Goal: Participate in discussion: Engage in conversation with other users on a specific topic

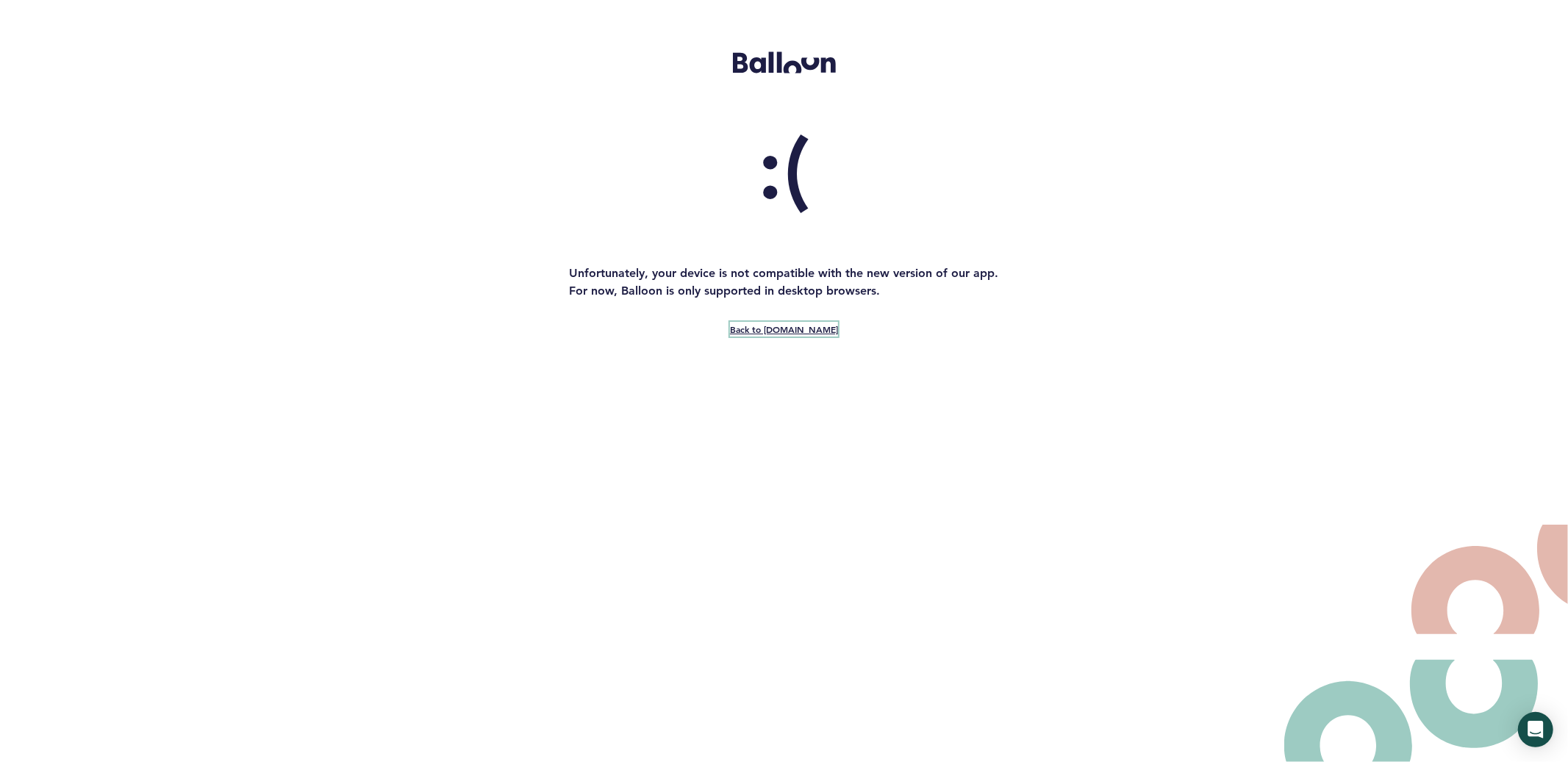
click at [778, 330] on link "Back to [DOMAIN_NAME]" at bounding box center [783, 329] width 108 height 15
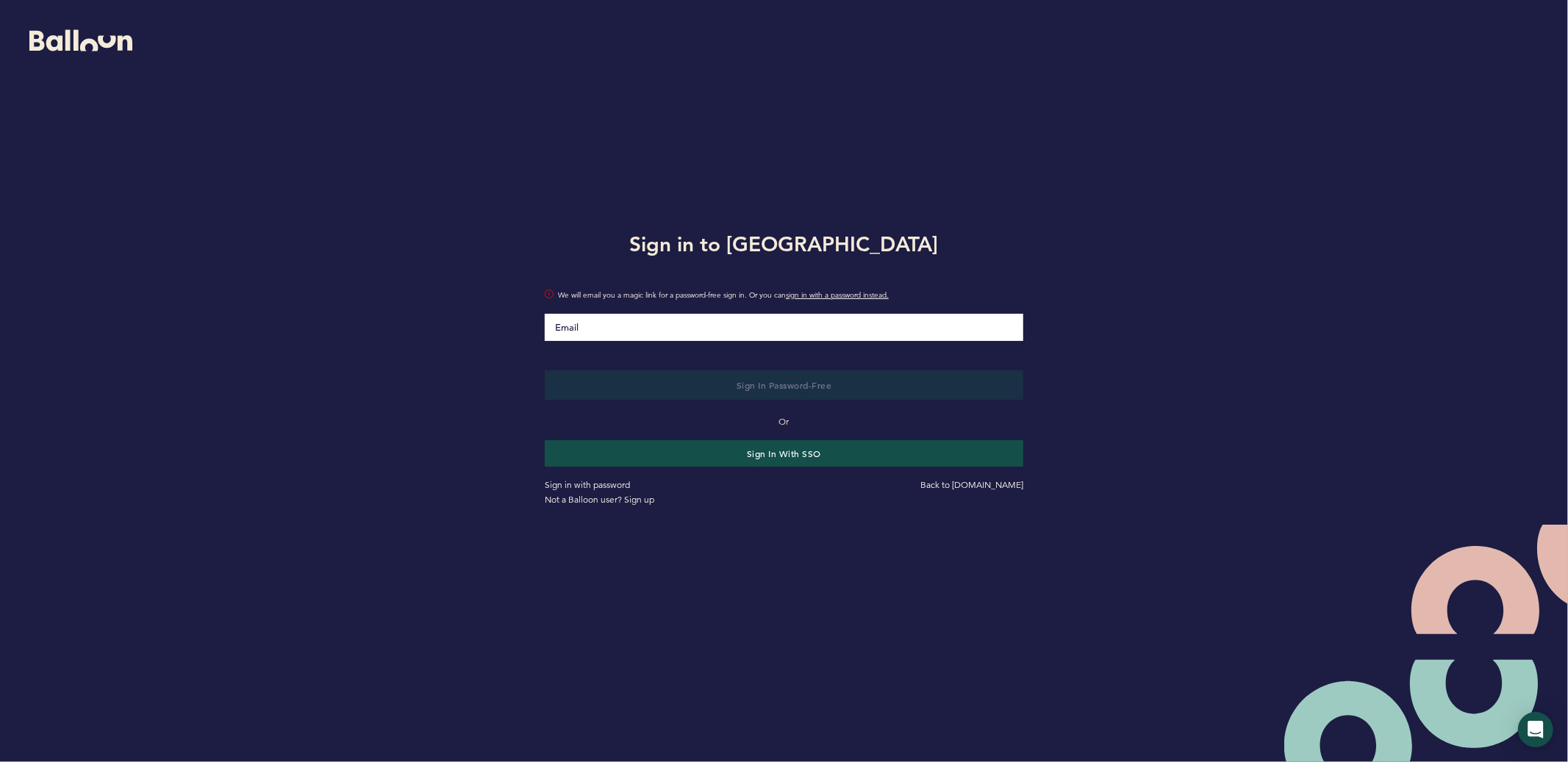
click at [585, 330] on input "Email" at bounding box center [784, 327] width 479 height 27
type input "[EMAIL_ADDRESS][DOMAIN_NAME]"
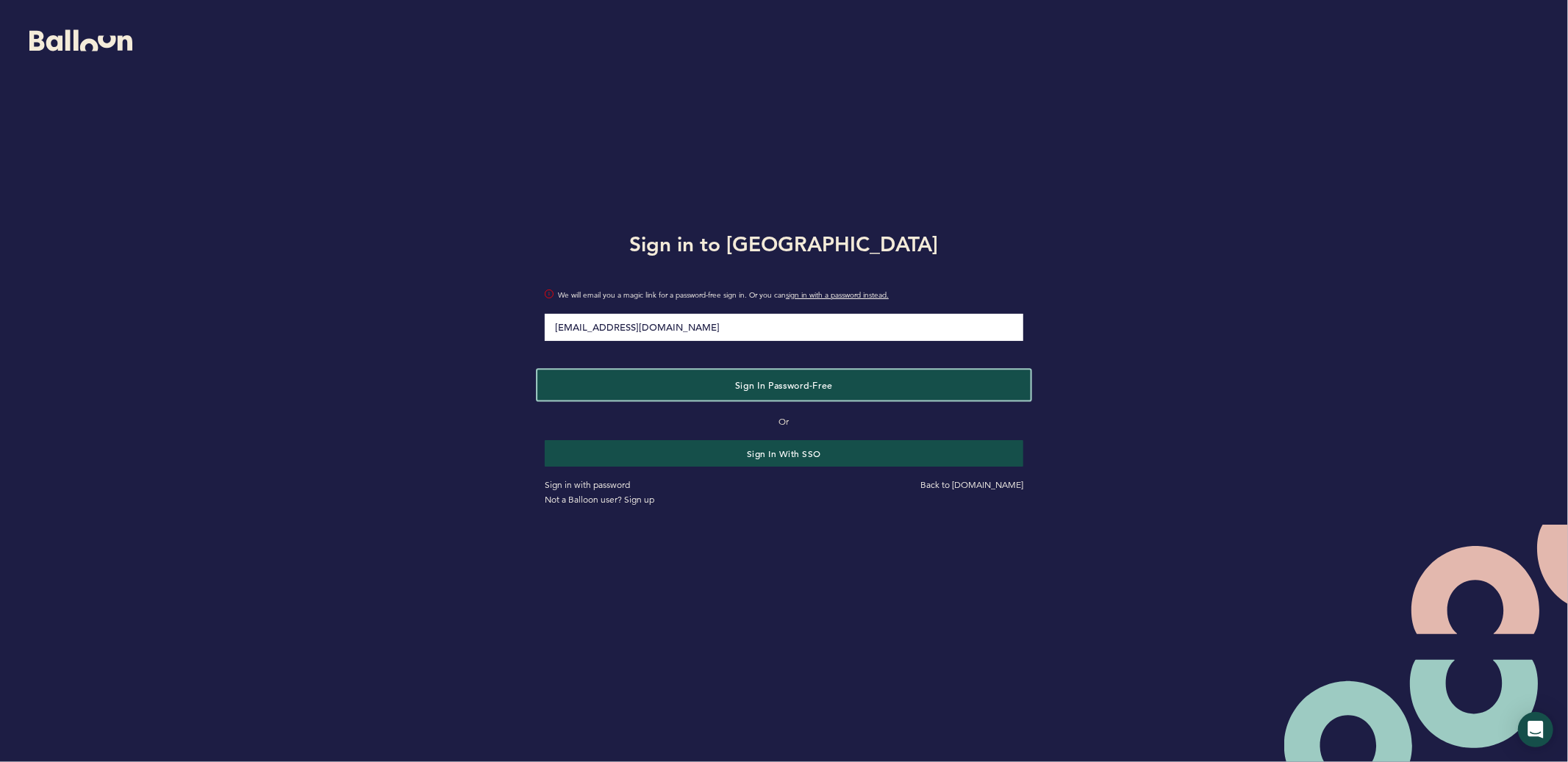
click at [660, 381] on button "Sign in Password-Free" at bounding box center [783, 385] width 493 height 30
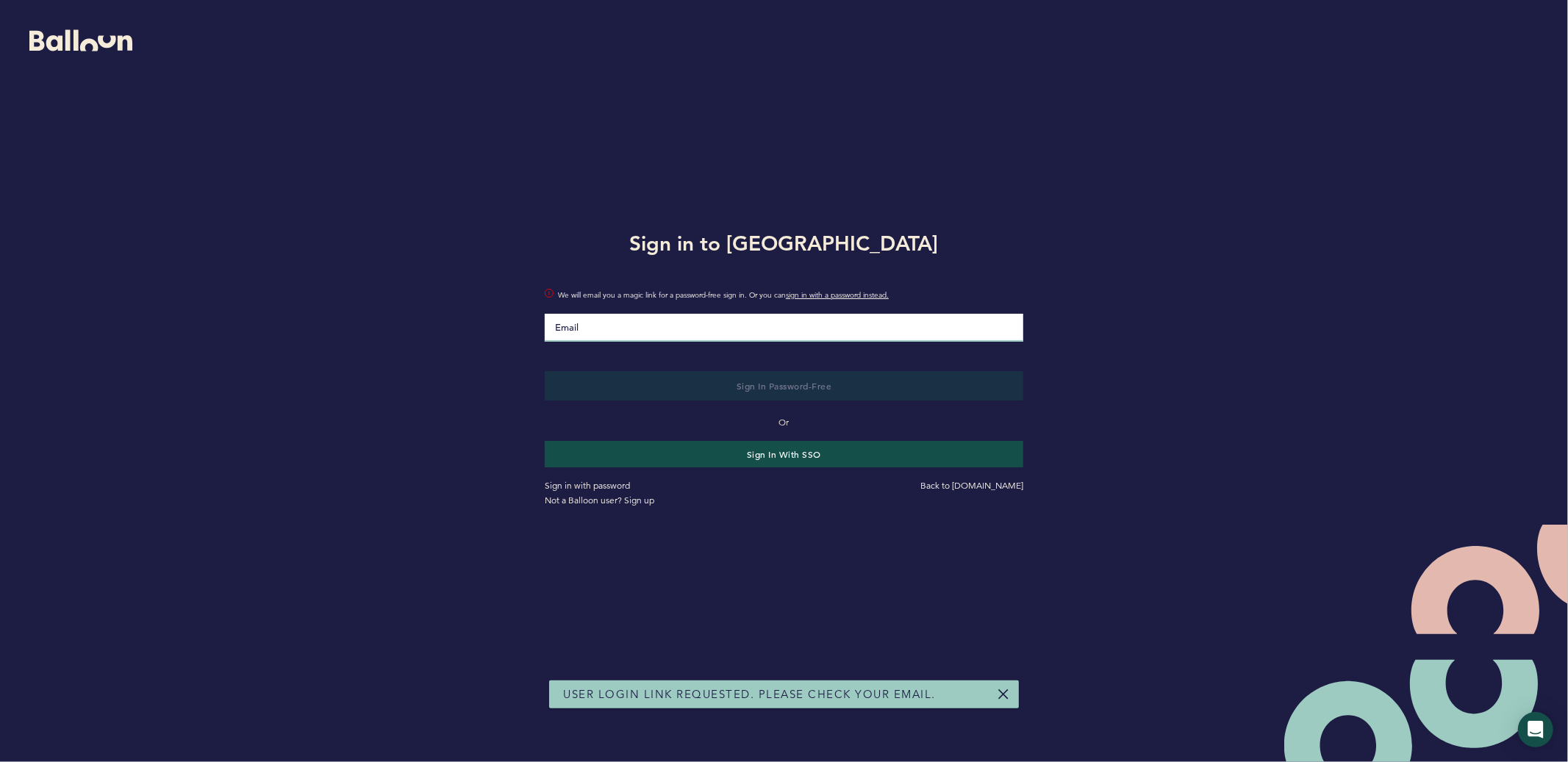
click at [664, 323] on input "Email" at bounding box center [784, 327] width 479 height 28
type input "[EMAIL_ADDRESS][DOMAIN_NAME]"
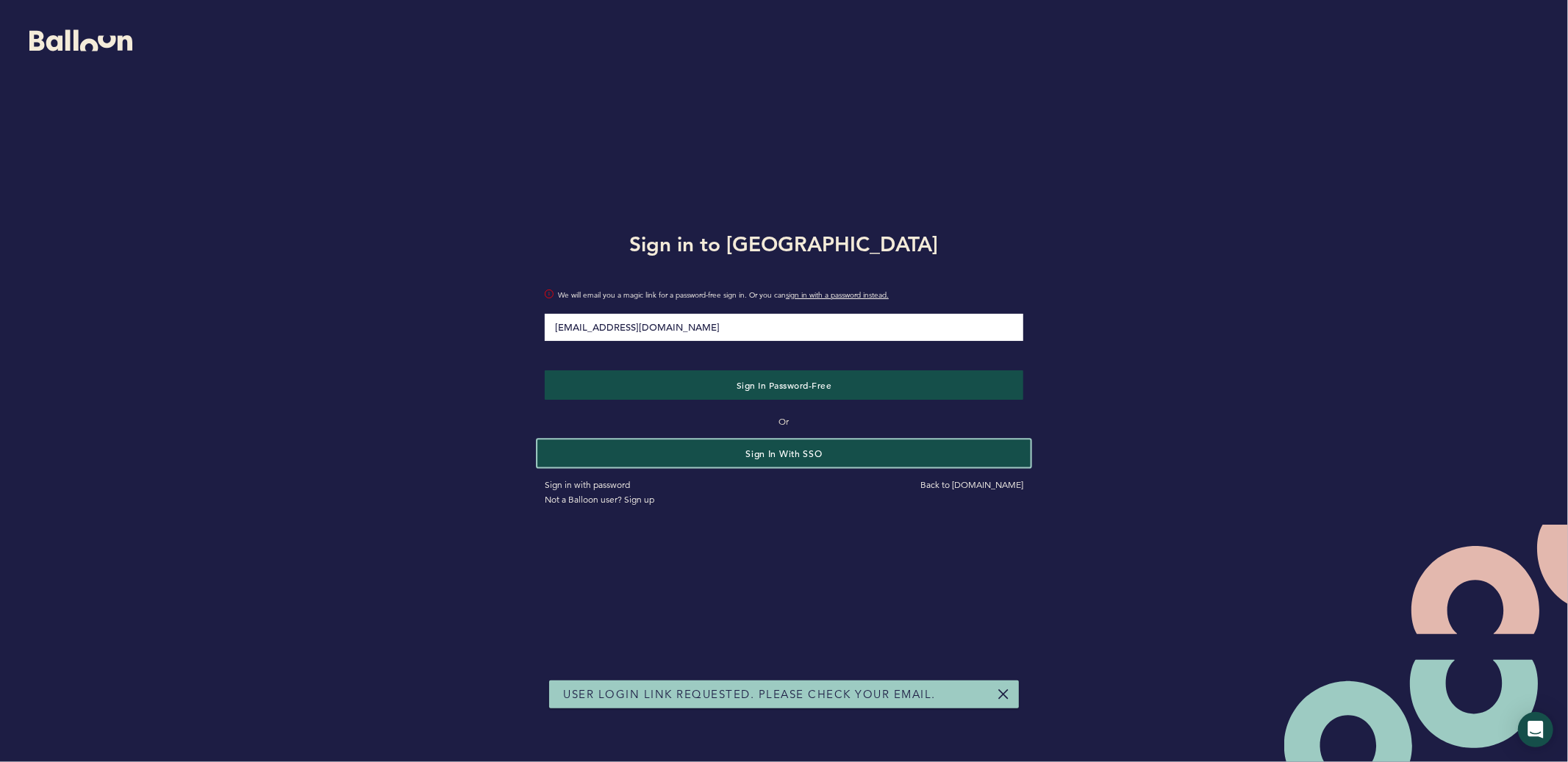
click at [740, 446] on button "Sign in with SSO" at bounding box center [783, 453] width 493 height 27
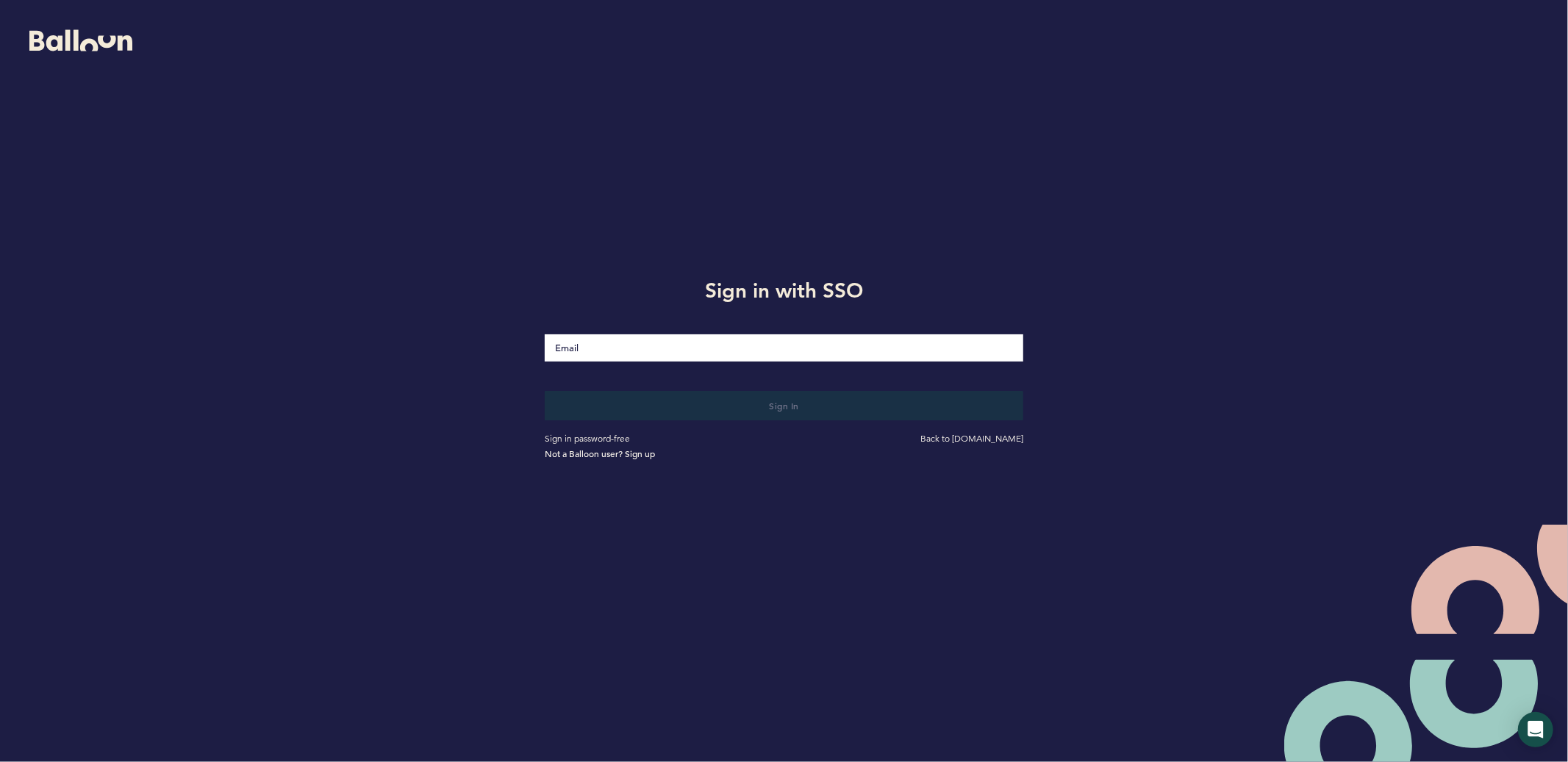
click at [627, 349] on input "Email" at bounding box center [784, 348] width 479 height 27
type input "[EMAIL_ADDRESS][DOMAIN_NAME]"
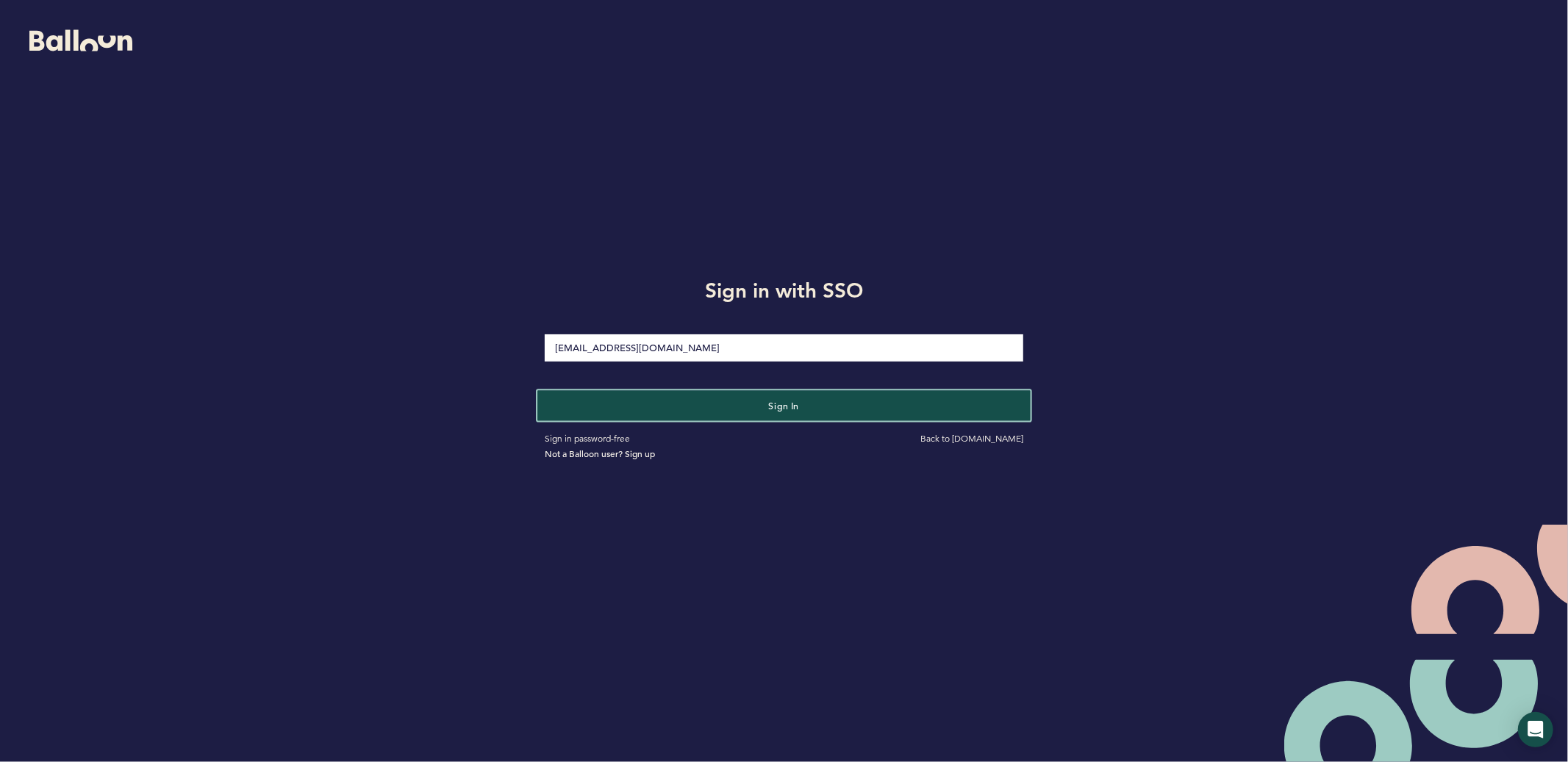
click at [723, 411] on button "Sign in" at bounding box center [783, 405] width 493 height 30
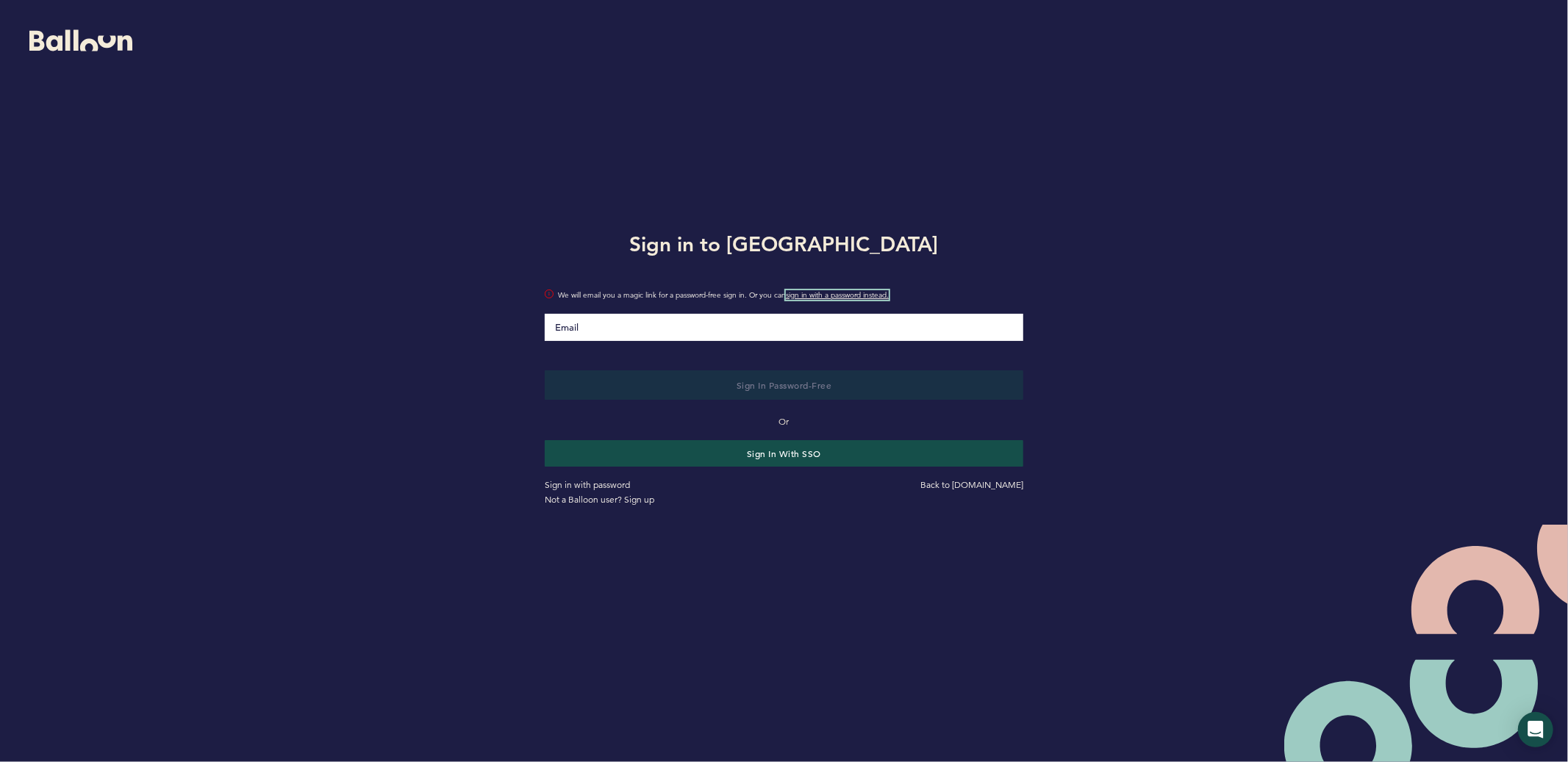
click at [798, 299] on link "sign in with a password instead." at bounding box center [837, 295] width 103 height 9
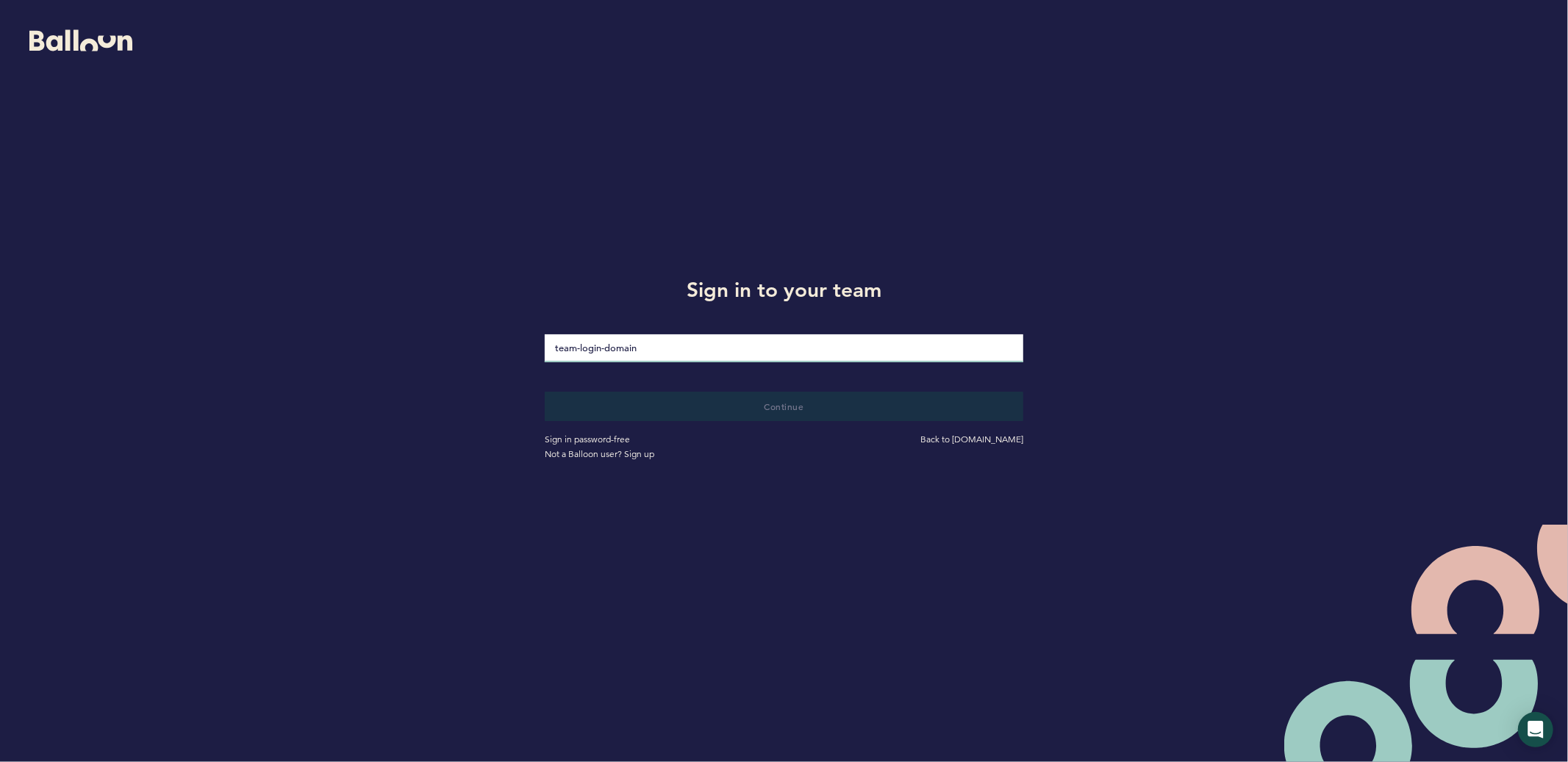
click at [646, 346] on input "loginDomain" at bounding box center [784, 348] width 479 height 28
type input "pirates"
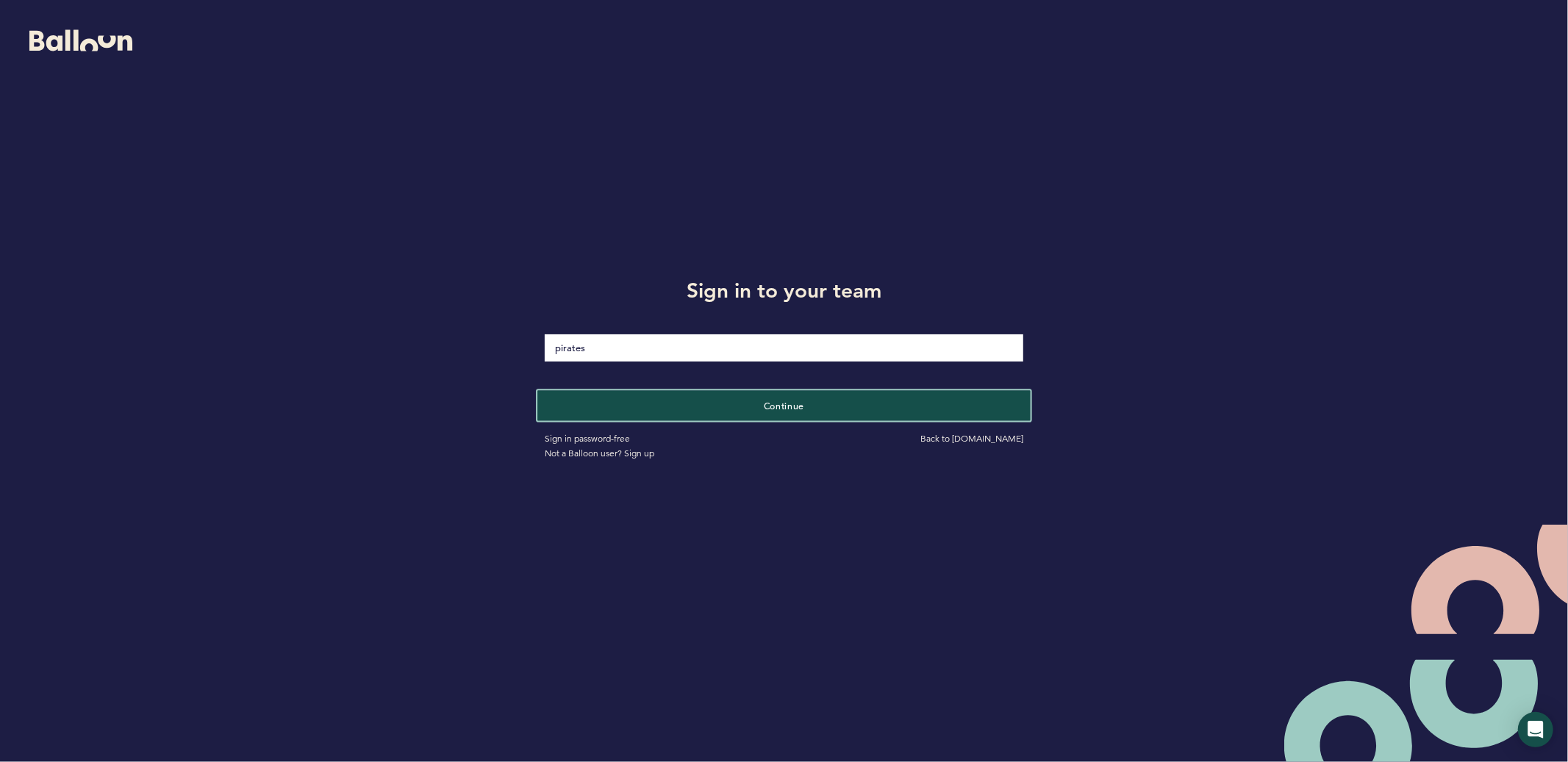
click at [651, 408] on button "Continue" at bounding box center [783, 405] width 493 height 30
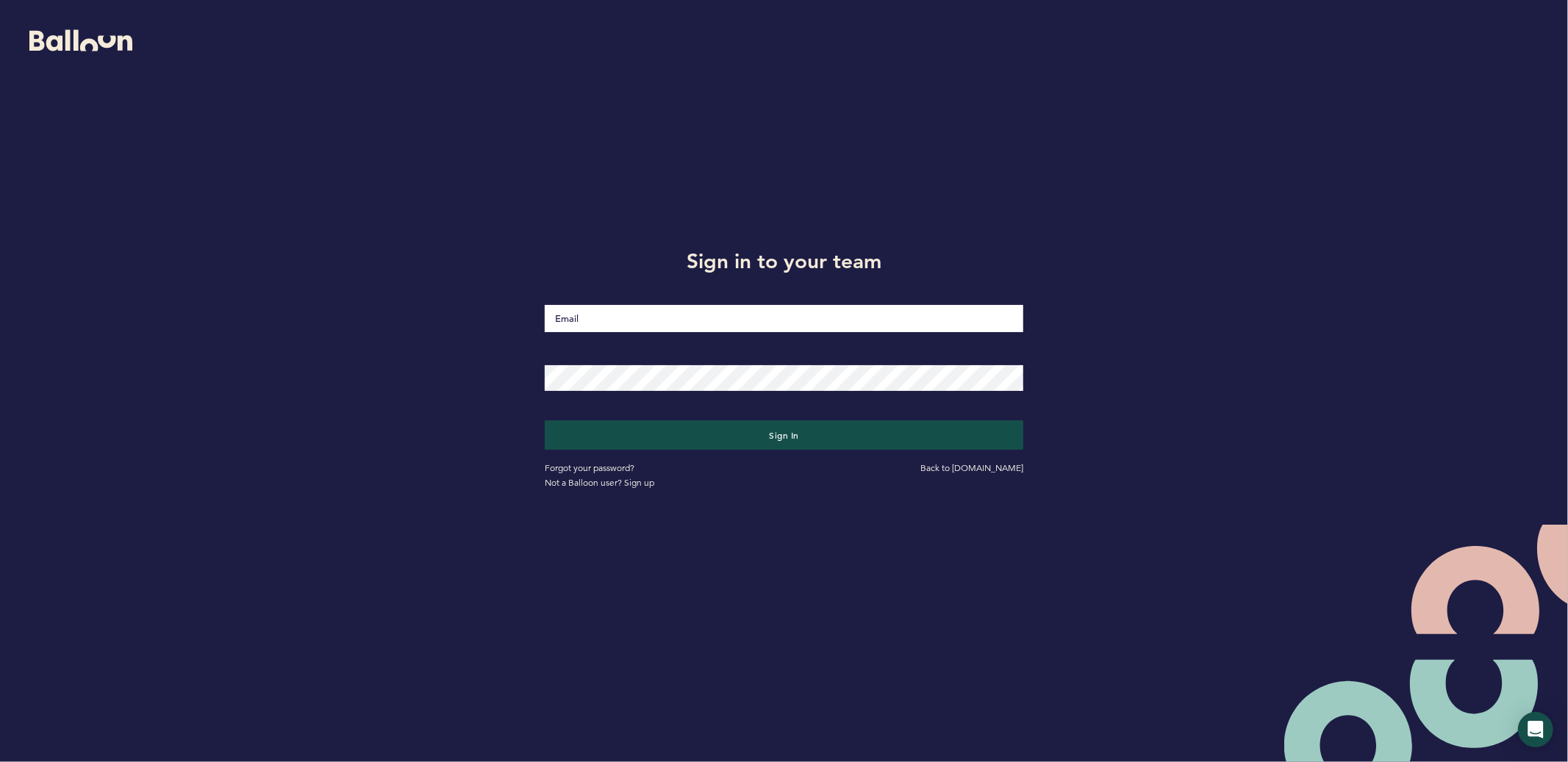
click at [610, 318] on input "Email" at bounding box center [784, 319] width 479 height 27
click at [643, 319] on input "Skirving" at bounding box center [784, 318] width 479 height 28
type input "[EMAIL_ADDRESS][DOMAIN_NAME]"
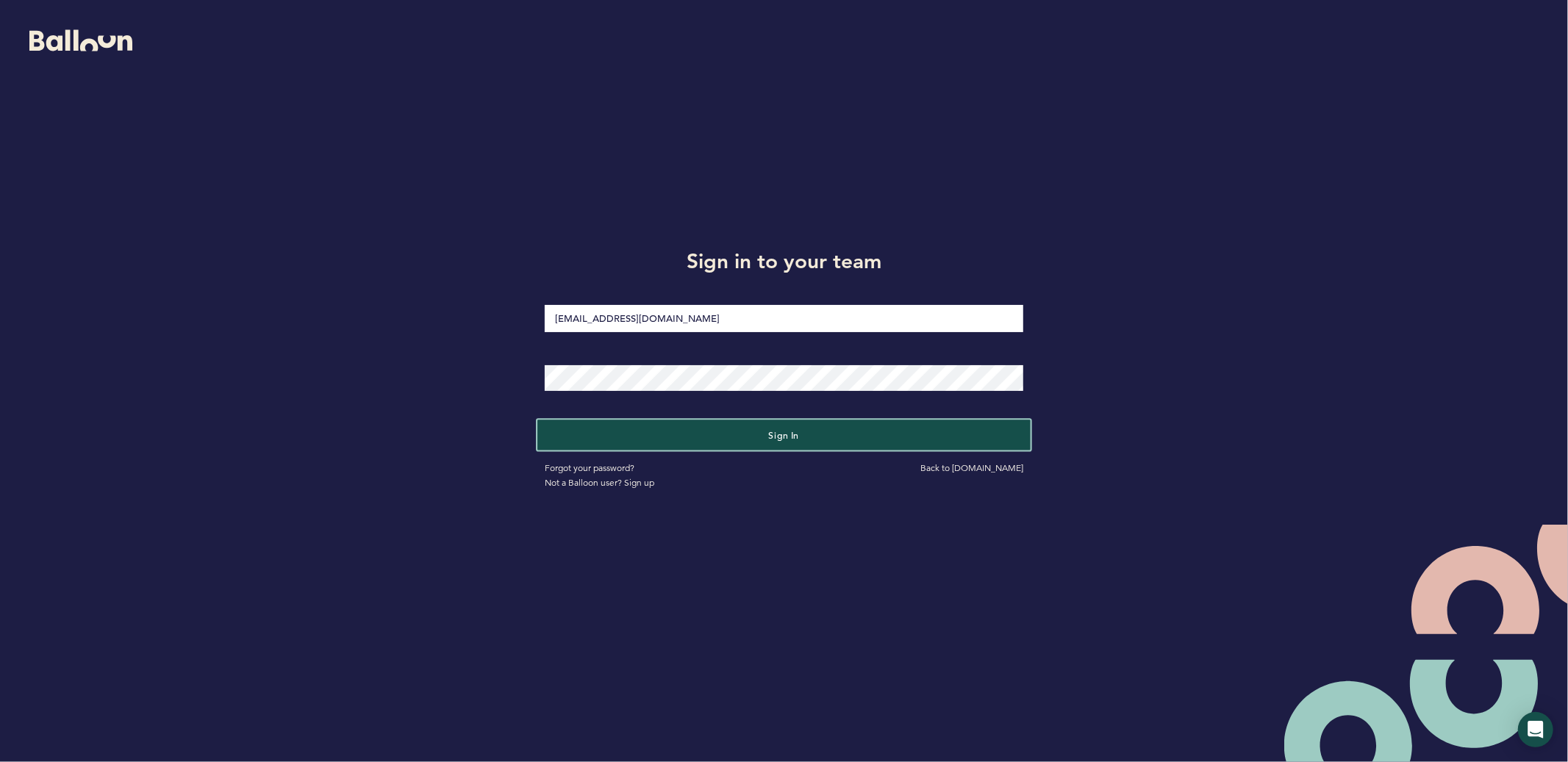
click at [648, 434] on button "Sign in" at bounding box center [783, 435] width 493 height 30
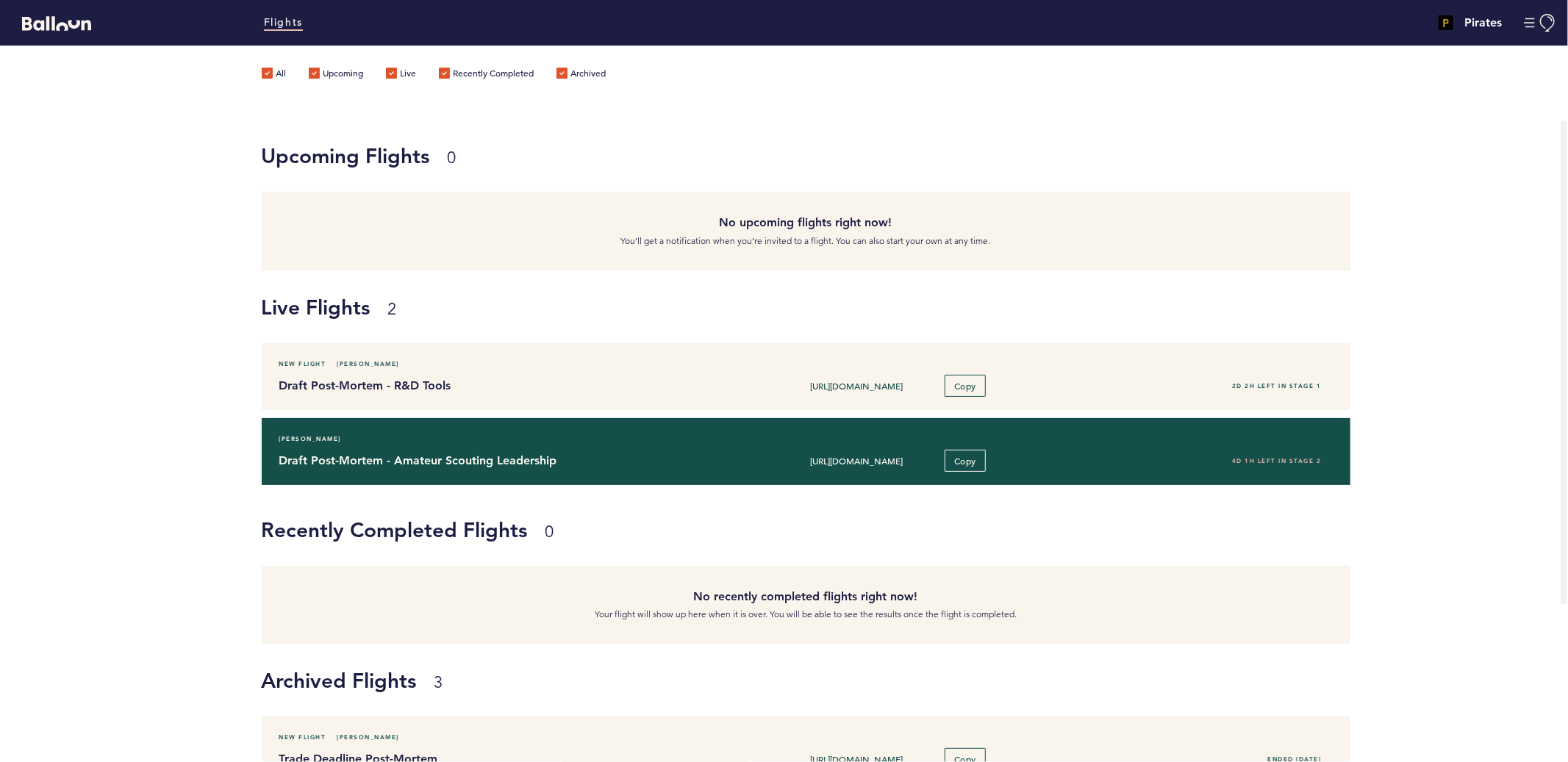
click at [420, 452] on h4 "Draft Post-Mortem - Amateur Scouting Leadership" at bounding box center [492, 461] width 427 height 17
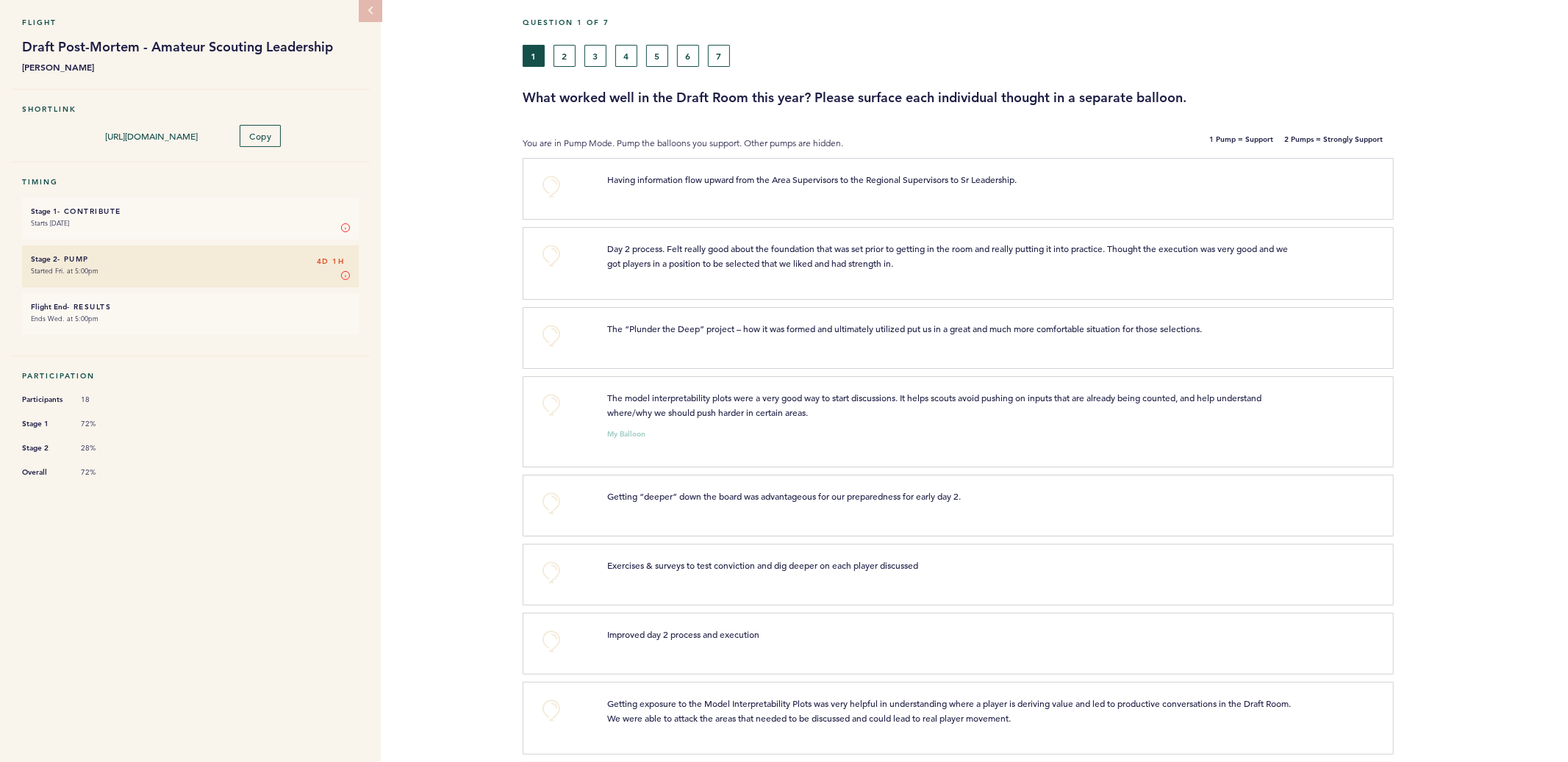
scroll to position [59, 0]
click at [548, 188] on button "+0" at bounding box center [551, 184] width 29 height 29
click at [554, 252] on button "+0" at bounding box center [551, 253] width 29 height 29
click at [554, 252] on span "+1" at bounding box center [551, 251] width 10 height 15
click at [554, 327] on button "+0" at bounding box center [551, 333] width 29 height 29
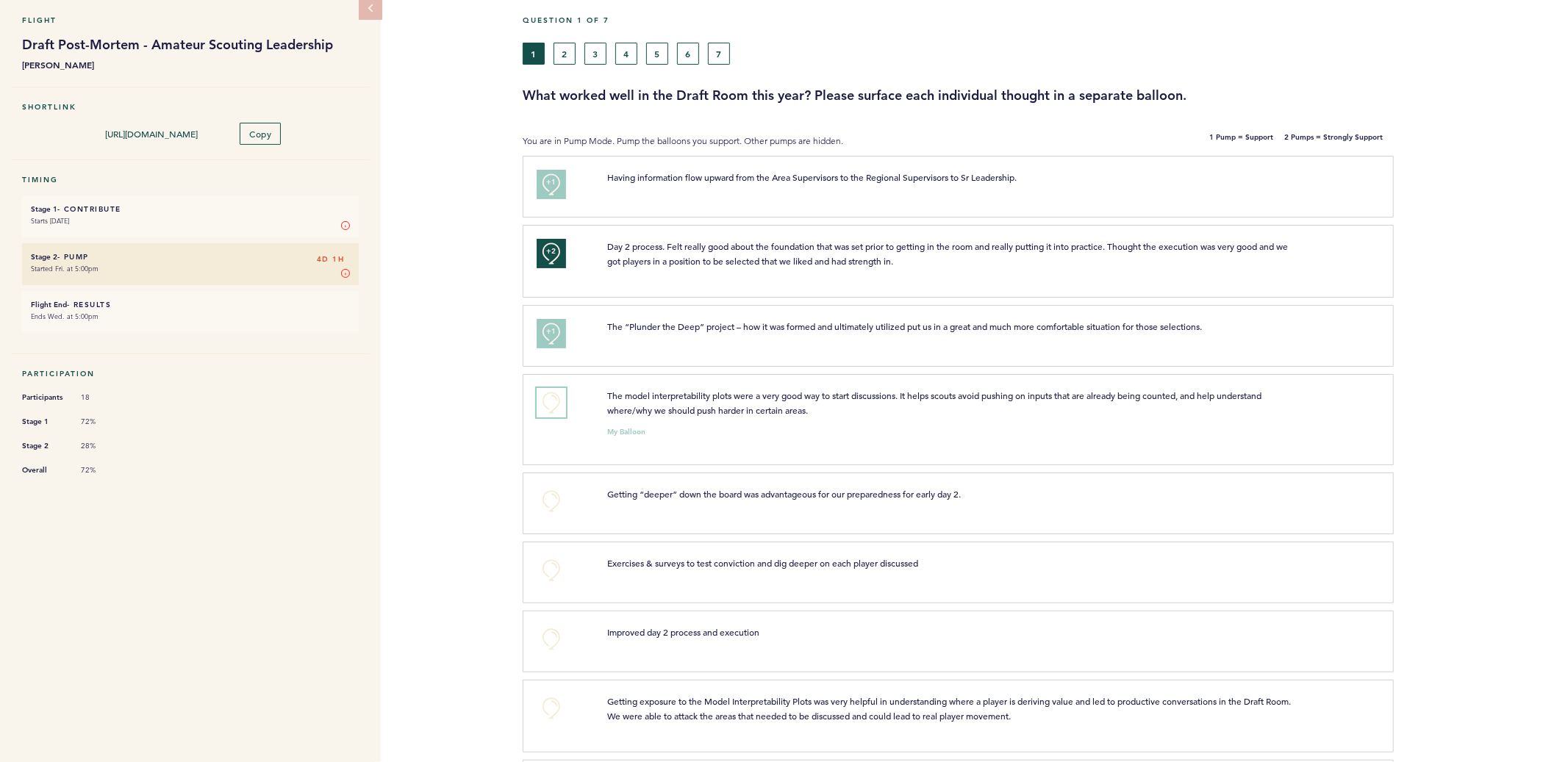
click at [552, 404] on button "+0" at bounding box center [551, 402] width 29 height 29
click at [552, 404] on span "+1" at bounding box center [551, 401] width 10 height 15
click at [546, 500] on button "+0" at bounding box center [551, 501] width 29 height 29
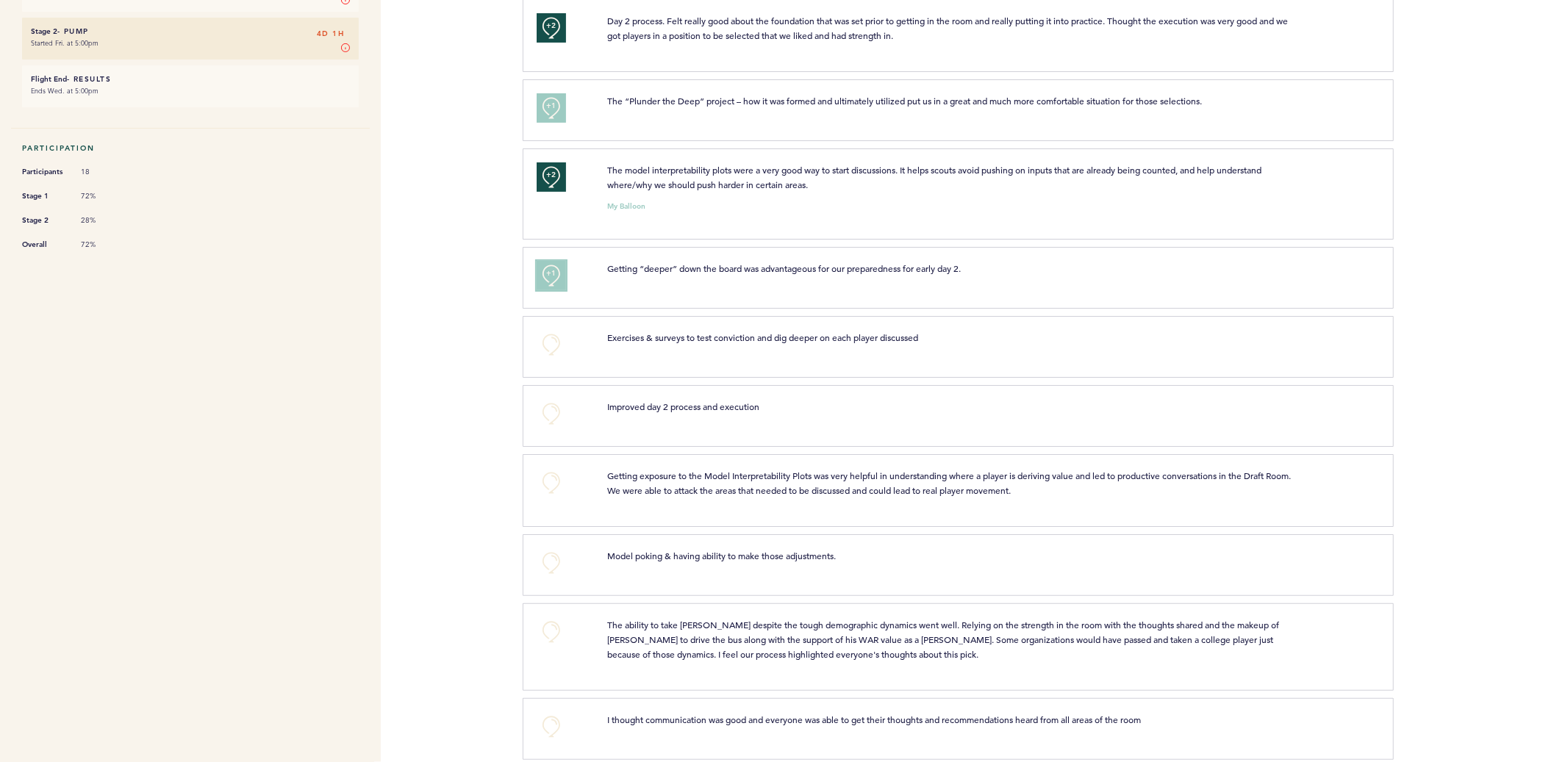
scroll to position [307, 0]
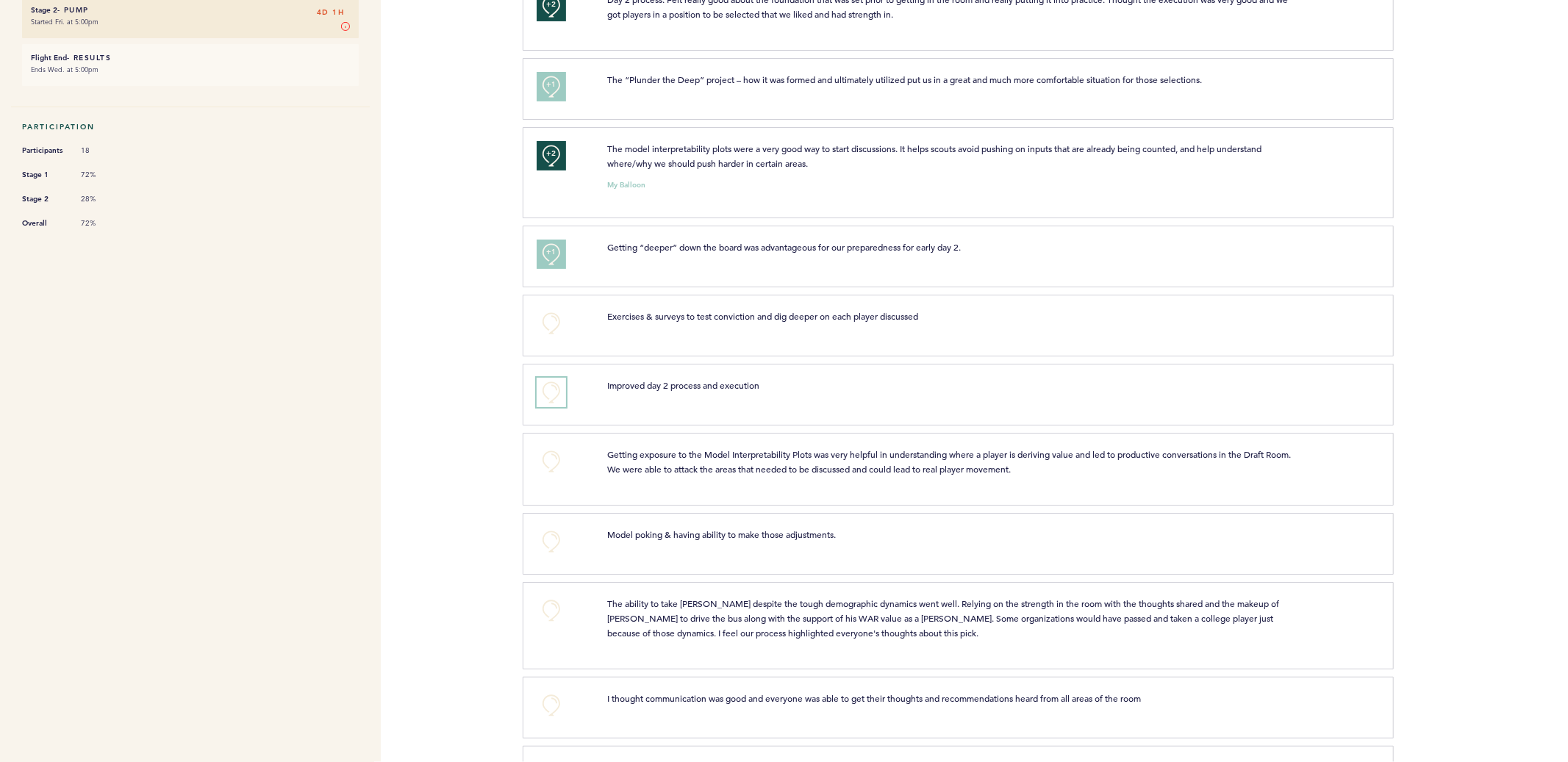
click at [547, 392] on button "+0" at bounding box center [551, 392] width 29 height 29
click at [547, 392] on span "+1" at bounding box center [551, 390] width 10 height 15
click at [552, 458] on button "+0" at bounding box center [551, 461] width 29 height 29
click at [552, 458] on span "+1" at bounding box center [551, 459] width 10 height 15
click at [551, 543] on button "+0" at bounding box center [551, 541] width 29 height 29
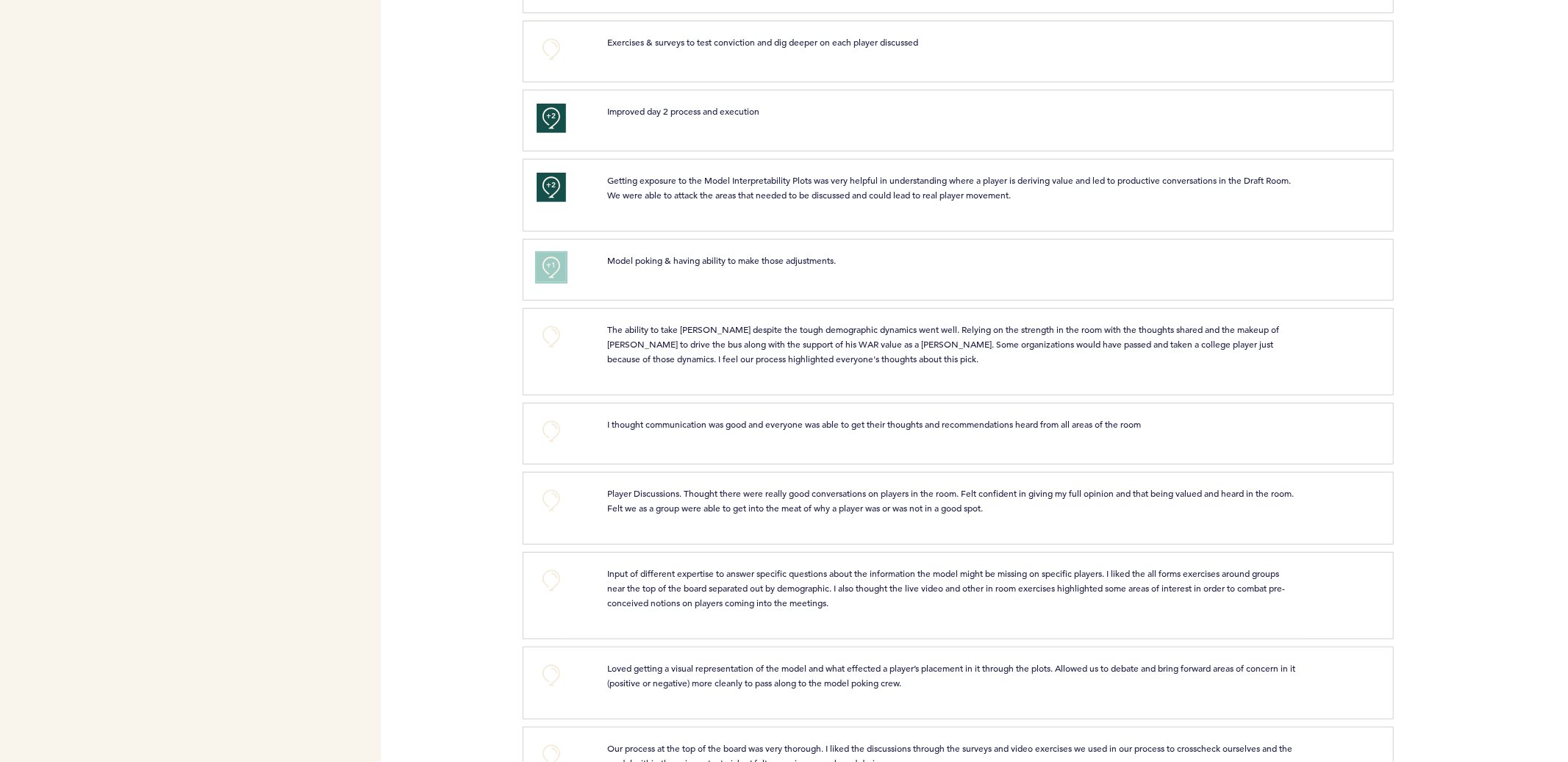
scroll to position [581, 0]
click at [555, 346] on button "+0" at bounding box center [551, 335] width 29 height 29
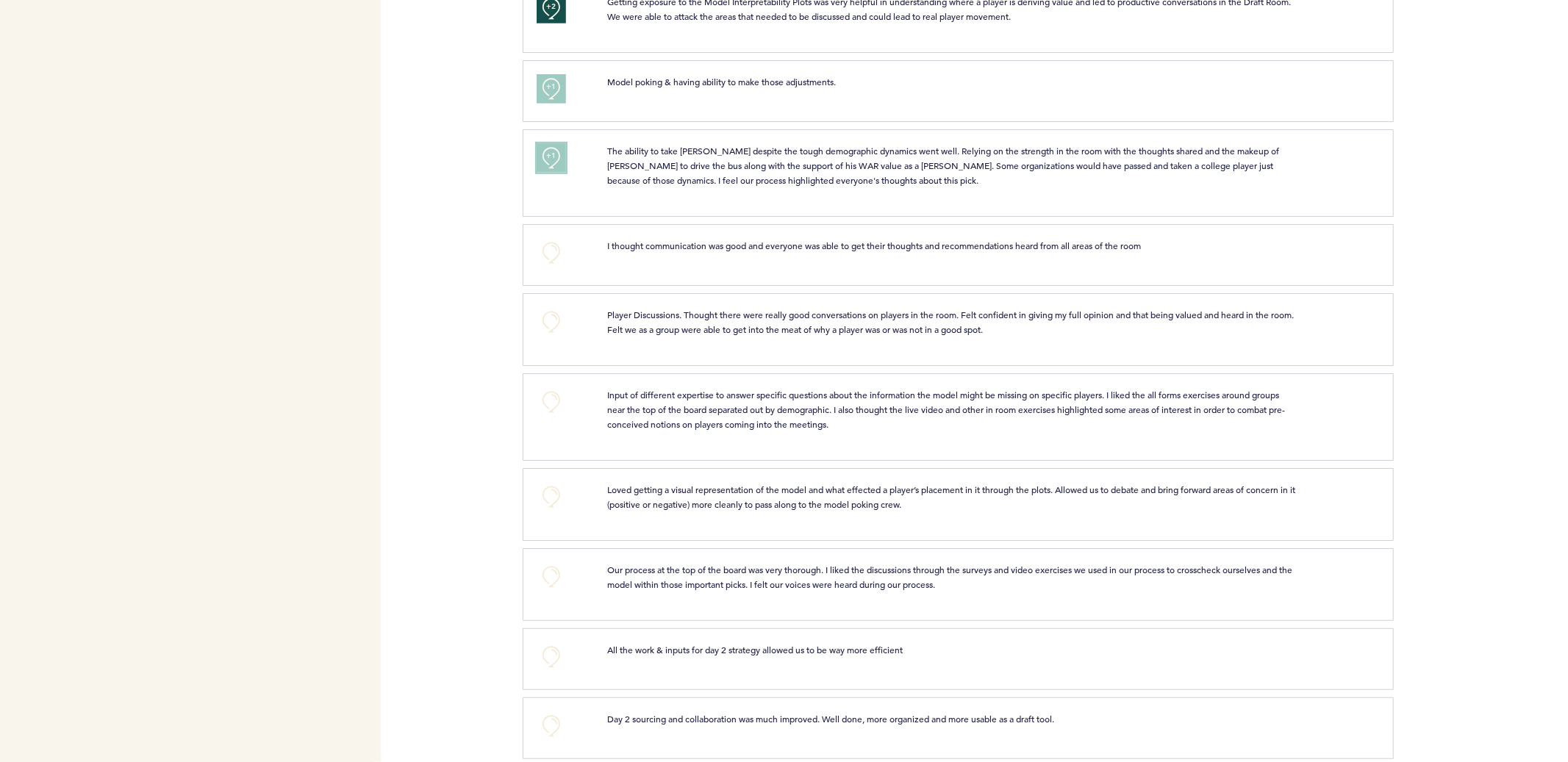
scroll to position [762, 0]
click at [551, 502] on button "+0" at bounding box center [551, 495] width 29 height 29
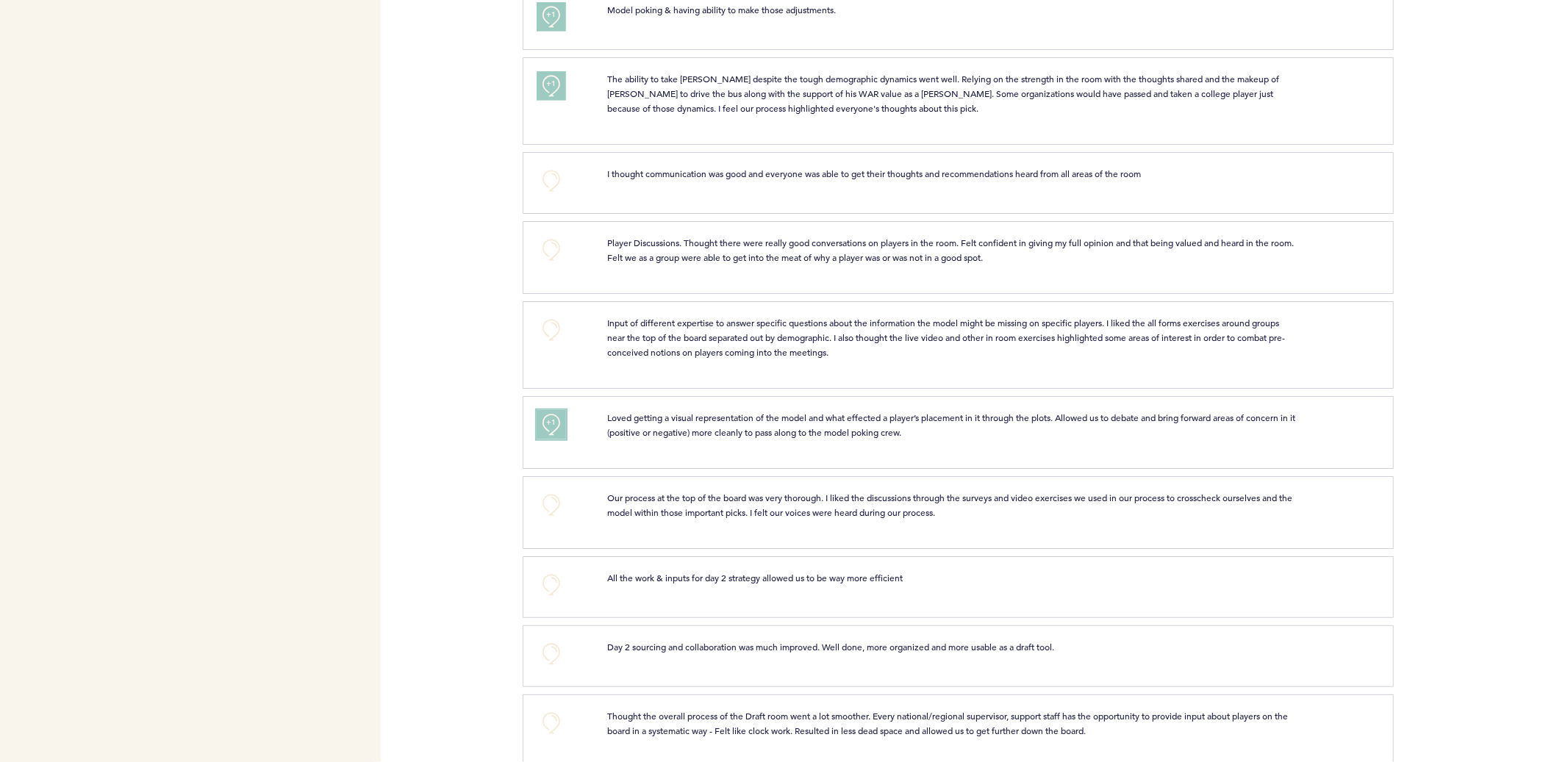
scroll to position [833, 0]
click at [551, 502] on button "+0" at bounding box center [551, 503] width 29 height 29
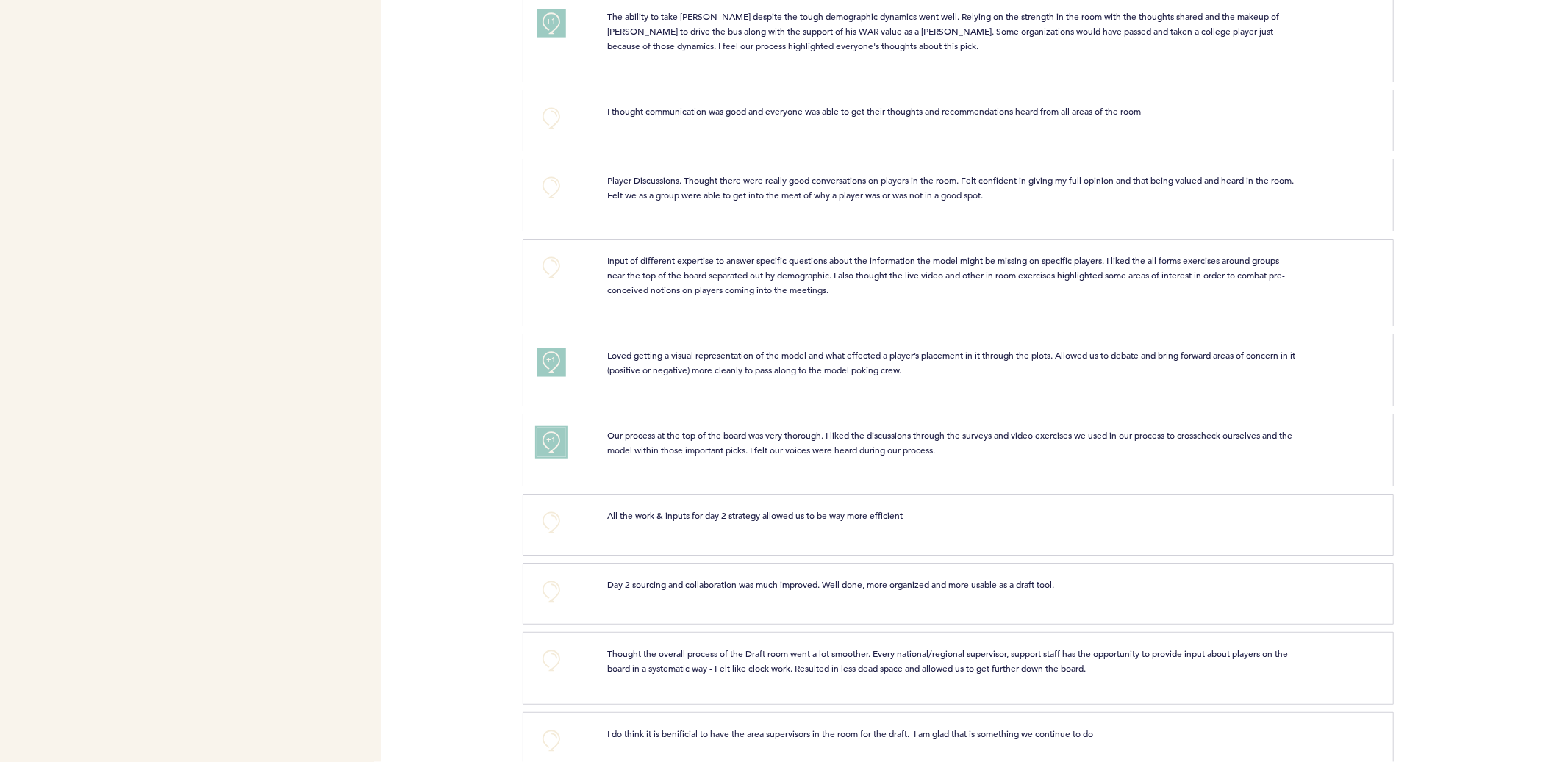
scroll to position [921, 0]
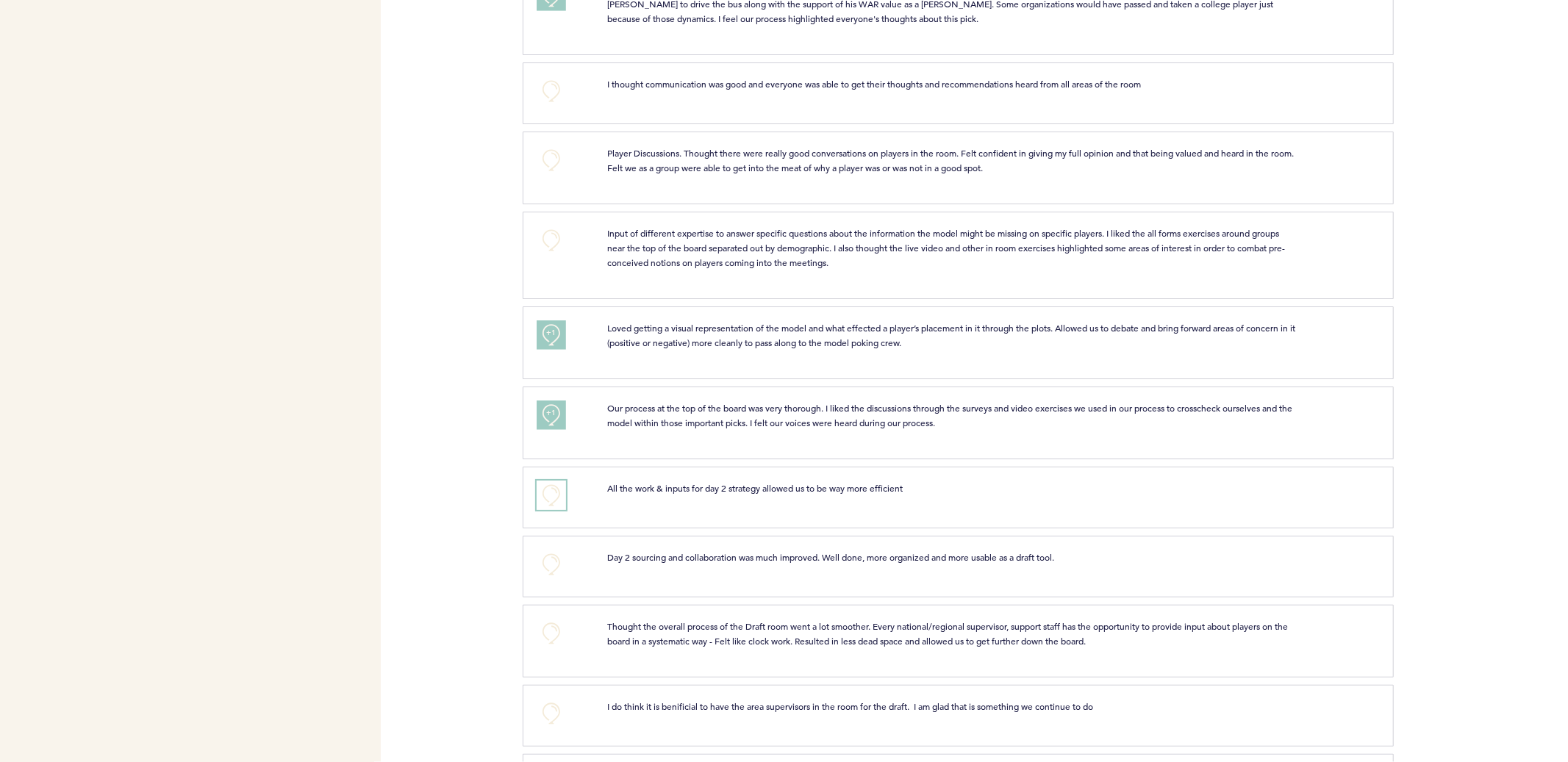
click at [547, 490] on button "+0" at bounding box center [551, 495] width 29 height 29
click at [547, 490] on span "+1" at bounding box center [551, 493] width 10 height 15
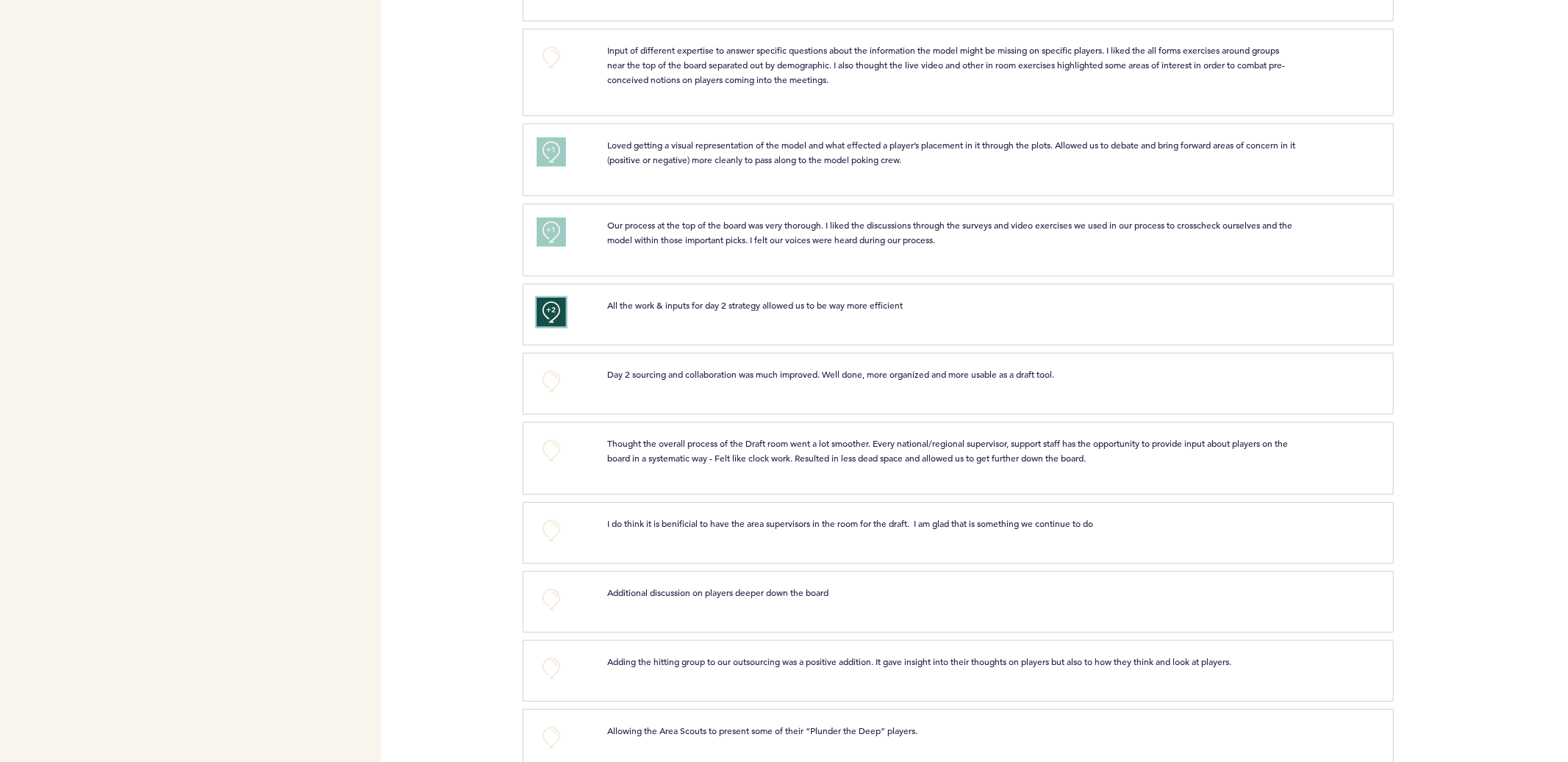
scroll to position [1115, 0]
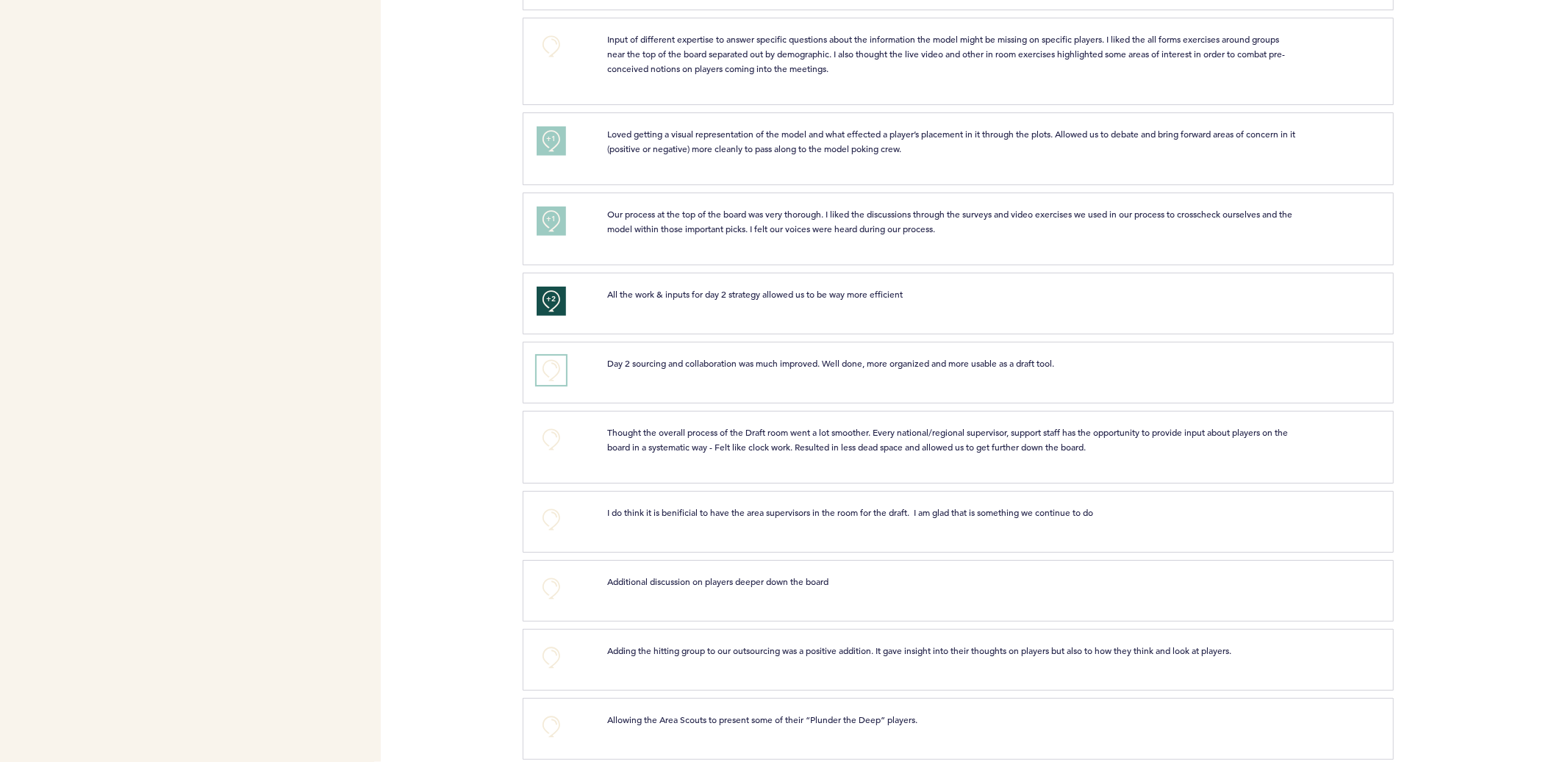
click at [556, 367] on button "+0" at bounding box center [551, 370] width 29 height 29
click at [0, 0] on span "+0" at bounding box center [0, 0] width 0 height 0
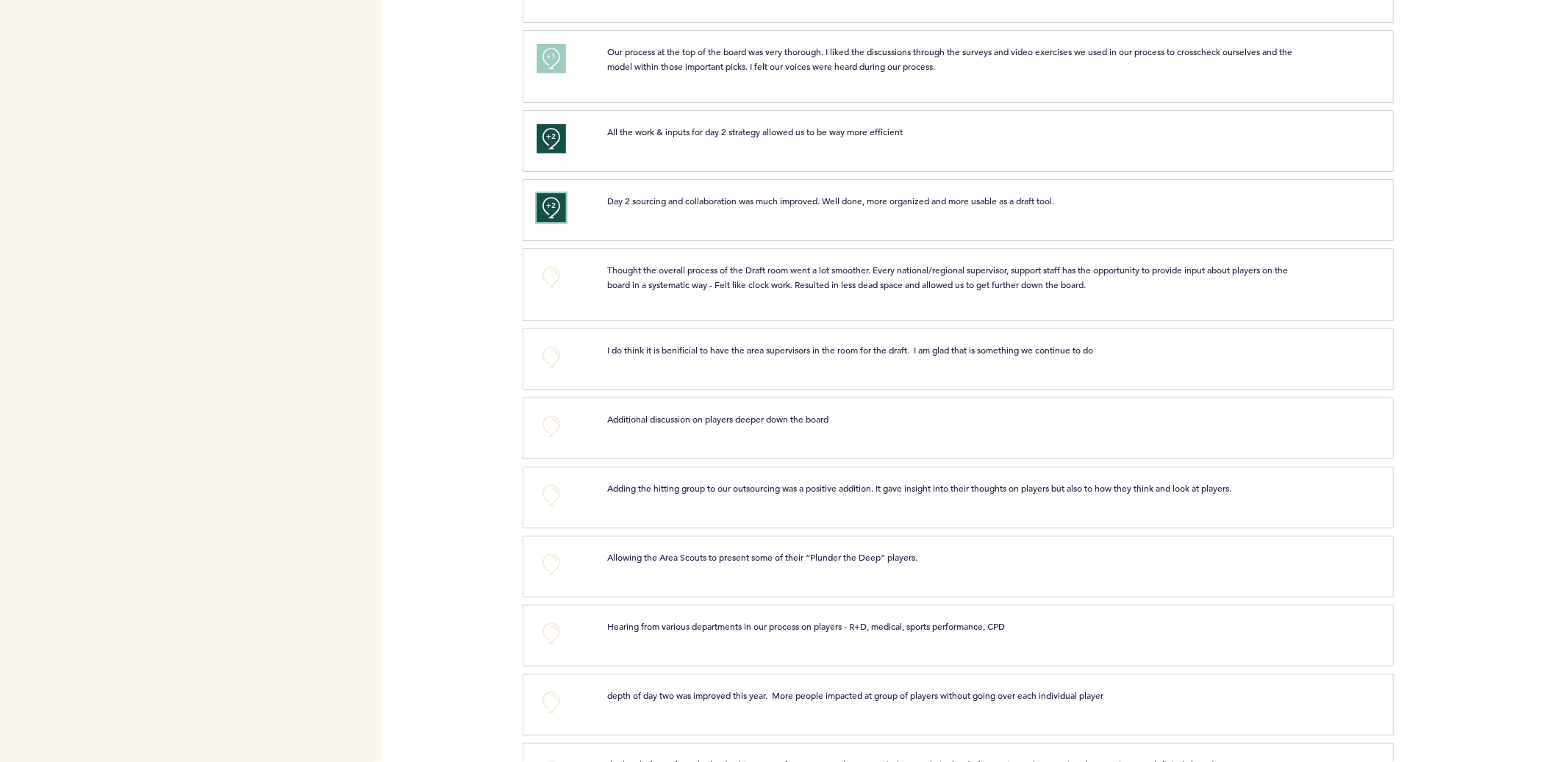
scroll to position [1295, 0]
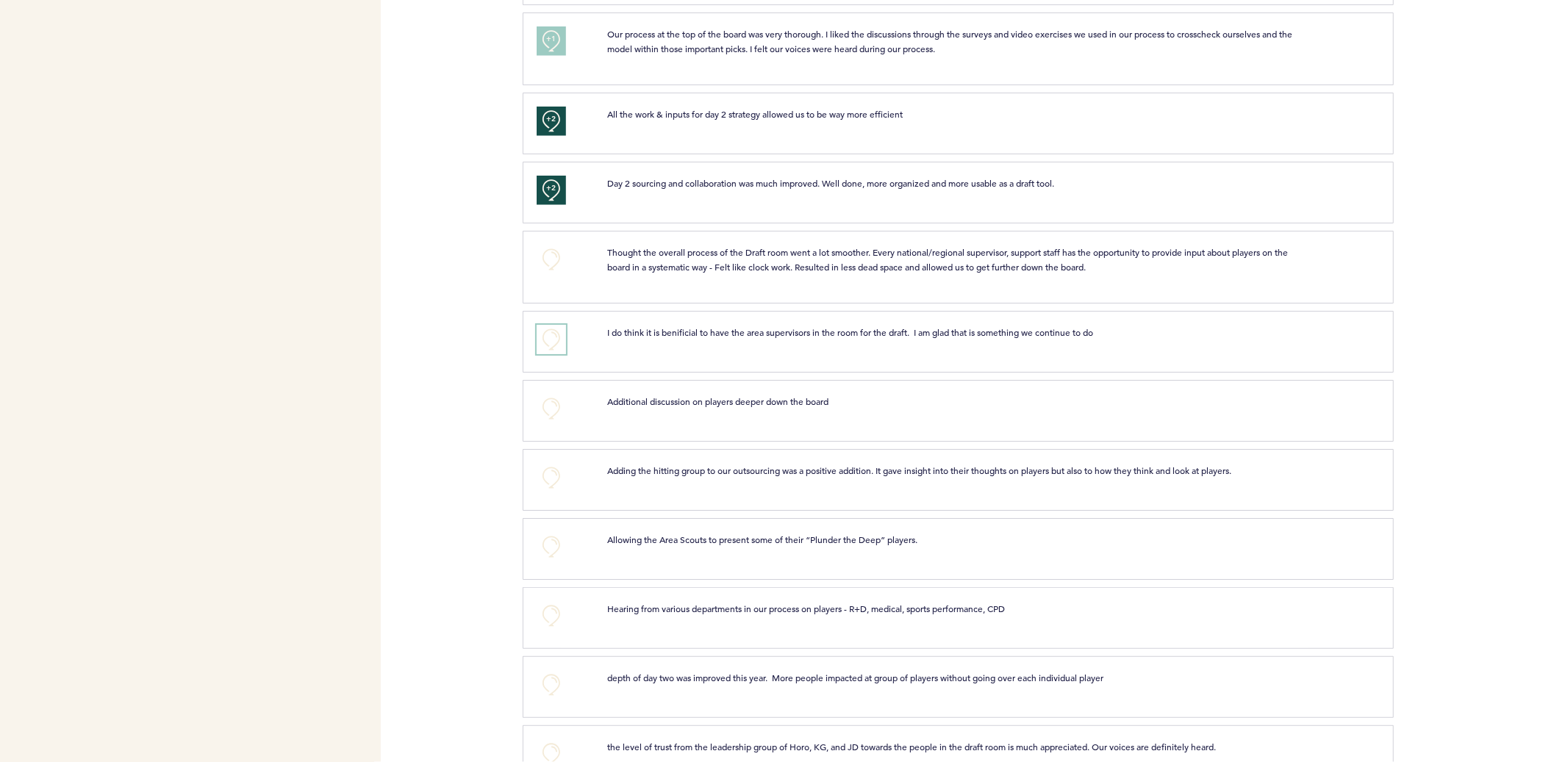
click at [554, 352] on button "+0" at bounding box center [551, 339] width 29 height 29
click at [551, 412] on button "+0" at bounding box center [551, 409] width 29 height 29
click at [551, 412] on span "+1" at bounding box center [551, 406] width 10 height 15
click at [546, 346] on button "+1" at bounding box center [551, 339] width 29 height 29
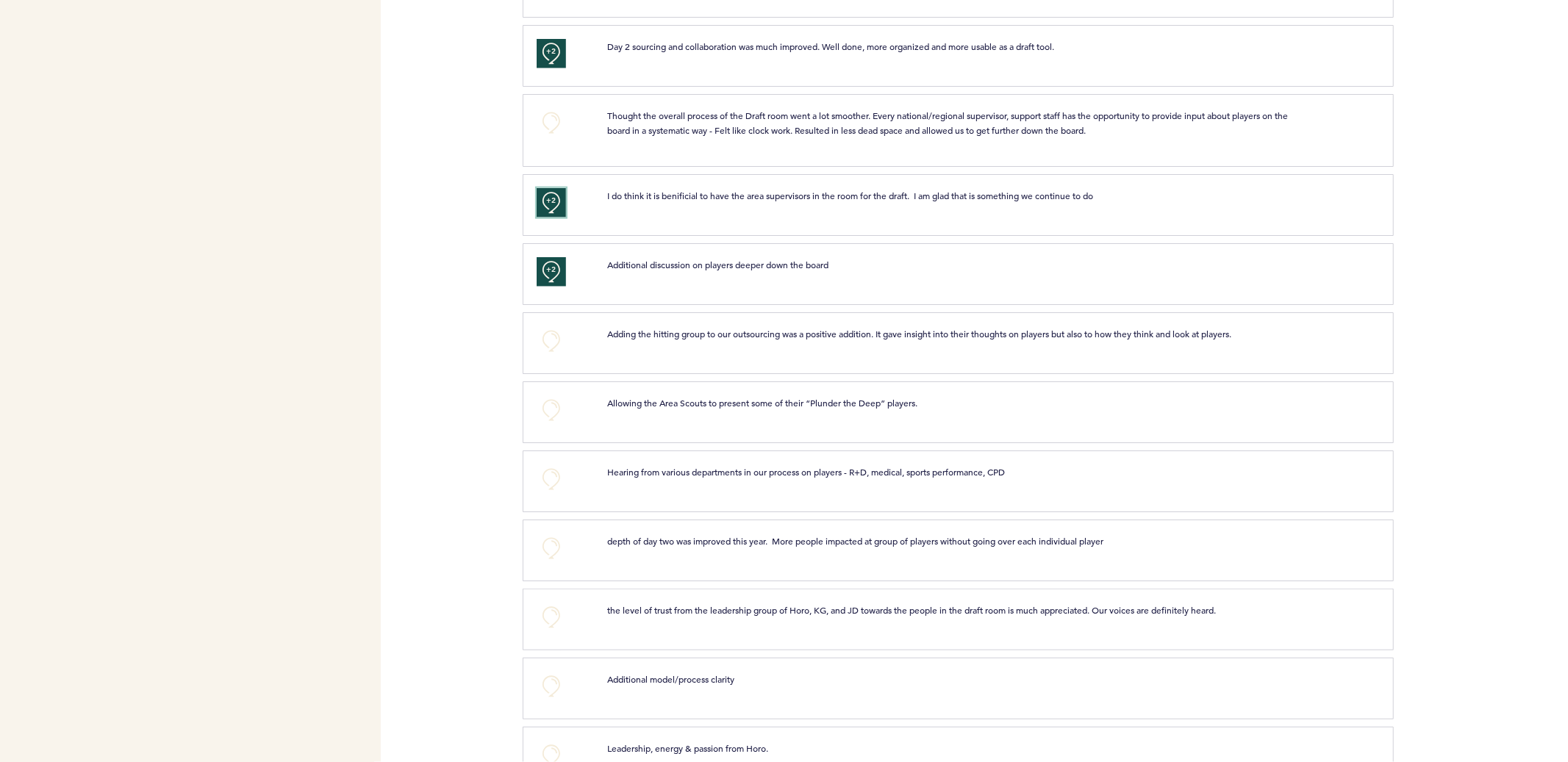
scroll to position [1446, 0]
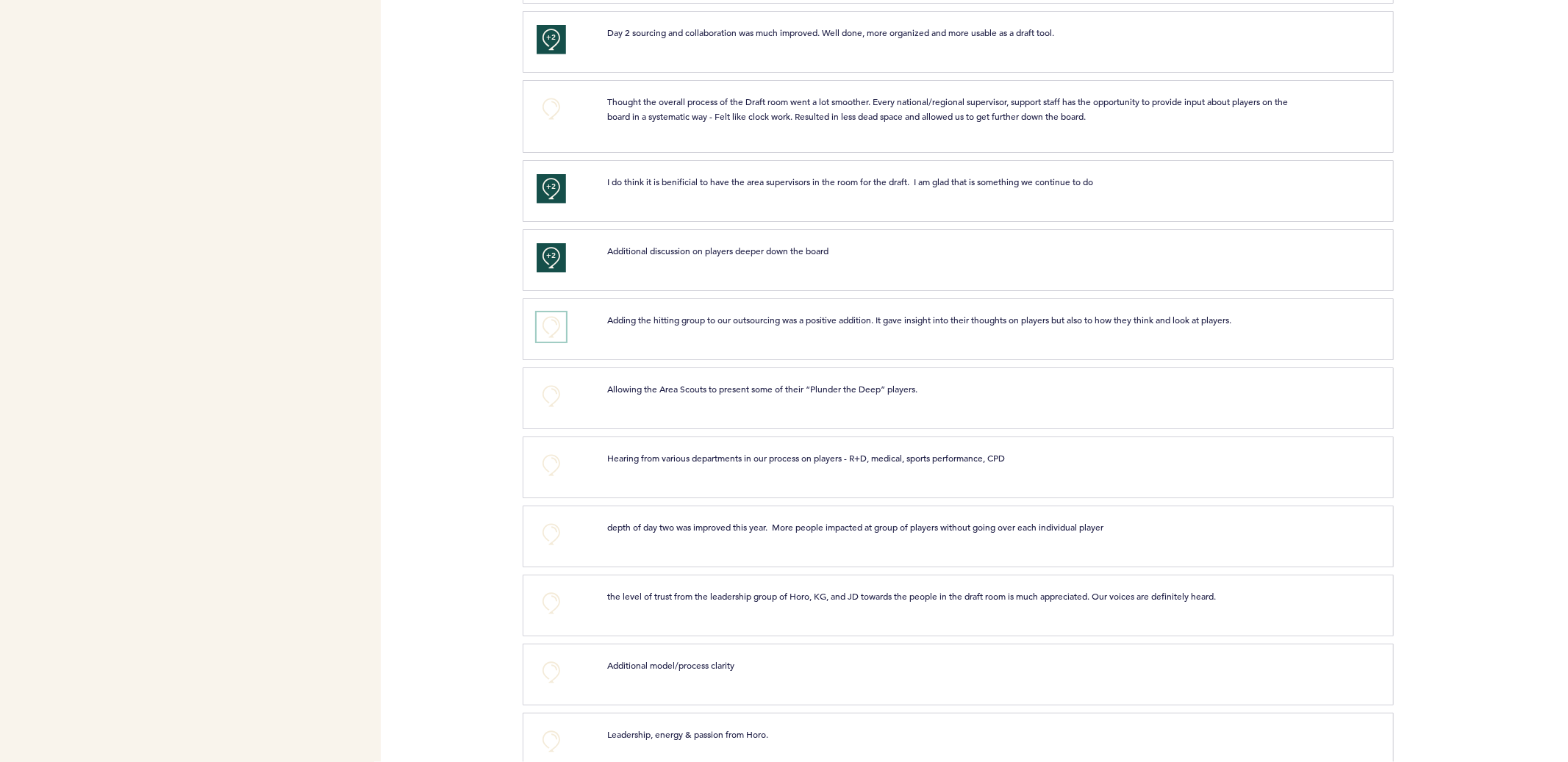
click at [555, 329] on button "+0" at bounding box center [551, 327] width 29 height 29
click at [555, 329] on span "+1" at bounding box center [551, 325] width 10 height 15
click at [556, 394] on button "+0" at bounding box center [551, 396] width 29 height 29
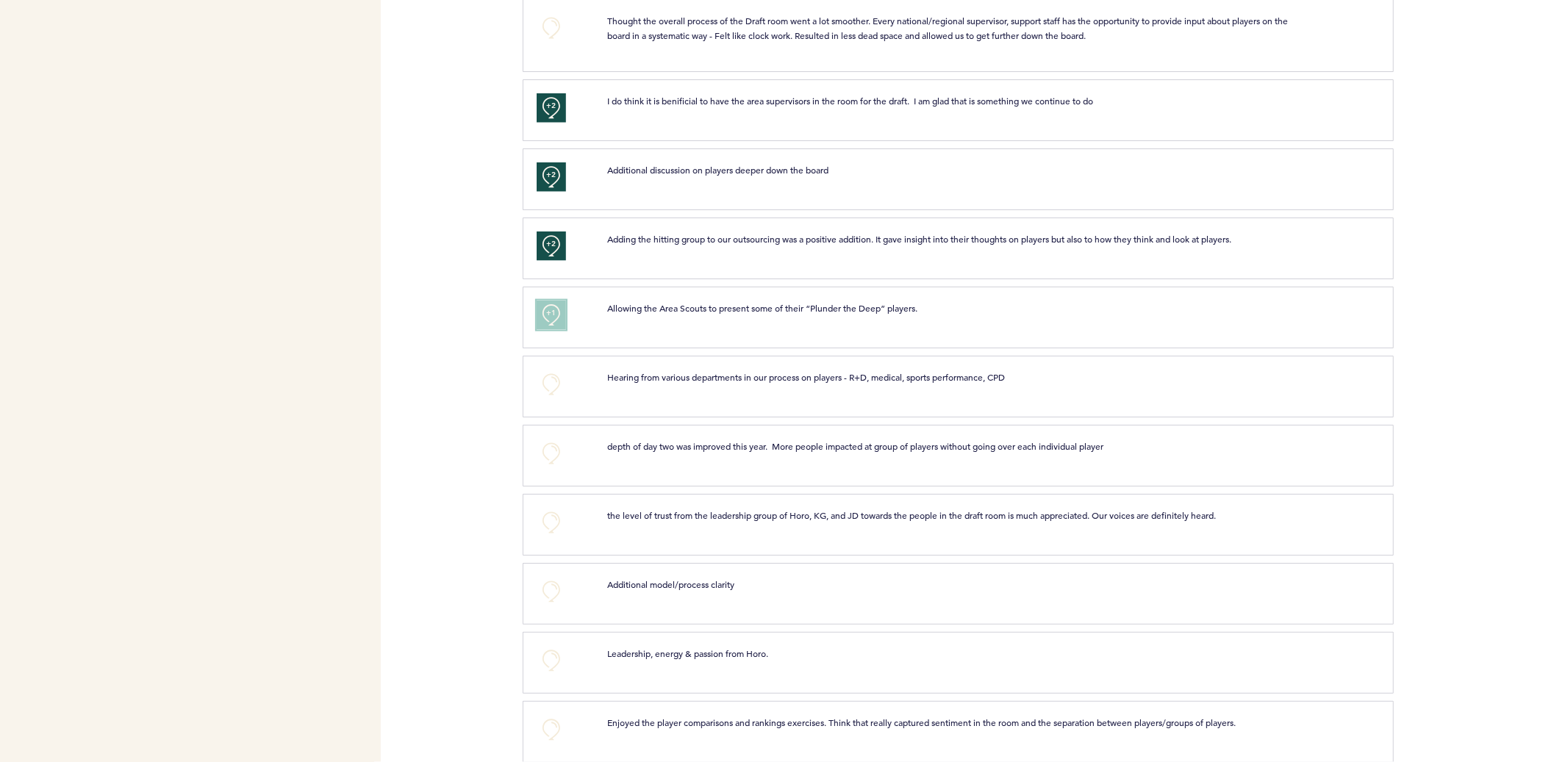
scroll to position [1528, 0]
click at [562, 456] on button "+0" at bounding box center [551, 452] width 29 height 29
click at [562, 456] on button "+1" at bounding box center [551, 452] width 29 height 29
click at [554, 524] on button "+0" at bounding box center [551, 521] width 29 height 29
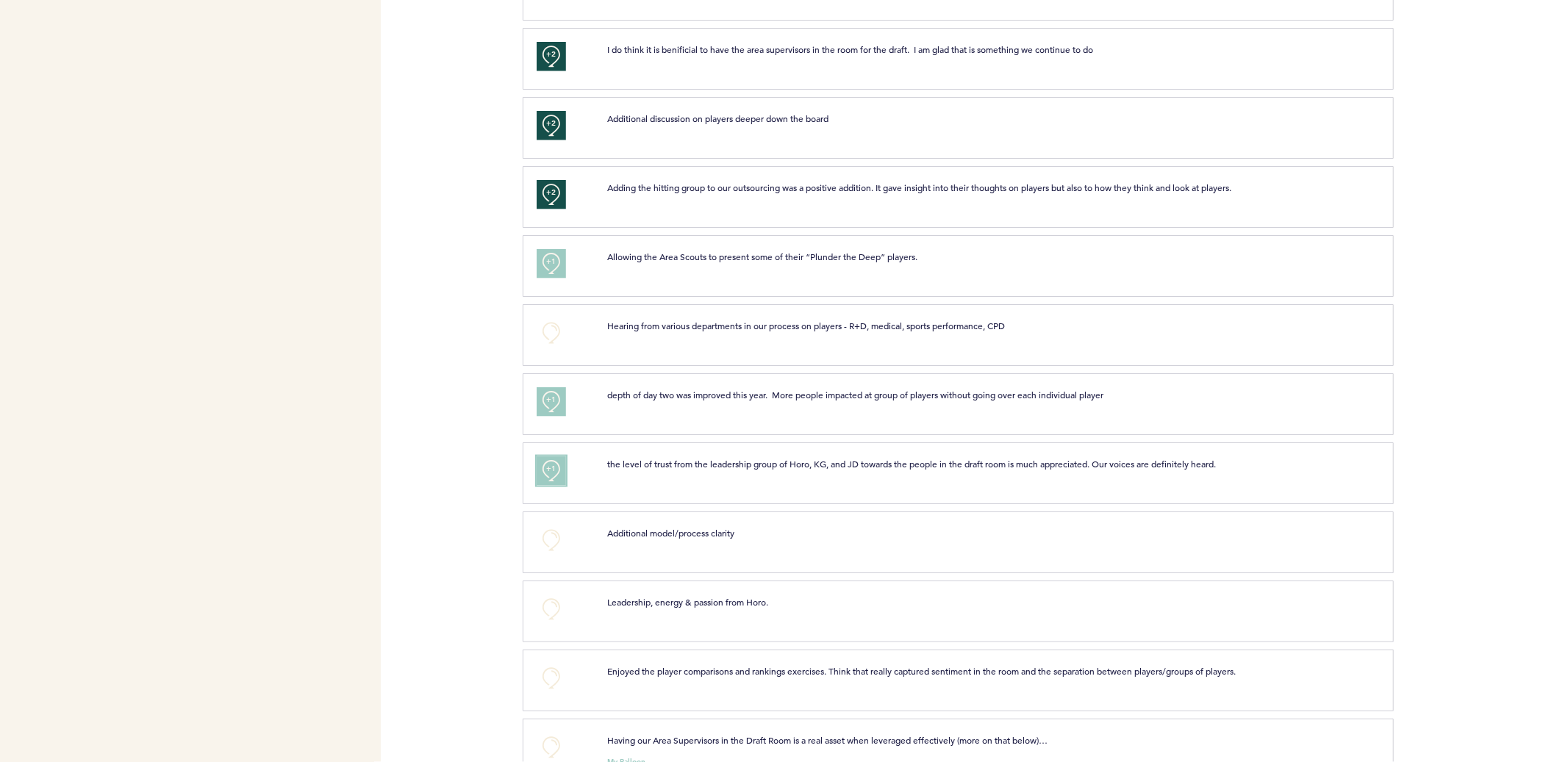
scroll to position [1581, 0]
click at [553, 409] on button "+1" at bounding box center [551, 399] width 29 height 29
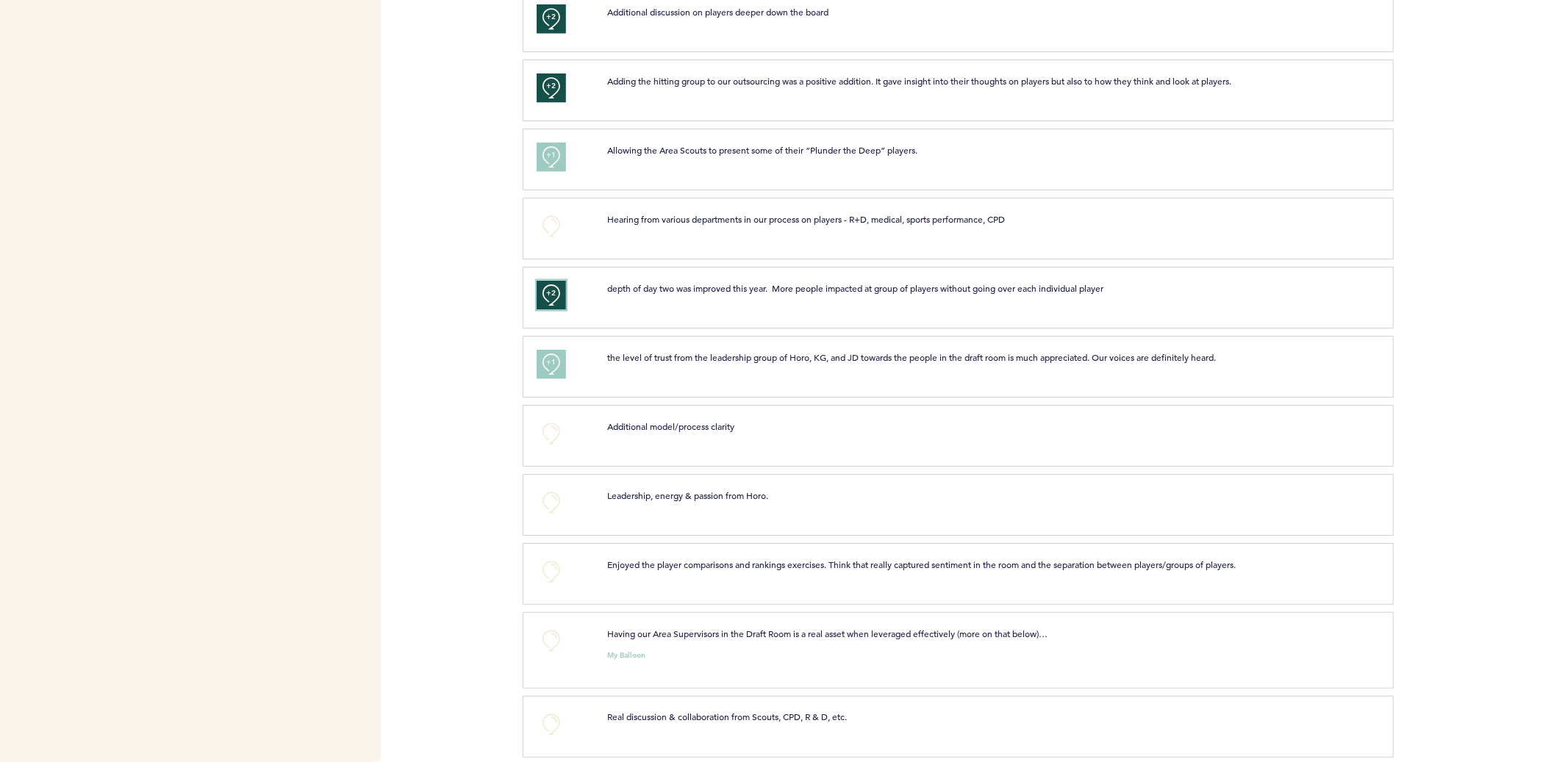
scroll to position [1686, 0]
click at [556, 431] on button "+0" at bounding box center [551, 431] width 29 height 29
click at [556, 431] on span "+1" at bounding box center [551, 430] width 10 height 15
click at [548, 508] on button "+0" at bounding box center [551, 501] width 29 height 29
click at [549, 495] on span "+1" at bounding box center [551, 499] width 10 height 15
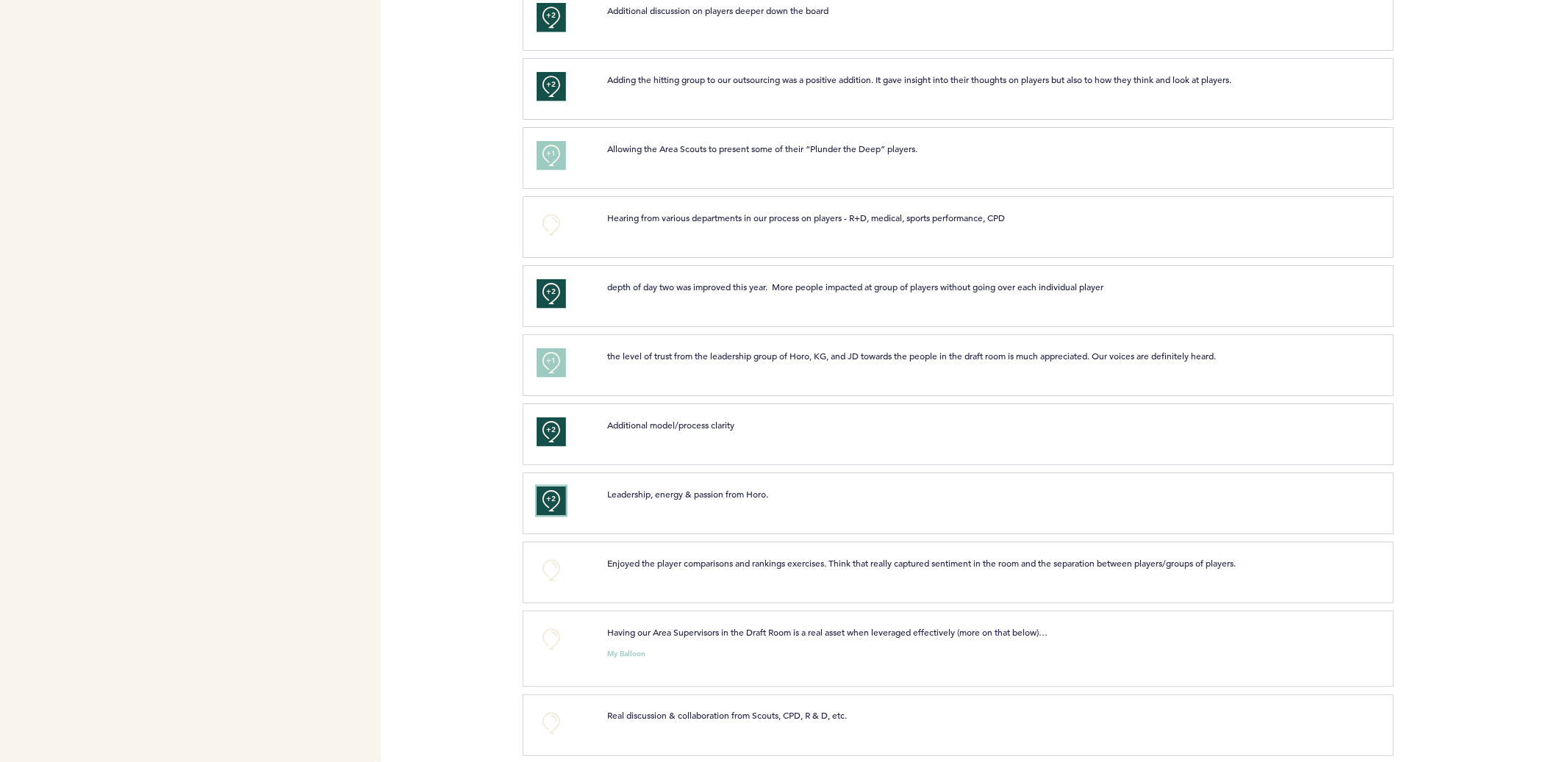
click at [549, 497] on span "+2" at bounding box center [551, 499] width 10 height 15
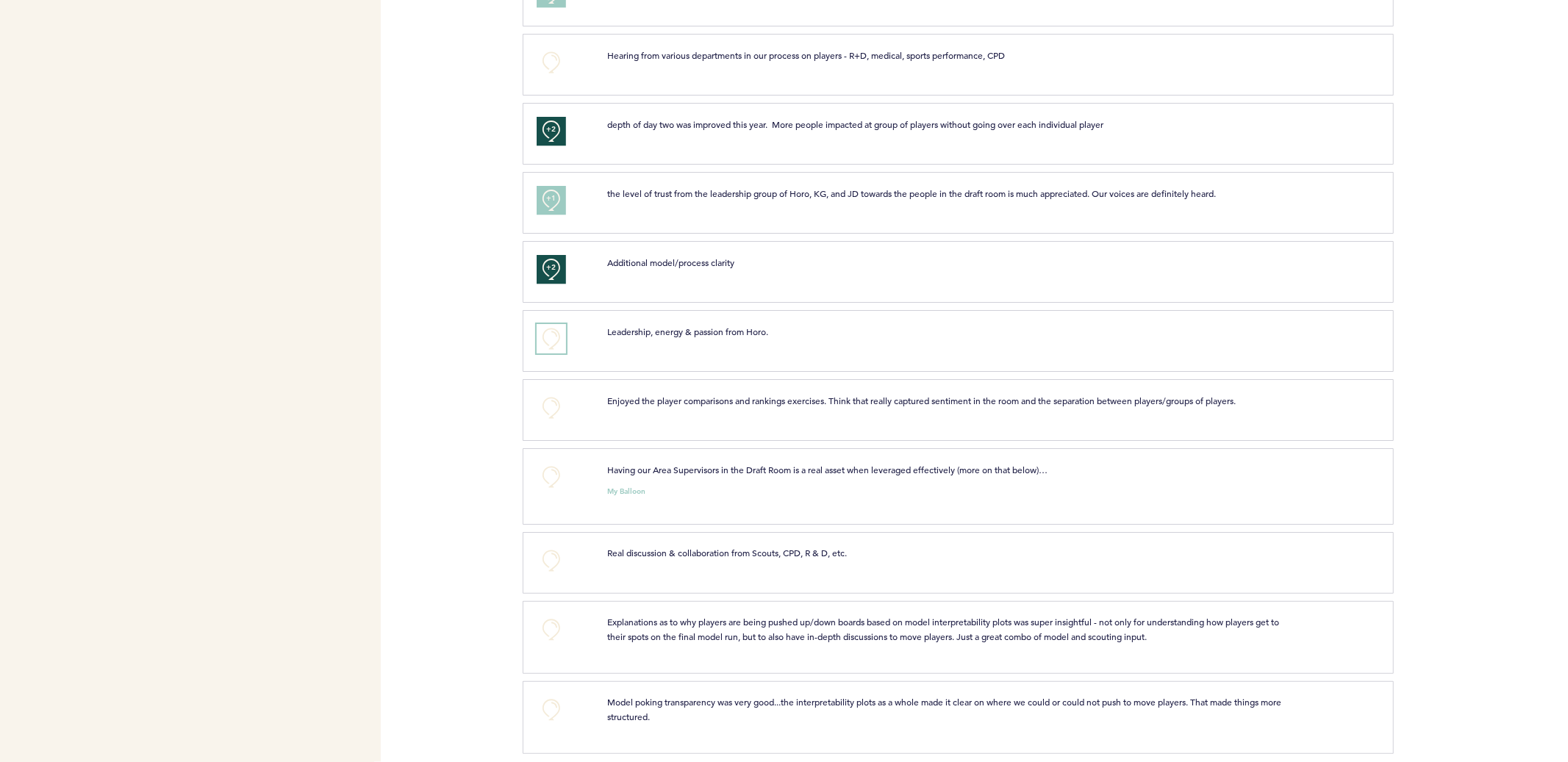
scroll to position [1864, 0]
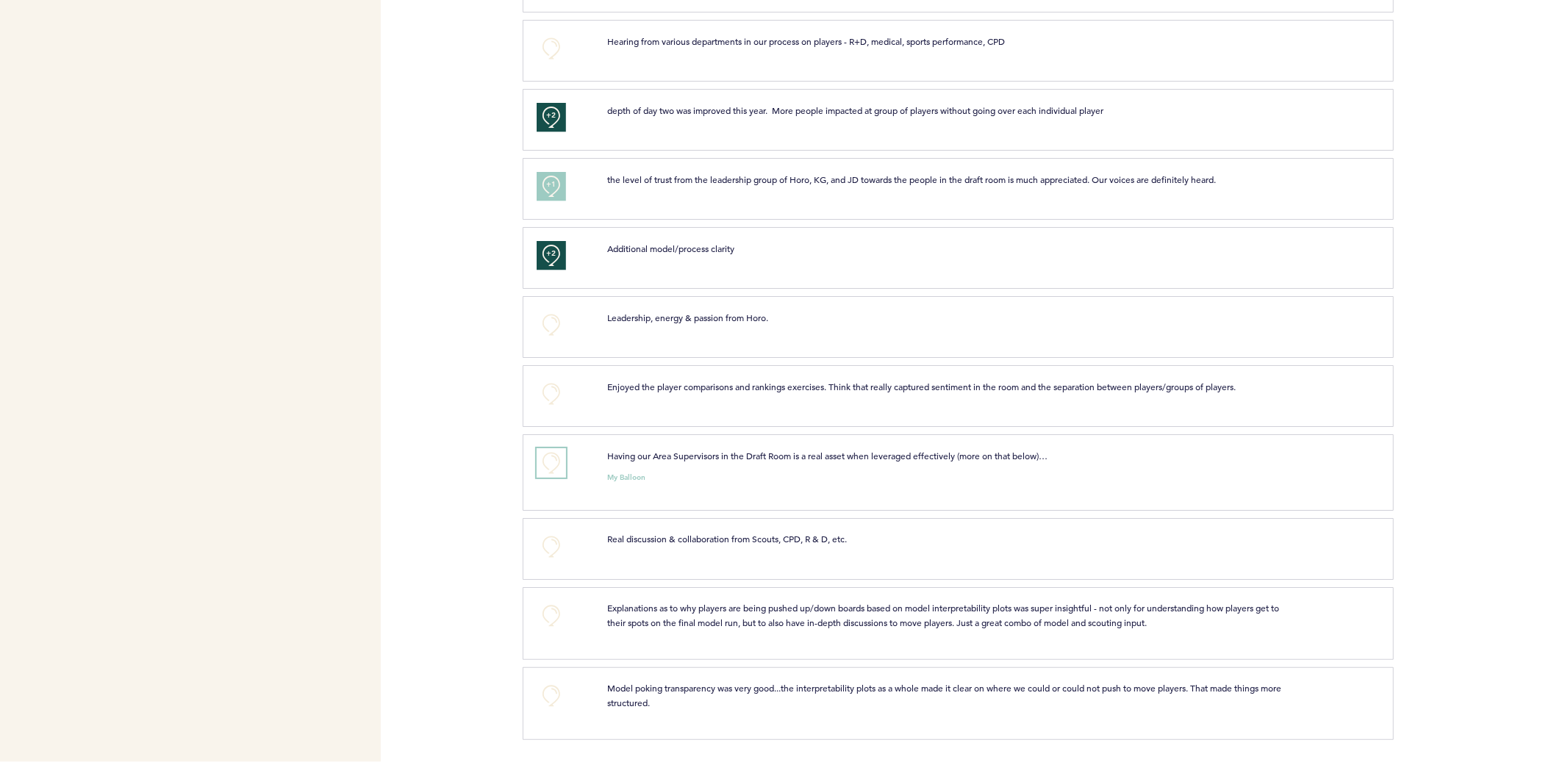
click at [561, 465] on button "+0" at bounding box center [551, 462] width 29 height 29
click at [540, 620] on button "+0" at bounding box center [551, 615] width 29 height 29
click at [548, 617] on span "+1" at bounding box center [551, 614] width 10 height 15
click at [551, 688] on button "+0" at bounding box center [551, 696] width 29 height 29
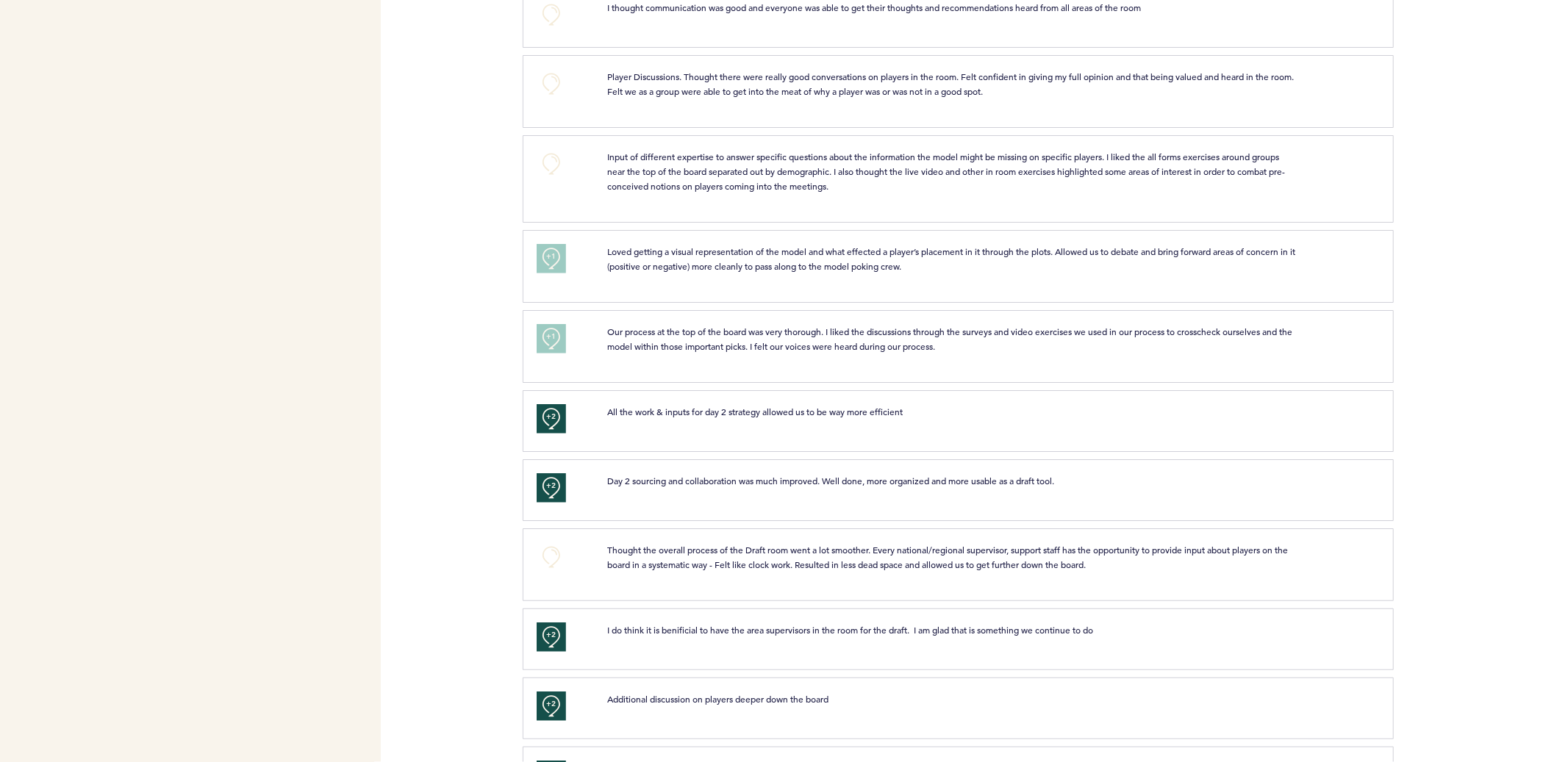
scroll to position [0, 0]
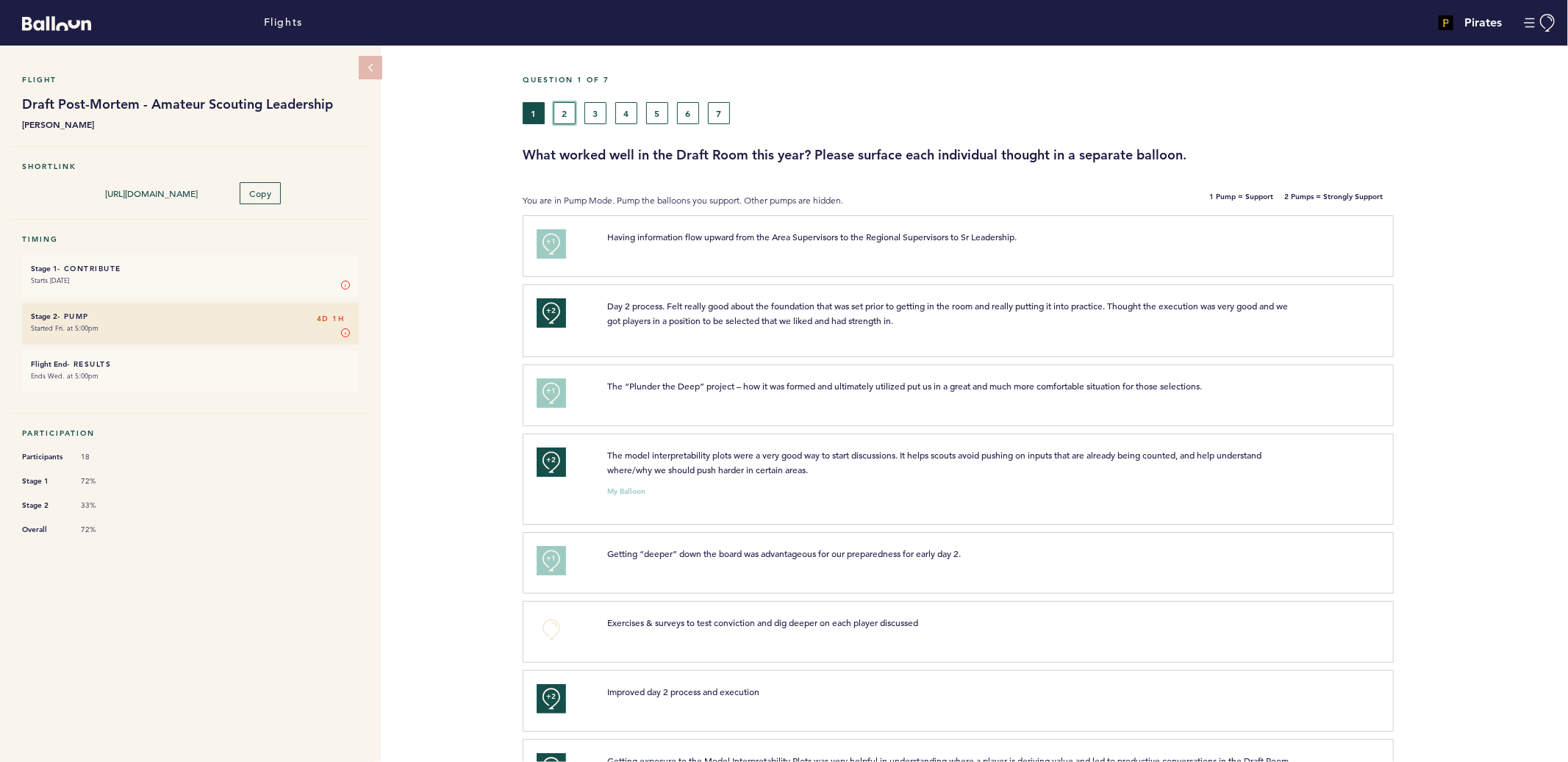
click at [564, 113] on button "2" at bounding box center [565, 114] width 22 height 22
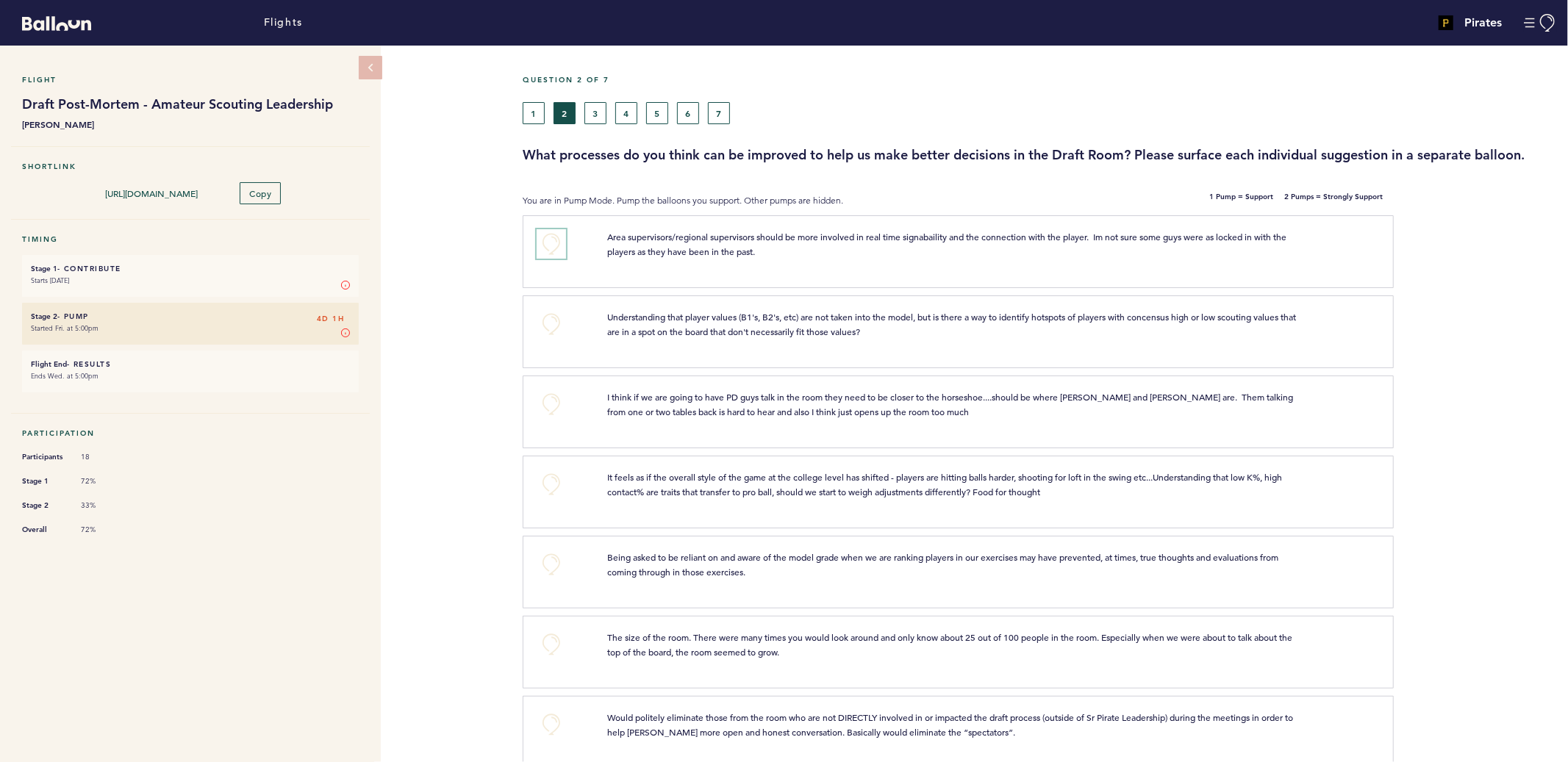
click at [546, 254] on button "+0" at bounding box center [551, 244] width 29 height 29
click at [546, 254] on button "+1" at bounding box center [551, 244] width 29 height 29
click at [548, 317] on button "+0" at bounding box center [551, 323] width 29 height 29
click at [551, 397] on button "+0" at bounding box center [551, 404] width 29 height 29
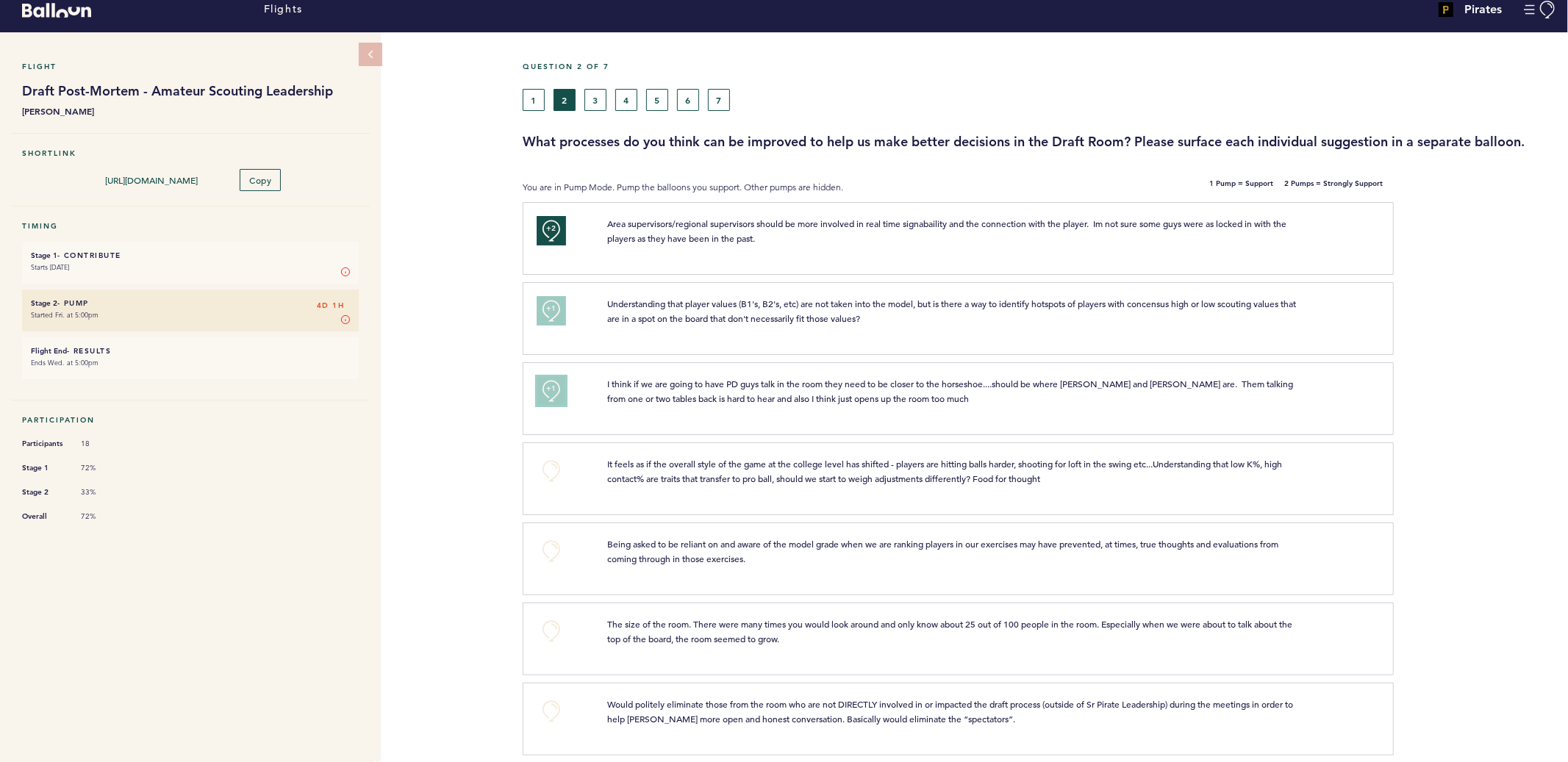
scroll to position [15, 0]
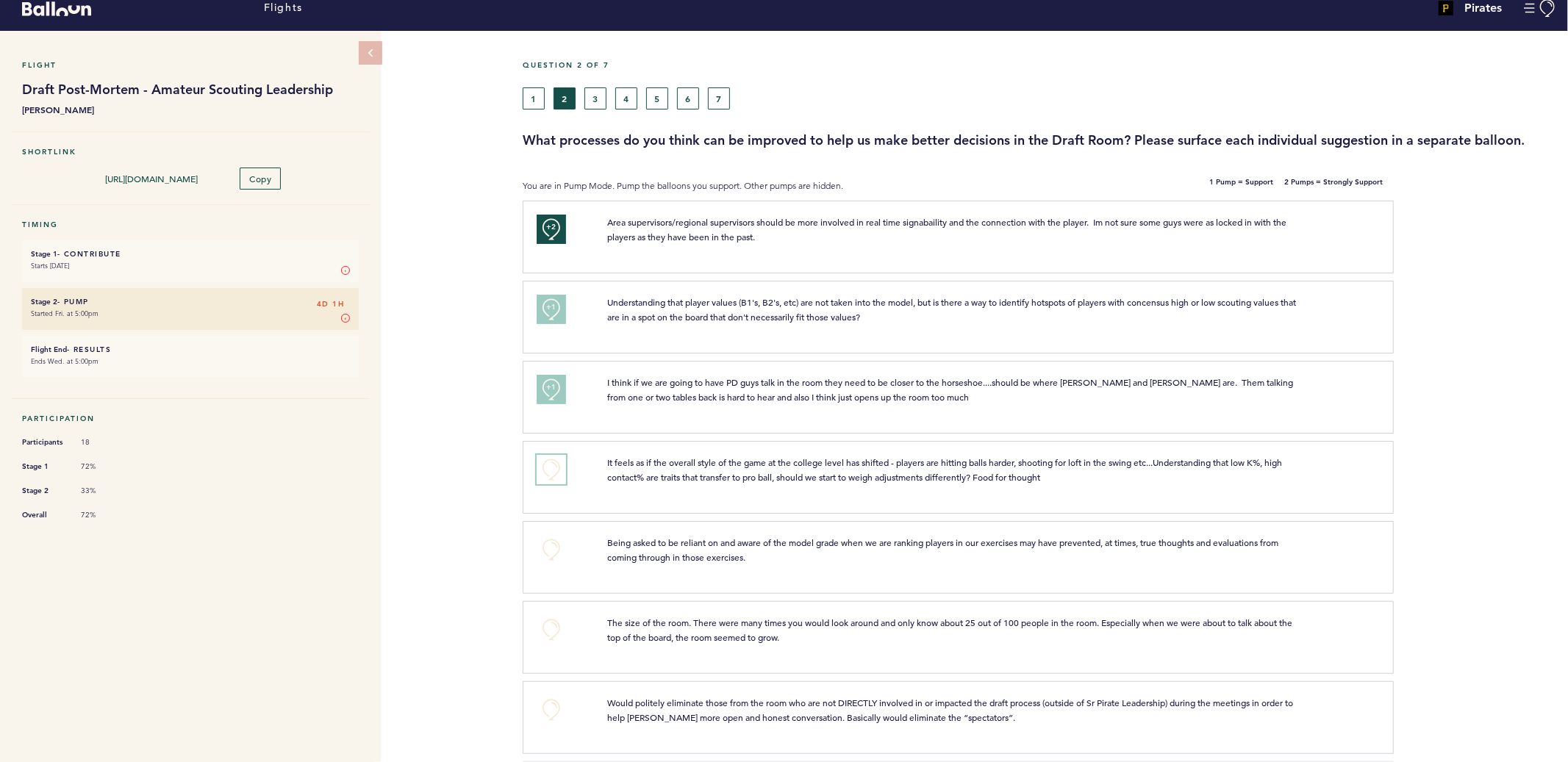
click at [547, 475] on button "+0" at bounding box center [551, 469] width 29 height 29
click at [547, 475] on button "+1" at bounding box center [551, 469] width 29 height 29
click at [554, 490] on div "+1" at bounding box center [560, 475] width 70 height 40
click at [554, 467] on span "+1" at bounding box center [551, 467] width 10 height 15
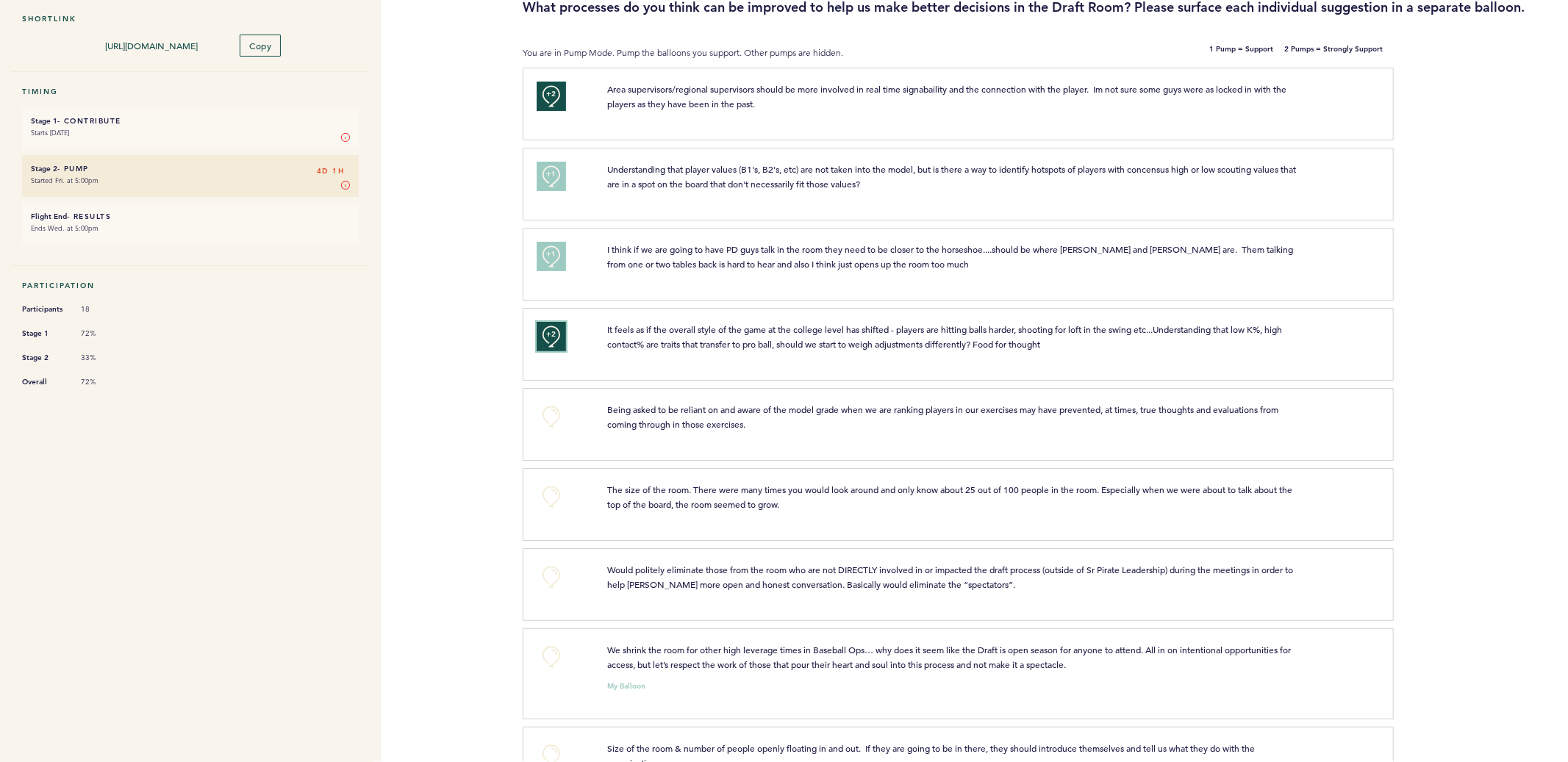
scroll to position [153, 0]
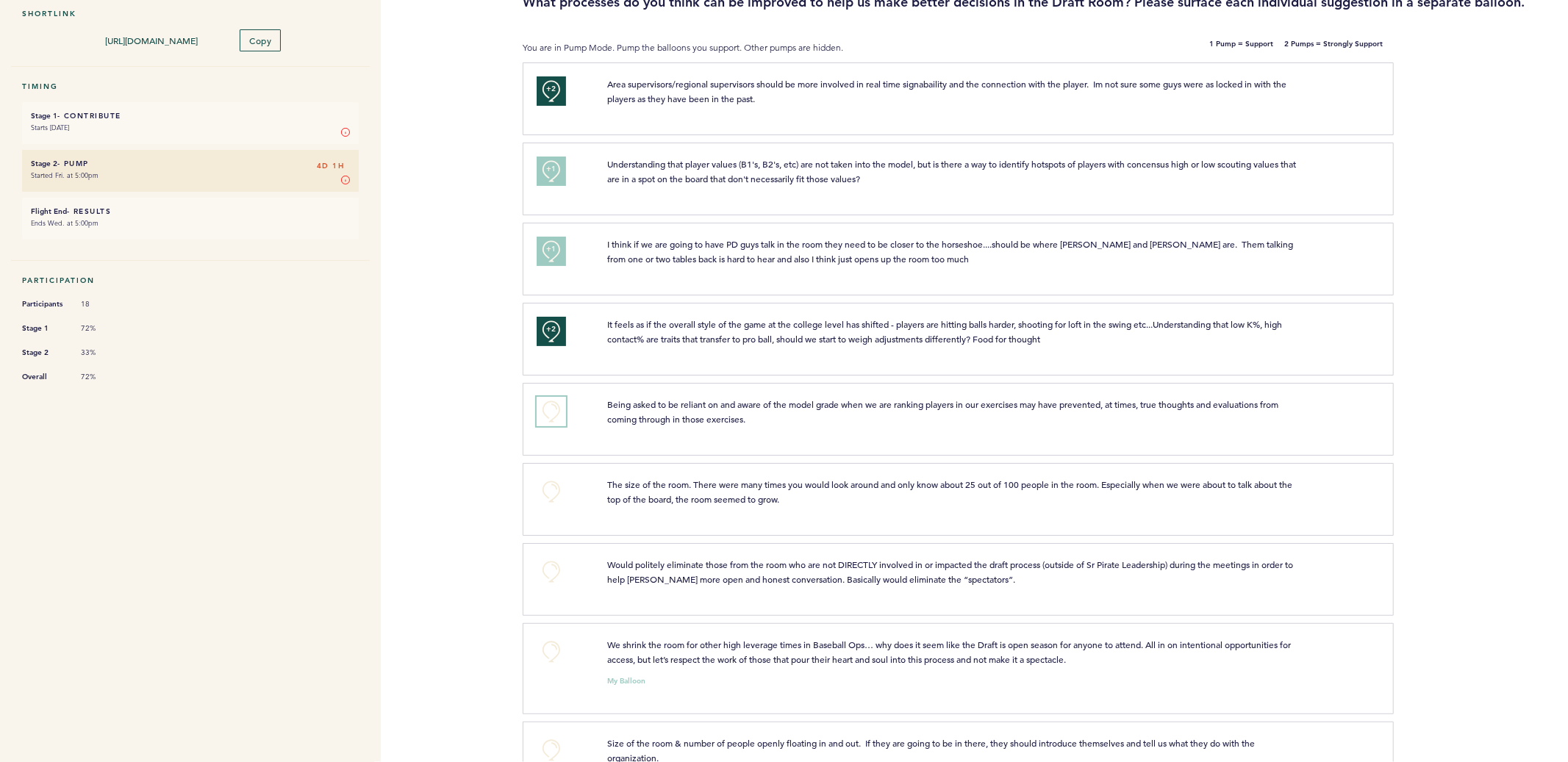
click at [546, 414] on button "+0" at bounding box center [551, 411] width 29 height 29
click at [0, 0] on span "+0" at bounding box center [0, 0] width 0 height 0
click at [546, 407] on span "+1" at bounding box center [551, 409] width 10 height 15
click at [548, 491] on button "+0" at bounding box center [551, 491] width 29 height 29
click at [0, 0] on span "+0" at bounding box center [0, 0] width 0 height 0
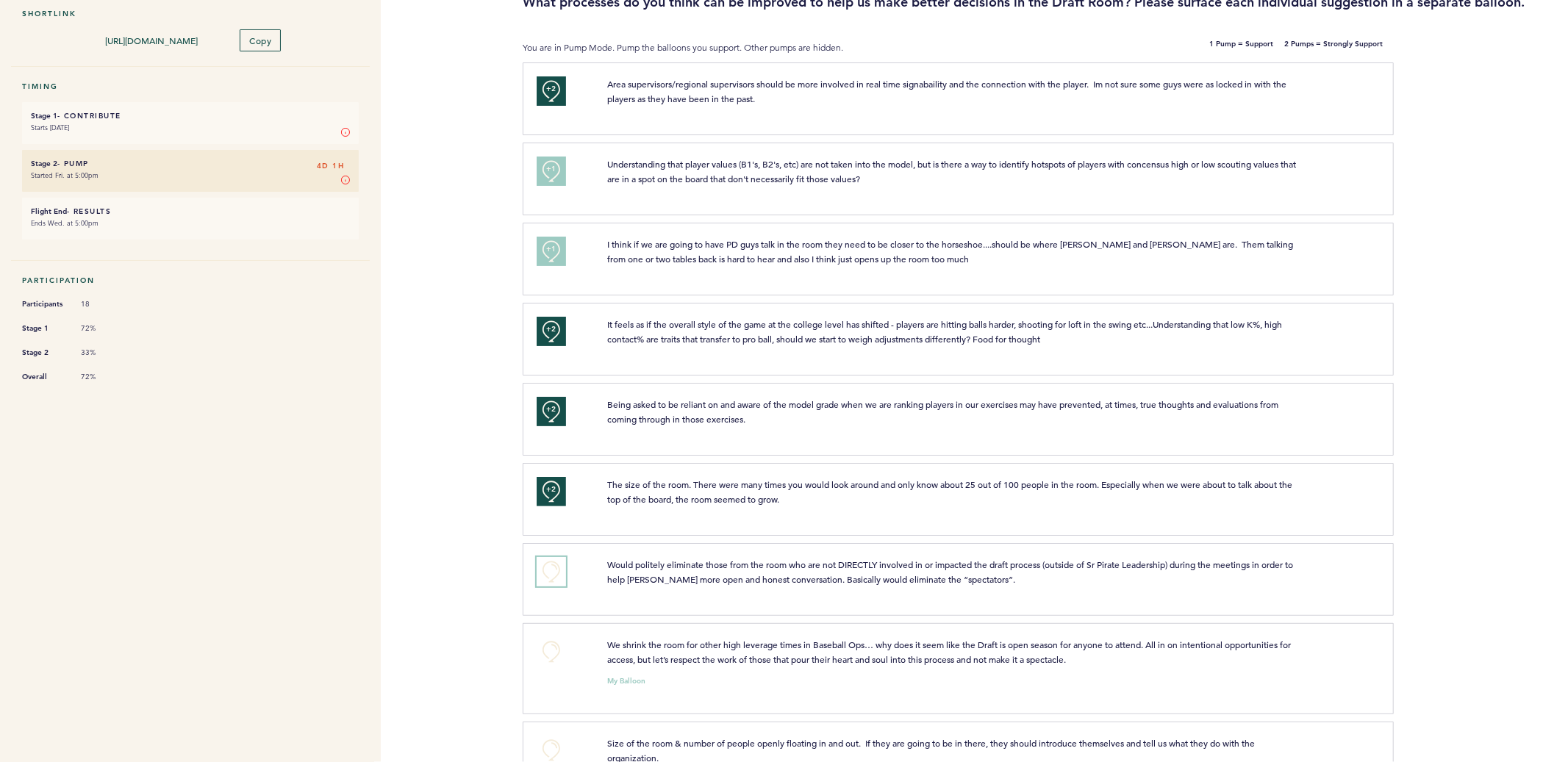
click at [549, 572] on button "+0" at bounding box center [551, 571] width 29 height 29
click at [549, 572] on span "+1" at bounding box center [551, 570] width 10 height 15
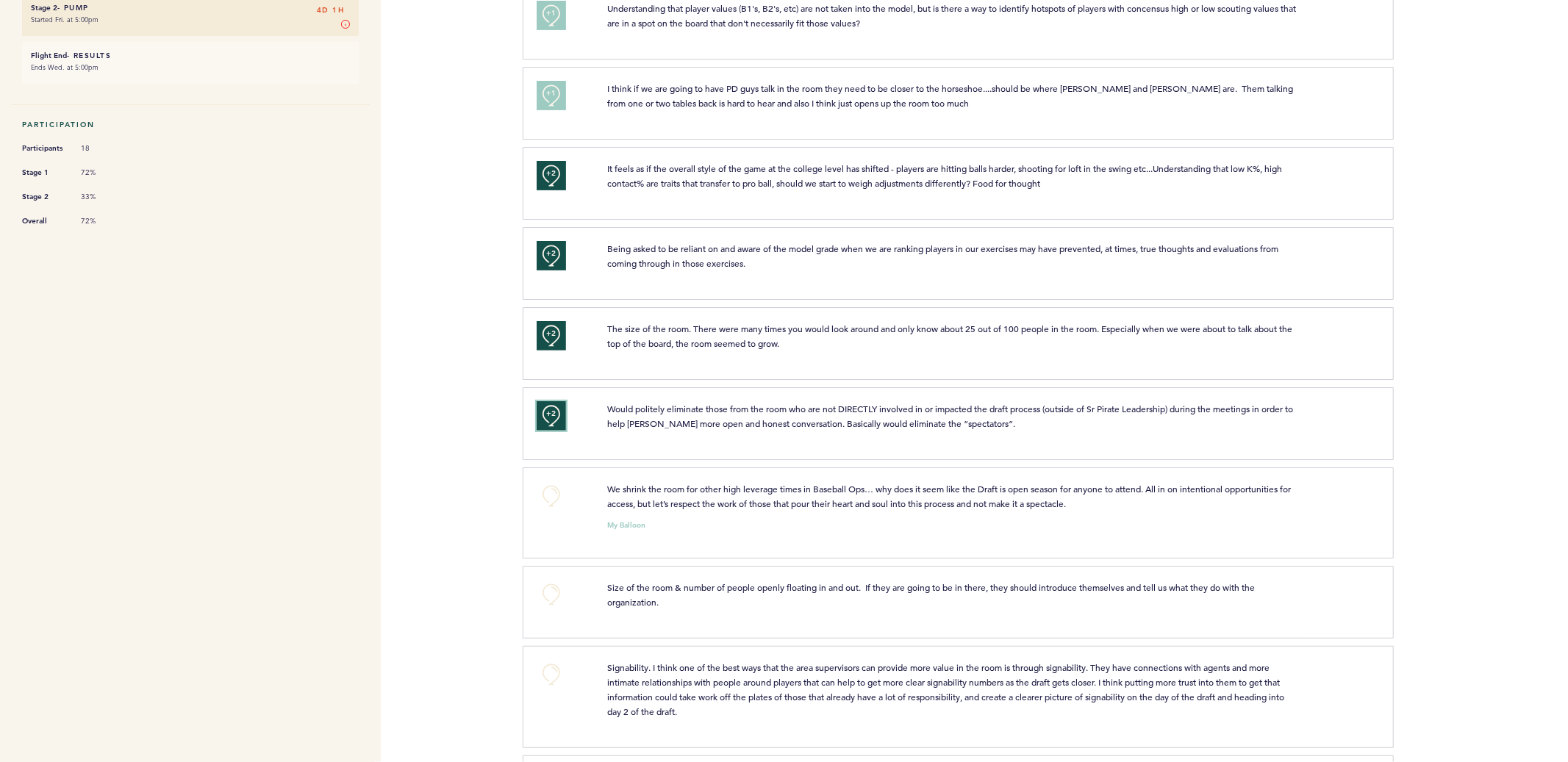
scroll to position [318, 0]
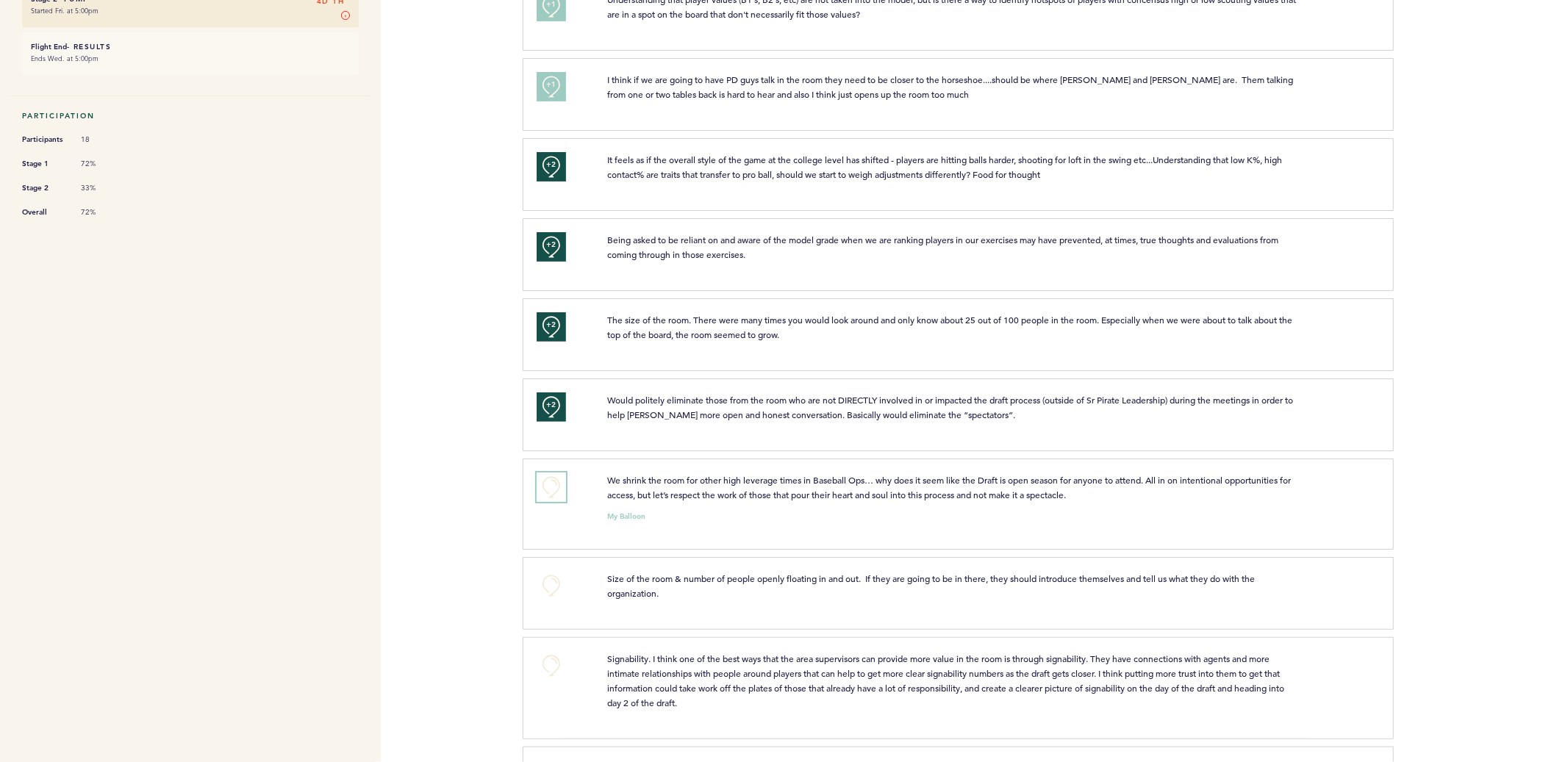
click at [554, 477] on button "+0" at bounding box center [551, 487] width 29 height 29
click at [554, 478] on span "+1" at bounding box center [551, 485] width 10 height 15
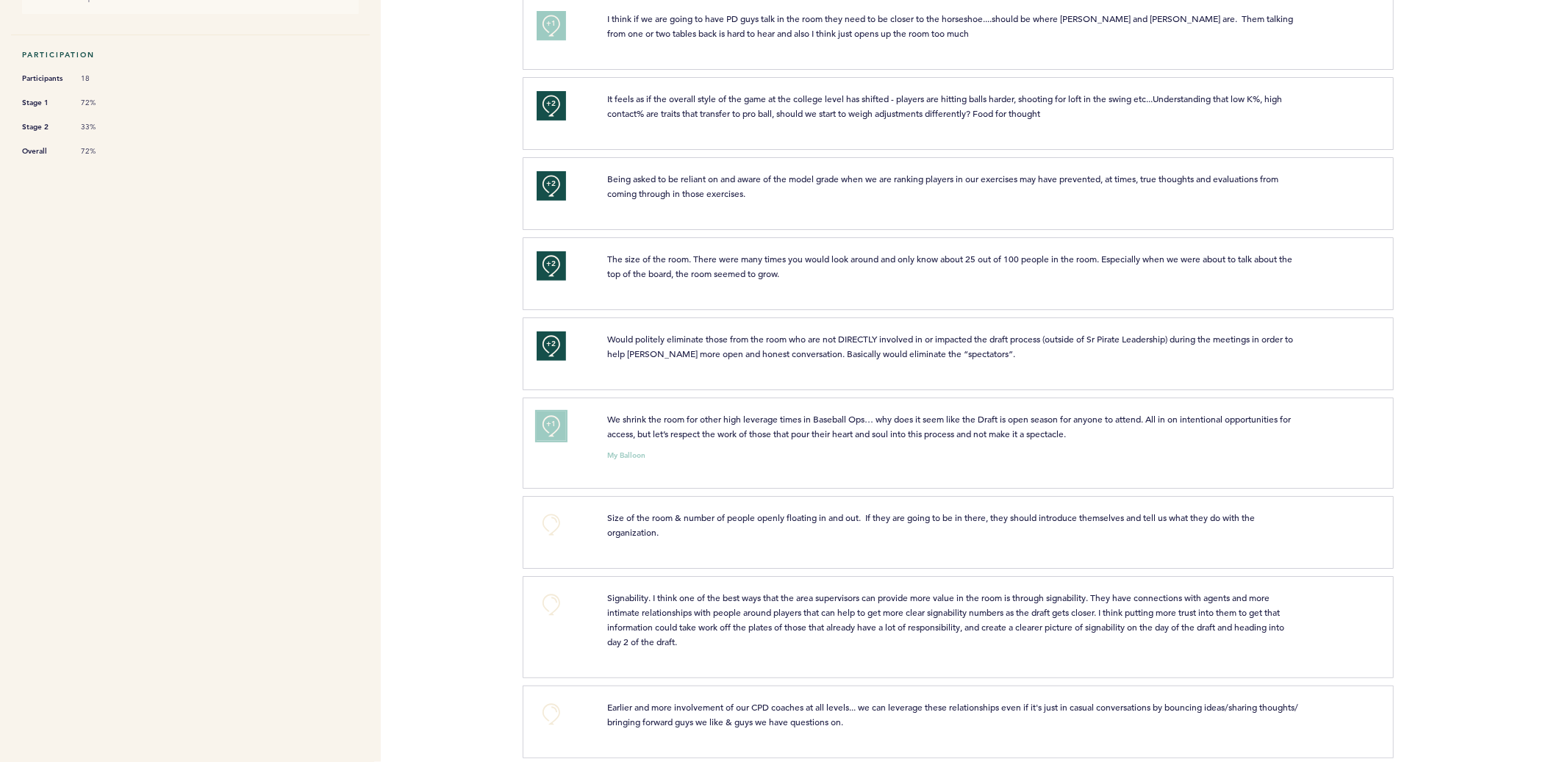
scroll to position [401, 0]
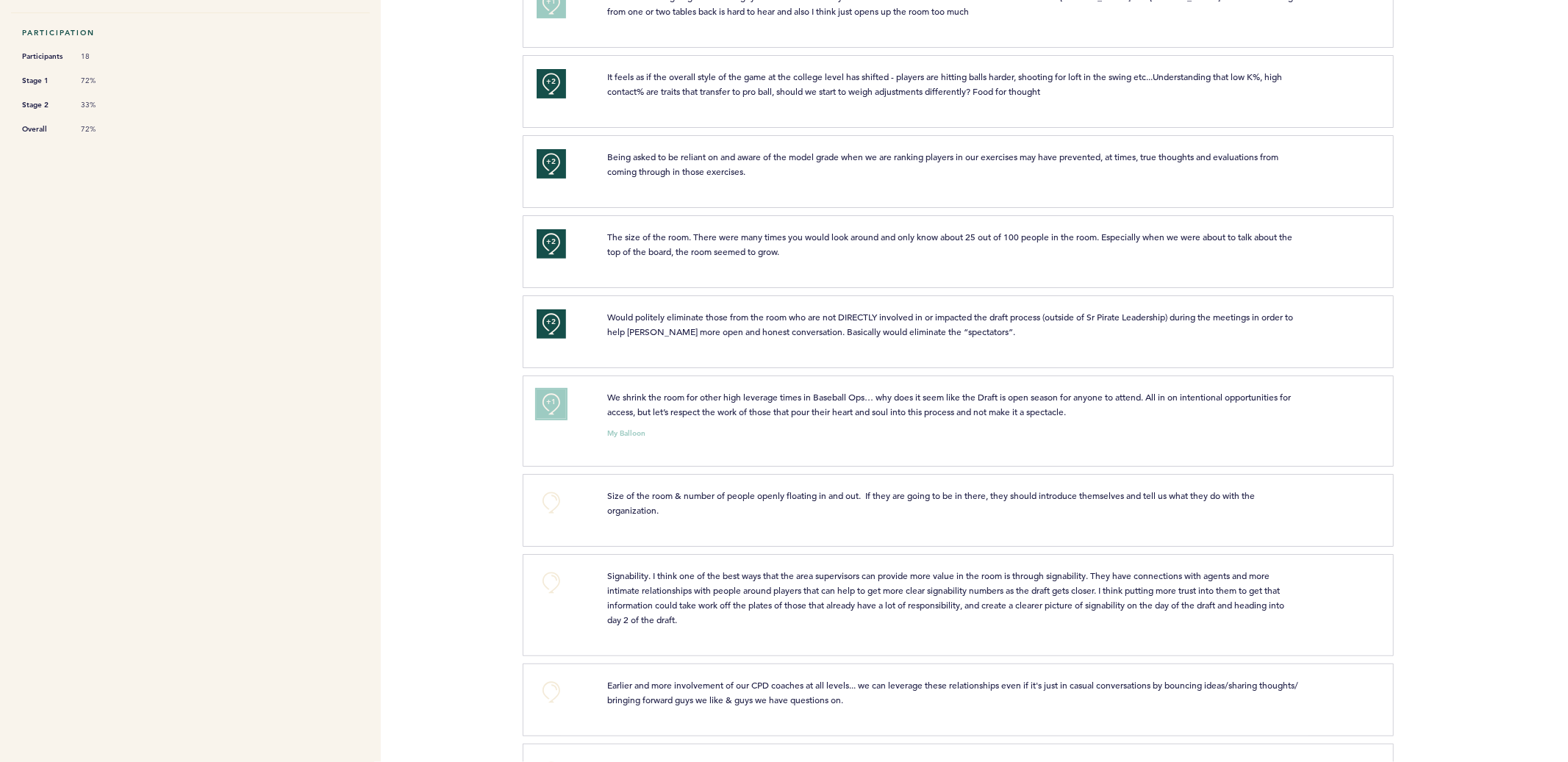
click at [557, 397] on button "+1" at bounding box center [551, 404] width 29 height 29
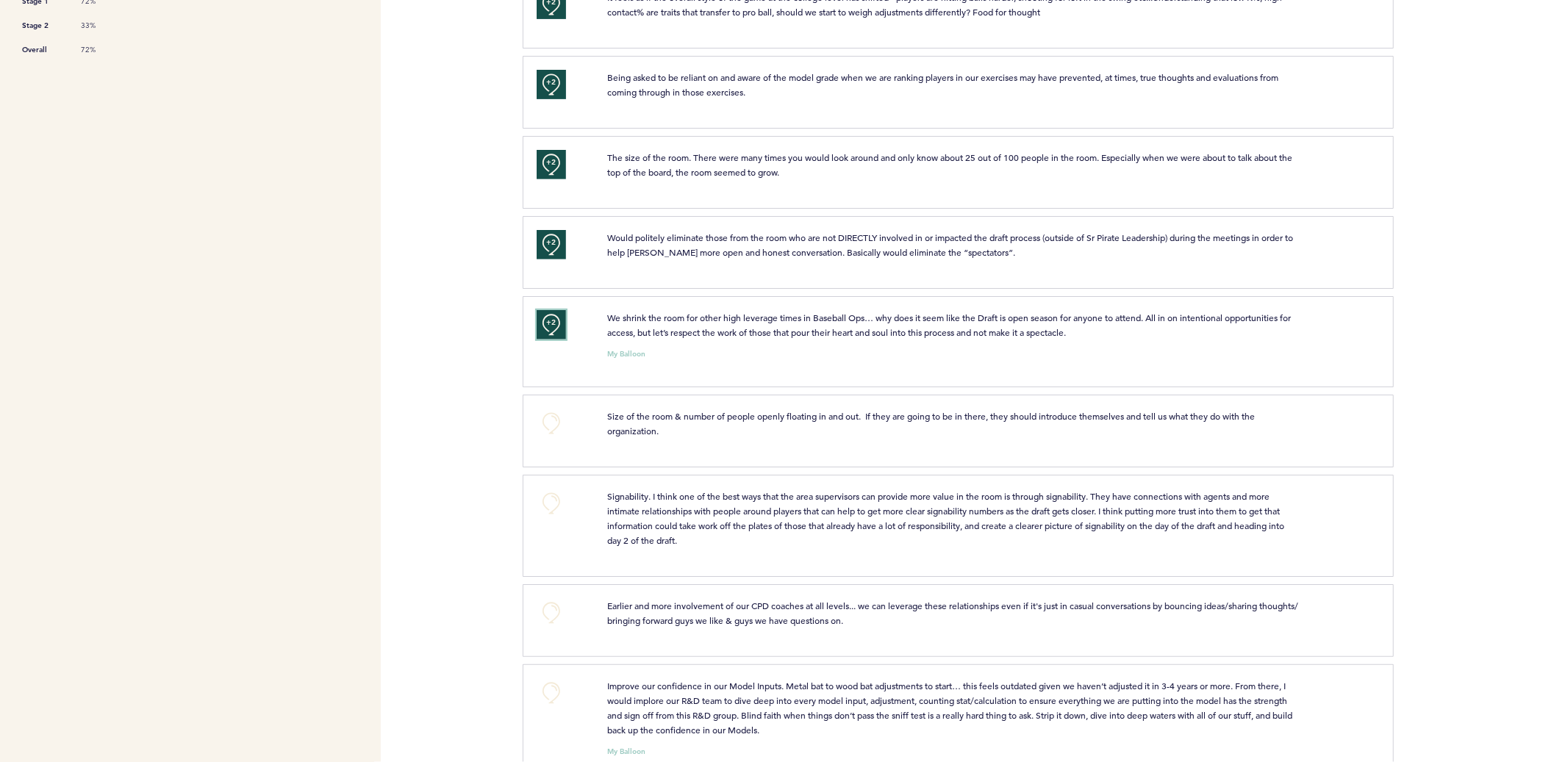
scroll to position [488, 0]
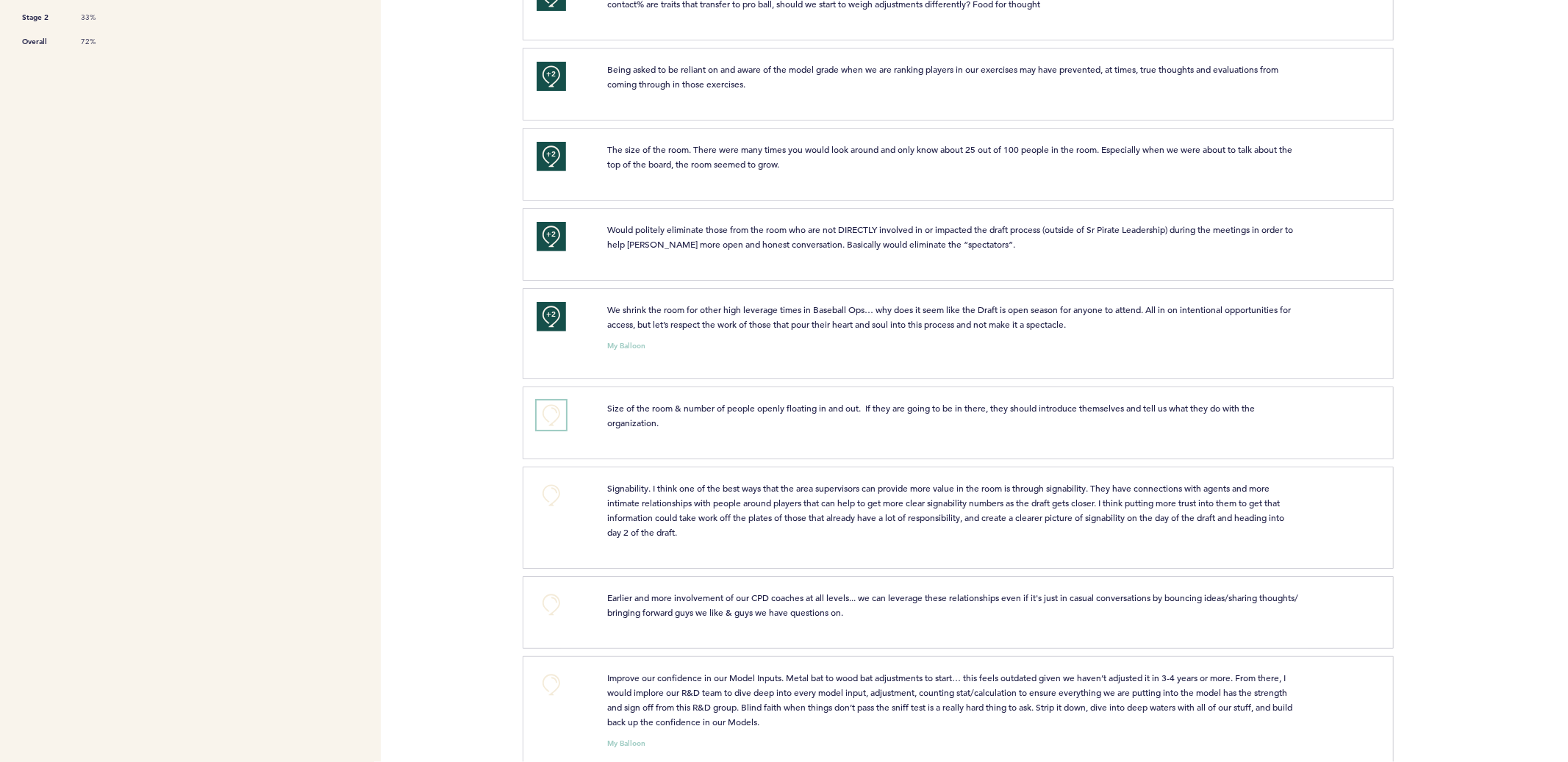
click at [544, 405] on button "+0" at bounding box center [551, 415] width 29 height 29
click at [544, 405] on button "+1" at bounding box center [551, 415] width 29 height 29
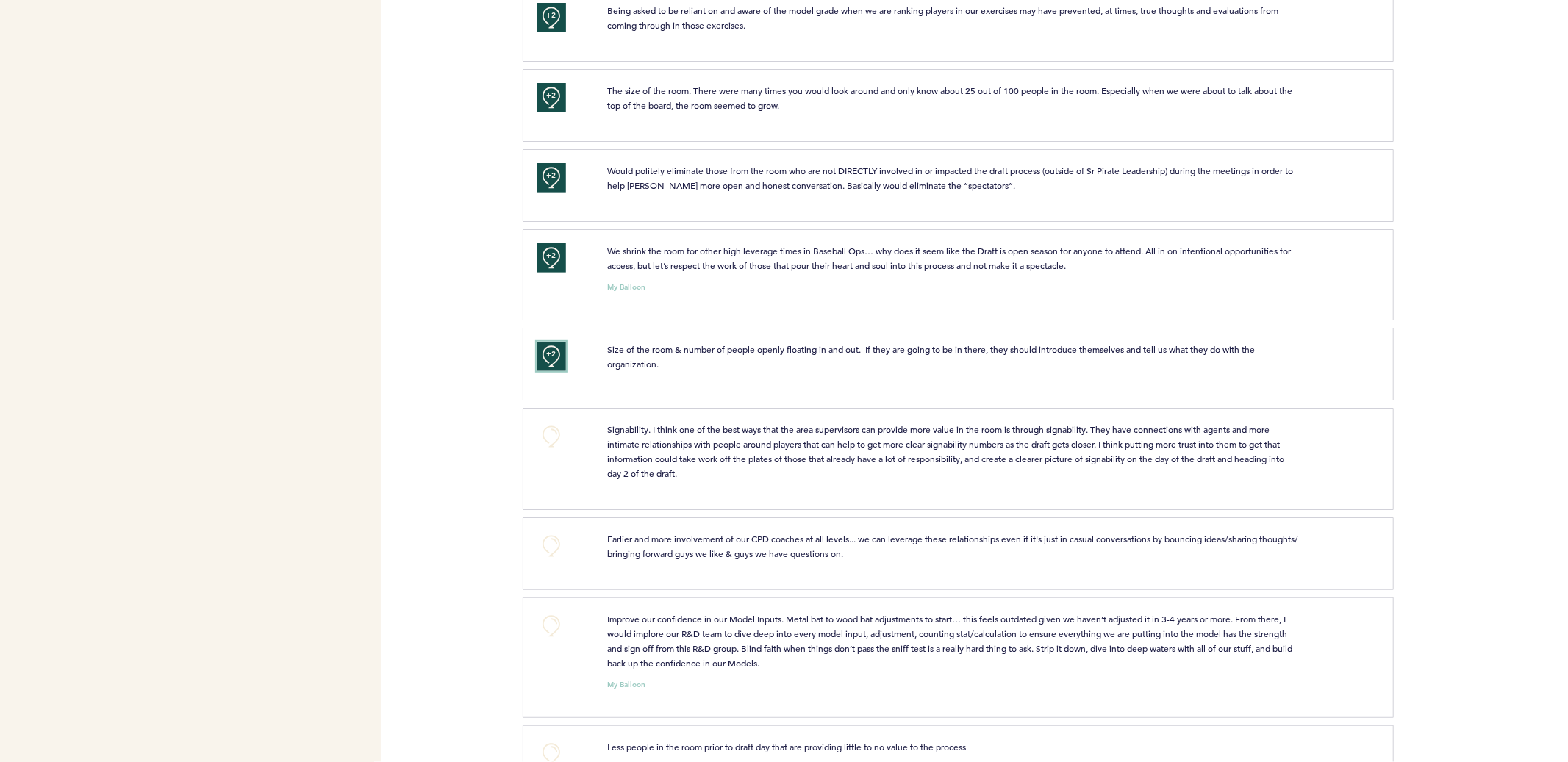
scroll to position [549, 0]
click at [548, 433] on button "+0" at bounding box center [551, 434] width 29 height 29
click at [548, 433] on span "+1" at bounding box center [551, 432] width 10 height 15
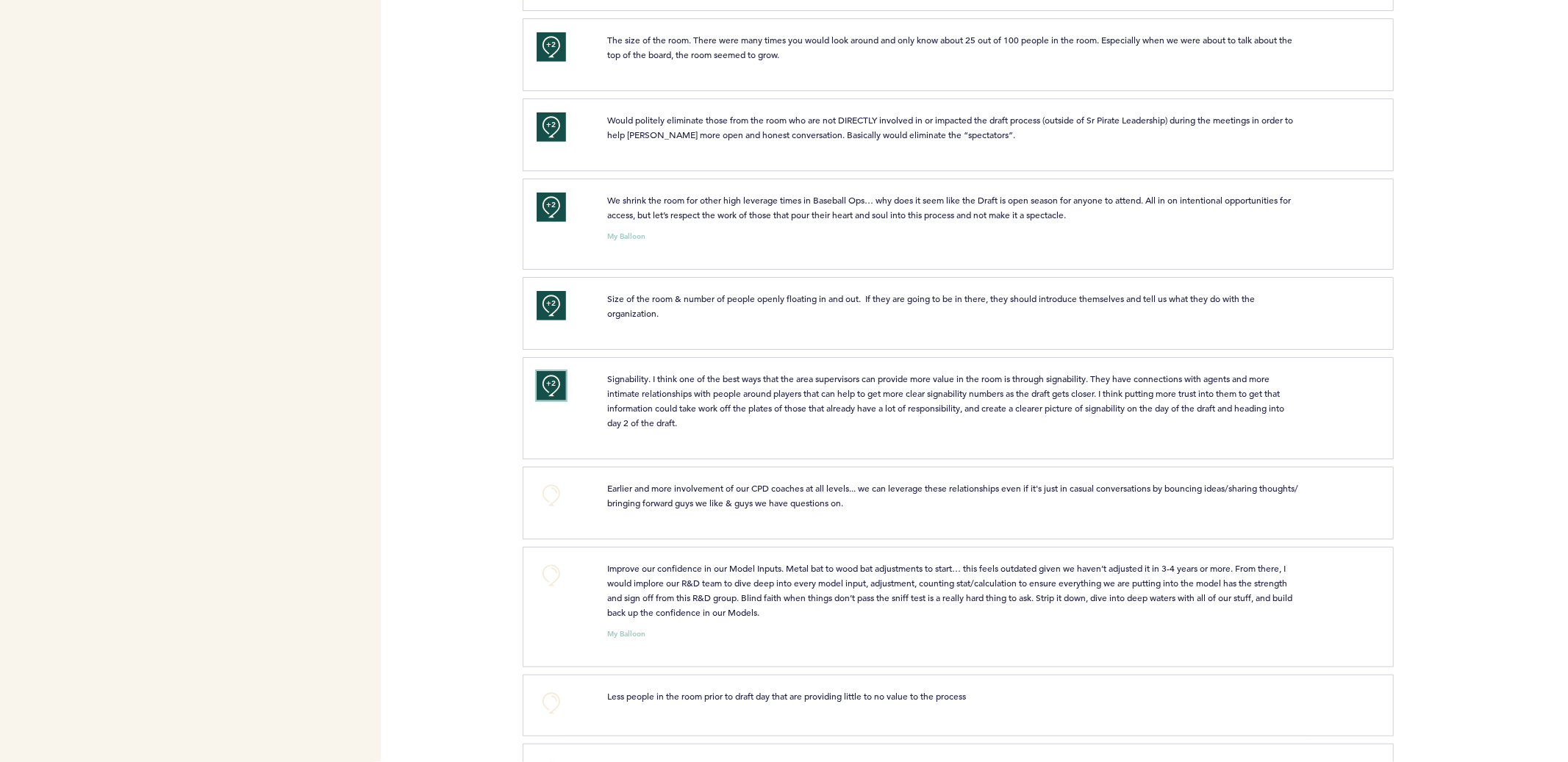
scroll to position [600, 0]
click at [556, 498] on button "+0" at bounding box center [551, 493] width 29 height 29
click at [553, 571] on button "+0" at bounding box center [551, 573] width 29 height 29
click at [553, 571] on span "+1" at bounding box center [551, 571] width 10 height 15
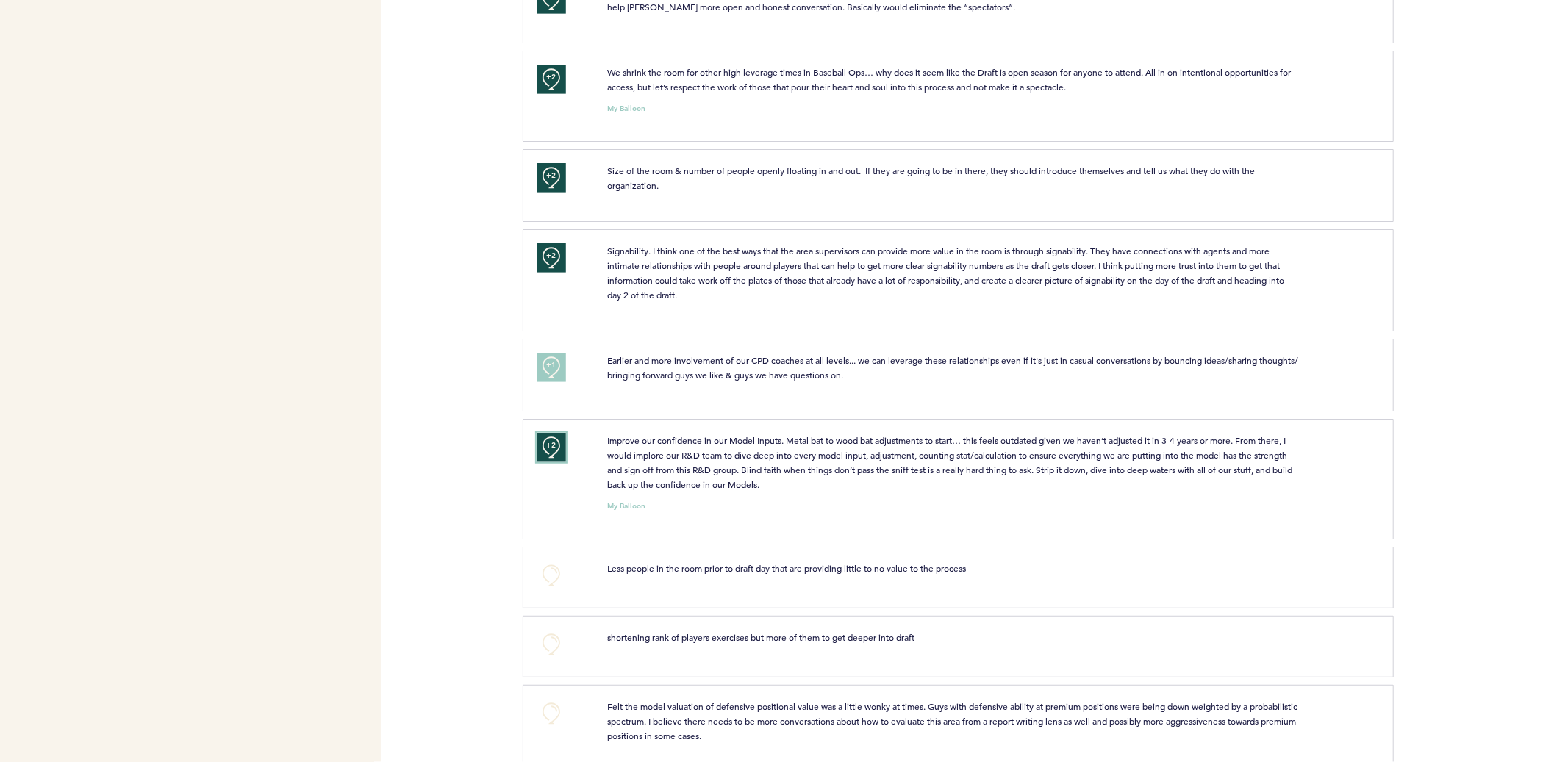
scroll to position [727, 0]
click at [566, 578] on div "+0" at bounding box center [560, 574] width 70 height 29
click at [547, 576] on button "+0" at bounding box center [551, 574] width 29 height 29
click at [547, 576] on span "+1" at bounding box center [551, 573] width 10 height 15
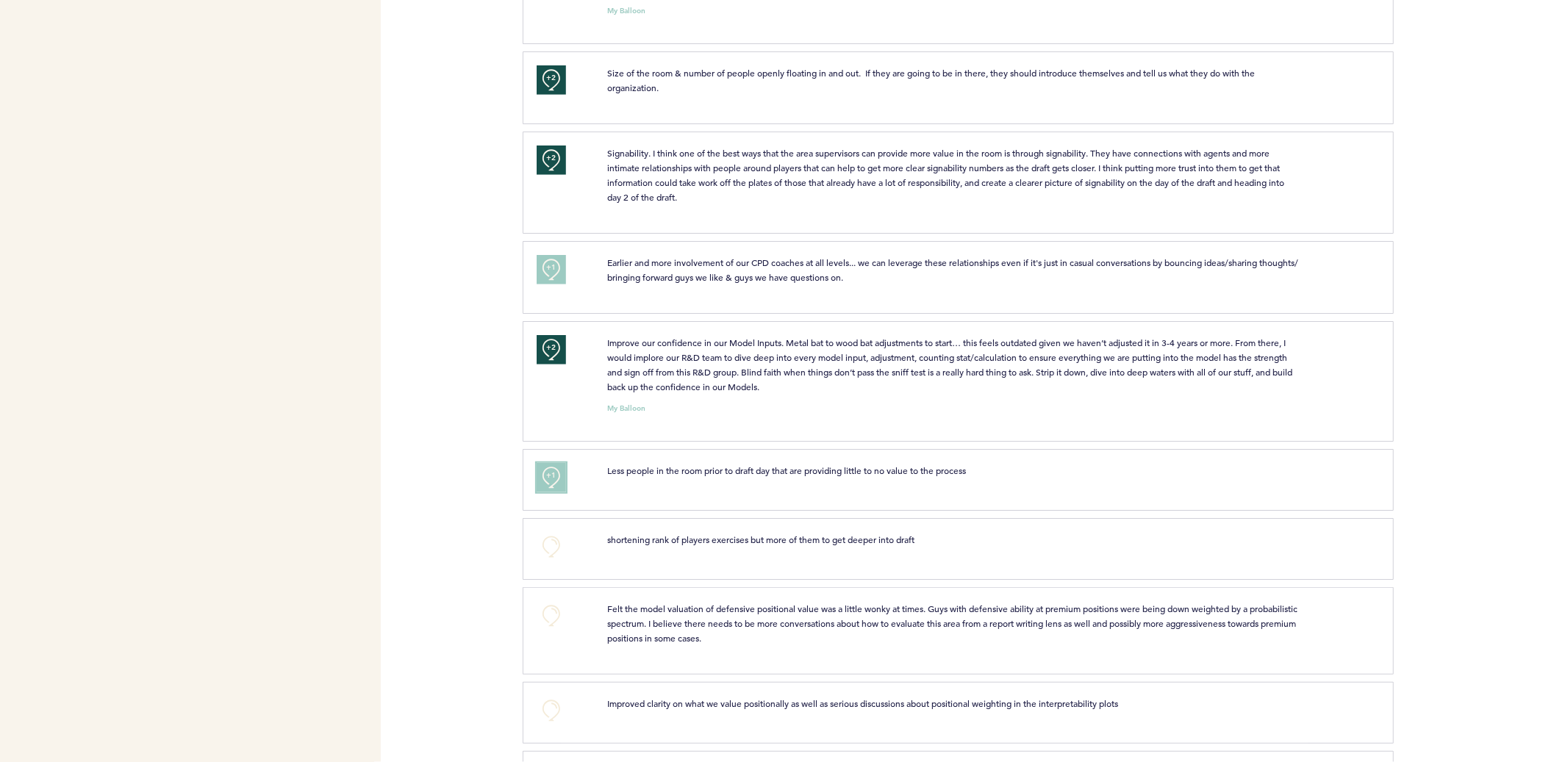
scroll to position [827, 0]
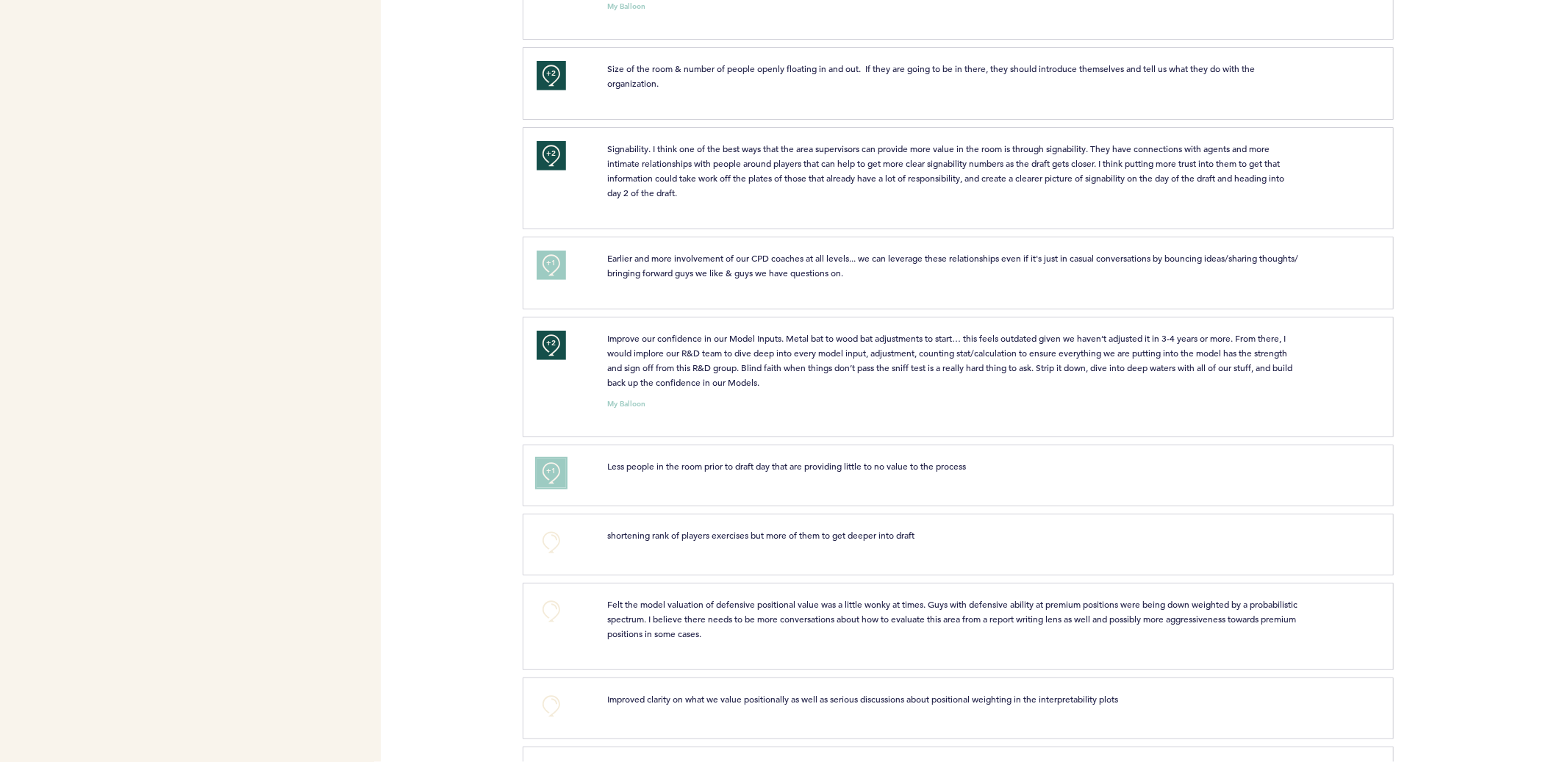
click at [546, 469] on span "+1" at bounding box center [551, 471] width 10 height 15
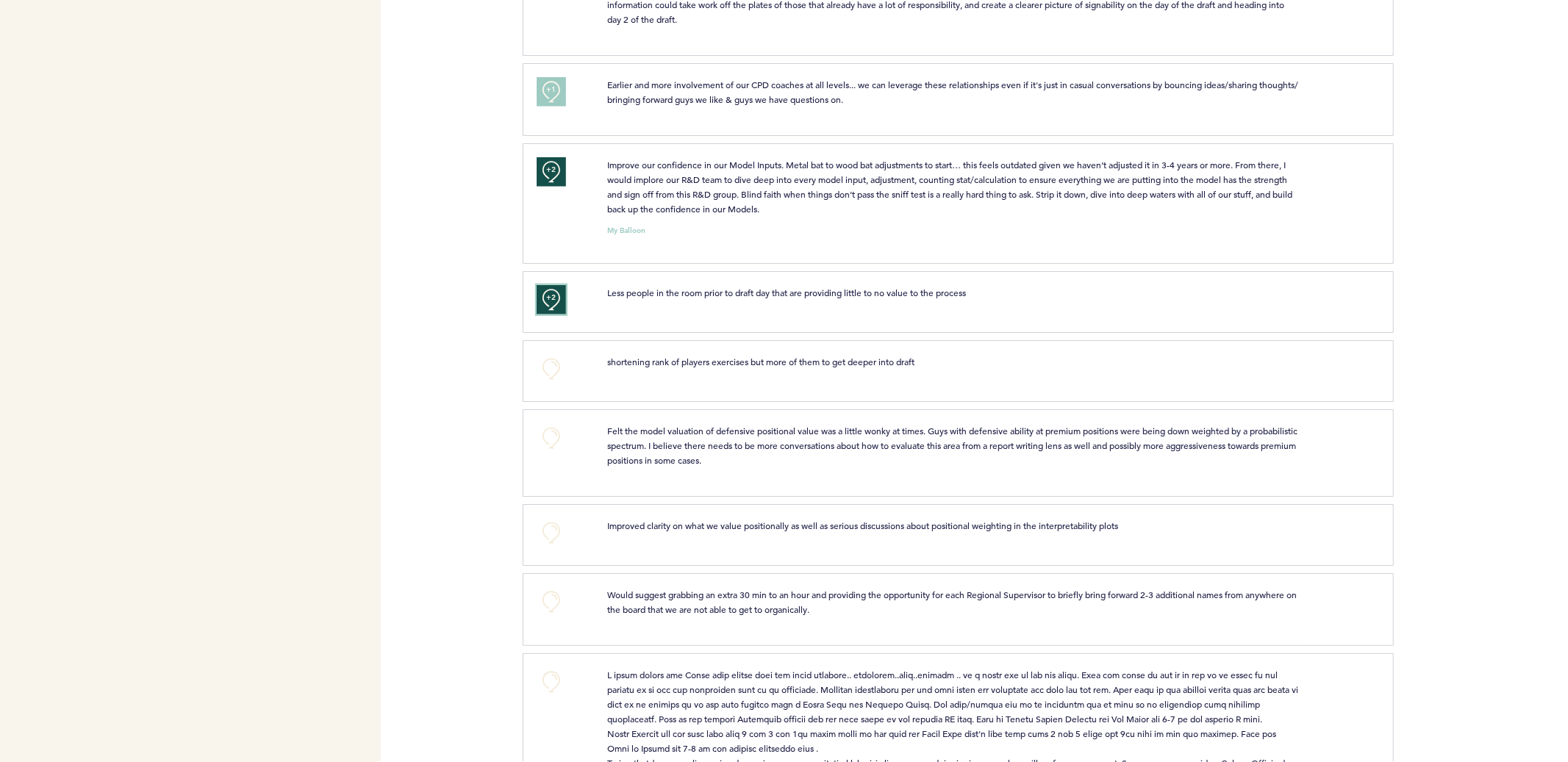
scroll to position [1008, 0]
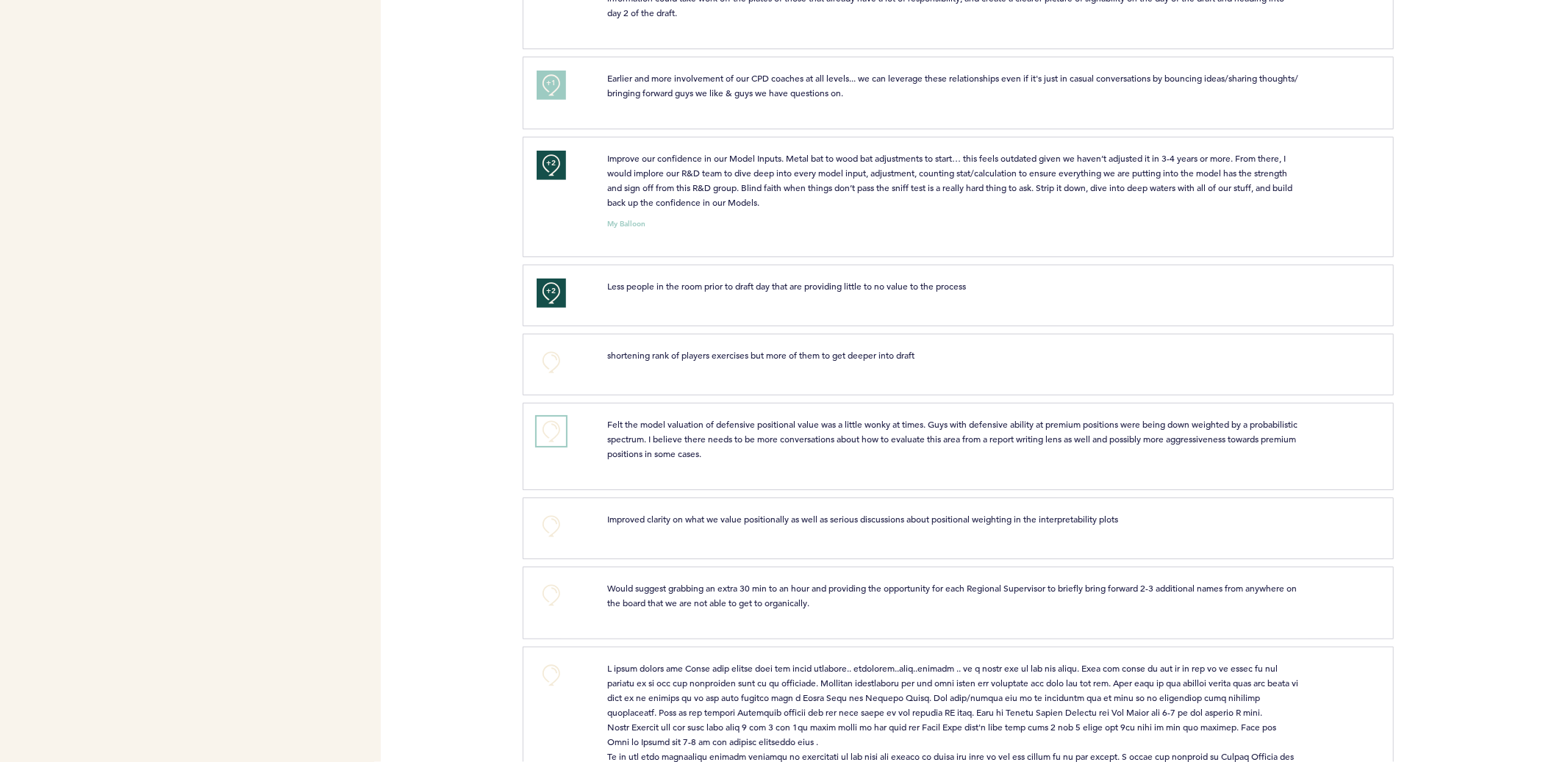
click at [561, 442] on button "+0" at bounding box center [551, 431] width 29 height 29
click at [547, 435] on span "+1" at bounding box center [551, 429] width 10 height 15
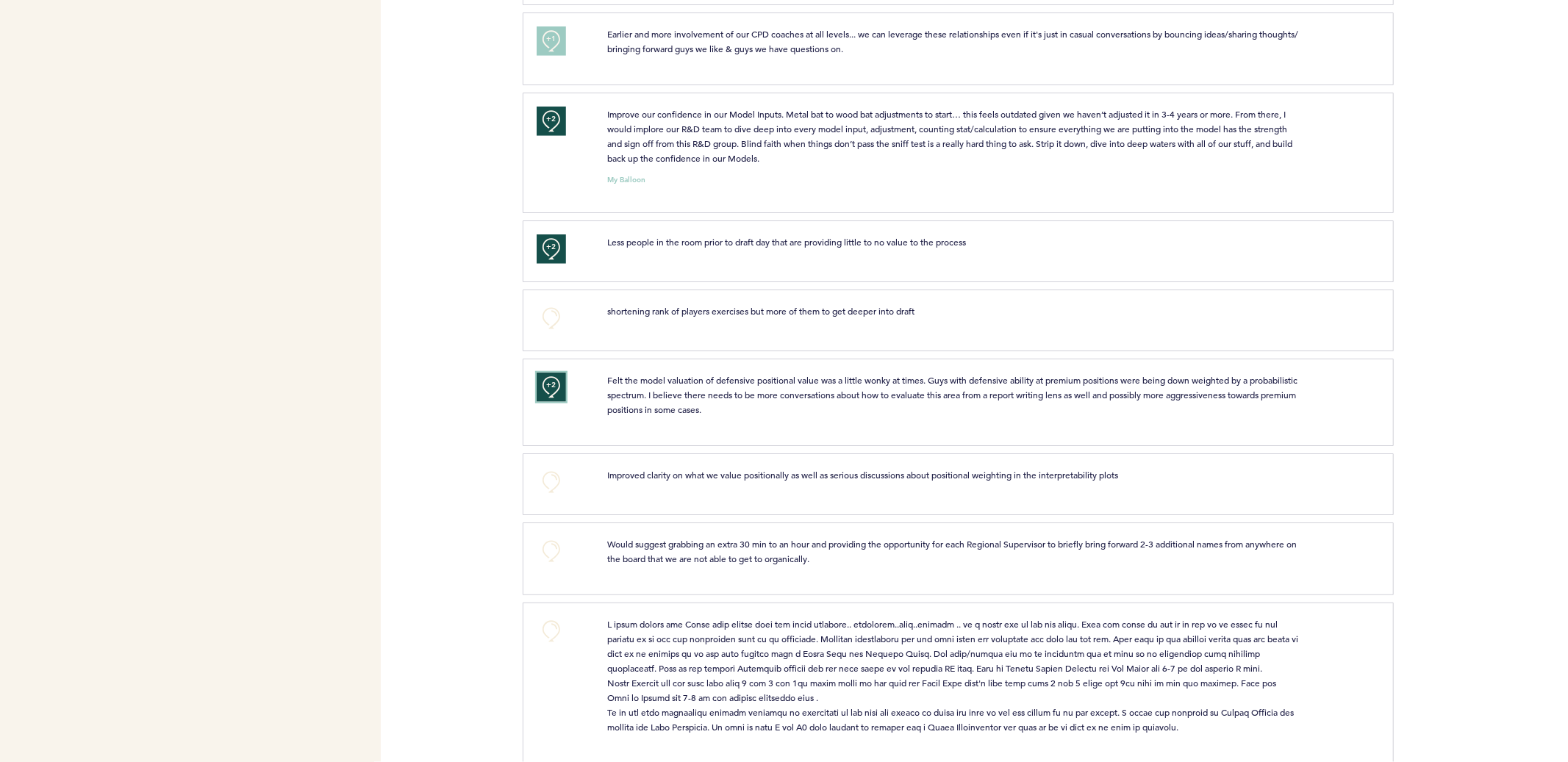
scroll to position [1053, 0]
click at [547, 480] on button "+0" at bounding box center [551, 481] width 29 height 29
click at [550, 549] on button "+0" at bounding box center [551, 550] width 29 height 29
click at [550, 549] on span "+1" at bounding box center [551, 548] width 10 height 15
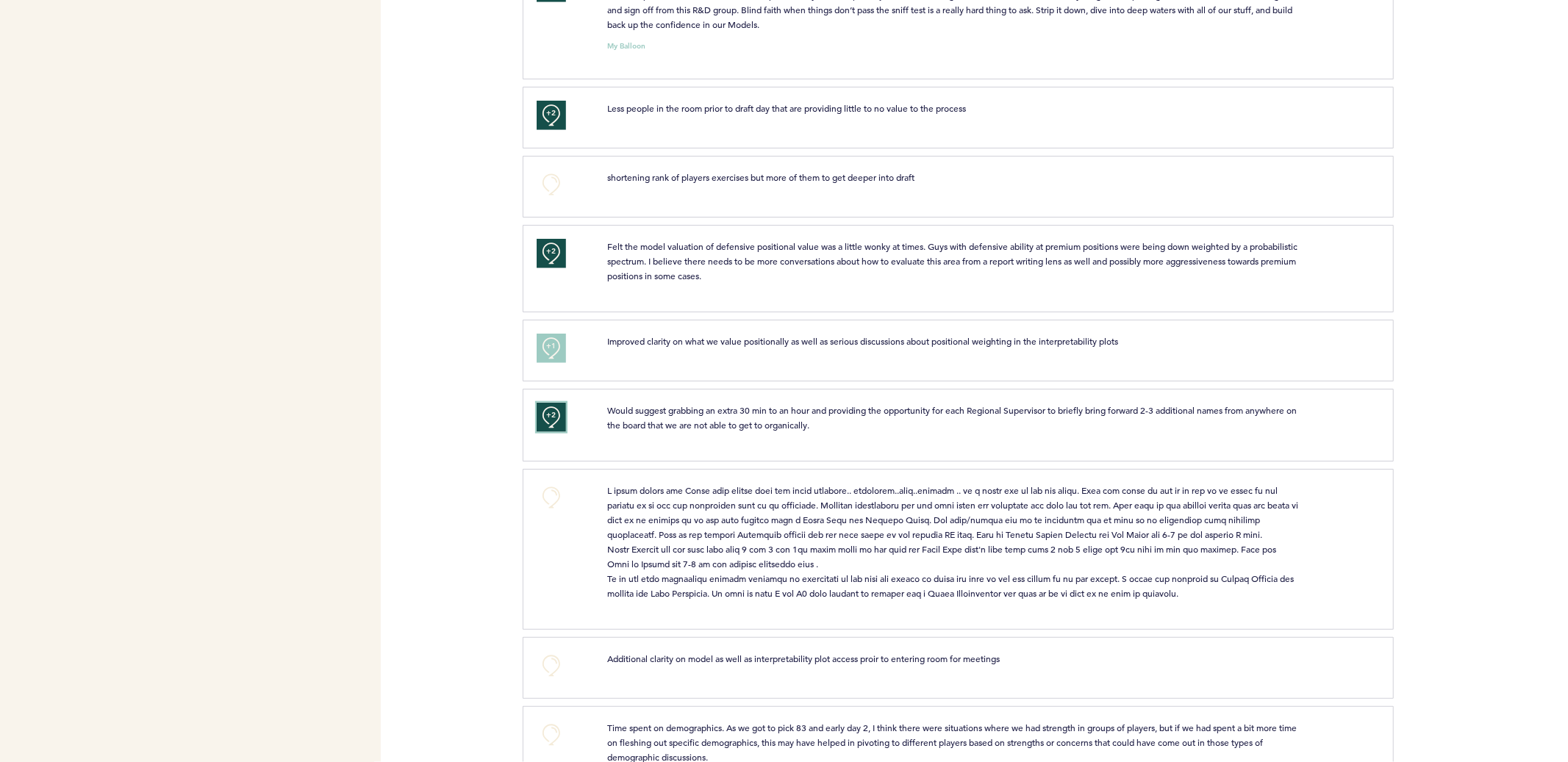
scroll to position [1191, 0]
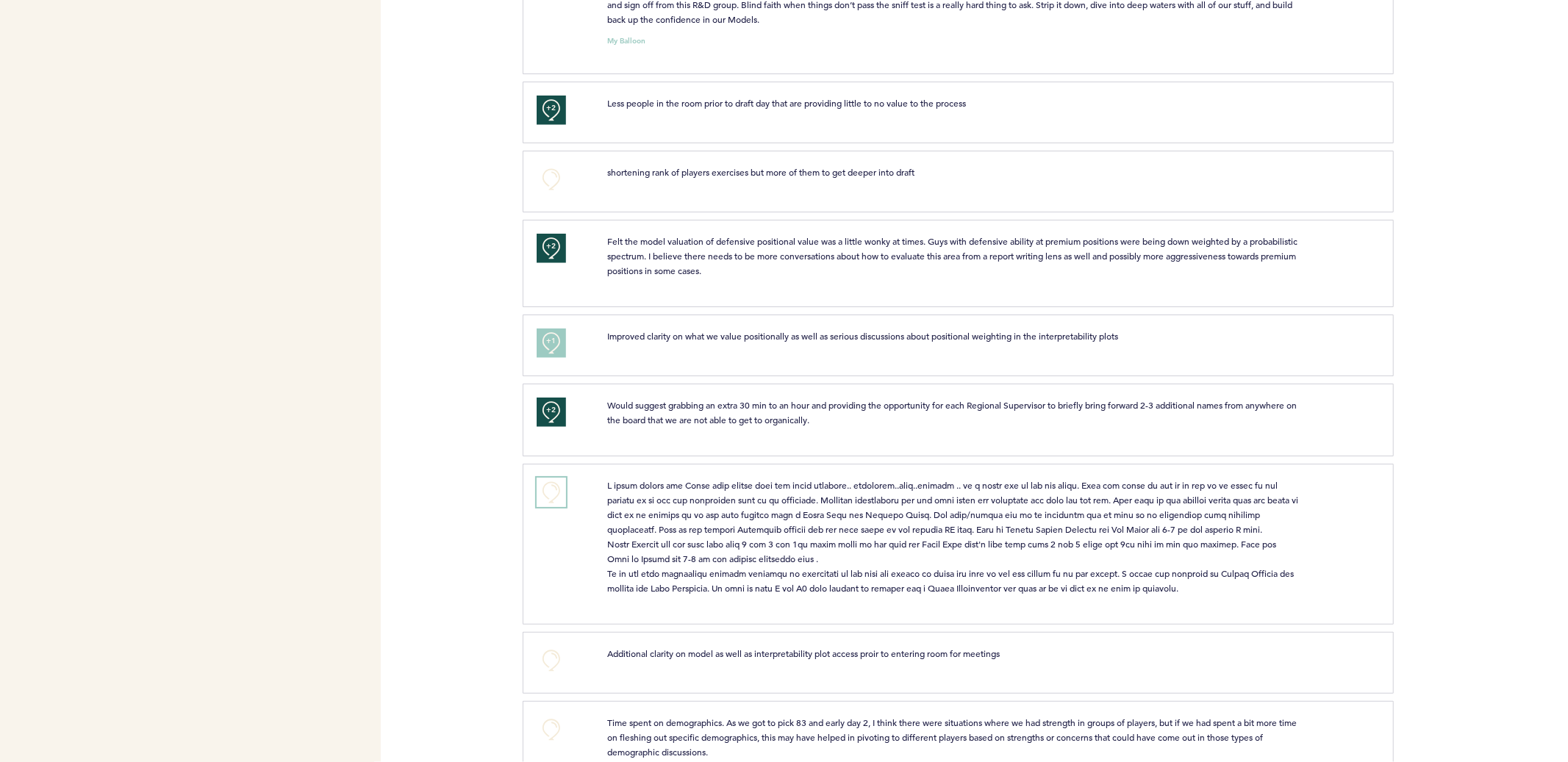
click at [554, 501] on button "+0" at bounding box center [551, 492] width 29 height 29
click at [554, 501] on button "+1" at bounding box center [551, 492] width 29 height 29
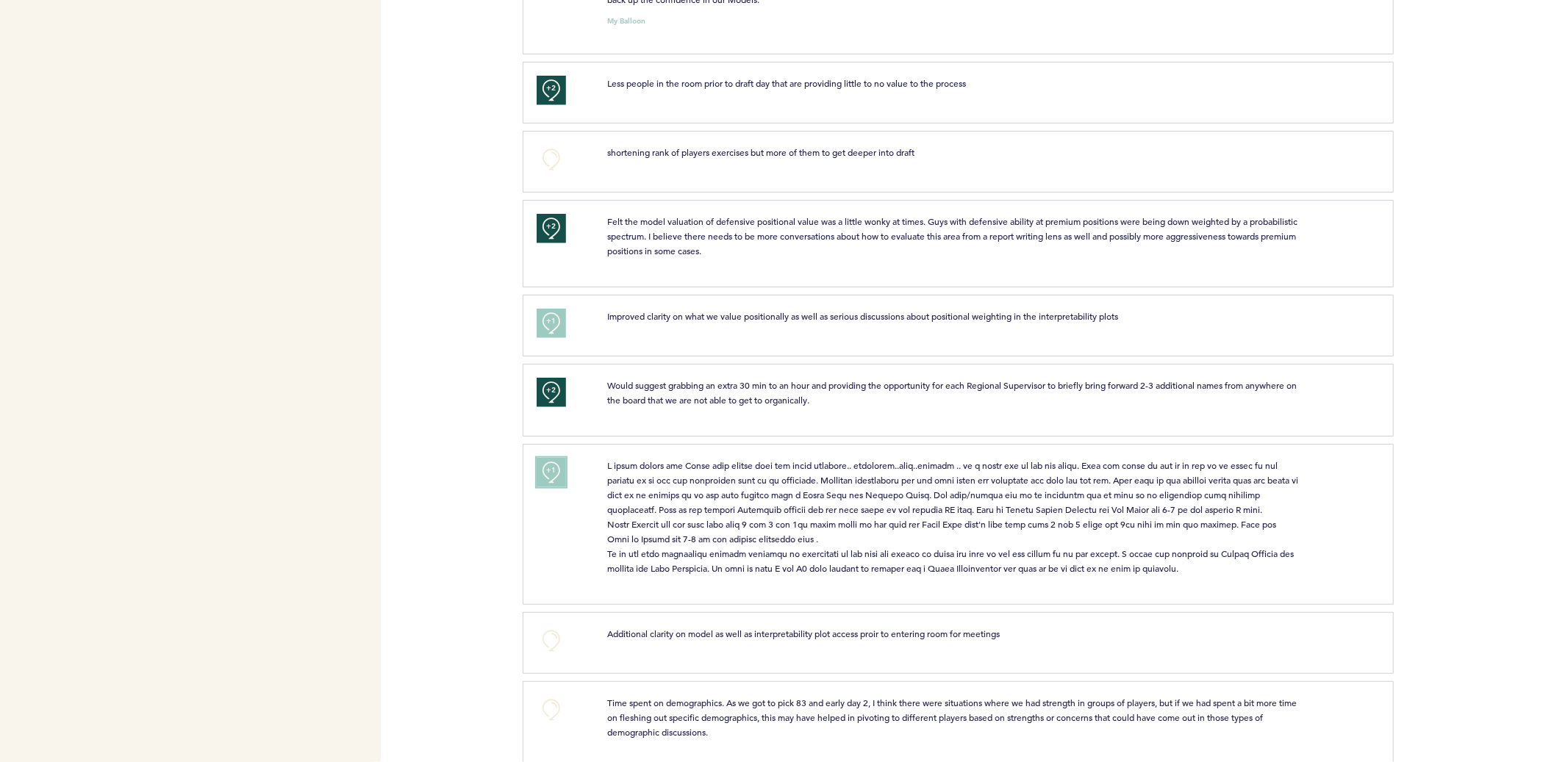
scroll to position [1223, 0]
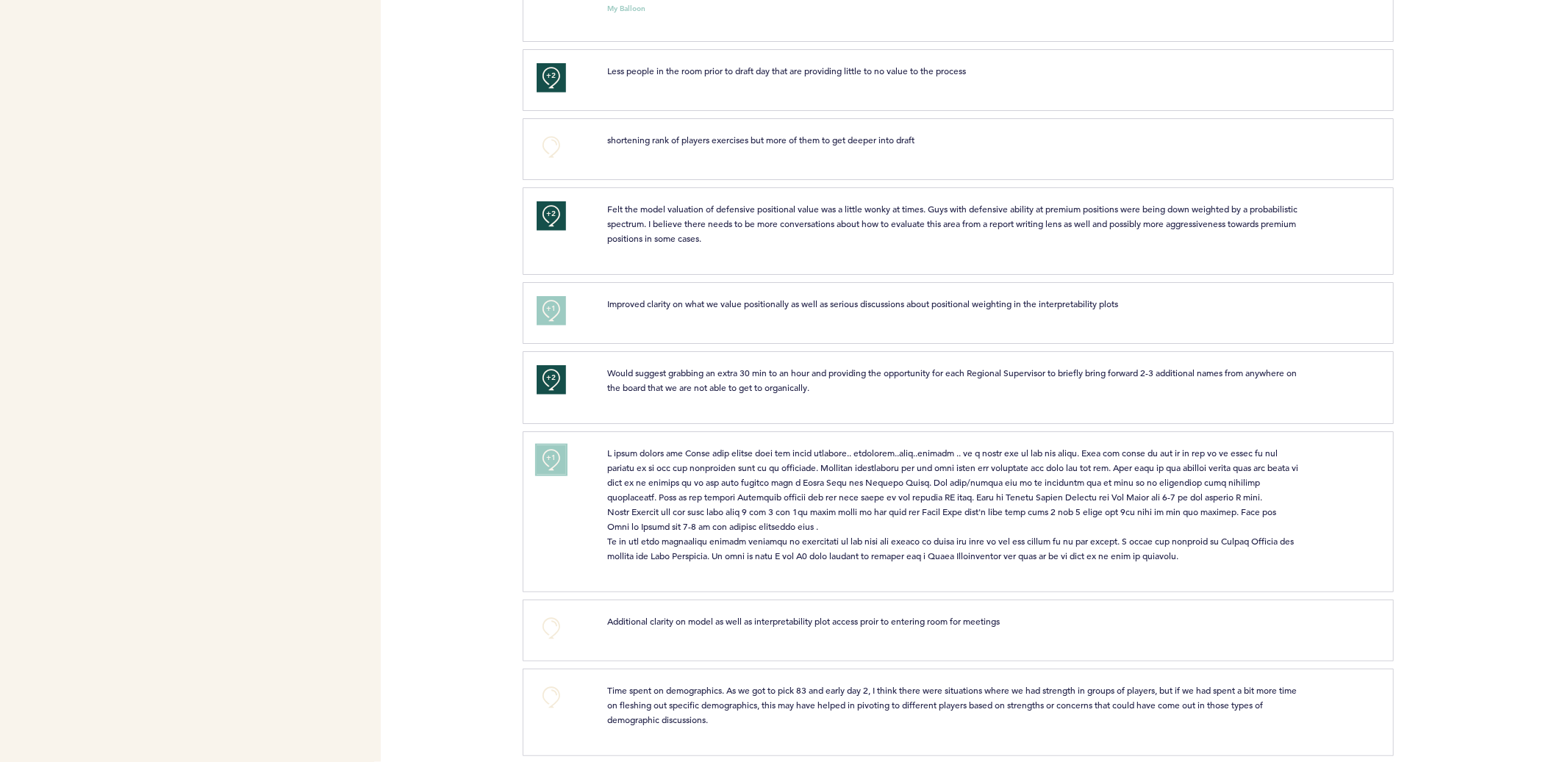
click at [562, 469] on button "+1" at bounding box center [551, 460] width 29 height 29
click at [554, 632] on button "+0" at bounding box center [551, 628] width 29 height 29
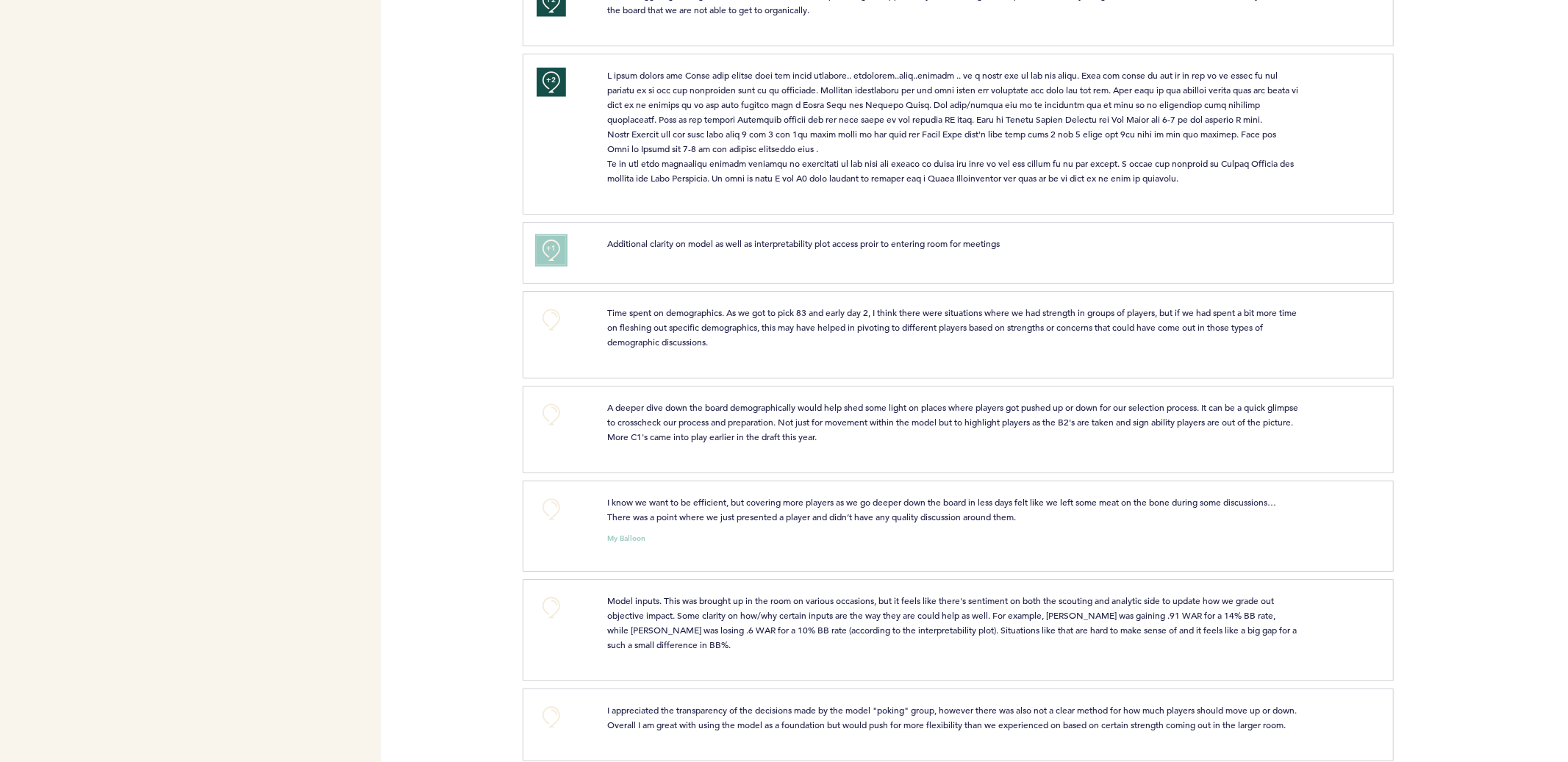
scroll to position [1604, 0]
click at [554, 310] on button "+0" at bounding box center [551, 317] width 29 height 29
click at [552, 416] on button "+0" at bounding box center [551, 412] width 29 height 29
click at [541, 510] on button "+0" at bounding box center [551, 506] width 29 height 29
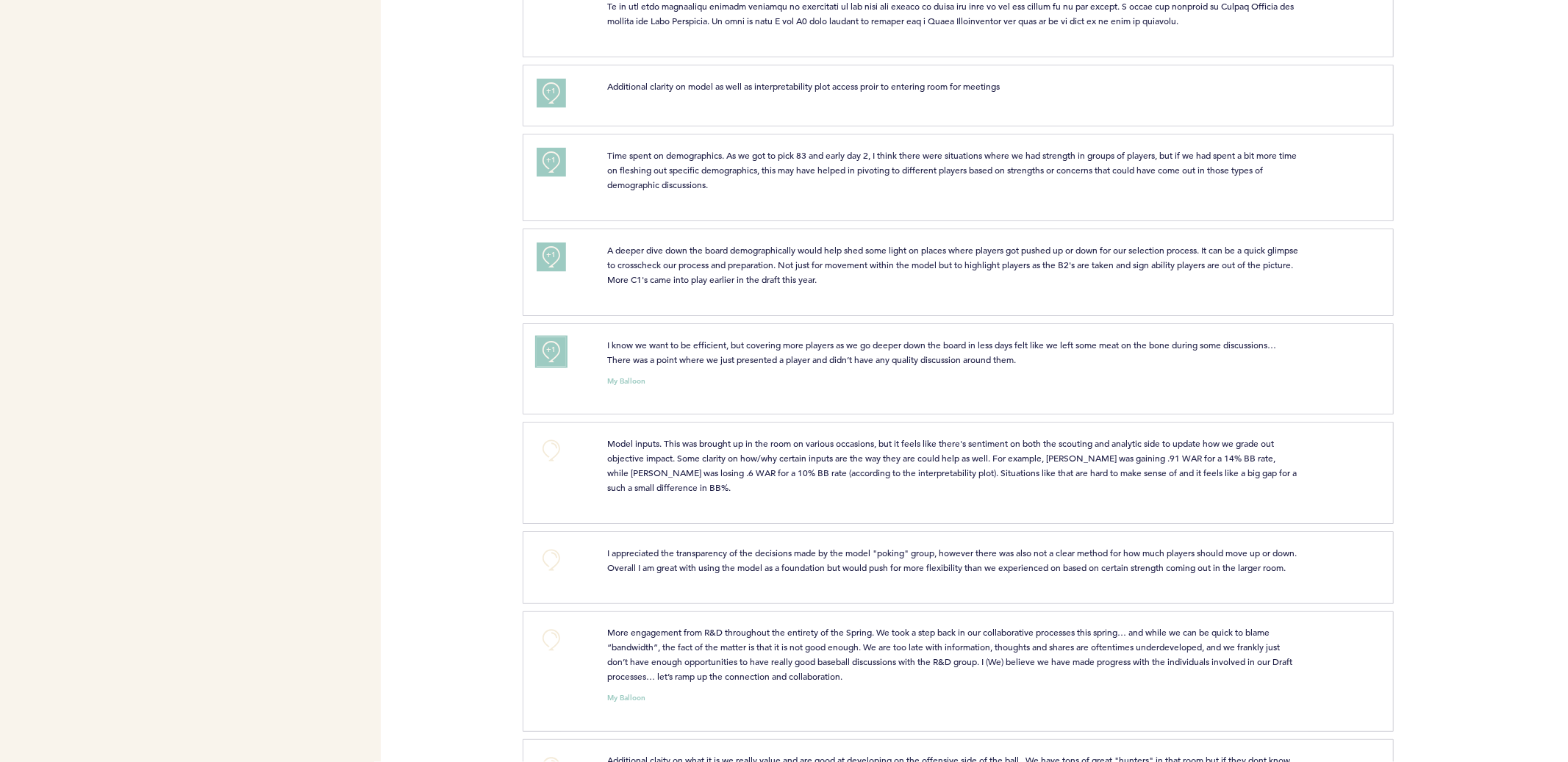
scroll to position [1759, 0]
click at [550, 365] on button "+1" at bounding box center [551, 351] width 29 height 29
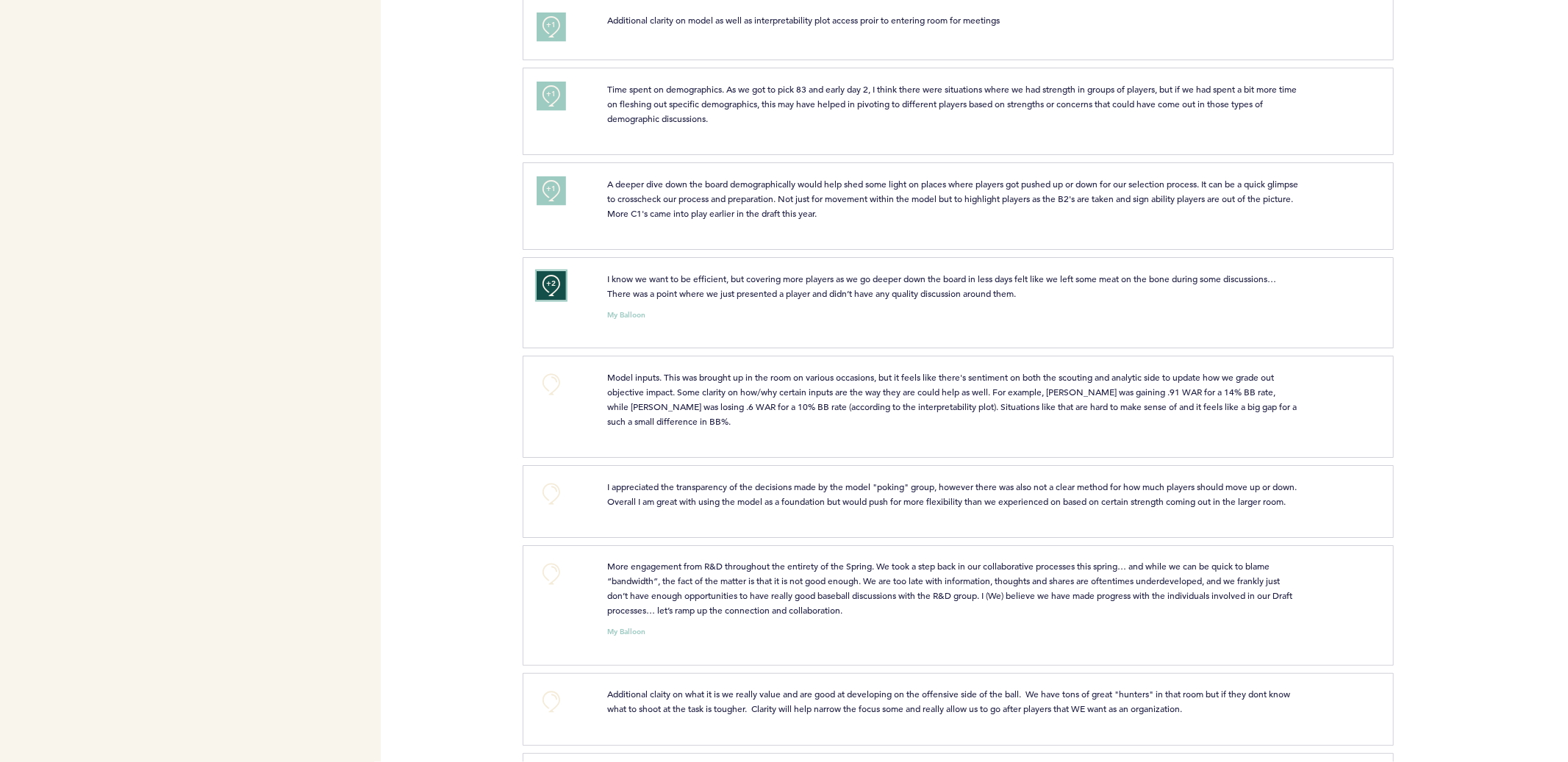
scroll to position [1828, 0]
click at [555, 383] on button "+0" at bounding box center [551, 380] width 29 height 29
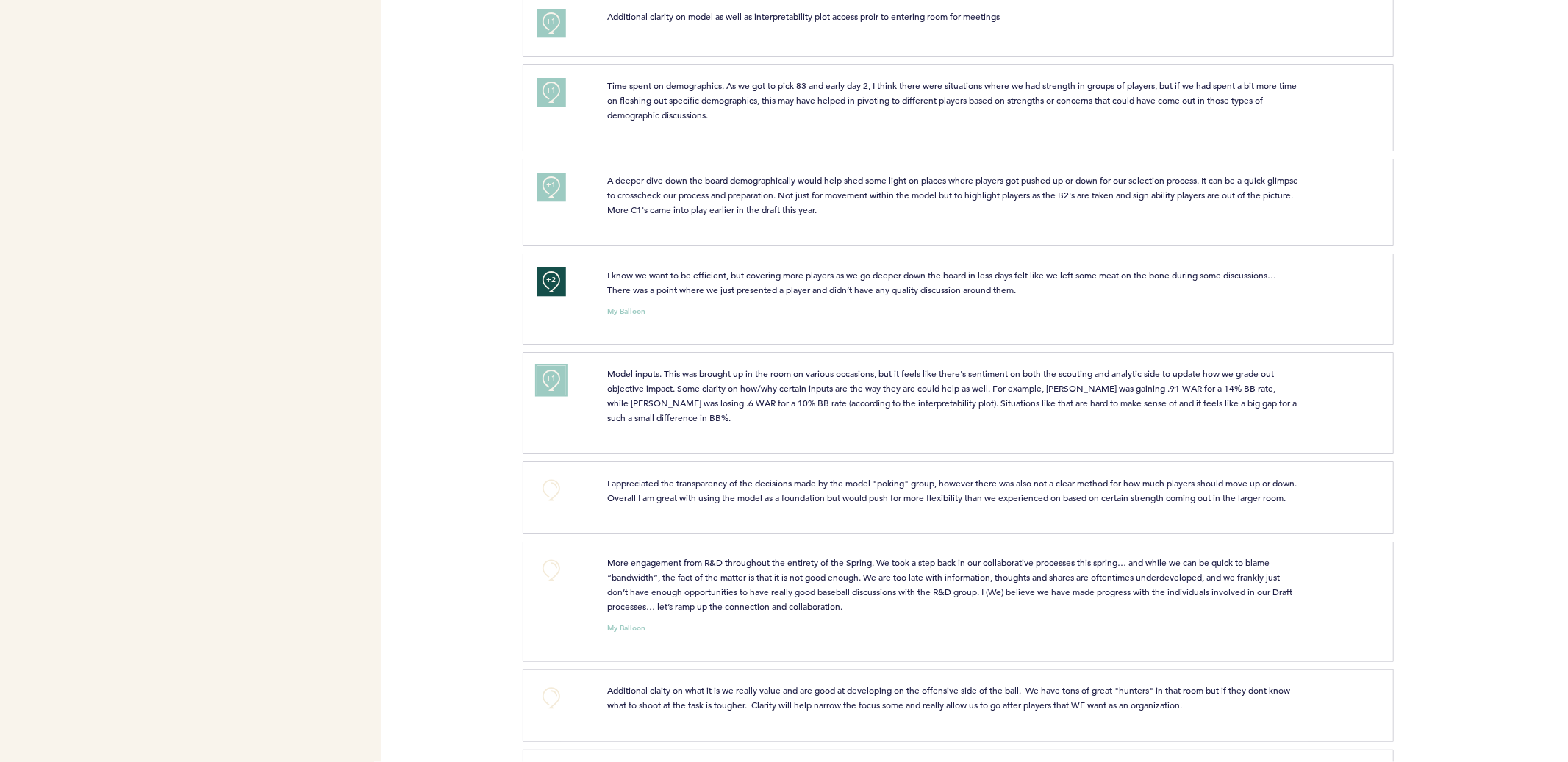
click at [555, 383] on span "+1" at bounding box center [551, 379] width 10 height 15
click at [551, 489] on button "+0" at bounding box center [551, 490] width 29 height 29
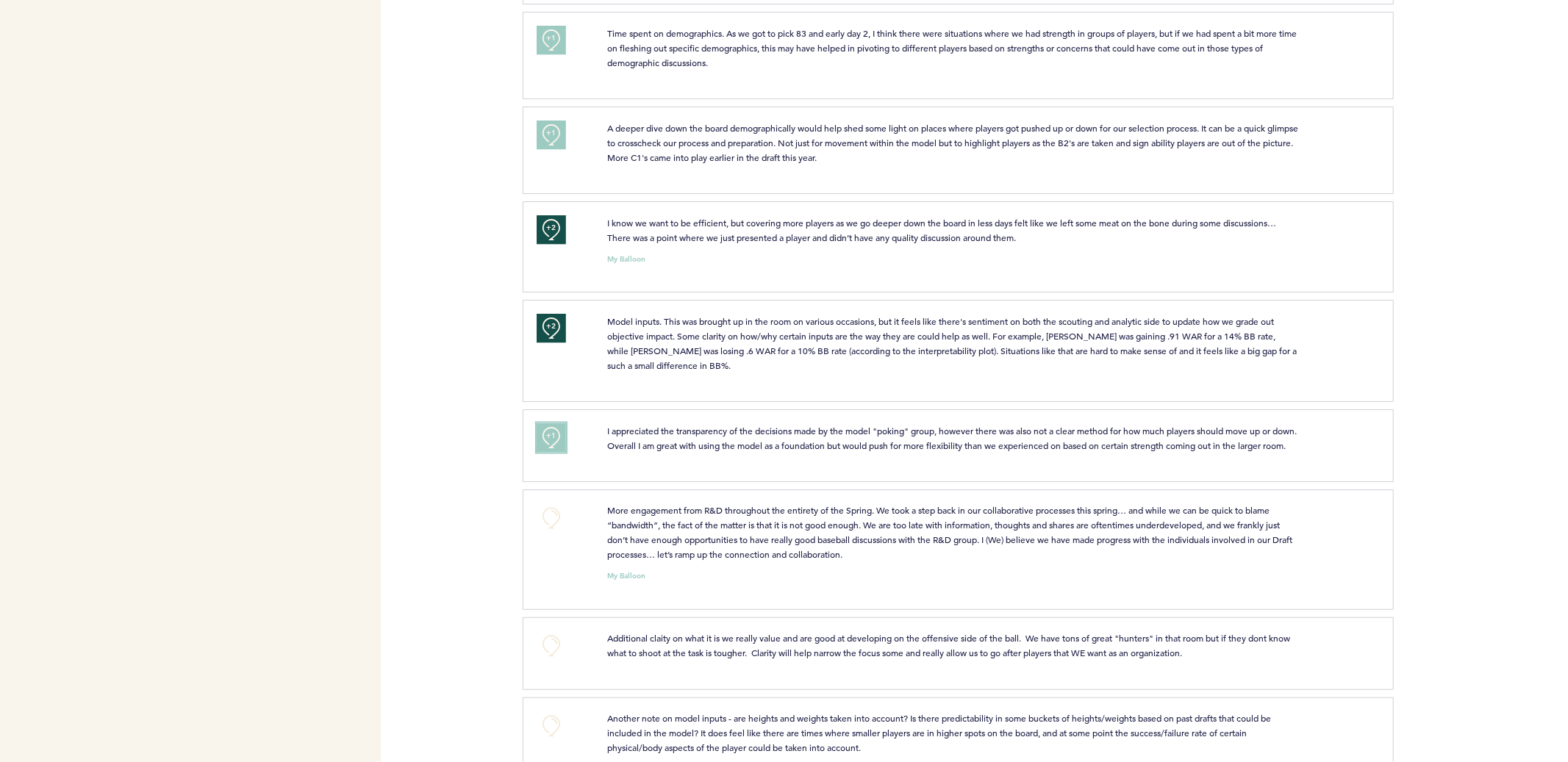
scroll to position [1941, 0]
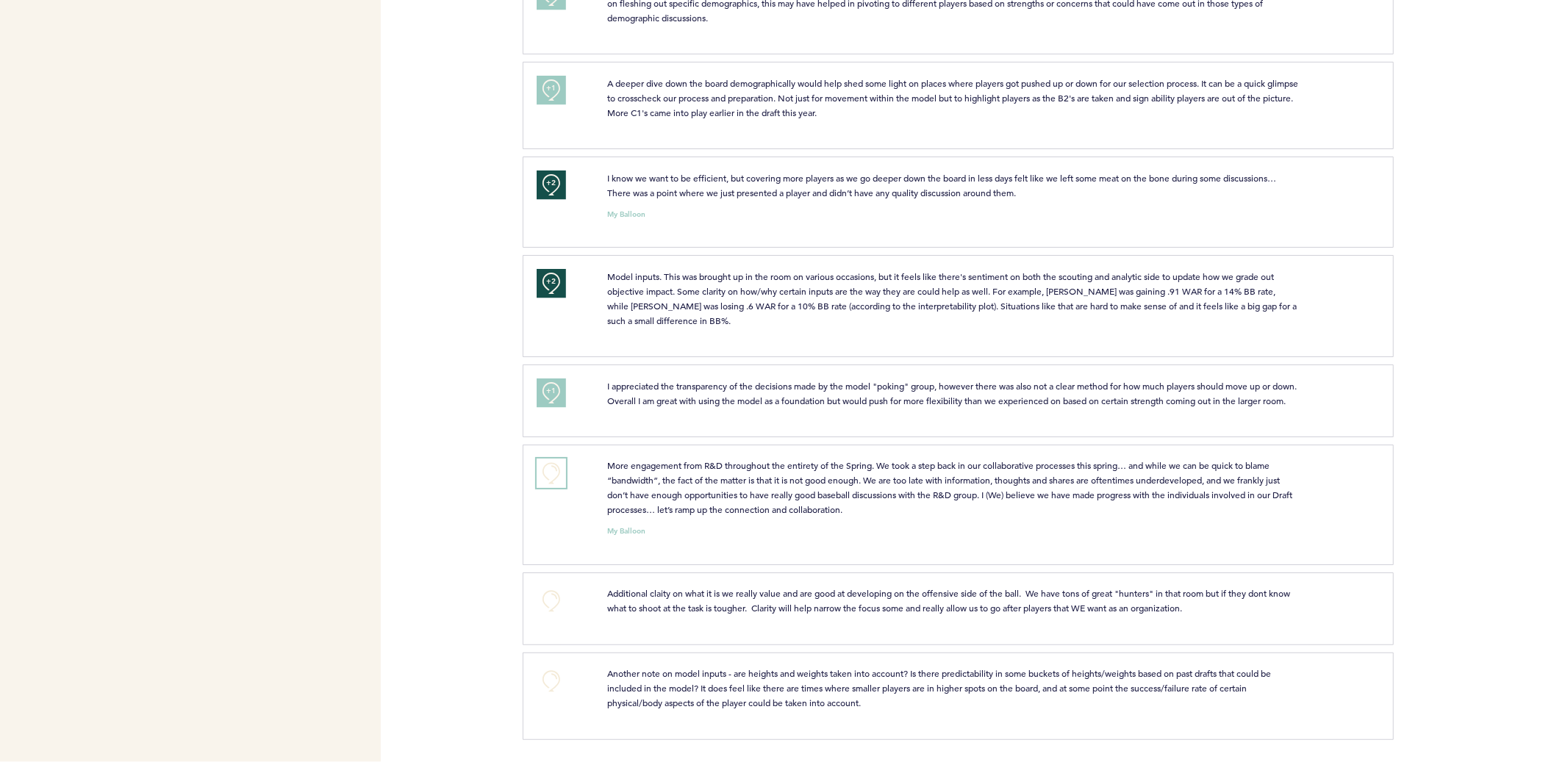
click at [559, 480] on button "+0" at bounding box center [551, 473] width 29 height 29
click at [559, 480] on button "+1" at bounding box center [551, 473] width 29 height 29
click at [547, 477] on span "+1" at bounding box center [551, 471] width 10 height 15
click at [541, 592] on button "+0" at bounding box center [551, 601] width 29 height 29
click at [541, 592] on button "+1" at bounding box center [551, 601] width 29 height 29
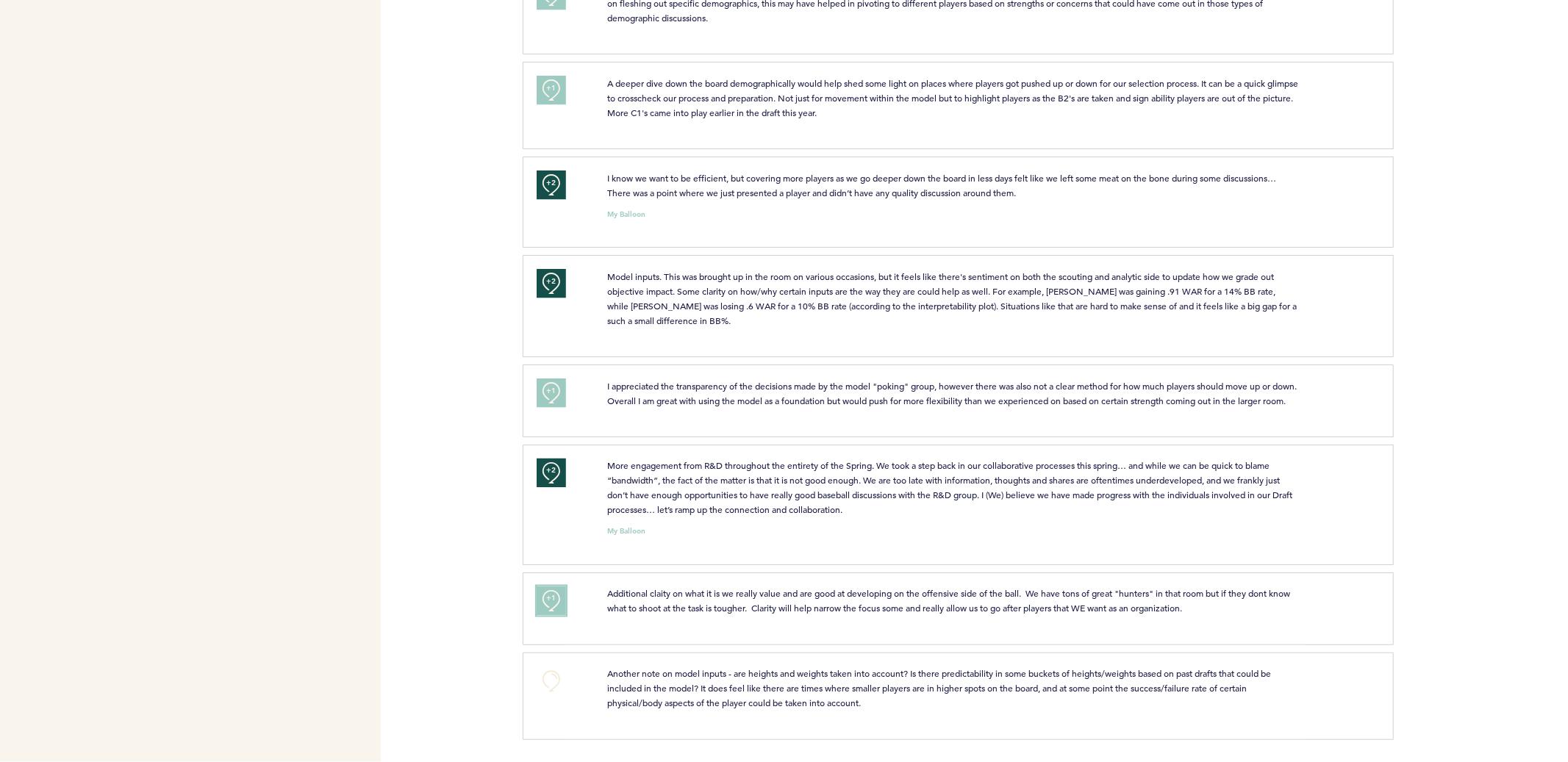
click at [551, 589] on button "+1" at bounding box center [551, 601] width 29 height 29
click at [540, 678] on button "+0" at bounding box center [551, 681] width 29 height 29
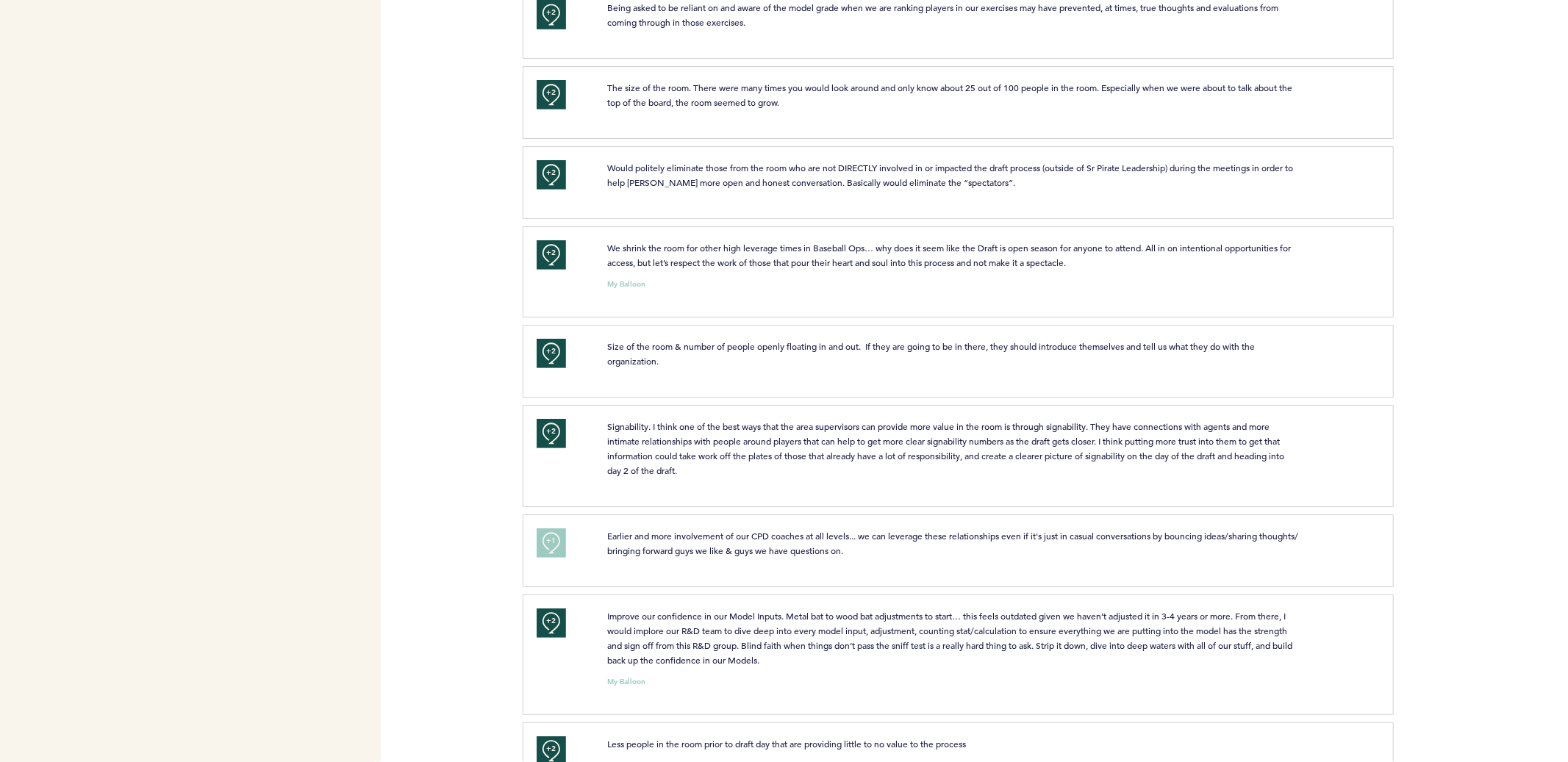
scroll to position [0, 0]
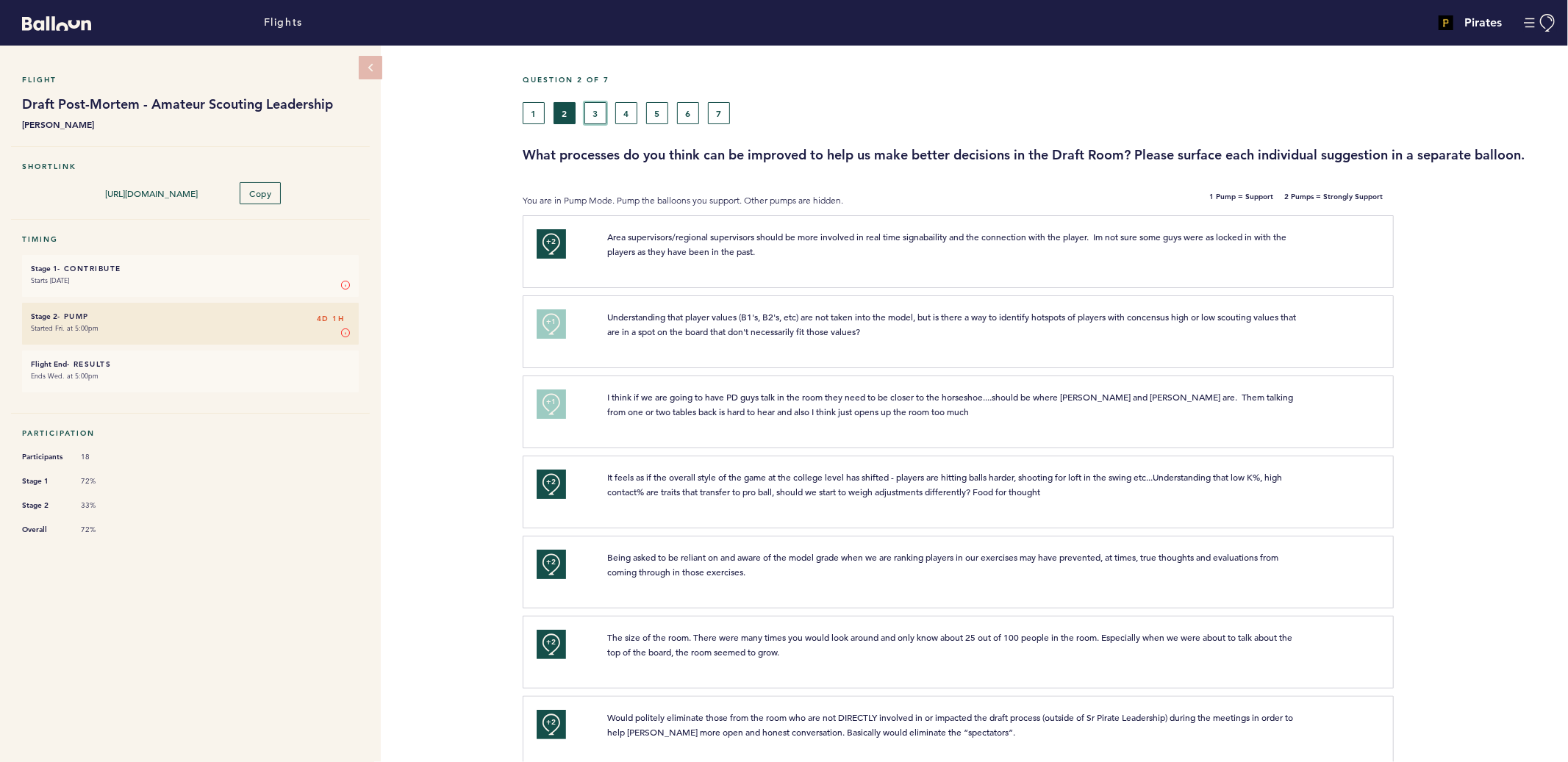
click at [595, 117] on button "3" at bounding box center [595, 114] width 22 height 22
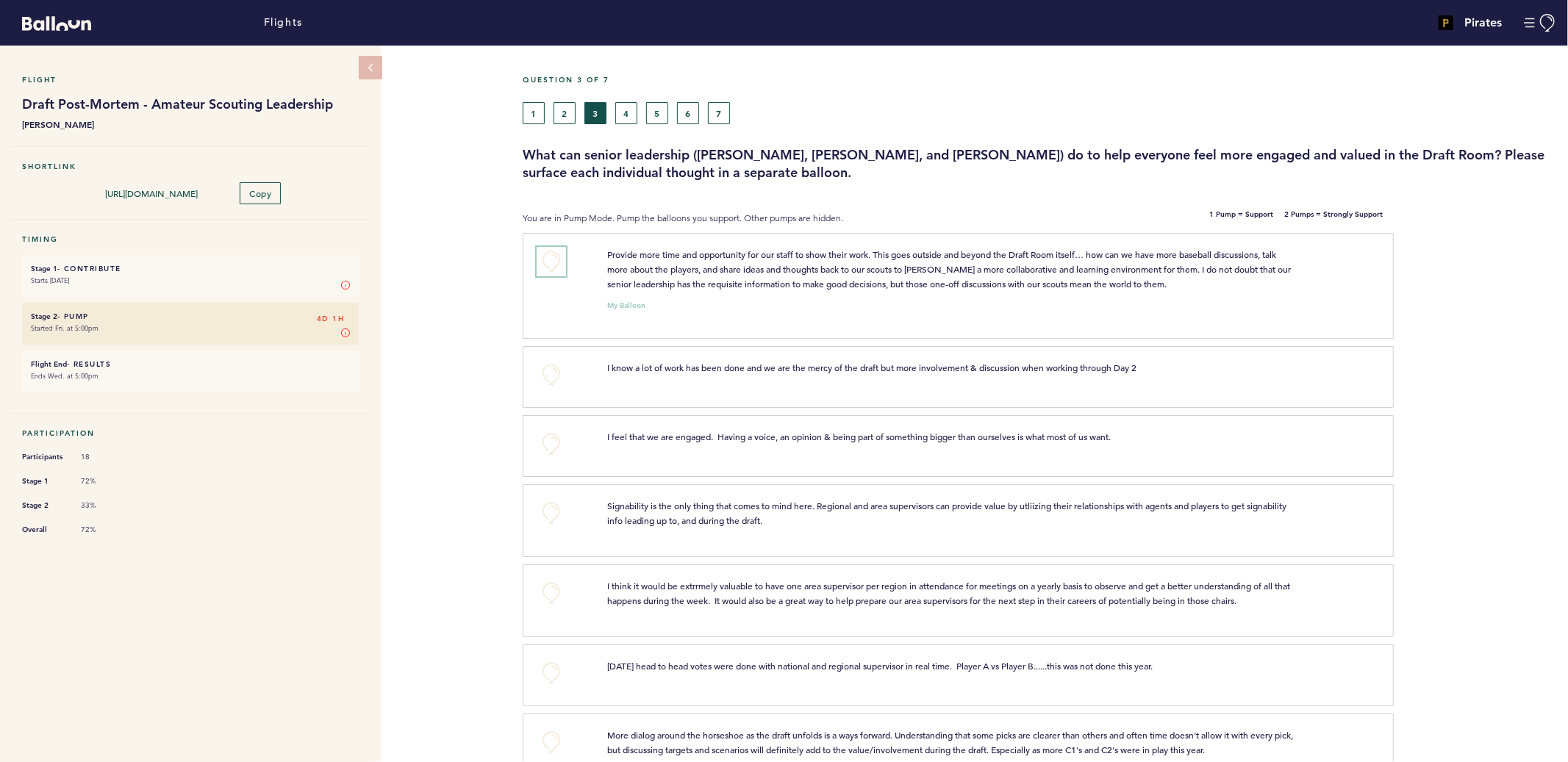
click at [551, 251] on button "+0" at bounding box center [551, 261] width 29 height 29
click at [551, 252] on span "+1" at bounding box center [551, 260] width 10 height 15
click at [551, 372] on button "+0" at bounding box center [551, 375] width 29 height 29
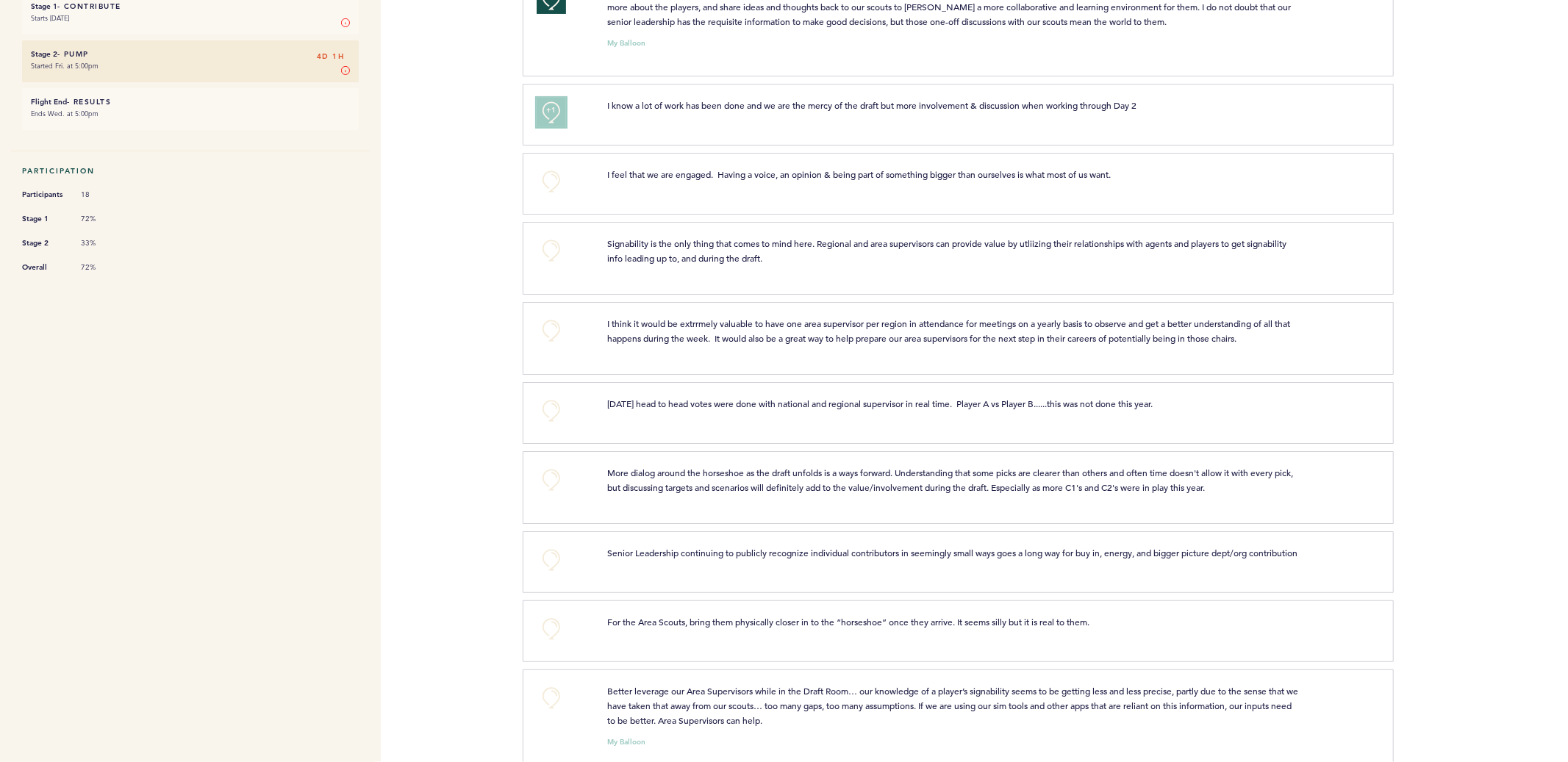
scroll to position [266, 0]
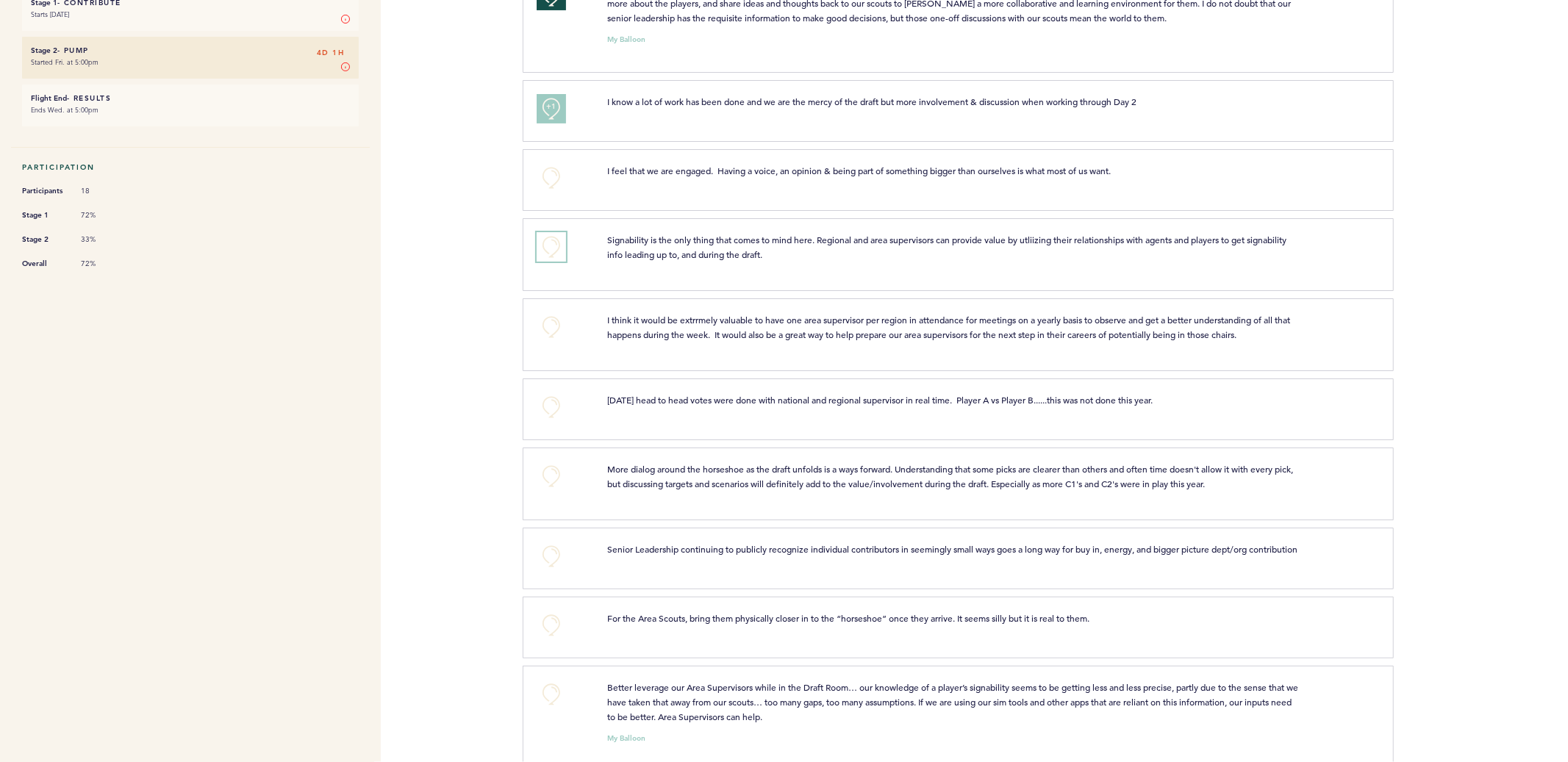
click at [547, 234] on button "+0" at bounding box center [551, 246] width 29 height 29
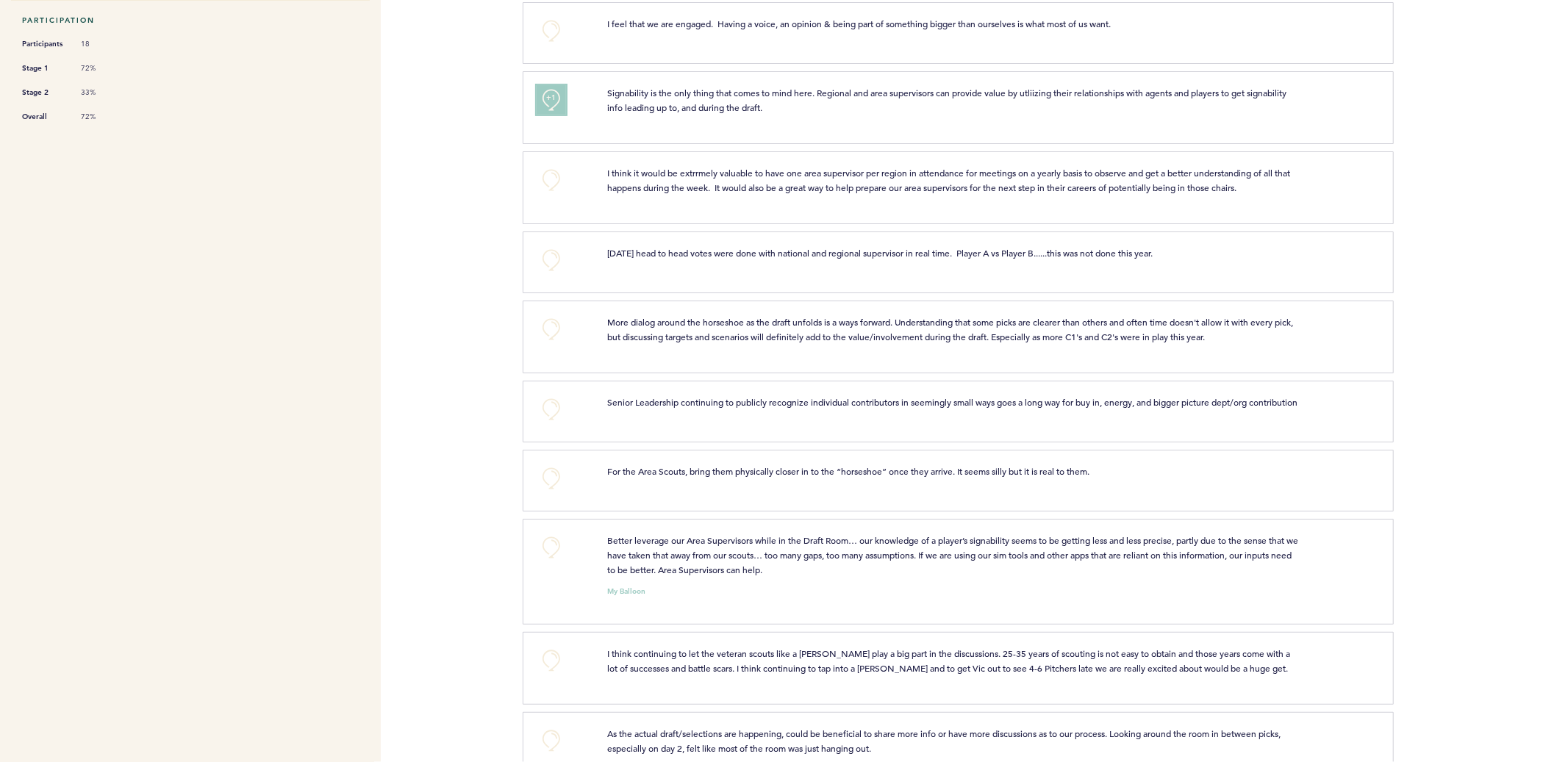
scroll to position [432, 0]
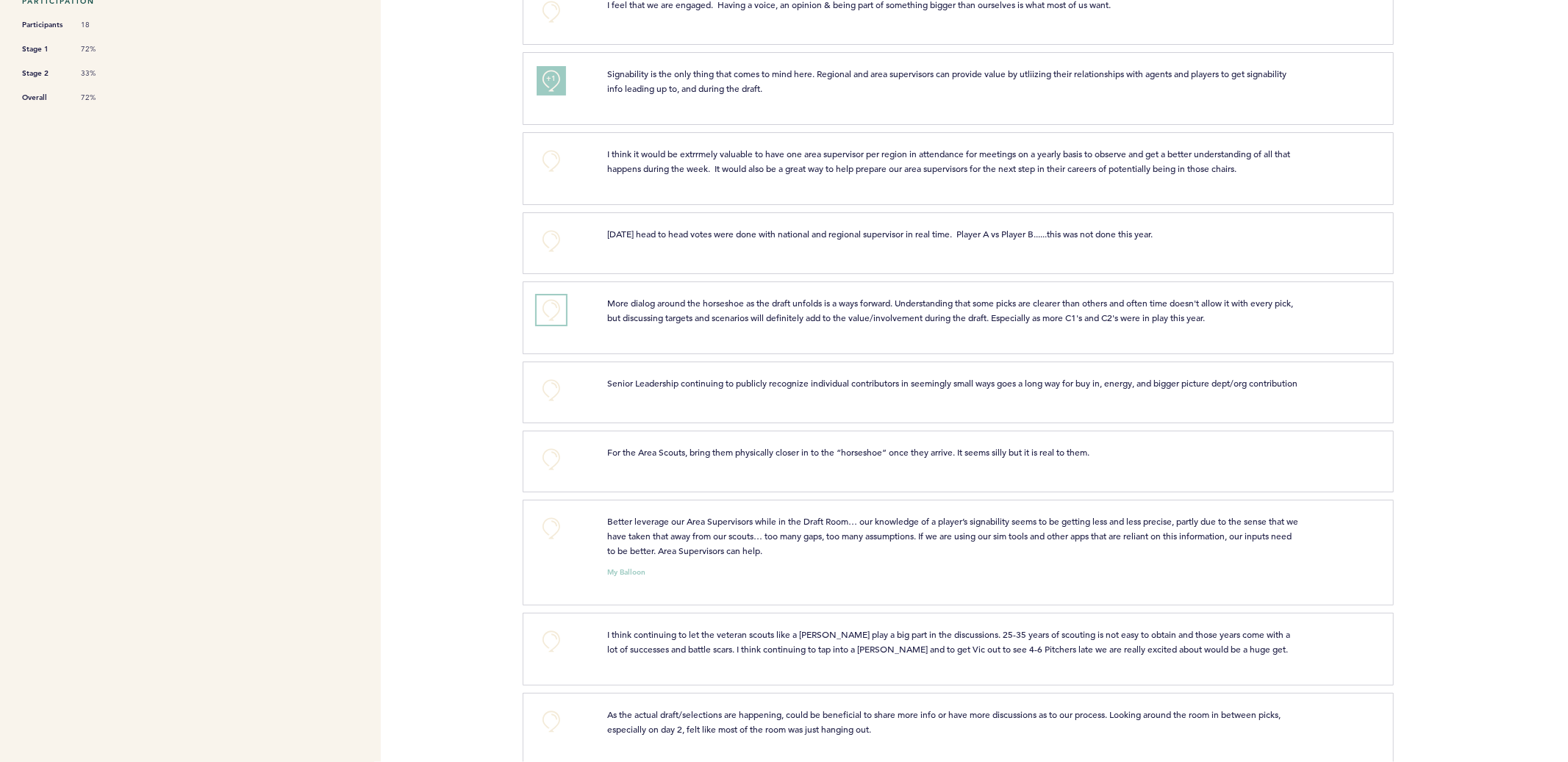
click at [546, 304] on button "+0" at bounding box center [551, 310] width 29 height 29
click at [548, 395] on button "+0" at bounding box center [551, 390] width 29 height 29
click at [557, 464] on button "+0" at bounding box center [551, 459] width 29 height 29
click at [557, 464] on button "+1" at bounding box center [551, 459] width 29 height 29
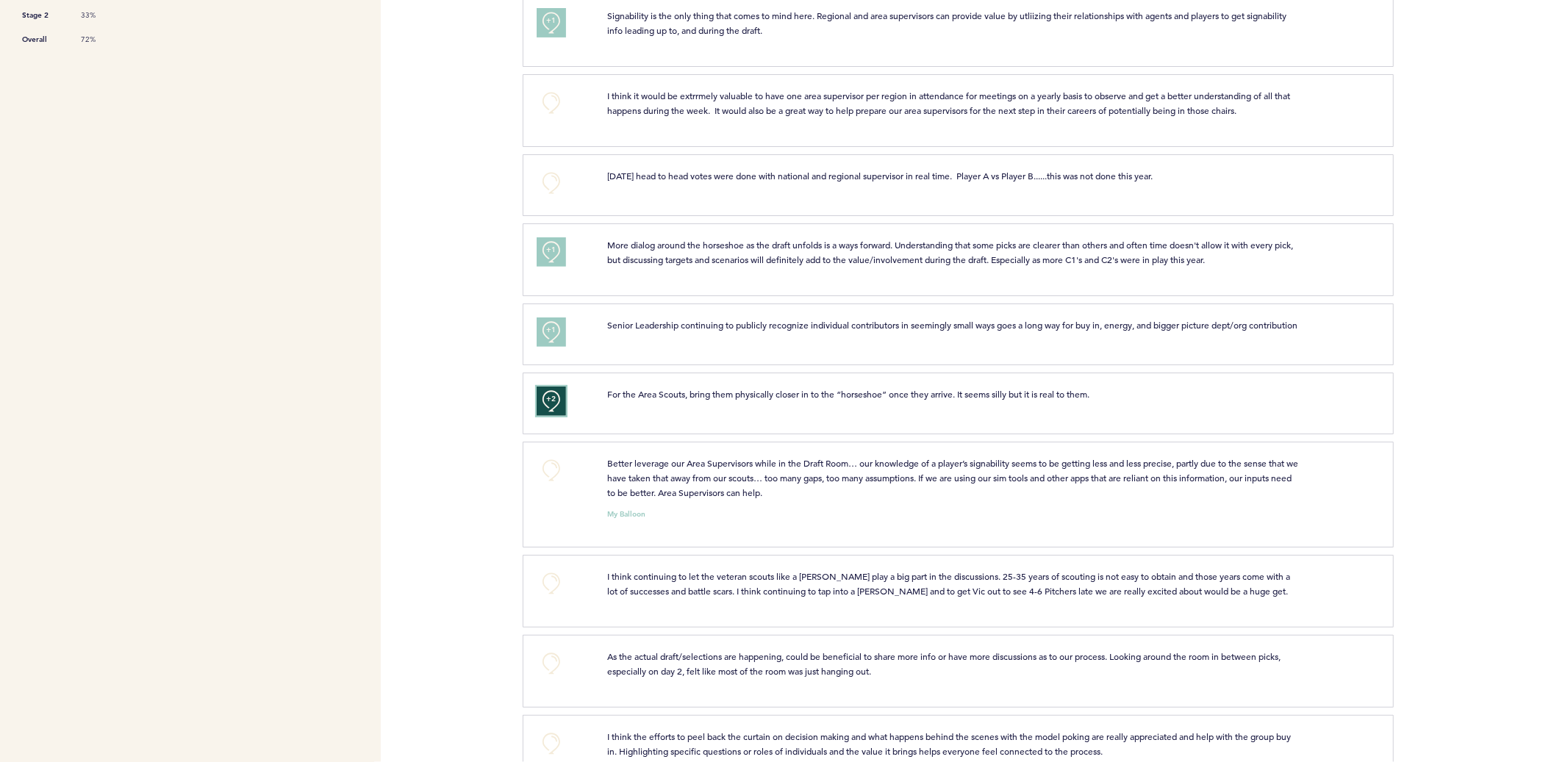
scroll to position [547, 0]
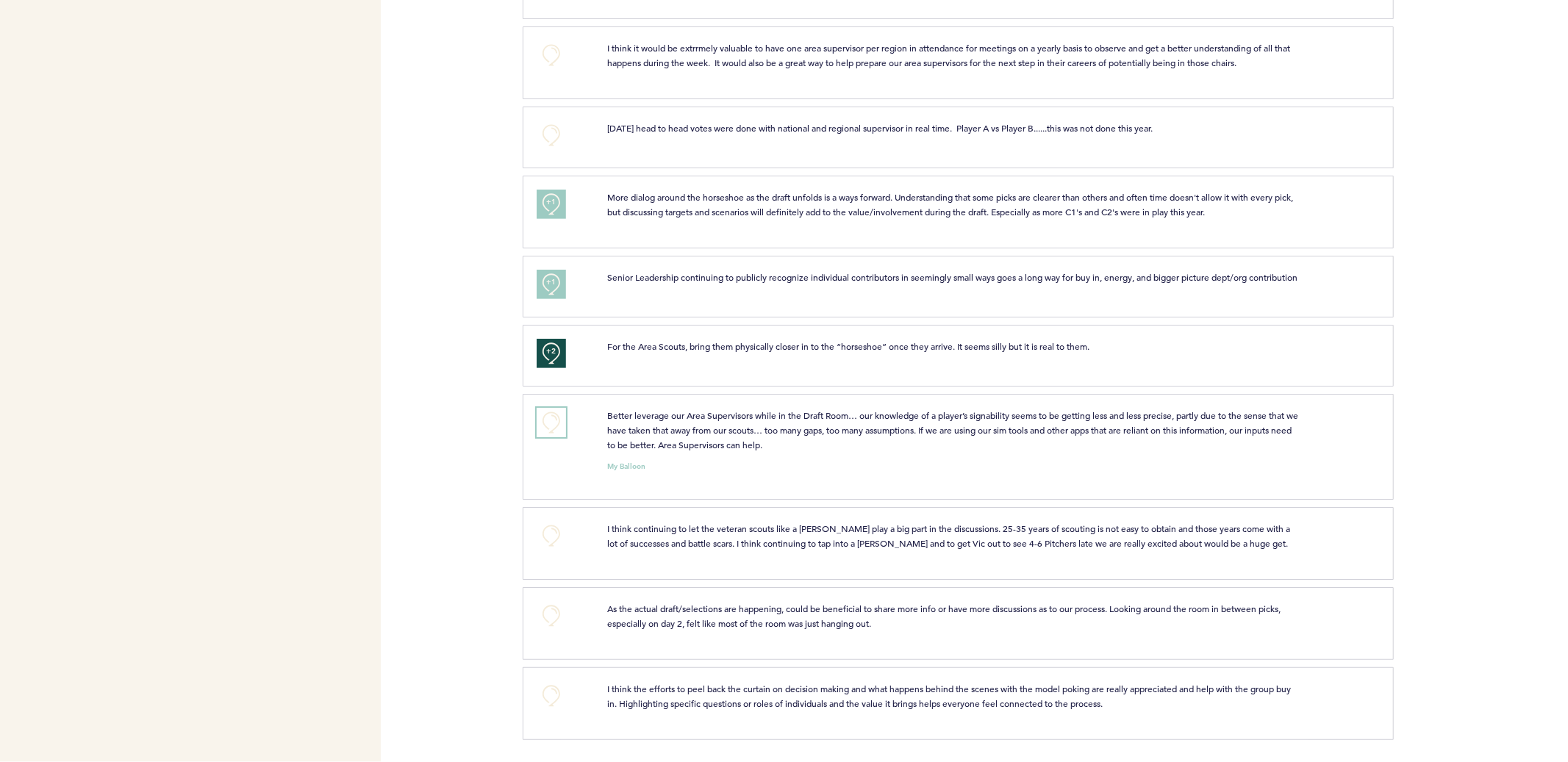
click at [547, 417] on button "+0" at bounding box center [551, 422] width 29 height 29
click at [547, 418] on span "+1" at bounding box center [551, 420] width 10 height 15
click at [559, 421] on button "+1" at bounding box center [551, 422] width 29 height 29
click at [554, 535] on button "+0" at bounding box center [551, 536] width 29 height 29
click at [554, 621] on button "+0" at bounding box center [551, 615] width 29 height 29
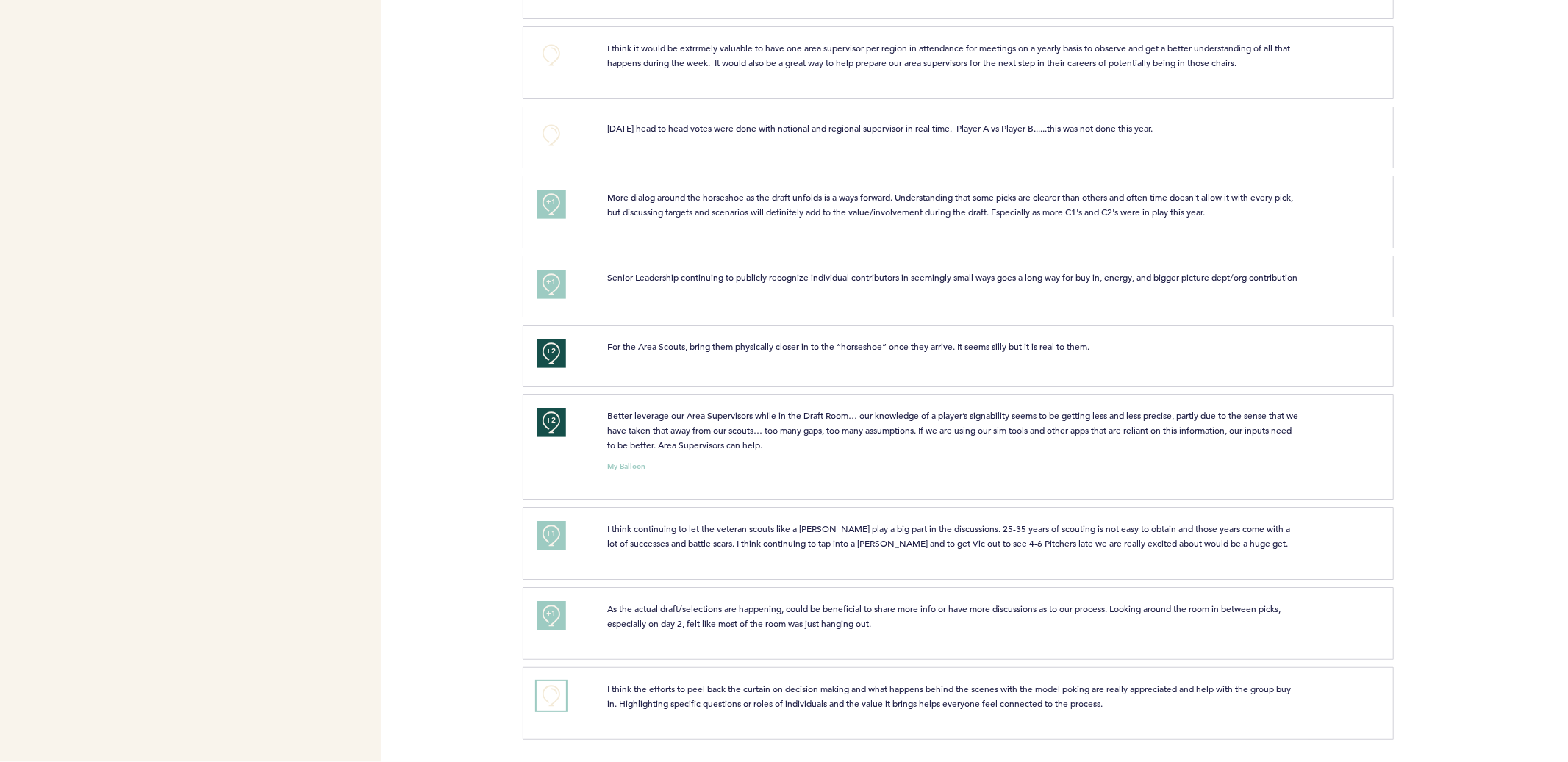
click at [543, 694] on button "+0" at bounding box center [551, 696] width 29 height 29
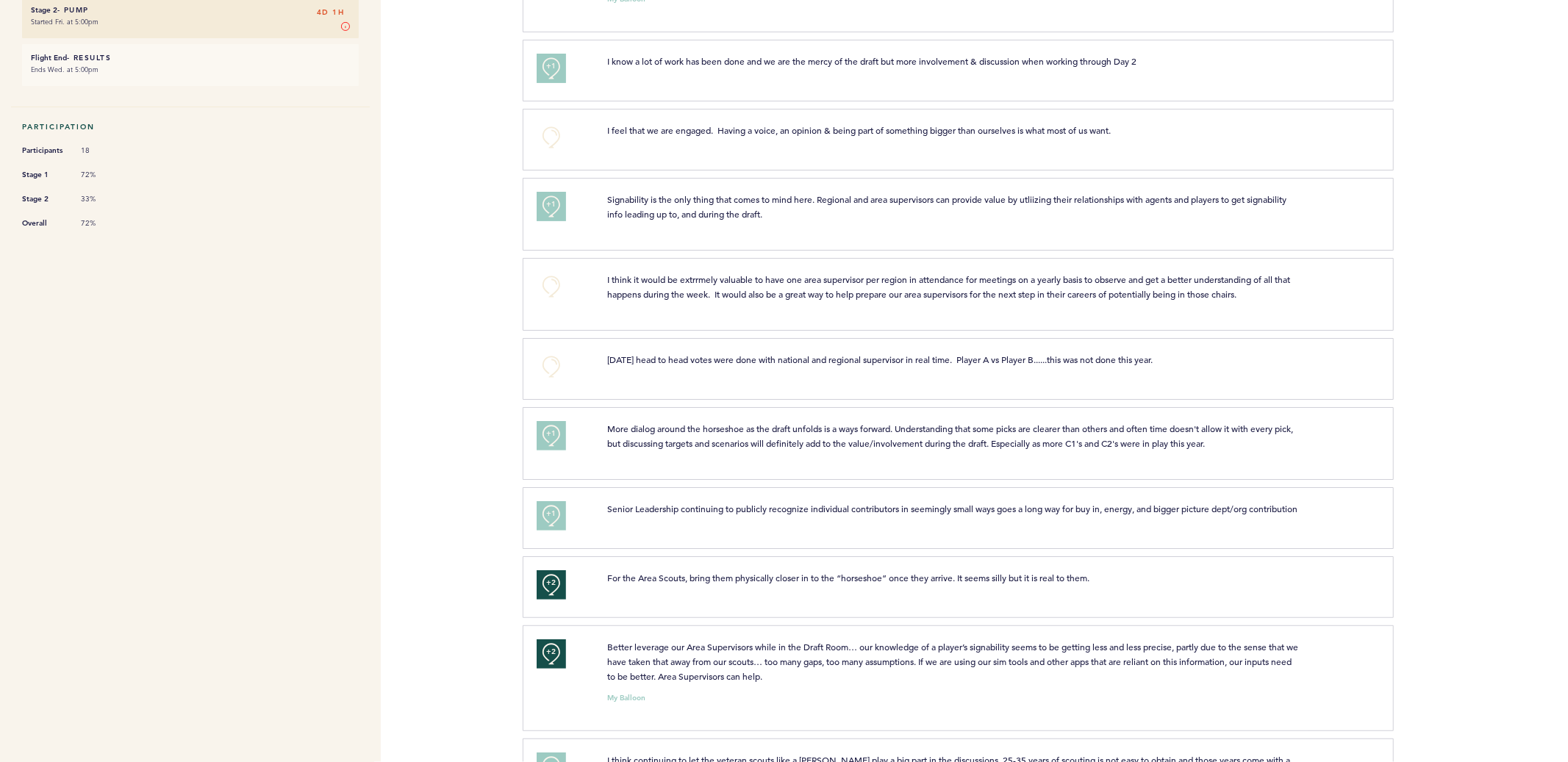
scroll to position [0, 0]
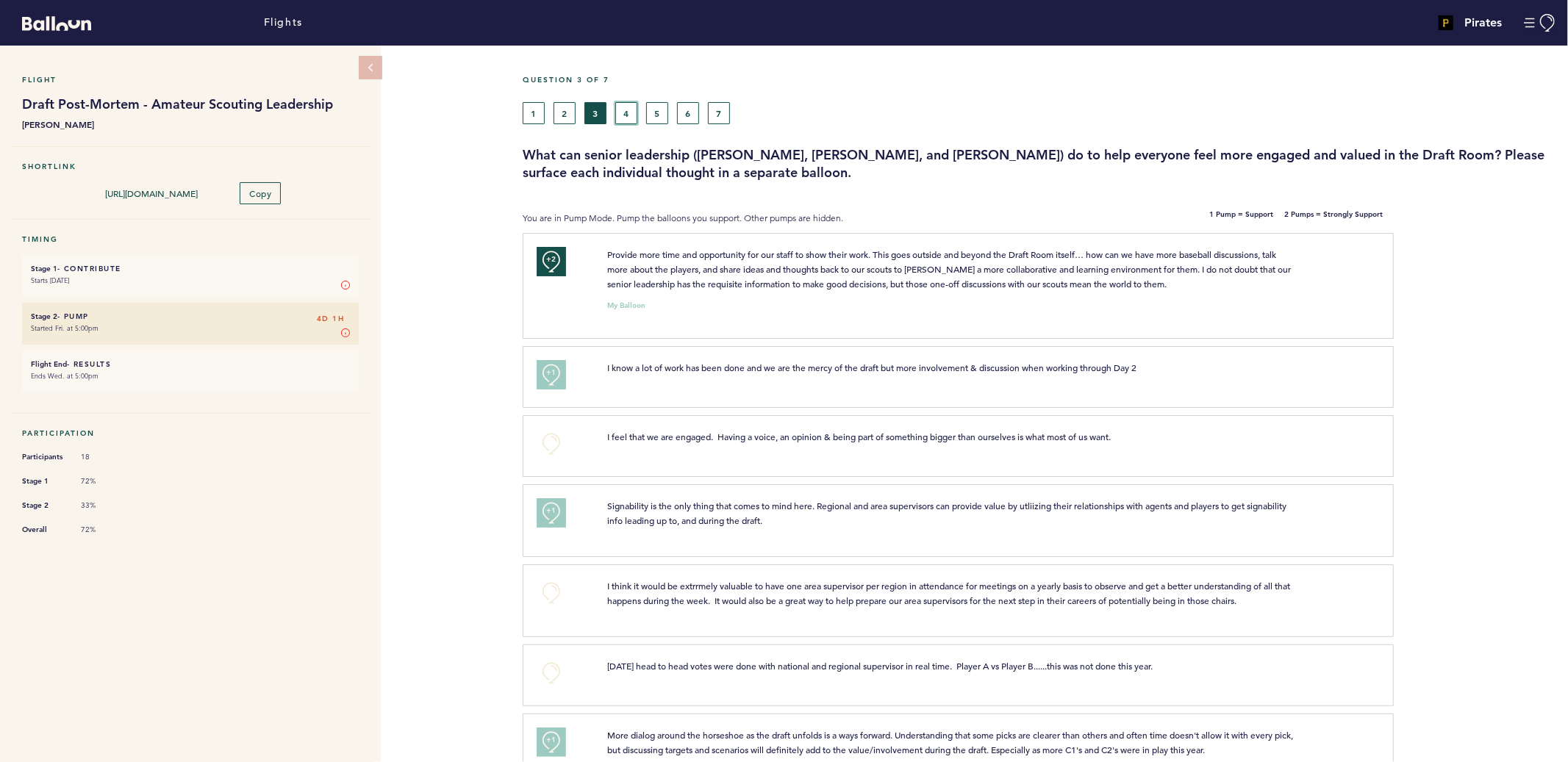
click at [628, 118] on button "4" at bounding box center [626, 114] width 22 height 22
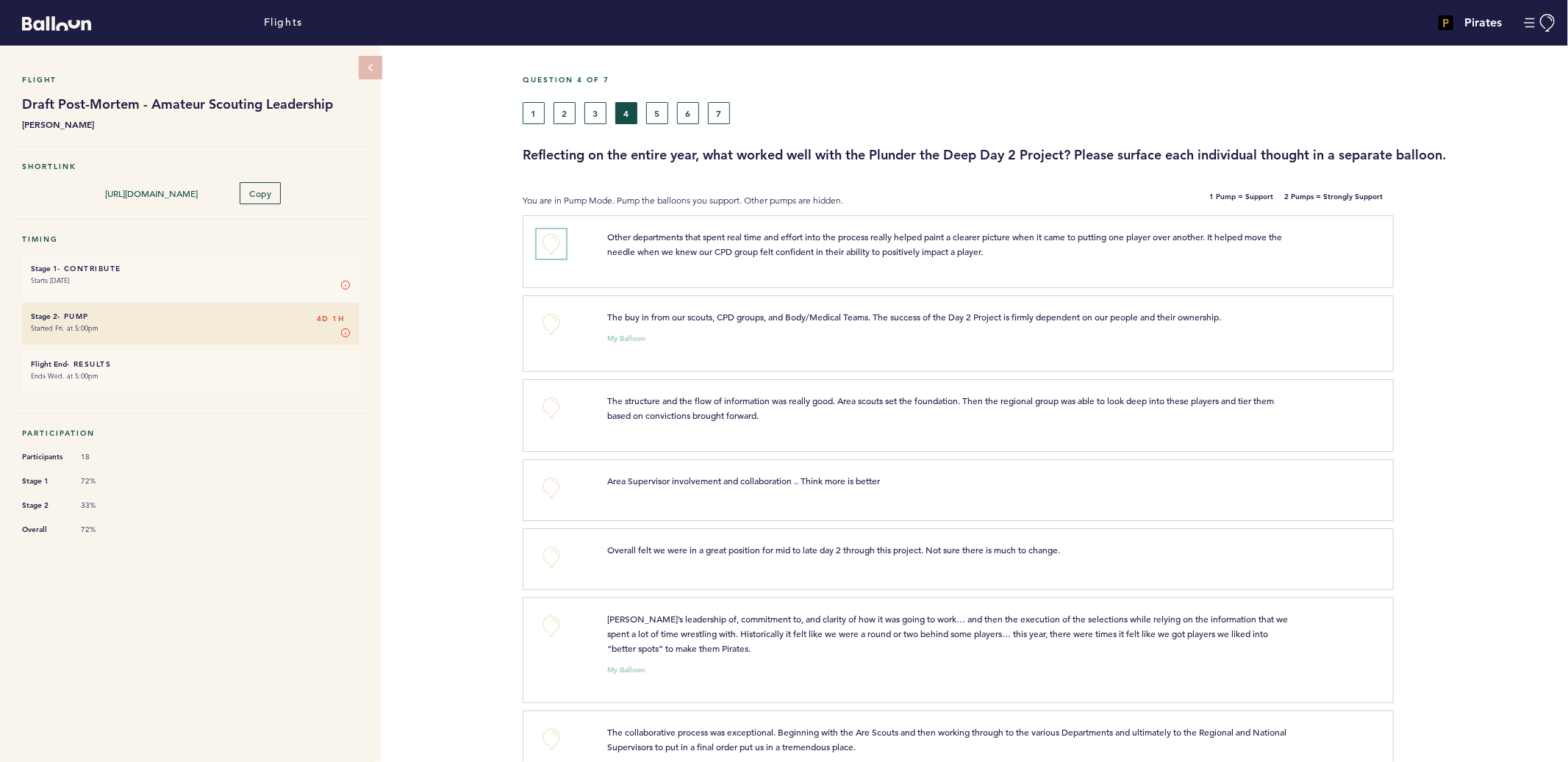
click at [541, 237] on button "+0" at bounding box center [551, 244] width 29 height 29
click at [541, 237] on button "+1" at bounding box center [551, 244] width 29 height 29
click at [547, 315] on button "+0" at bounding box center [551, 323] width 29 height 29
click at [547, 315] on span "+1" at bounding box center [551, 322] width 10 height 15
click at [547, 402] on button "+0" at bounding box center [551, 408] width 29 height 29
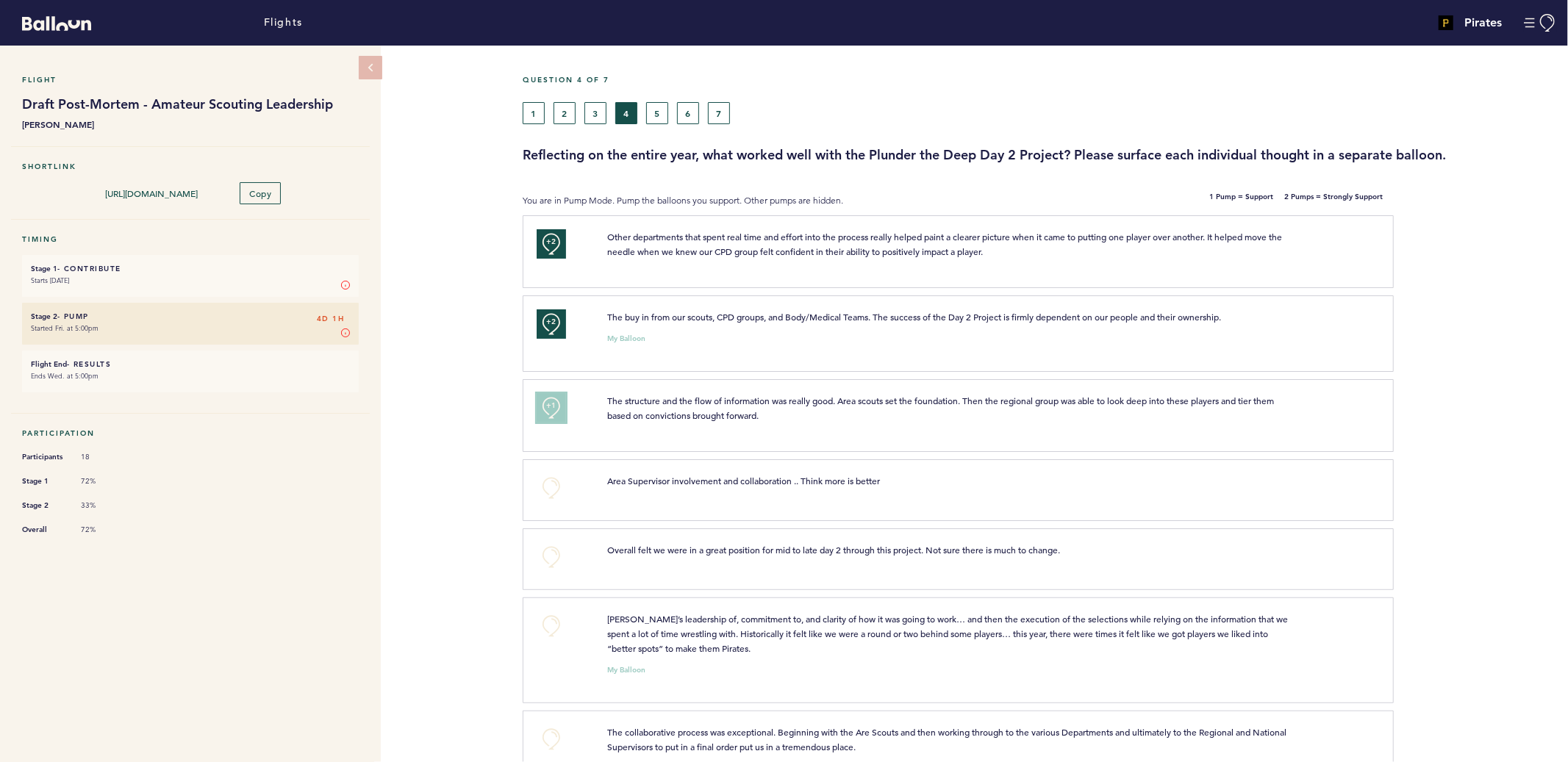
click at [547, 402] on span "+1" at bounding box center [551, 405] width 10 height 15
click at [549, 480] on button "+0" at bounding box center [551, 487] width 29 height 29
click at [549, 480] on span "+1" at bounding box center [551, 486] width 10 height 15
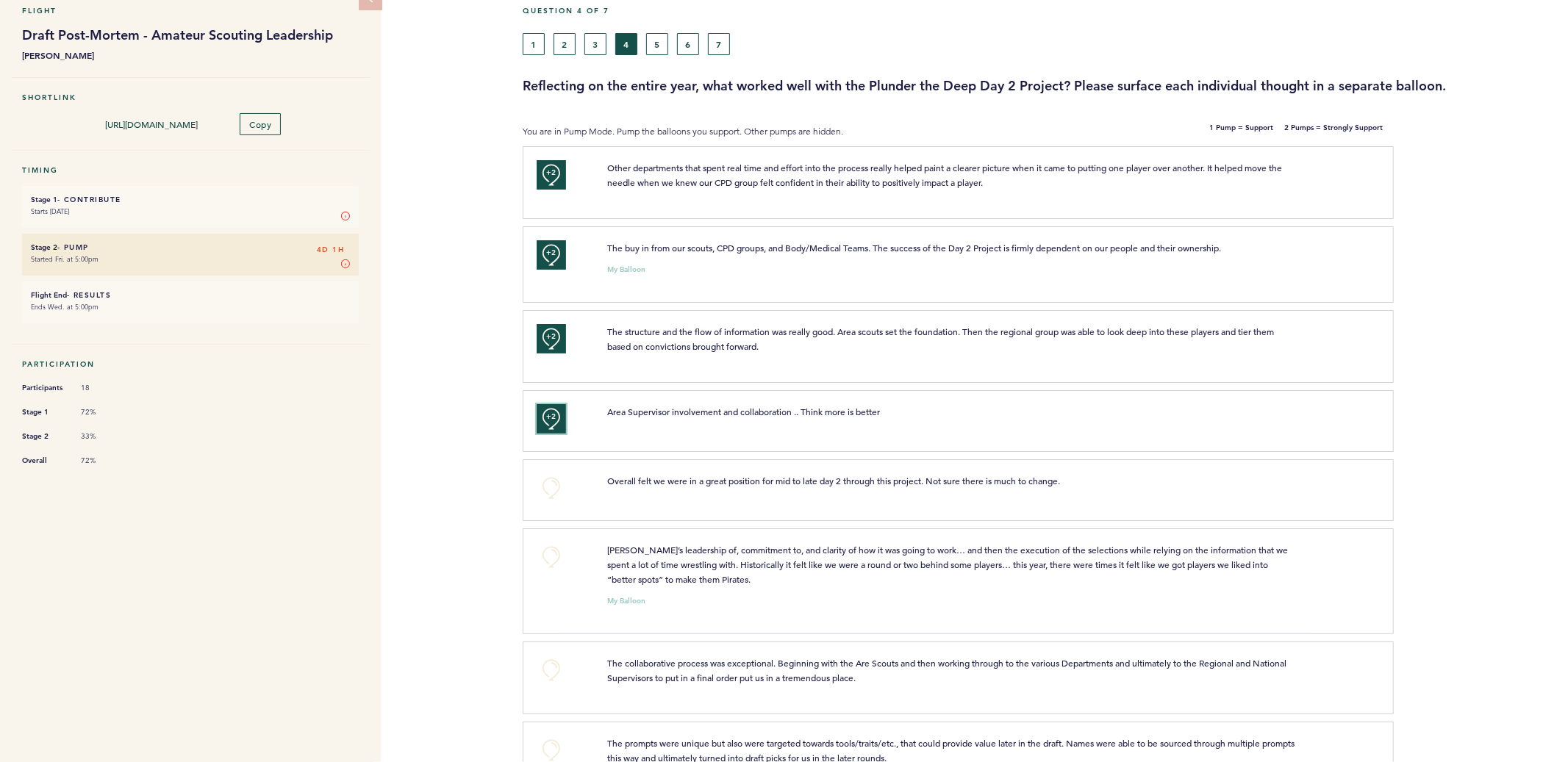
scroll to position [84, 0]
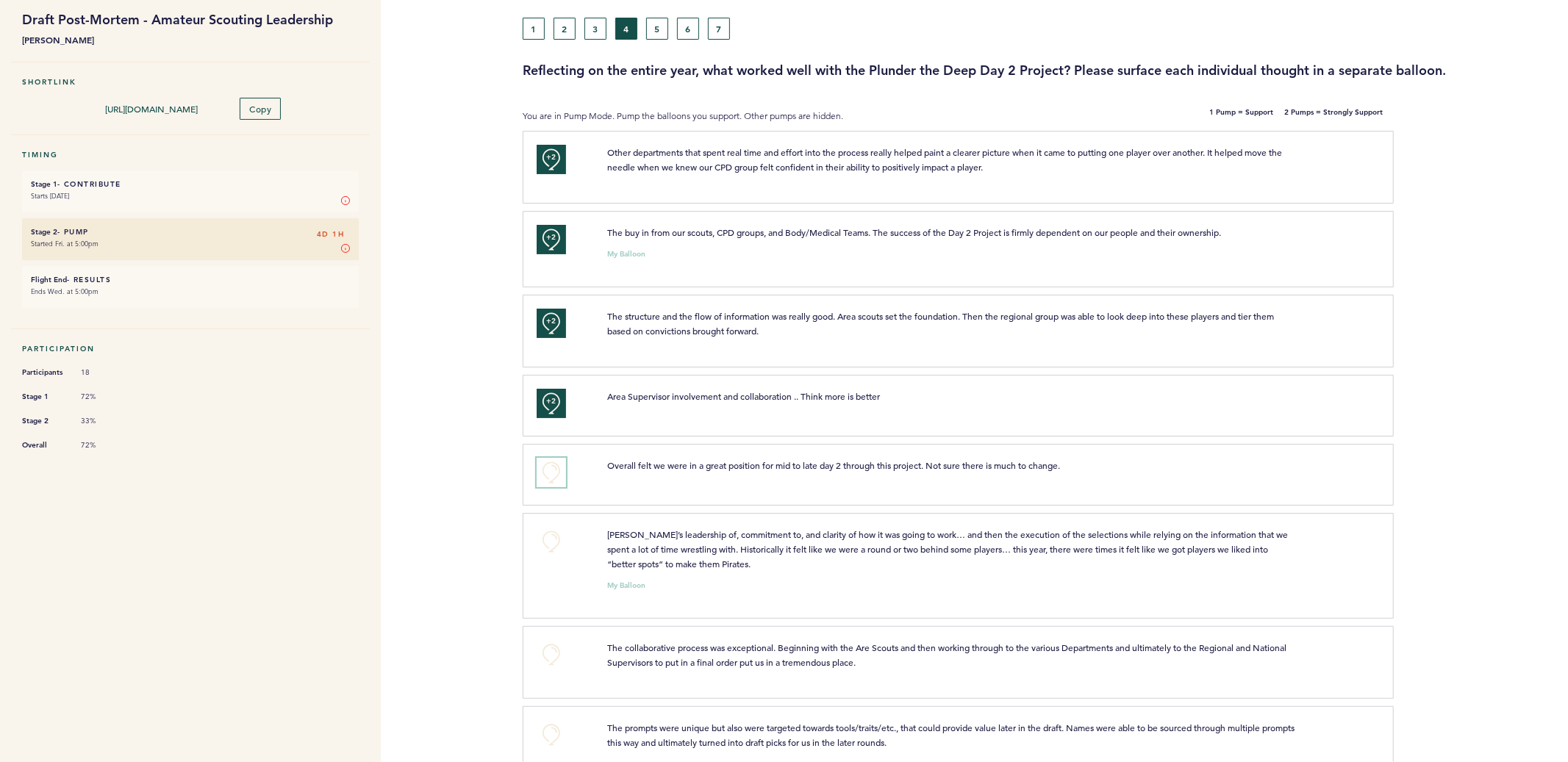
click at [549, 470] on button "+0" at bounding box center [551, 473] width 29 height 29
click at [549, 470] on span "+1" at bounding box center [551, 470] width 10 height 15
click at [553, 540] on button "+0" at bounding box center [551, 541] width 29 height 29
click at [553, 540] on span "+1" at bounding box center [551, 540] width 10 height 15
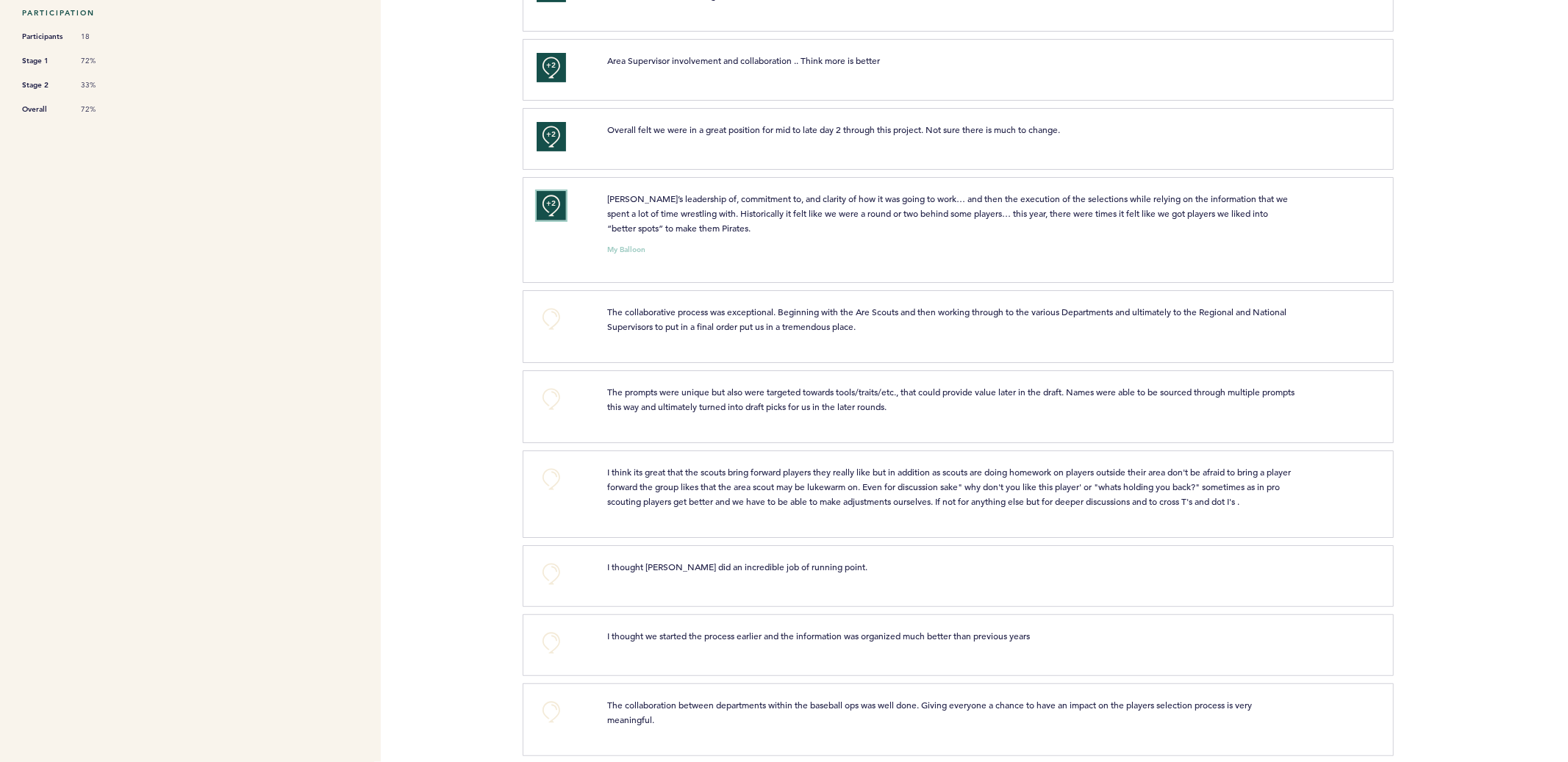
scroll to position [454, 0]
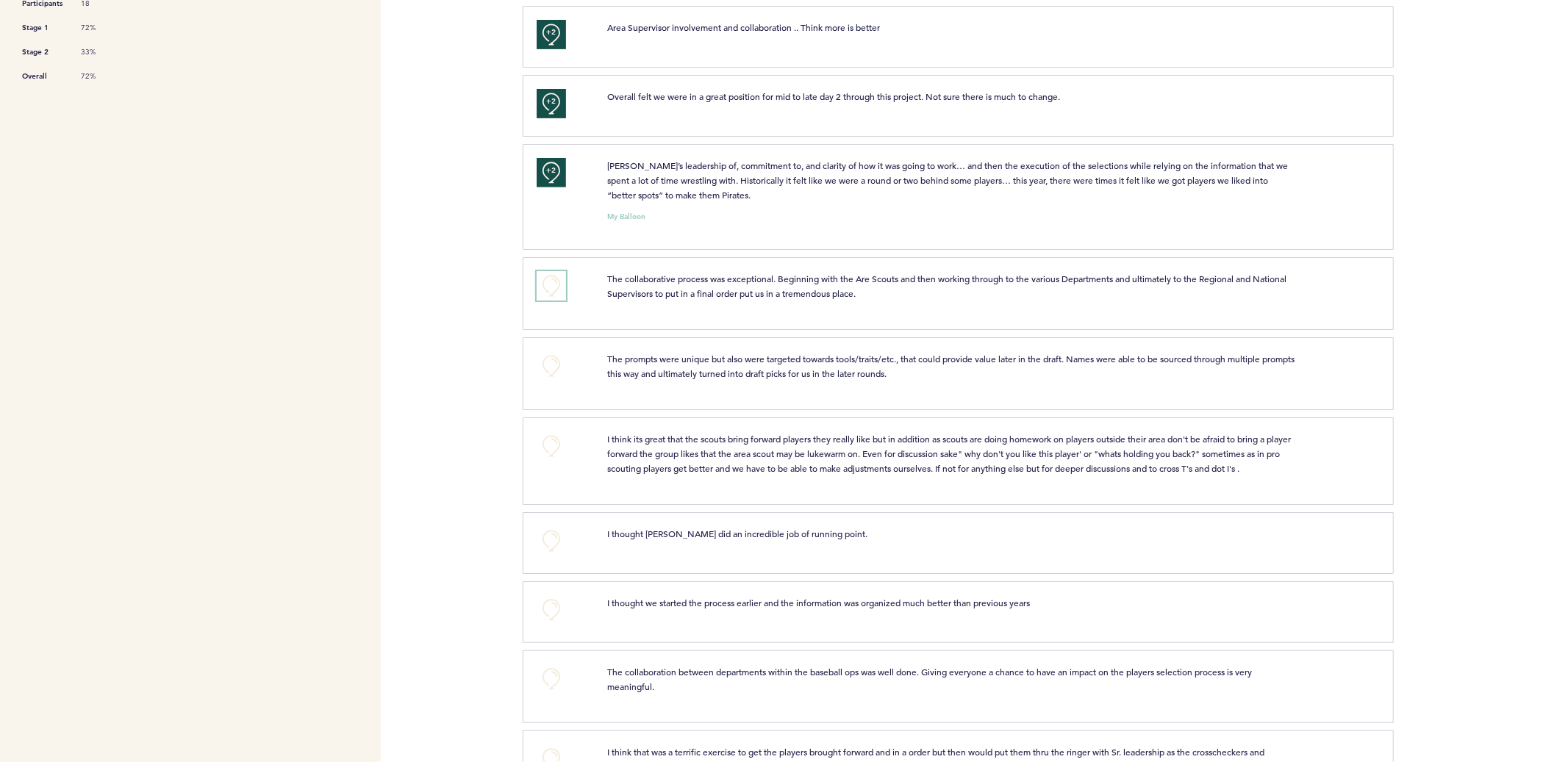
click at [550, 292] on button "+0" at bounding box center [551, 286] width 29 height 29
click at [550, 292] on button "+1" at bounding box center [551, 286] width 29 height 29
click at [547, 362] on button "+0" at bounding box center [551, 365] width 29 height 29
click at [547, 362] on span "+1" at bounding box center [551, 364] width 10 height 15
click at [552, 370] on button "+1" at bounding box center [551, 365] width 29 height 29
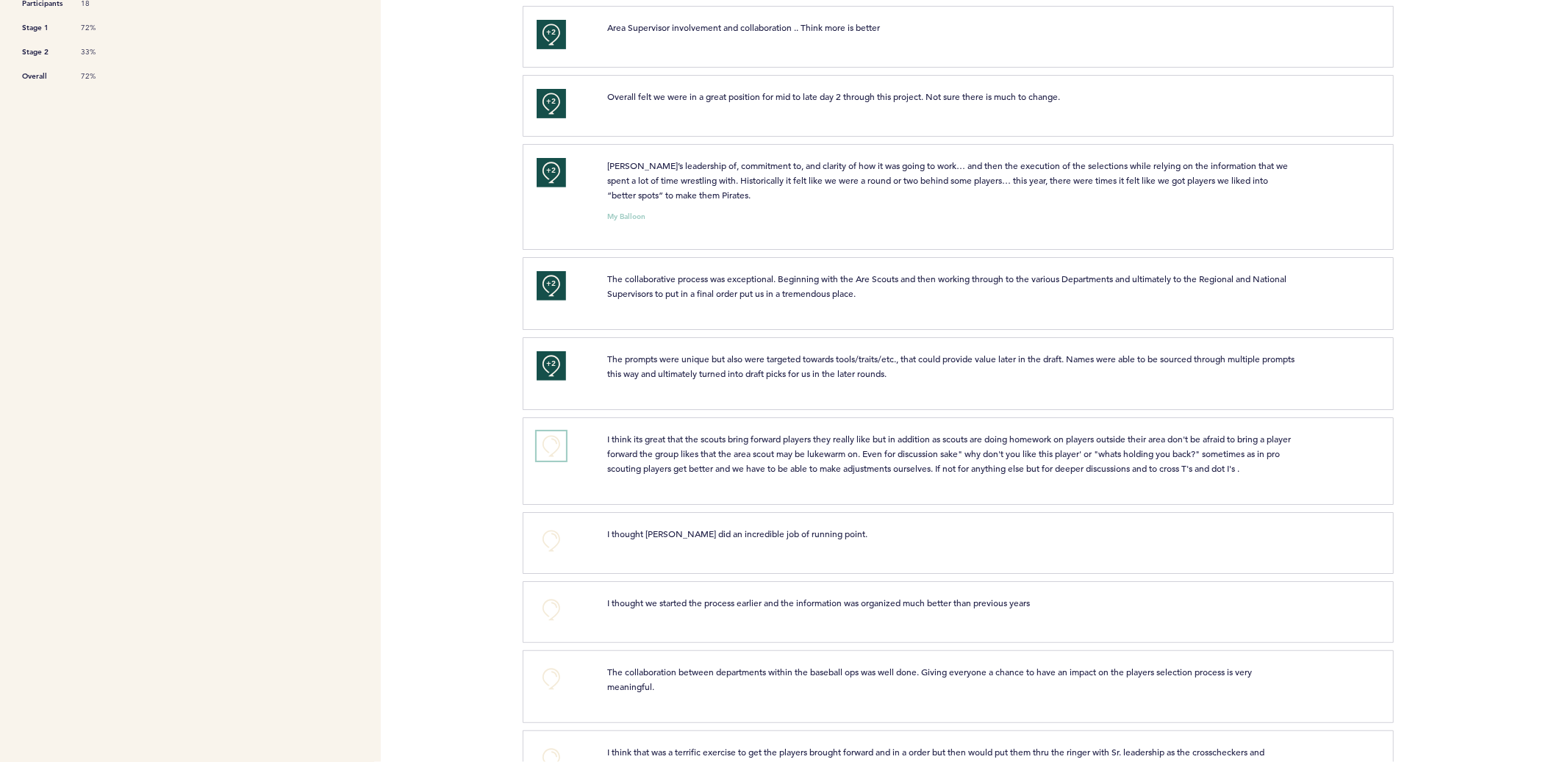
click at [551, 443] on button "+0" at bounding box center [551, 446] width 29 height 29
click at [554, 543] on button "+0" at bounding box center [551, 540] width 29 height 29
click at [0, 0] on span "+0" at bounding box center [0, 0] width 0 height 0
click at [548, 535] on span "+2" at bounding box center [551, 539] width 10 height 15
click at [548, 535] on button "+2" at bounding box center [551, 540] width 29 height 29
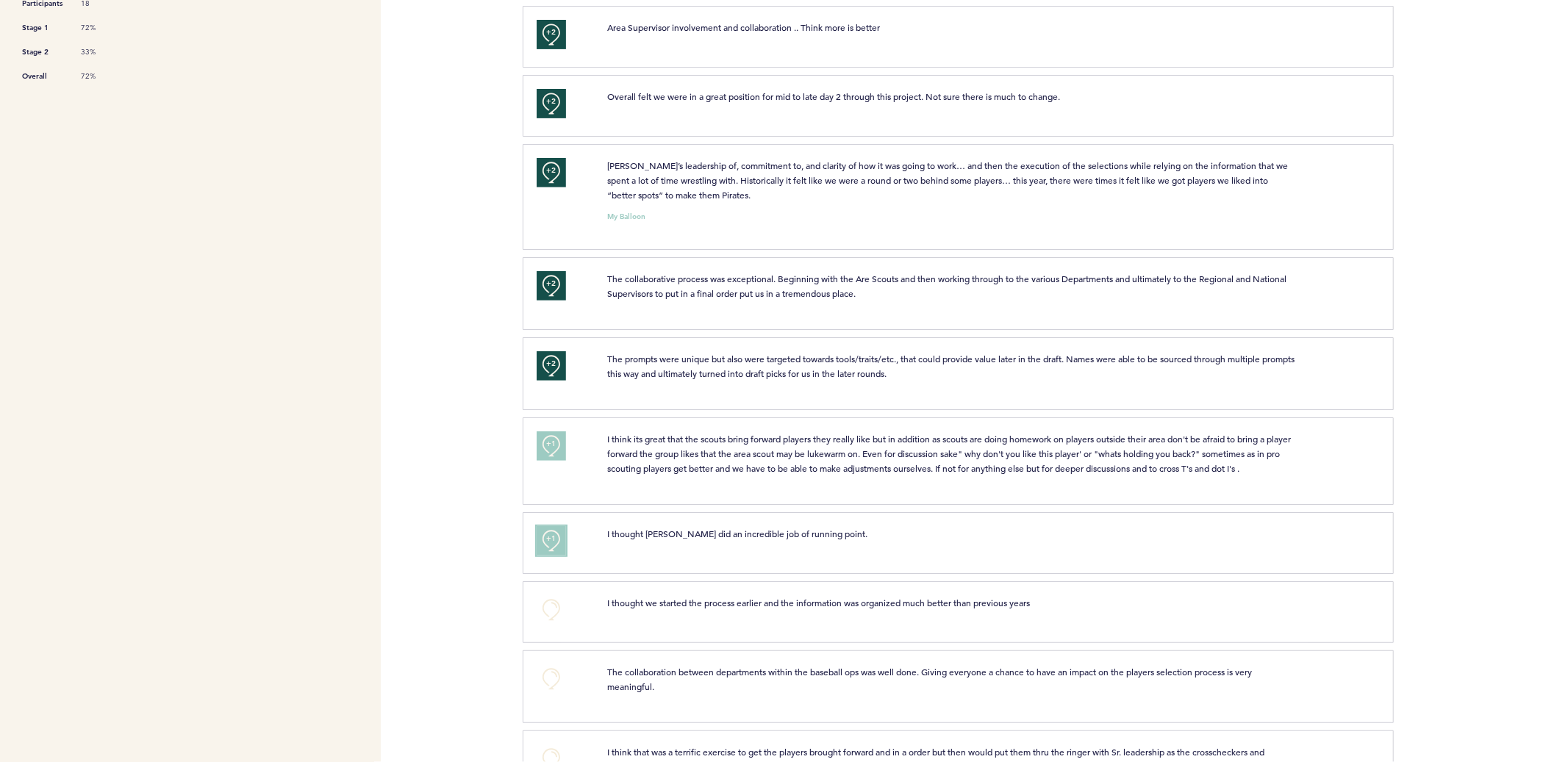
click at [553, 542] on span "+1" at bounding box center [551, 539] width 10 height 15
click at [551, 532] on span "+2" at bounding box center [551, 539] width 10 height 15
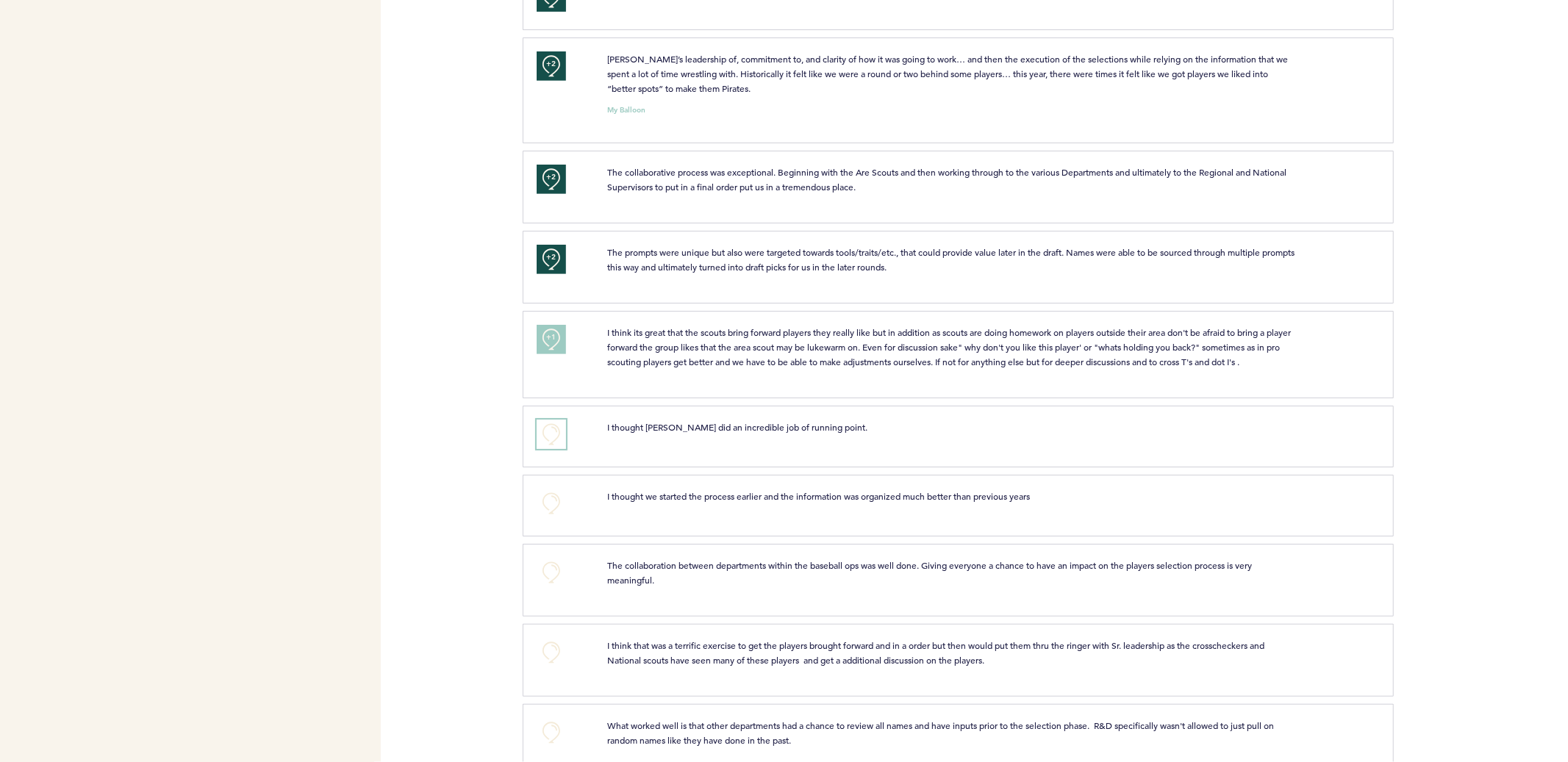
scroll to position [574, 0]
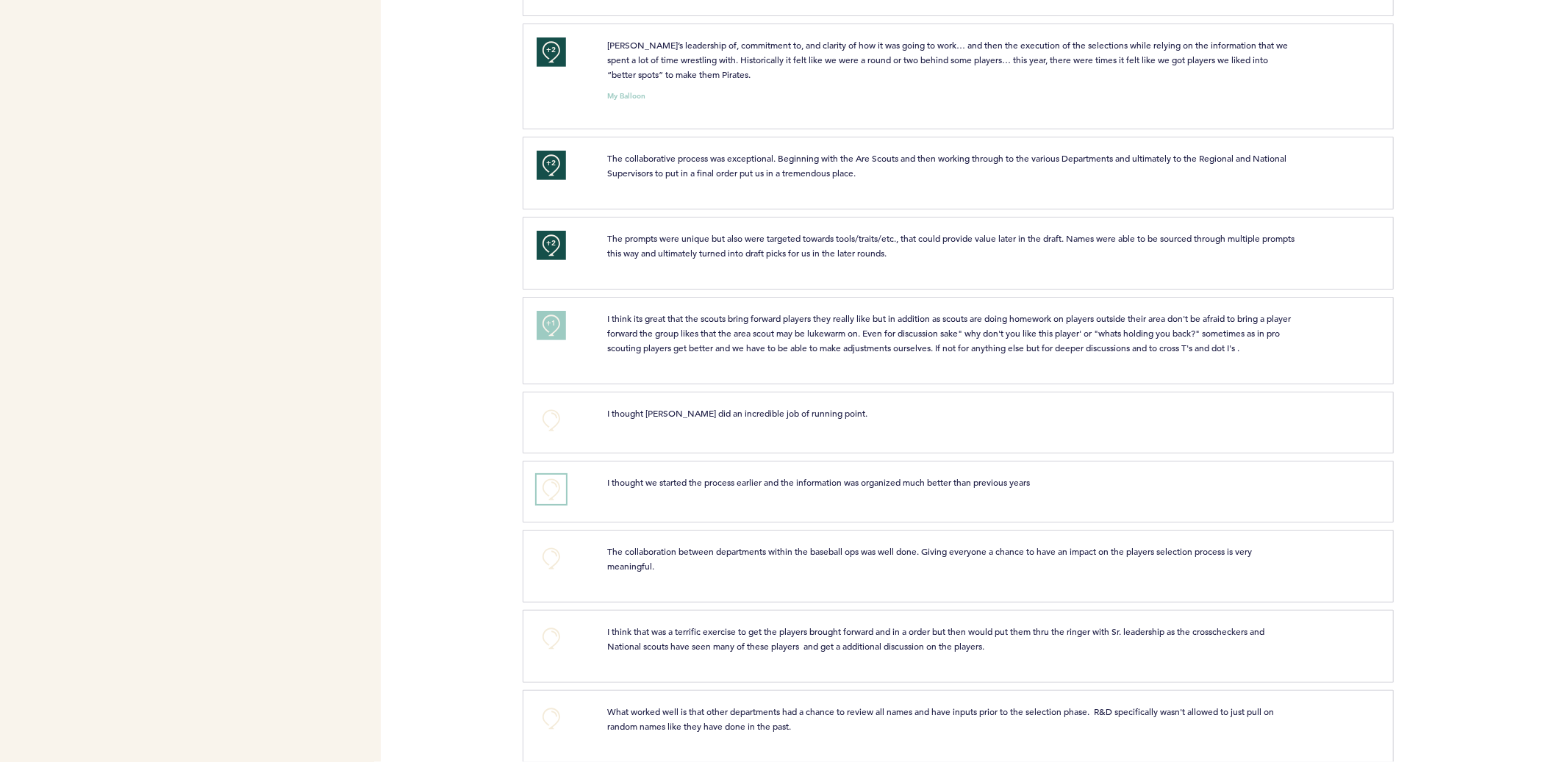
click at [543, 483] on button "+0" at bounding box center [551, 489] width 29 height 29
click at [543, 483] on button "+1" at bounding box center [551, 489] width 29 height 29
click at [555, 551] on button "+0" at bounding box center [551, 558] width 29 height 29
click at [555, 551] on span "+1" at bounding box center [551, 556] width 10 height 15
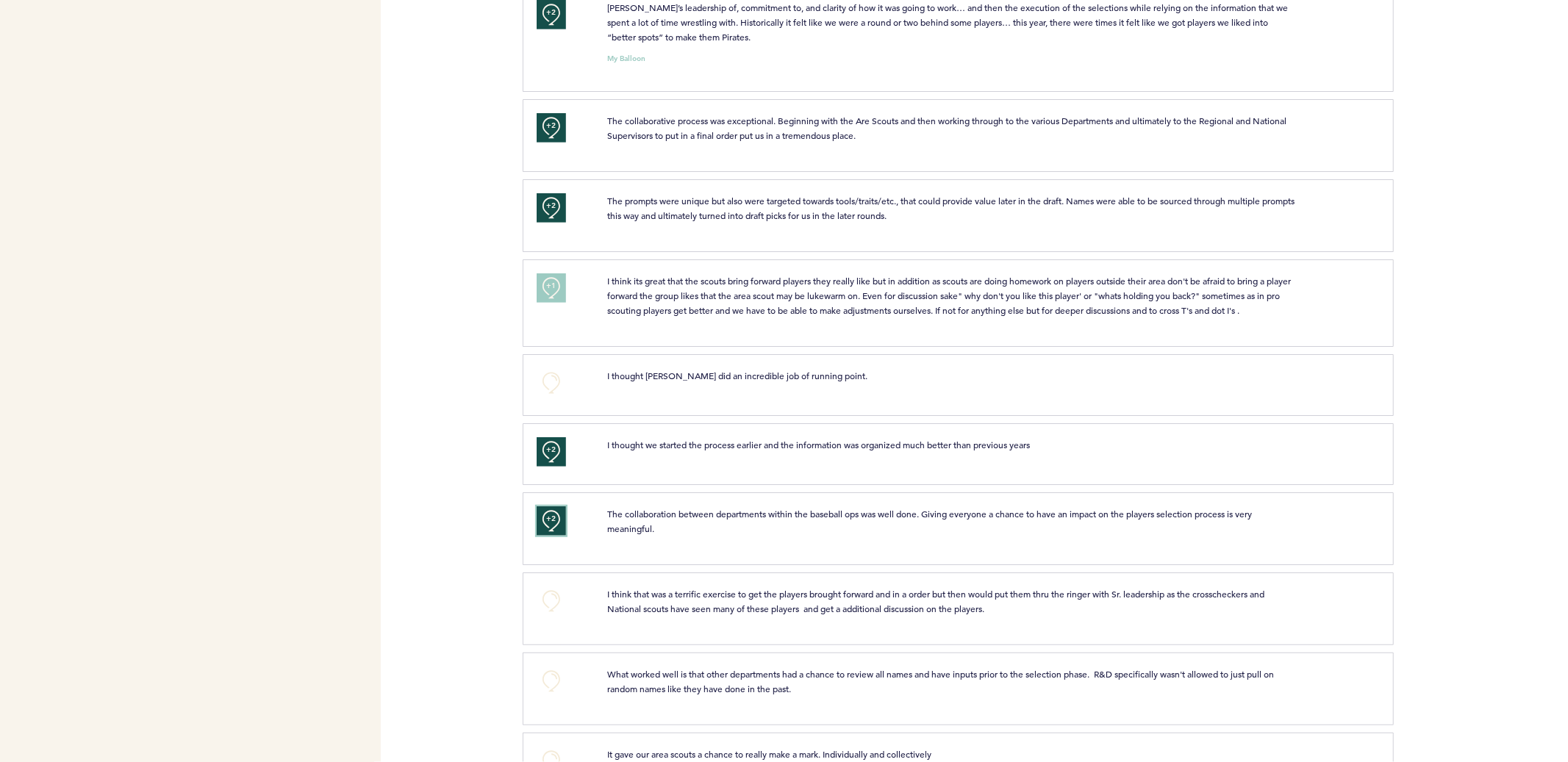
scroll to position [615, 0]
click at [559, 596] on button "+0" at bounding box center [551, 597] width 29 height 29
click at [559, 596] on button "+1" at bounding box center [551, 597] width 29 height 29
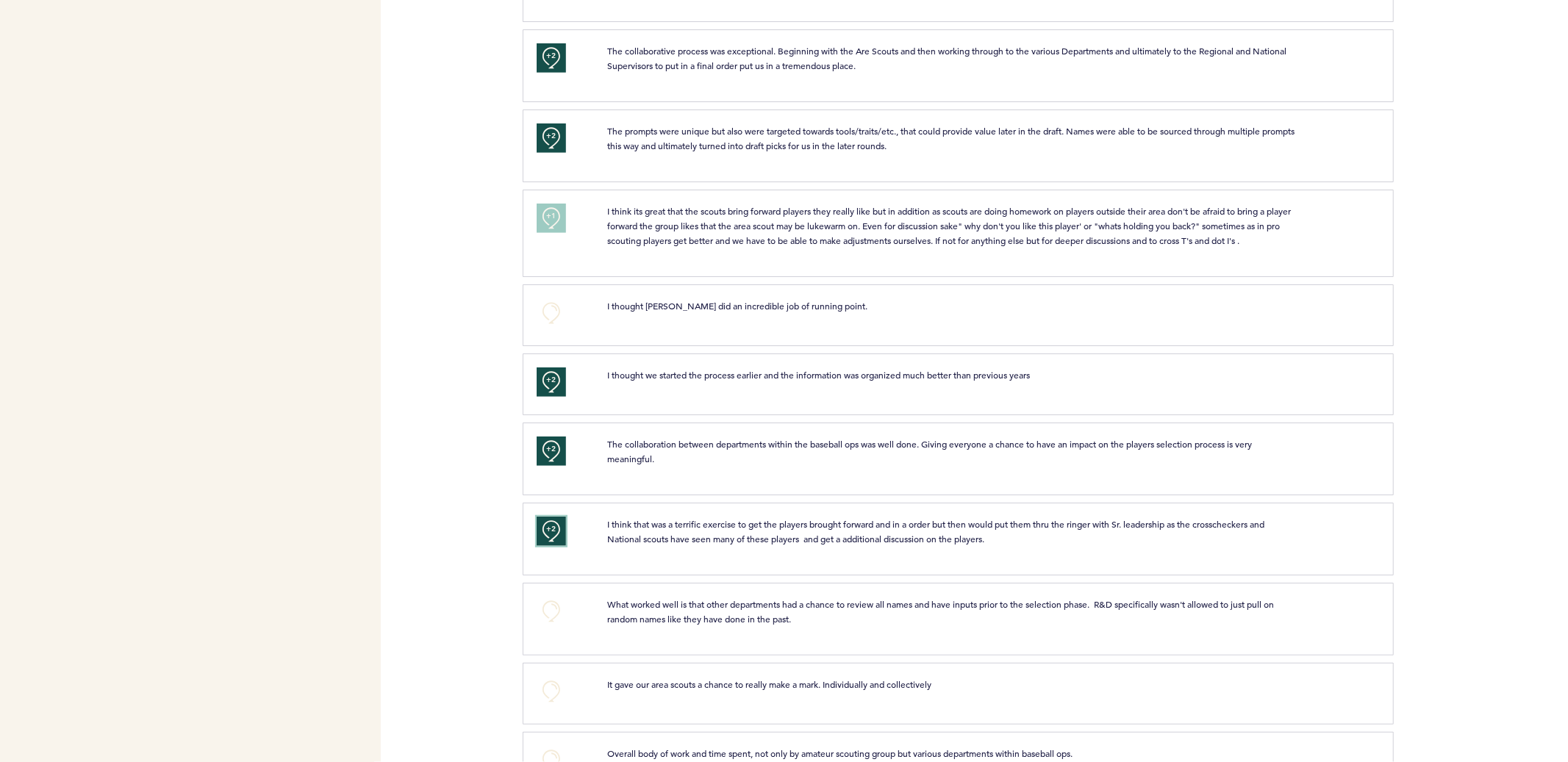
scroll to position [700, 0]
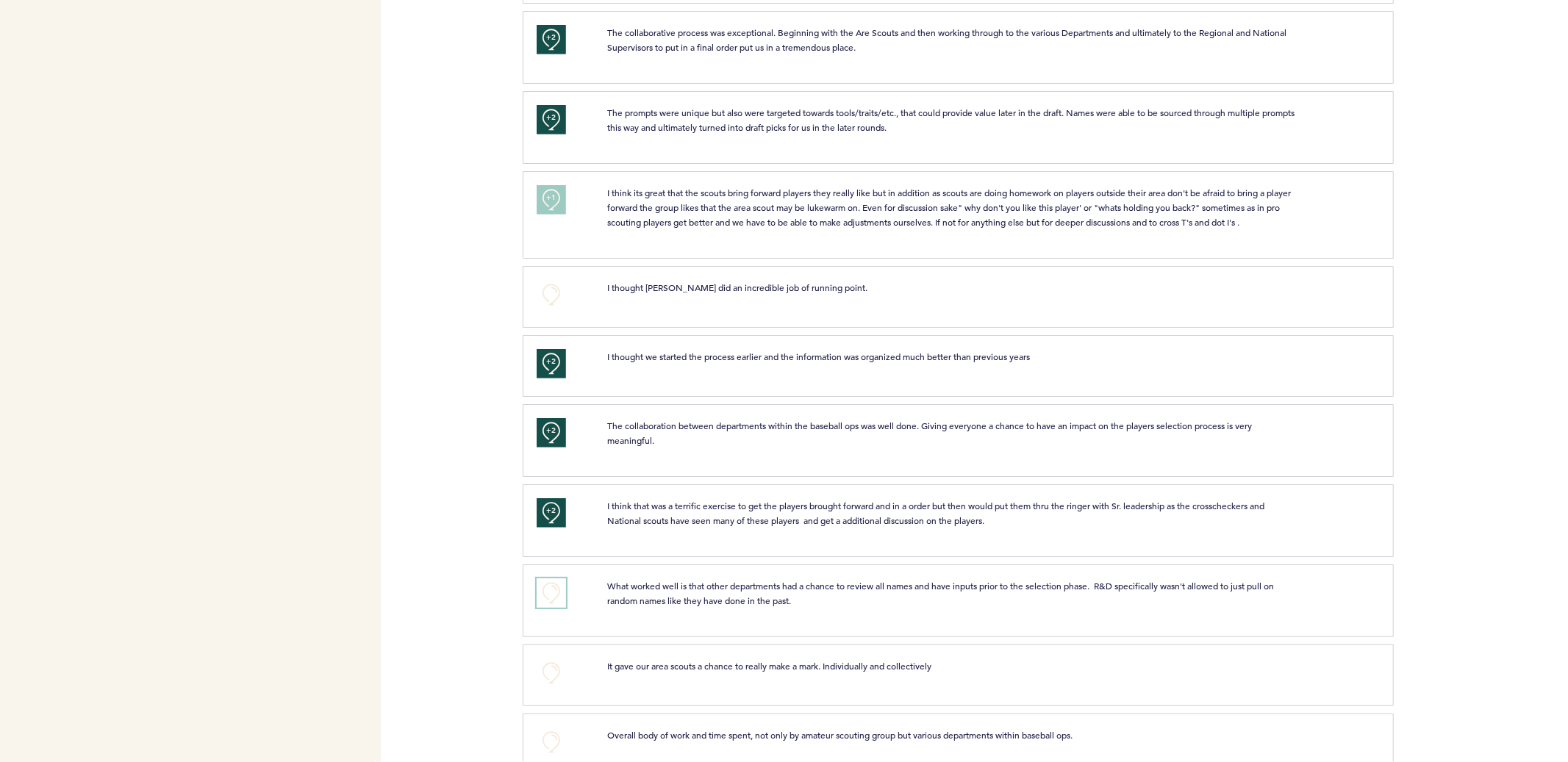
click at [552, 599] on button "+0" at bounding box center [551, 592] width 29 height 29
click at [552, 599] on button "+1" at bounding box center [551, 592] width 29 height 29
click at [531, 595] on div "+1" at bounding box center [560, 598] width 70 height 40
click at [541, 595] on button "+1" at bounding box center [551, 592] width 29 height 29
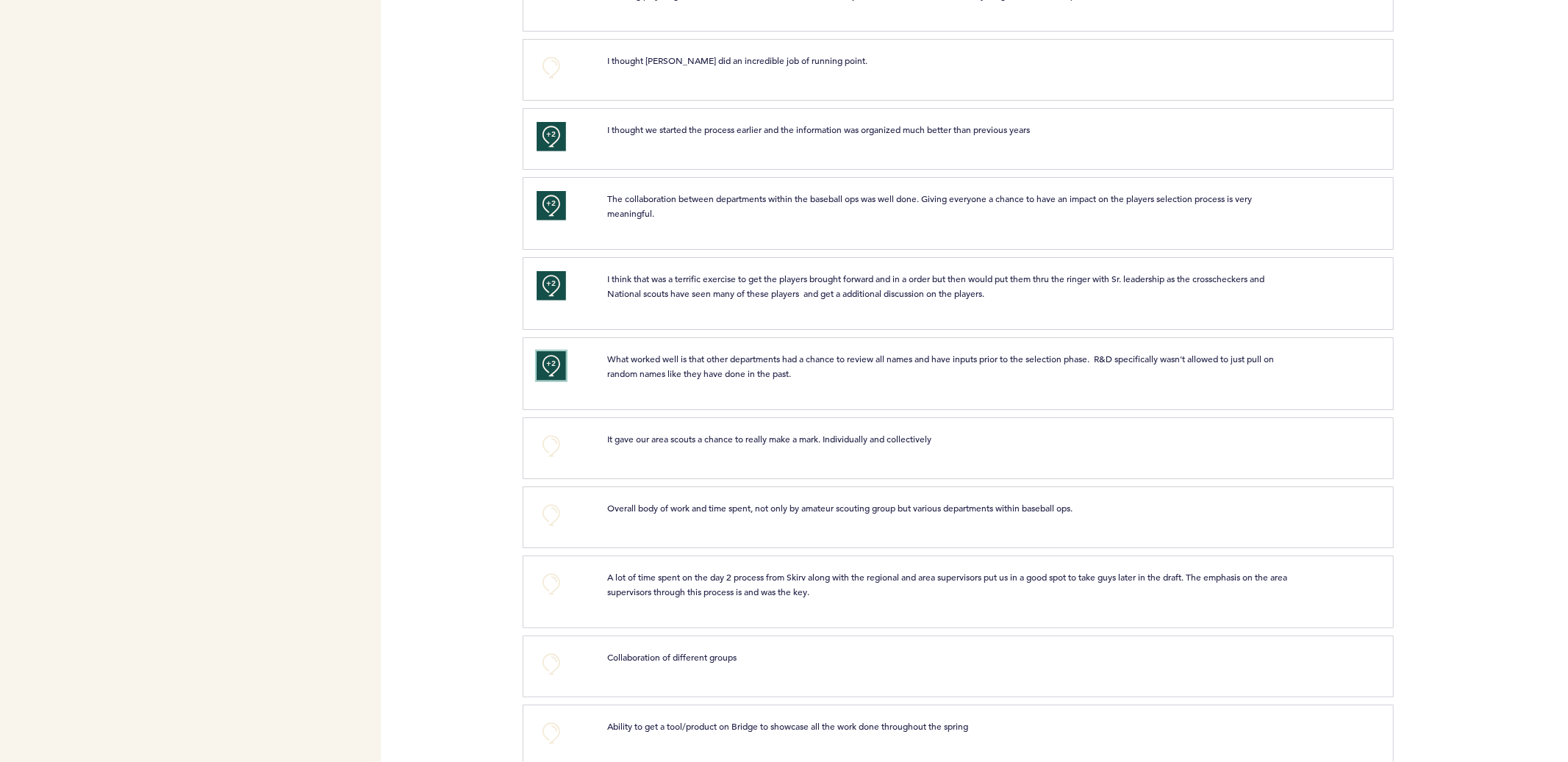
scroll to position [965, 0]
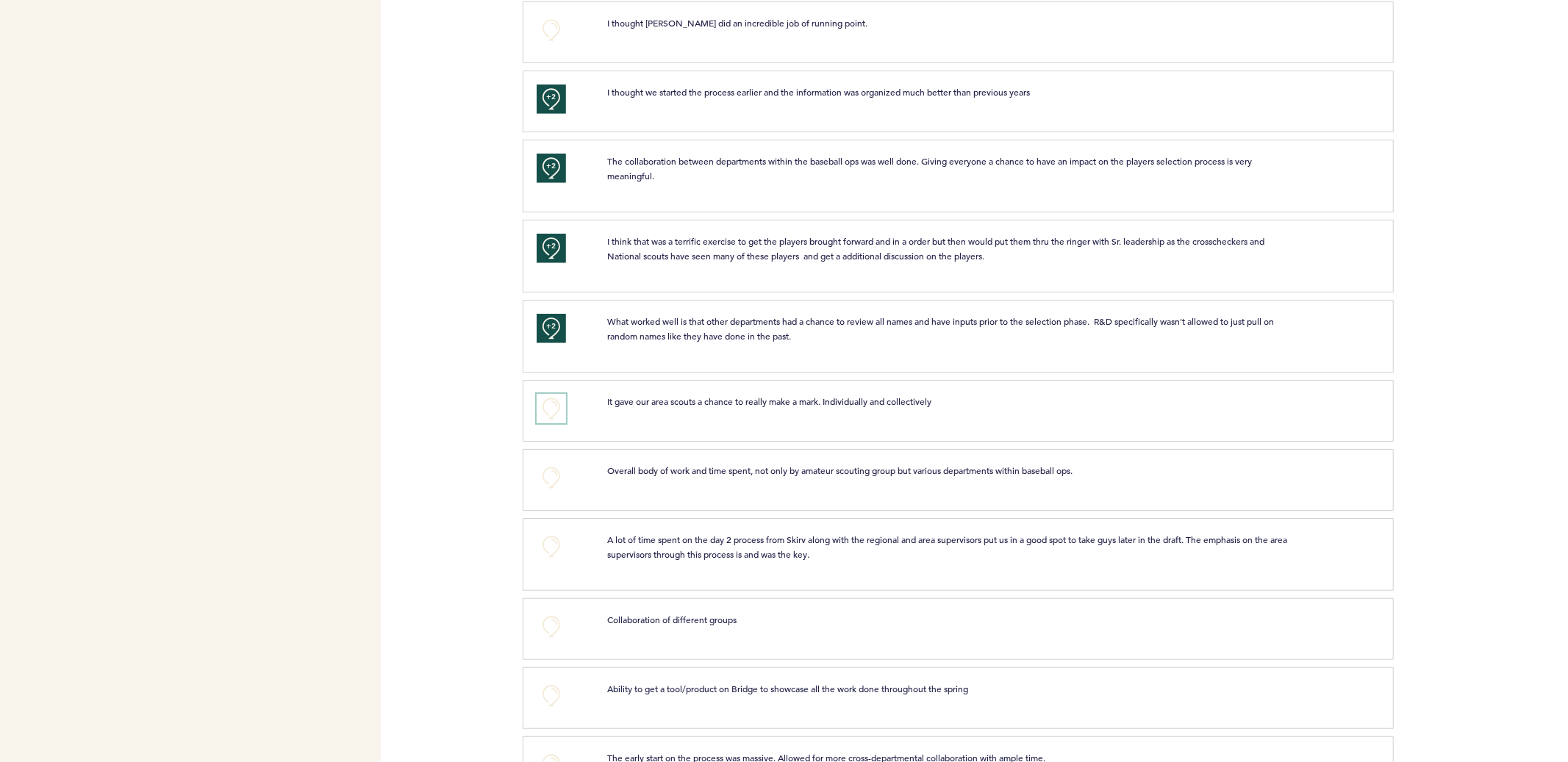
click at [551, 400] on button "+0" at bounding box center [551, 409] width 29 height 29
click at [551, 400] on span "+1" at bounding box center [551, 406] width 10 height 15
click at [553, 484] on button "+0" at bounding box center [551, 477] width 29 height 29
click at [553, 484] on button "+1" at bounding box center [551, 477] width 29 height 29
click at [551, 545] on button "+0" at bounding box center [551, 547] width 29 height 29
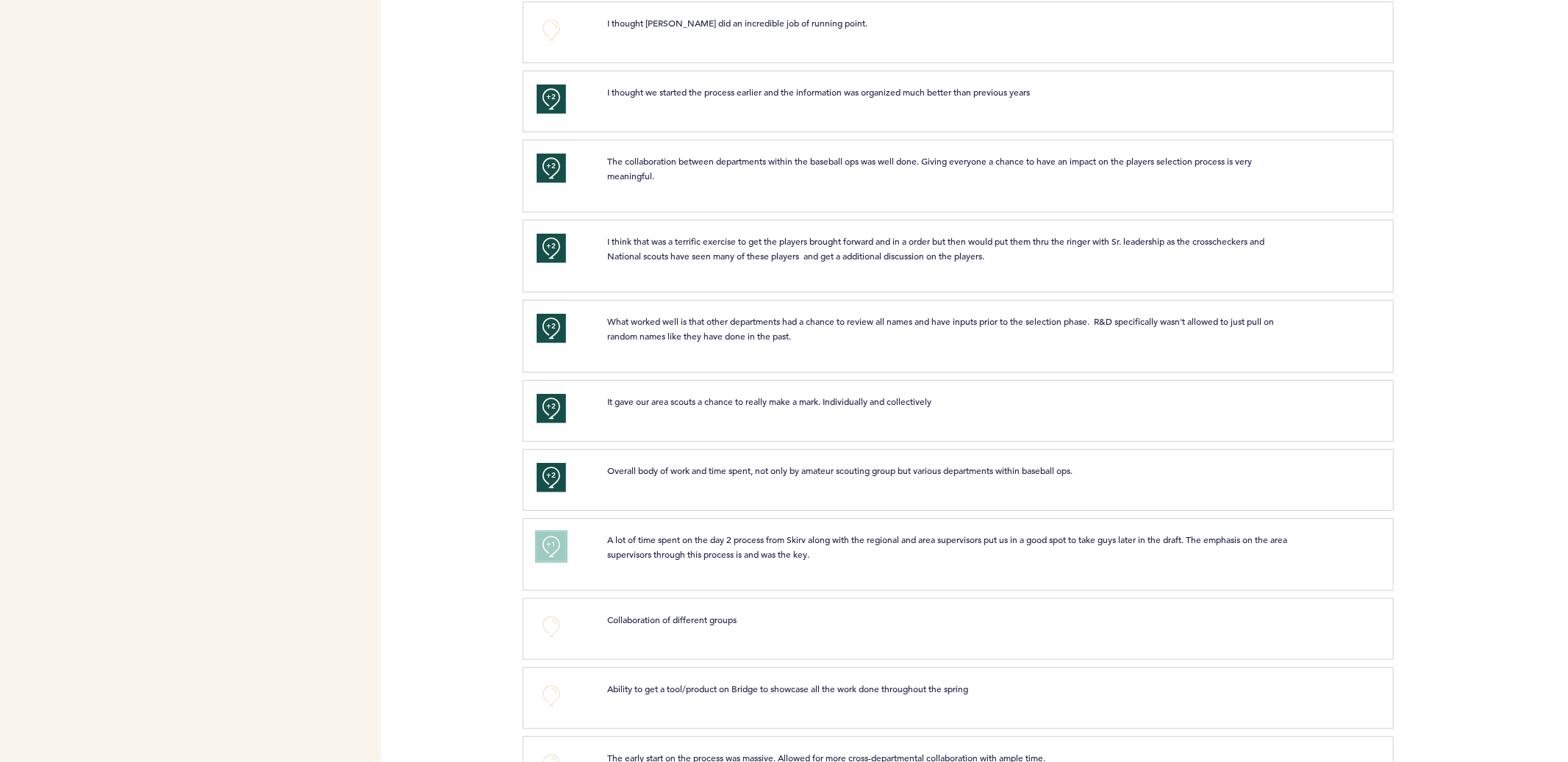
click at [551, 545] on span "+1" at bounding box center [551, 544] width 10 height 15
click at [556, 549] on button "+1" at bounding box center [551, 547] width 29 height 29
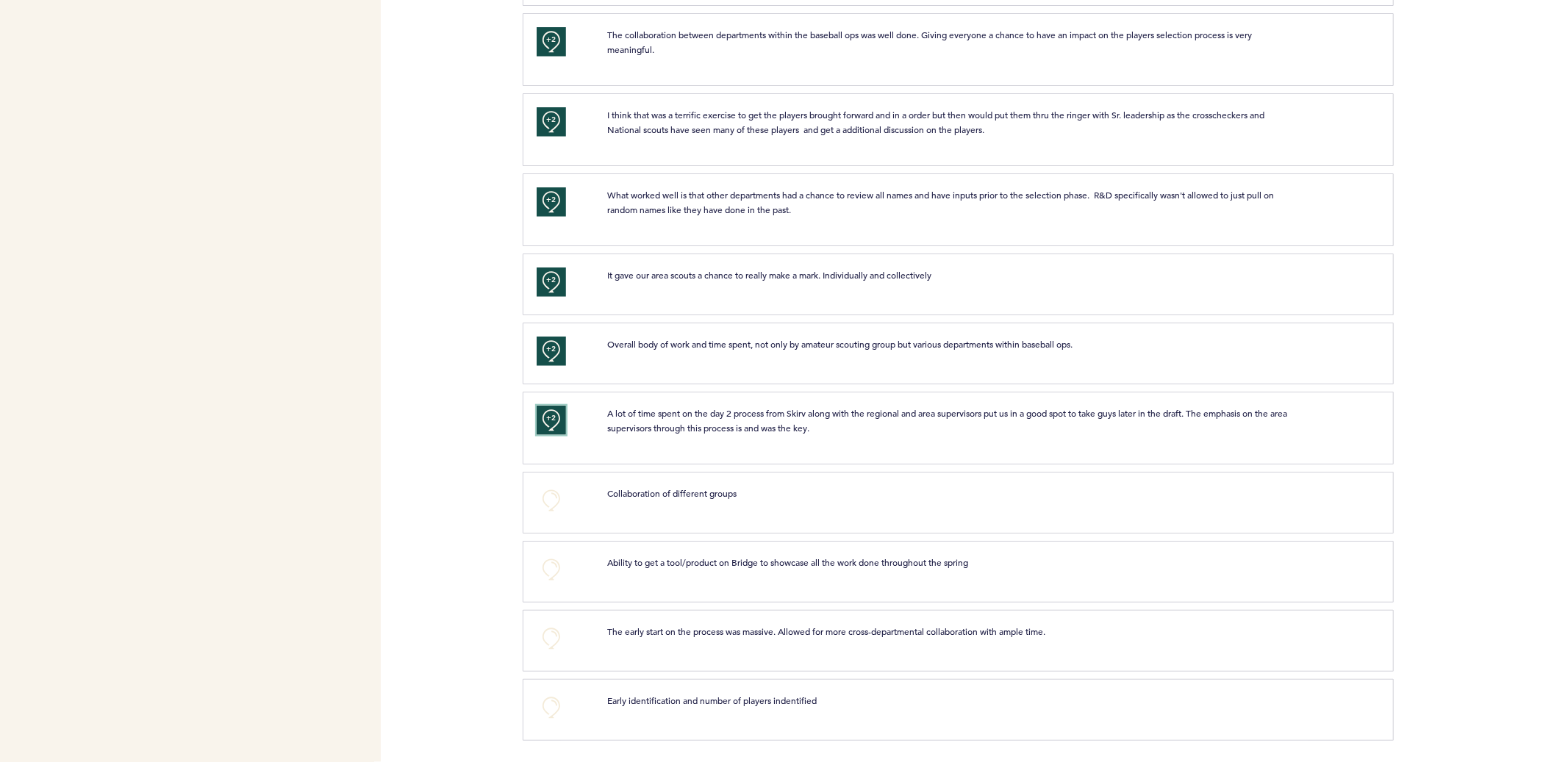
scroll to position [1092, 0]
click at [546, 503] on button "+0" at bounding box center [551, 499] width 29 height 29
click at [546, 503] on span "+1" at bounding box center [551, 498] width 10 height 15
click at [549, 567] on button "+0" at bounding box center [551, 569] width 29 height 29
click at [549, 567] on span "+1" at bounding box center [551, 566] width 10 height 15
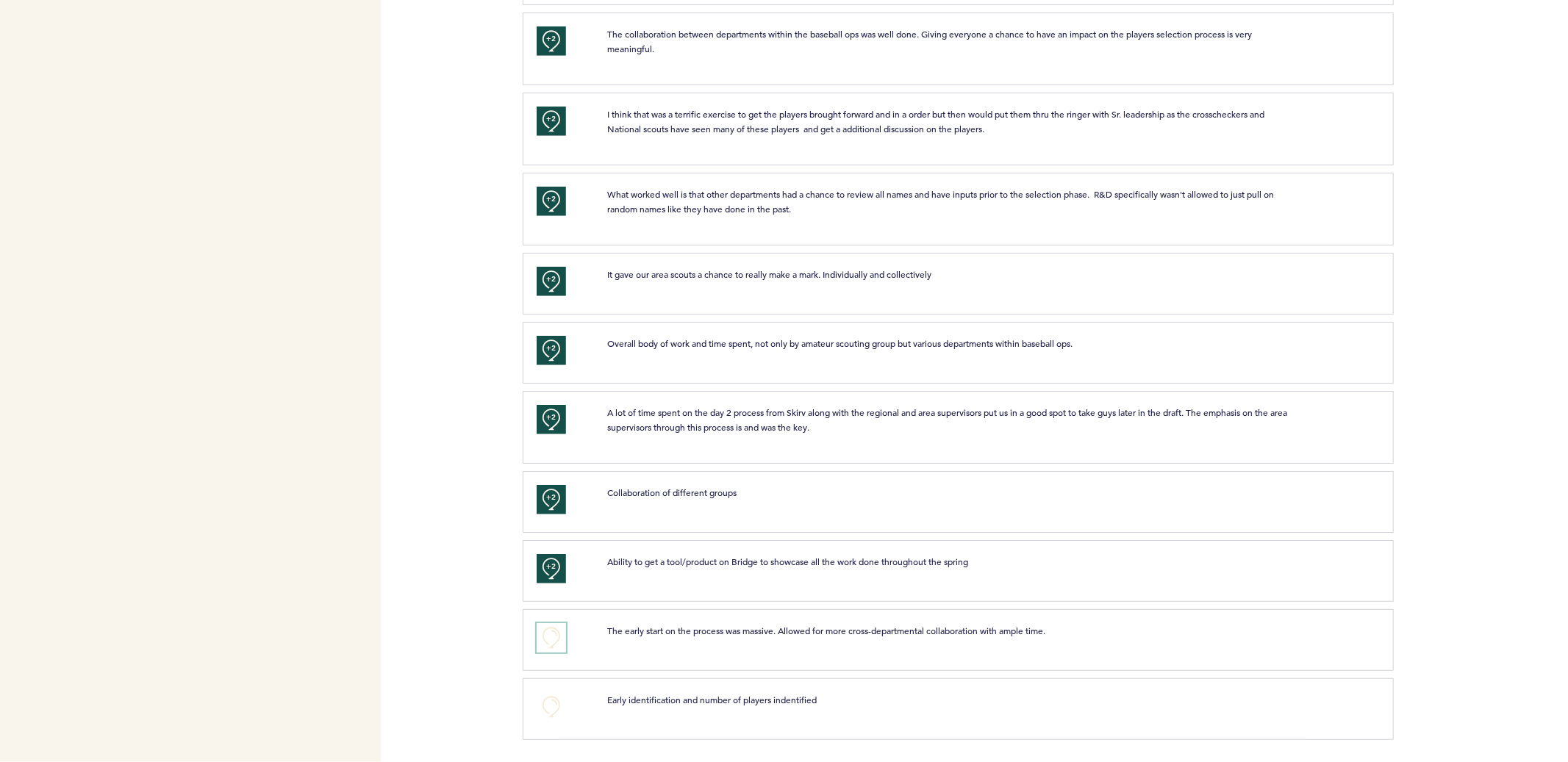
click at [551, 638] on button "+0" at bounding box center [551, 637] width 29 height 29
click at [551, 638] on span "+1" at bounding box center [551, 636] width 10 height 15
click at [547, 702] on button "+0" at bounding box center [551, 707] width 29 height 29
click at [547, 702] on span "+1" at bounding box center [551, 704] width 10 height 15
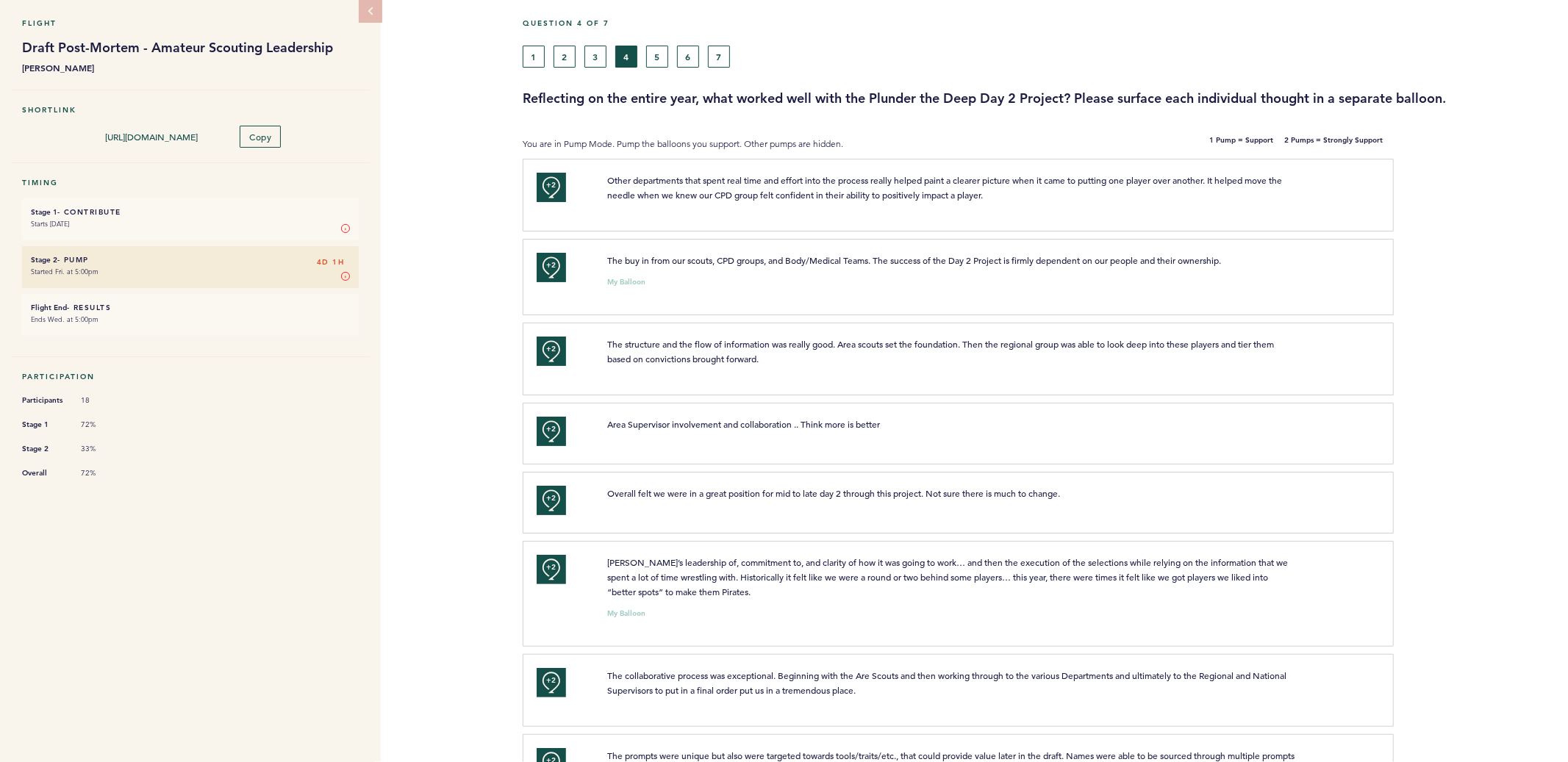
scroll to position [0, 0]
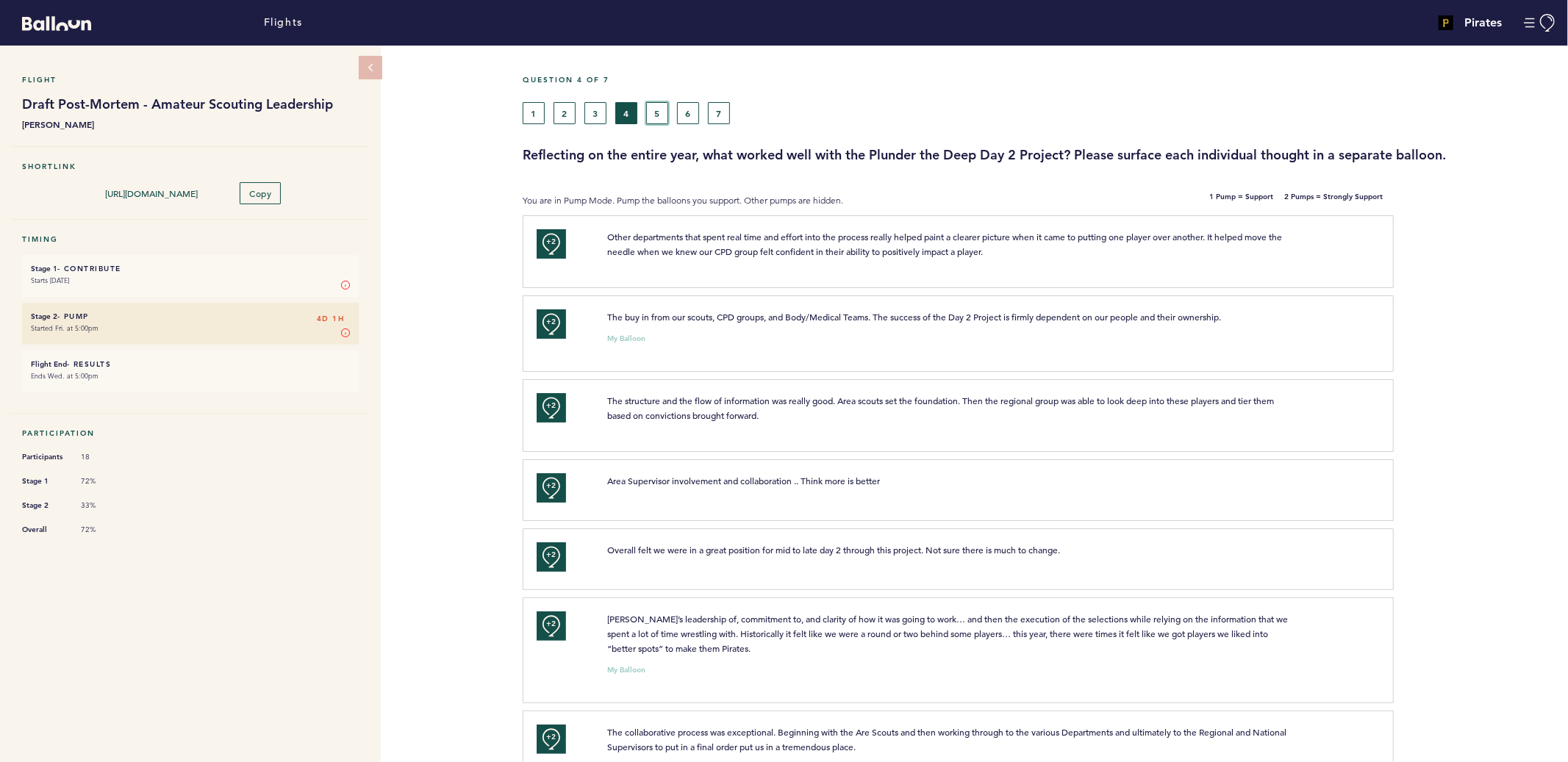
click at [658, 107] on button "5" at bounding box center [657, 114] width 22 height 22
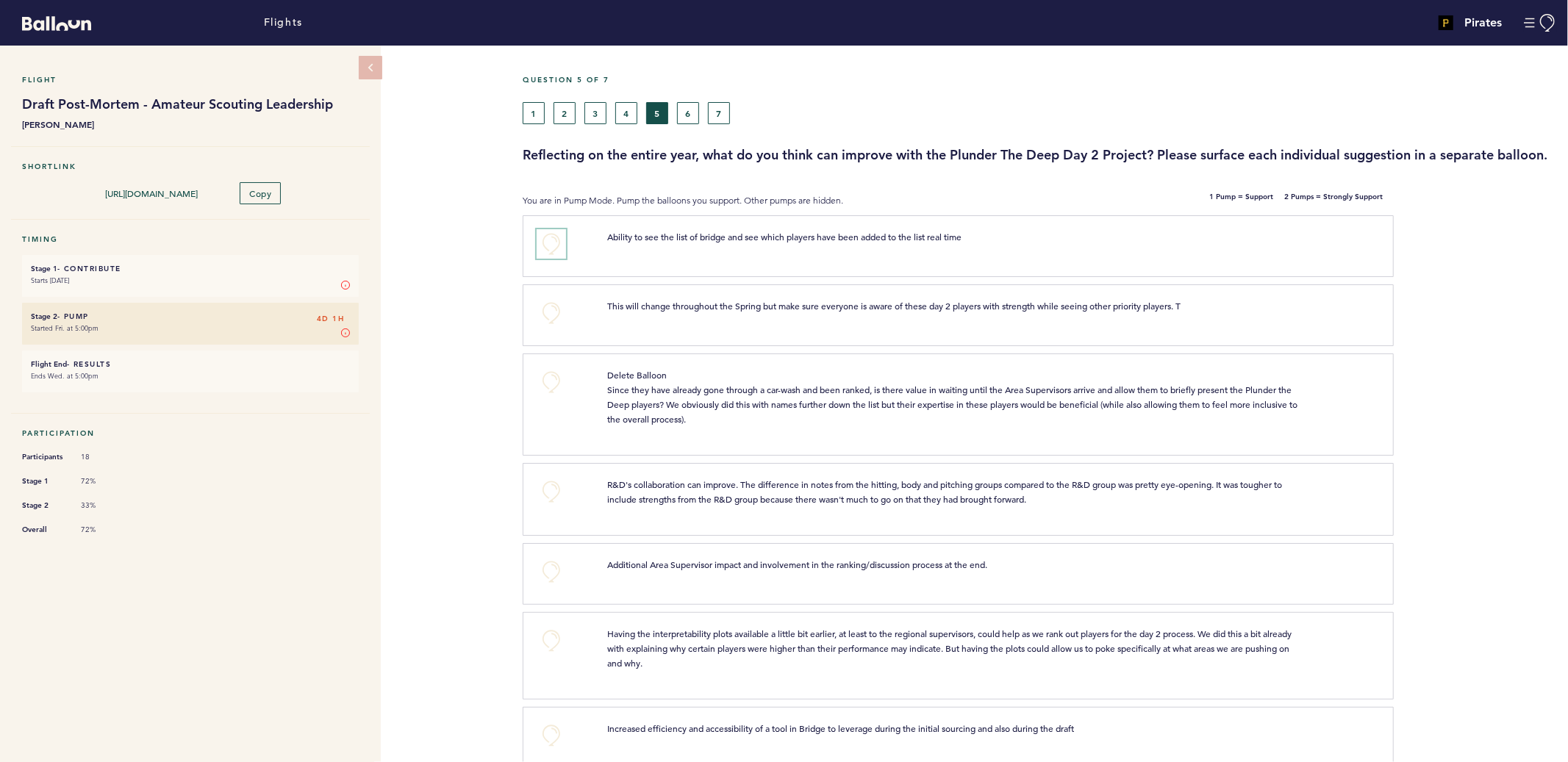
click at [551, 259] on button "+0" at bounding box center [551, 244] width 29 height 29
click at [553, 328] on button "+0" at bounding box center [551, 312] width 29 height 29
click at [554, 506] on button "+0" at bounding box center [551, 491] width 29 height 29
click at [0, 0] on span "+0" at bounding box center [0, 0] width 0 height 0
click at [554, 587] on button "+0" at bounding box center [551, 571] width 29 height 29
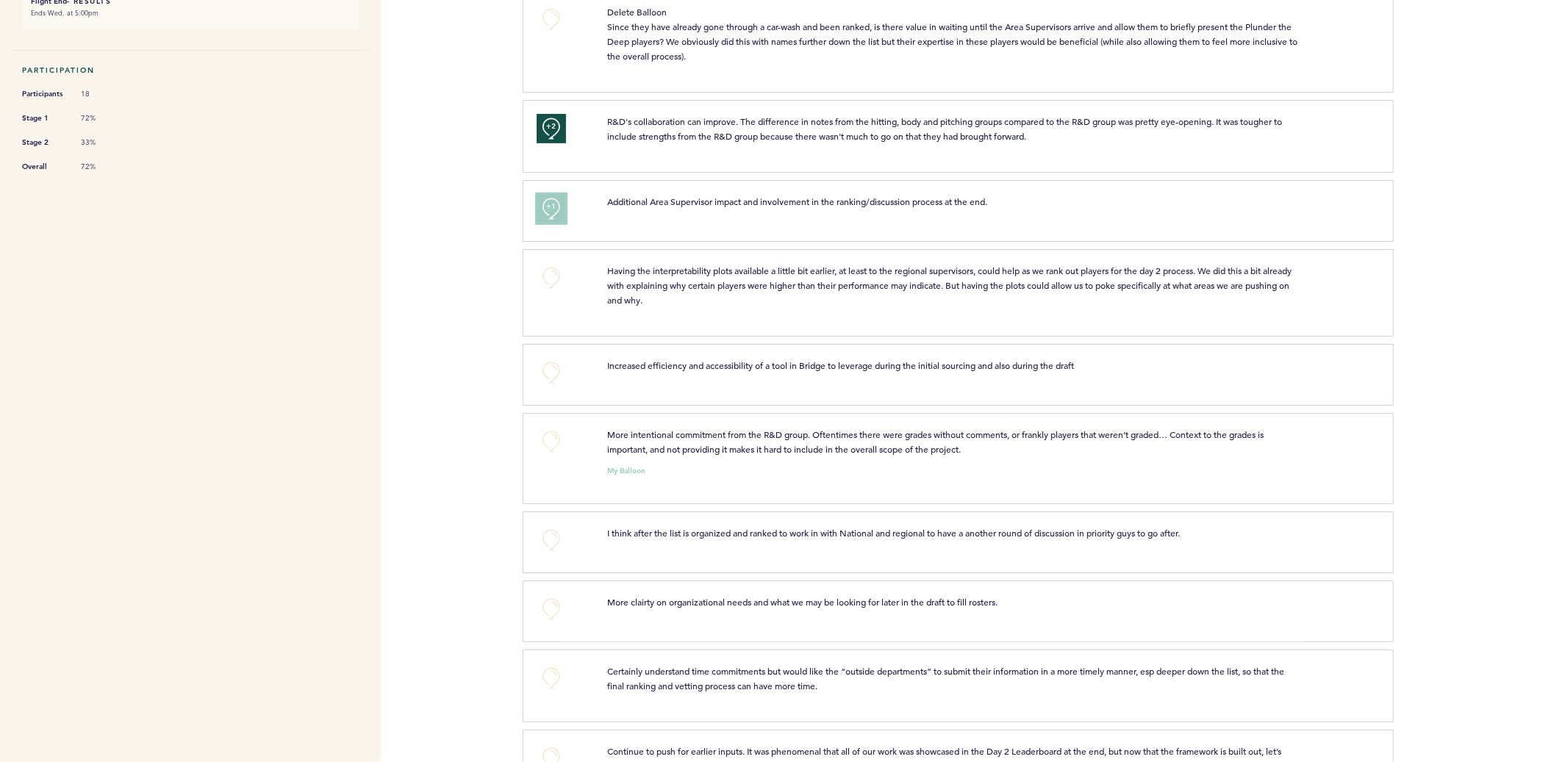
scroll to position [364, 0]
click at [561, 292] on button "+0" at bounding box center [551, 277] width 29 height 29
click at [546, 387] on button "+0" at bounding box center [551, 372] width 29 height 29
click at [546, 377] on span "+1" at bounding box center [551, 369] width 10 height 15
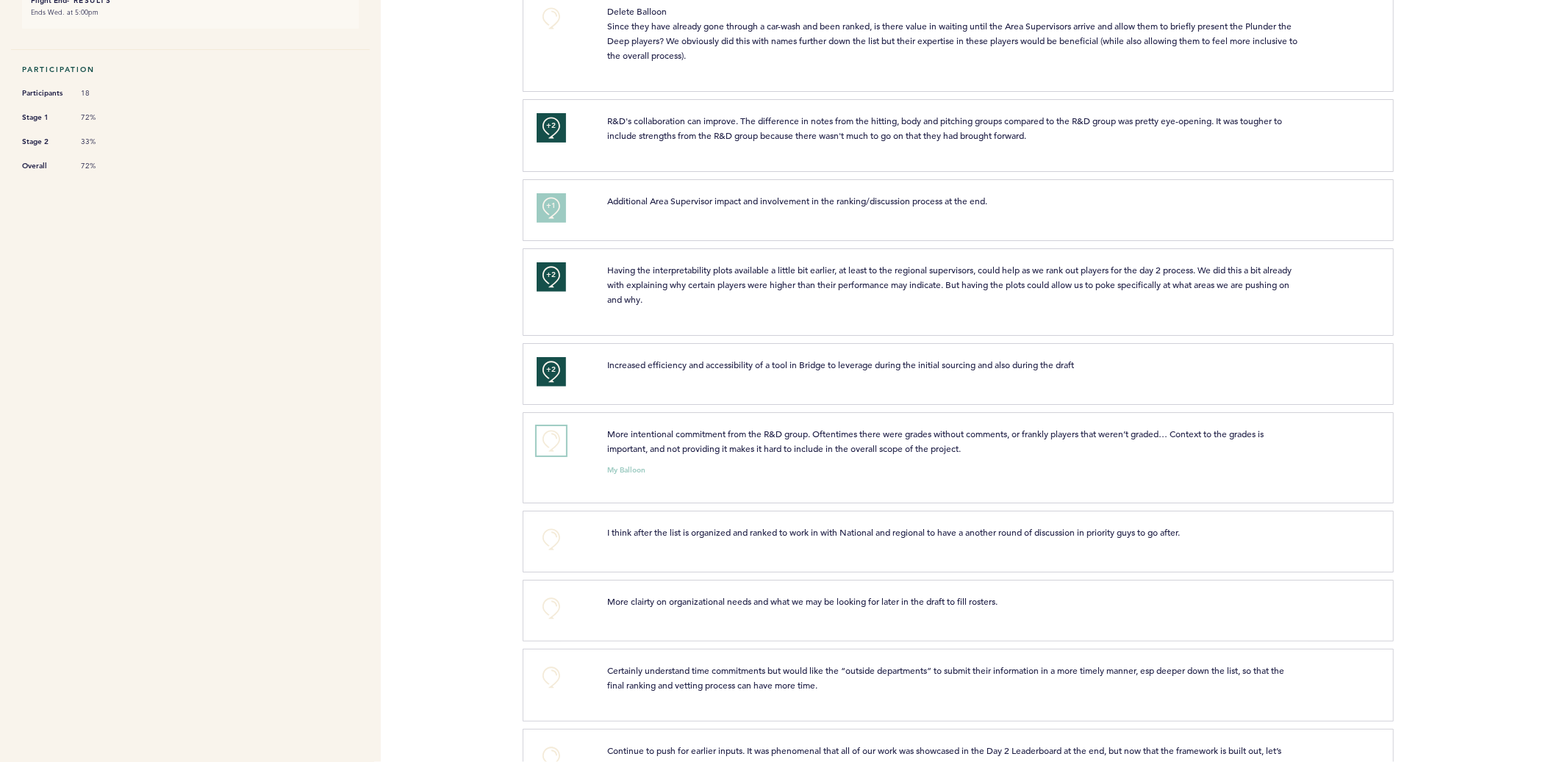
click at [543, 456] on button "+0" at bounding box center [551, 441] width 29 height 29
click at [543, 456] on button "+1" at bounding box center [551, 441] width 29 height 29
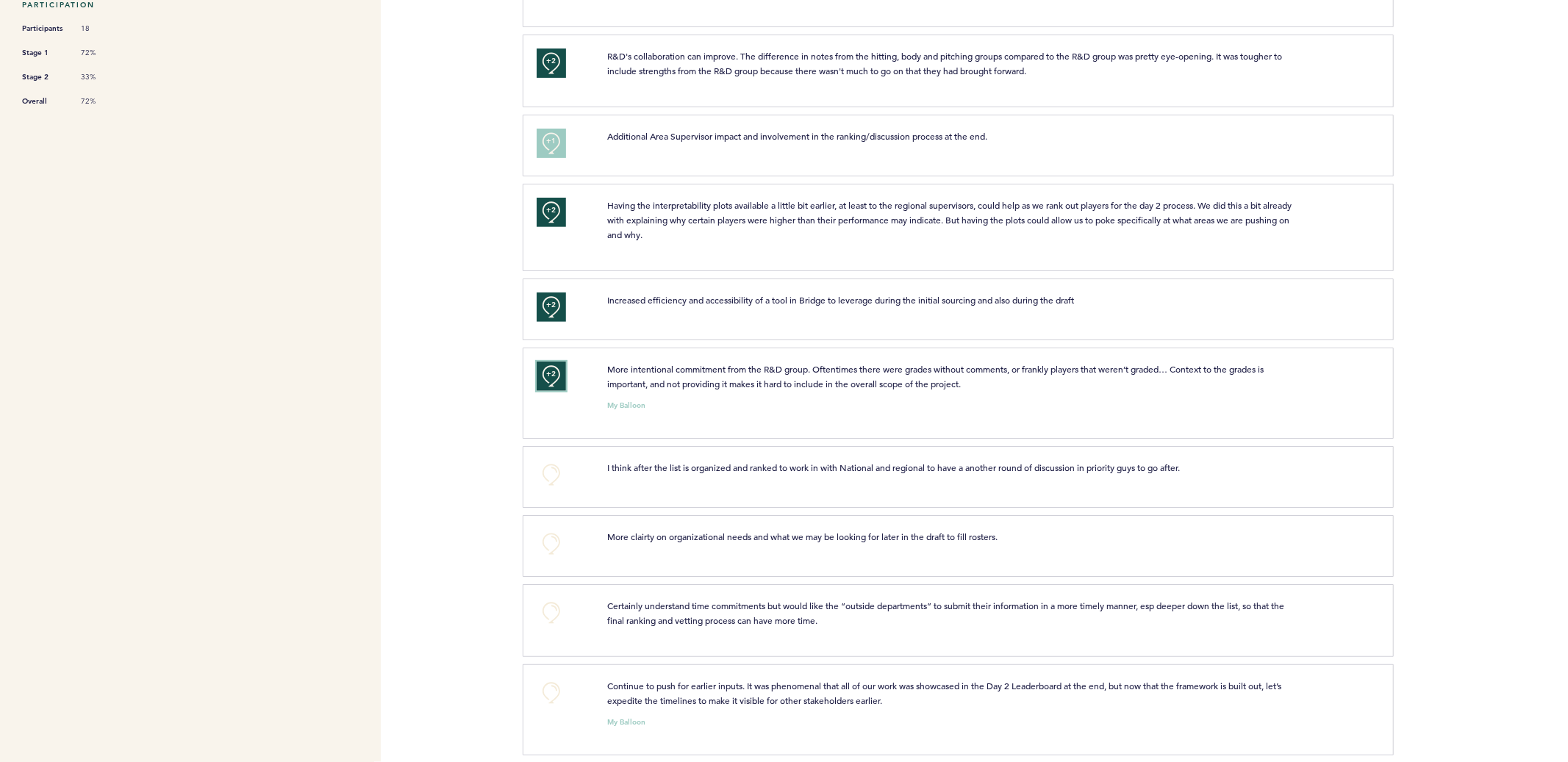
scroll to position [446, 0]
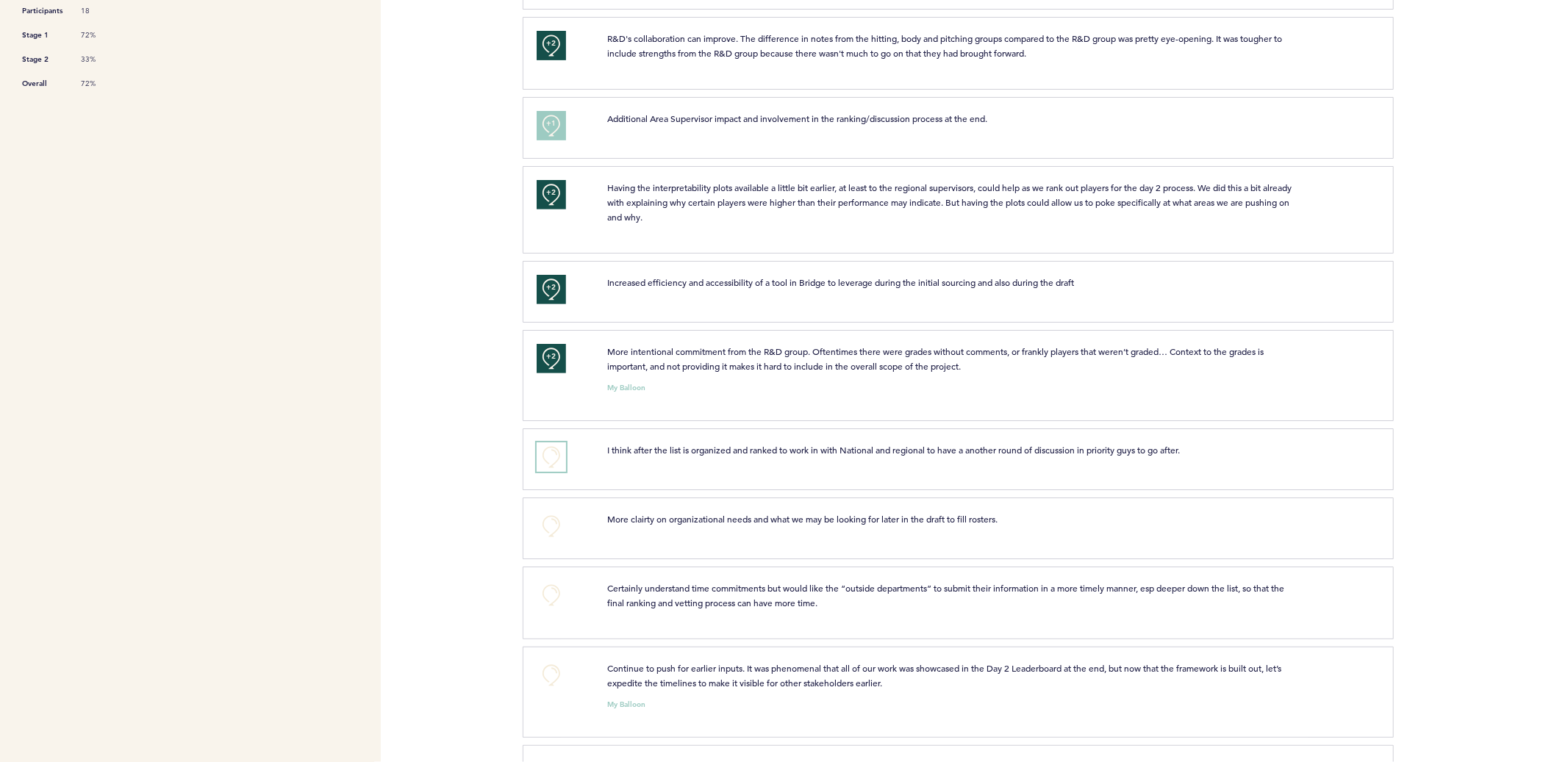
click at [539, 472] on button "+0" at bounding box center [551, 457] width 29 height 29
click at [549, 541] on button "+0" at bounding box center [551, 526] width 29 height 29
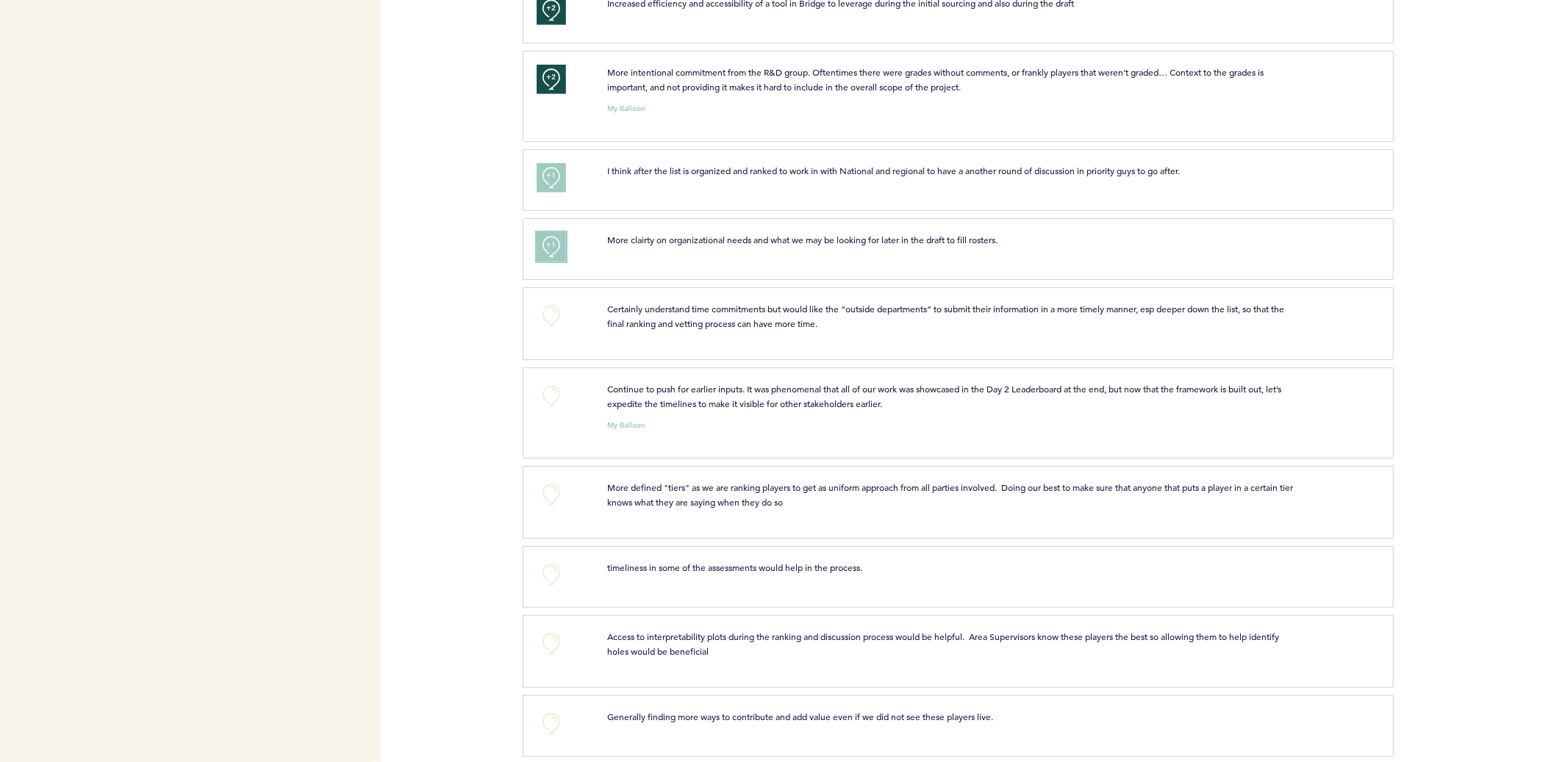
scroll to position [774, 0]
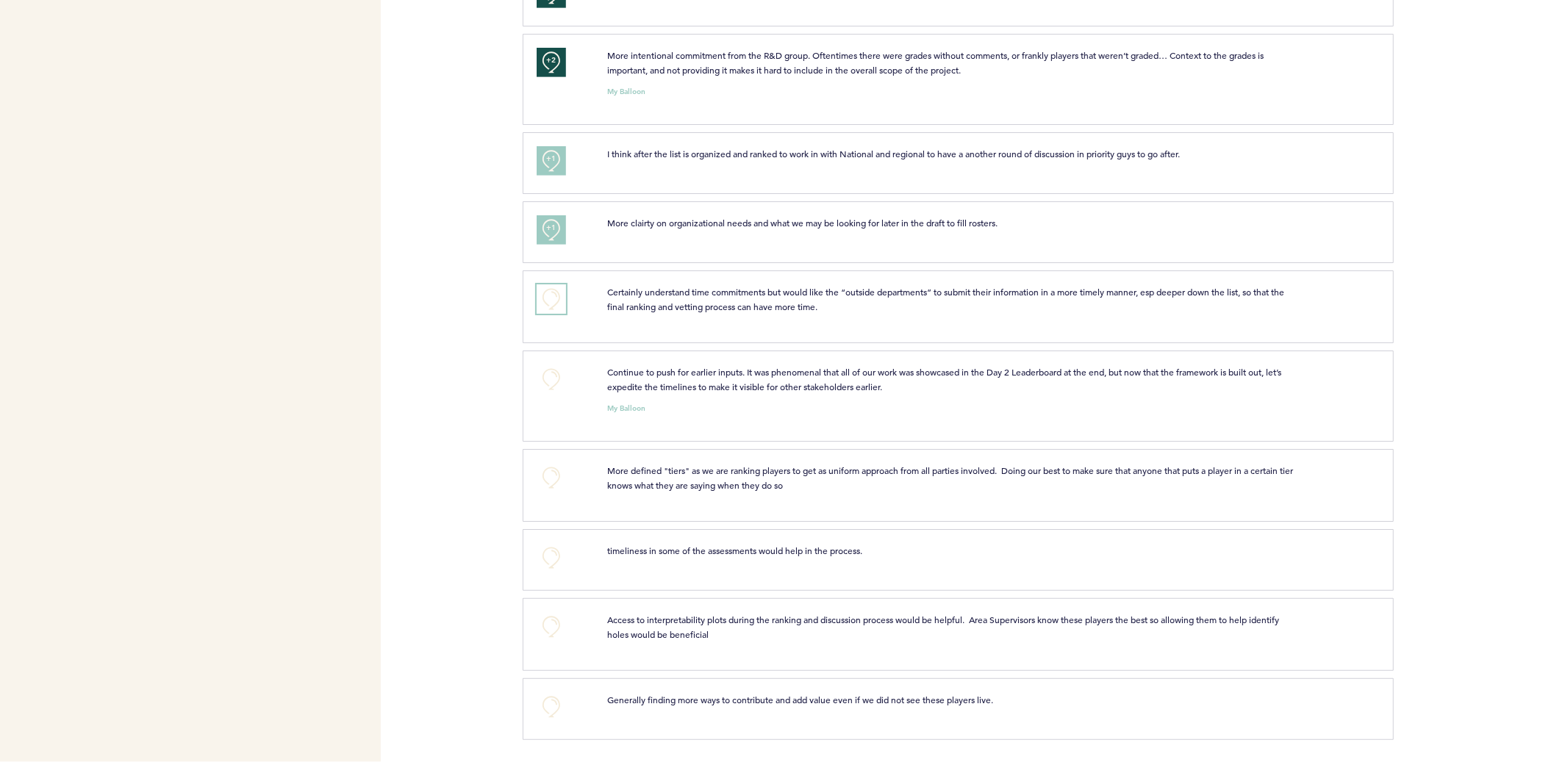
click at [551, 304] on button "+0" at bounding box center [551, 299] width 29 height 29
click at [551, 304] on span "+1" at bounding box center [551, 297] width 10 height 15
click at [551, 377] on button "+0" at bounding box center [551, 379] width 29 height 29
click at [551, 377] on span "+1" at bounding box center [551, 377] width 10 height 15
click at [539, 634] on button "+0" at bounding box center [551, 626] width 29 height 29
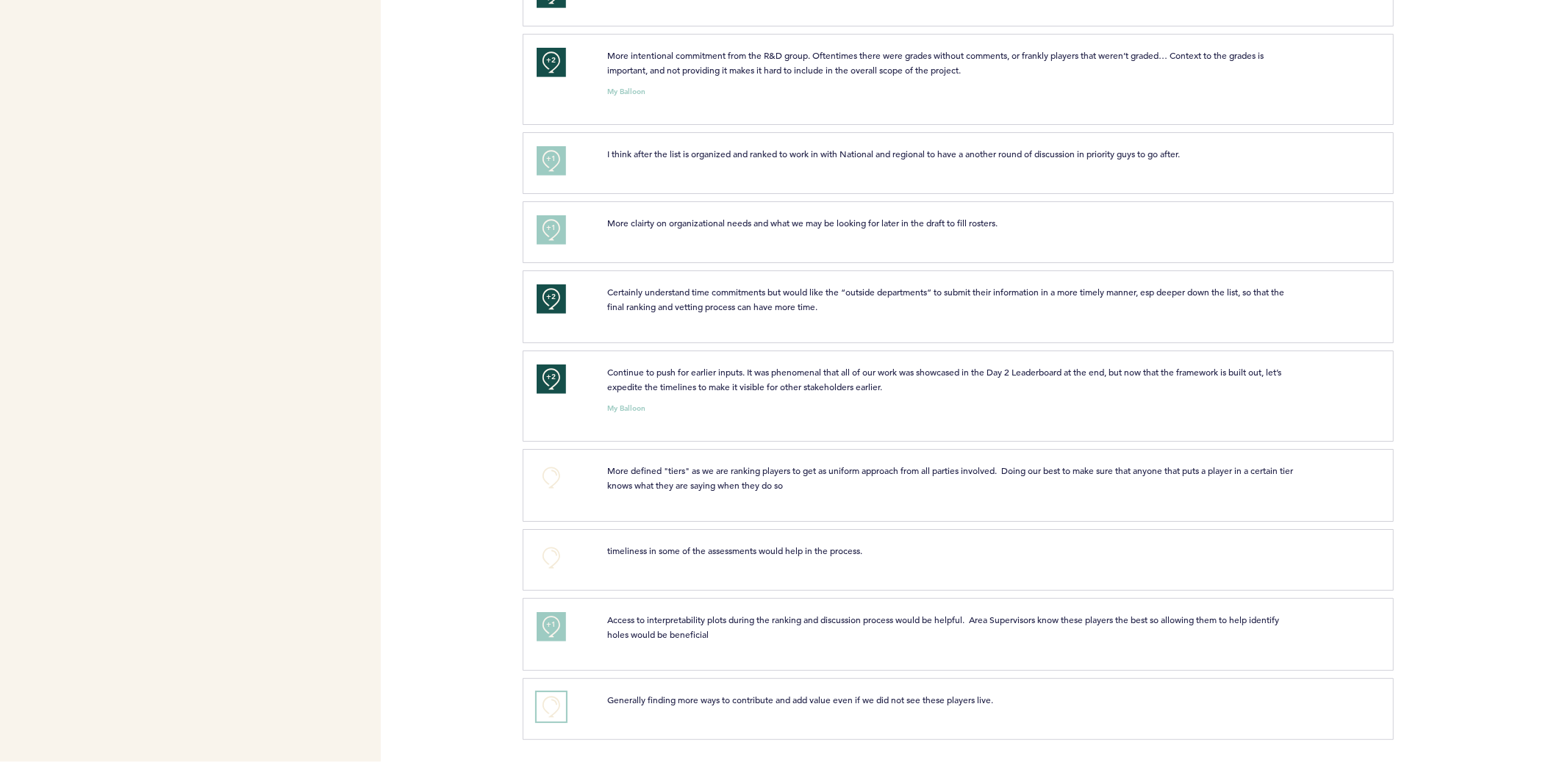
click at [547, 700] on button "+0" at bounding box center [551, 707] width 29 height 29
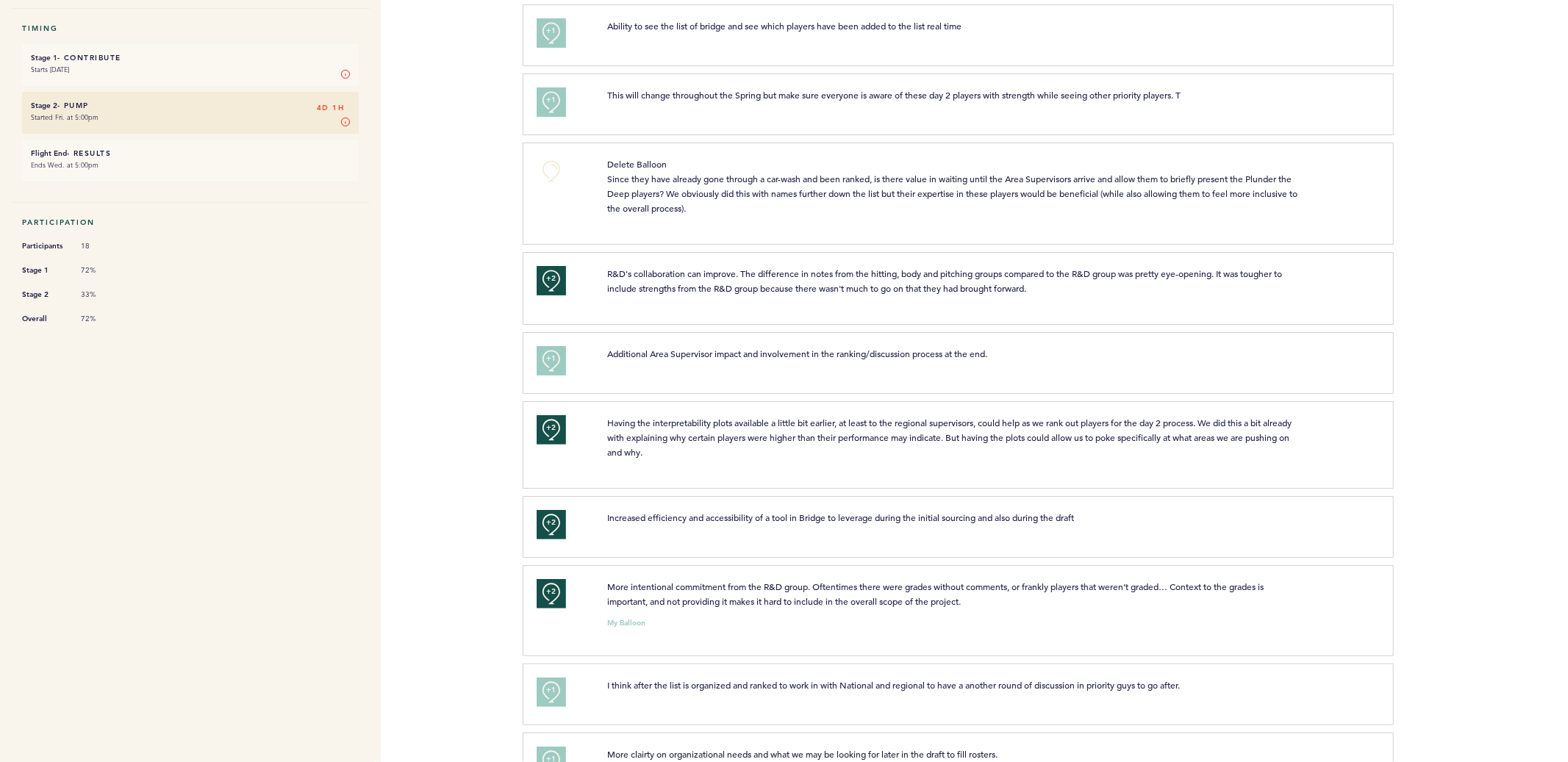
scroll to position [0, 0]
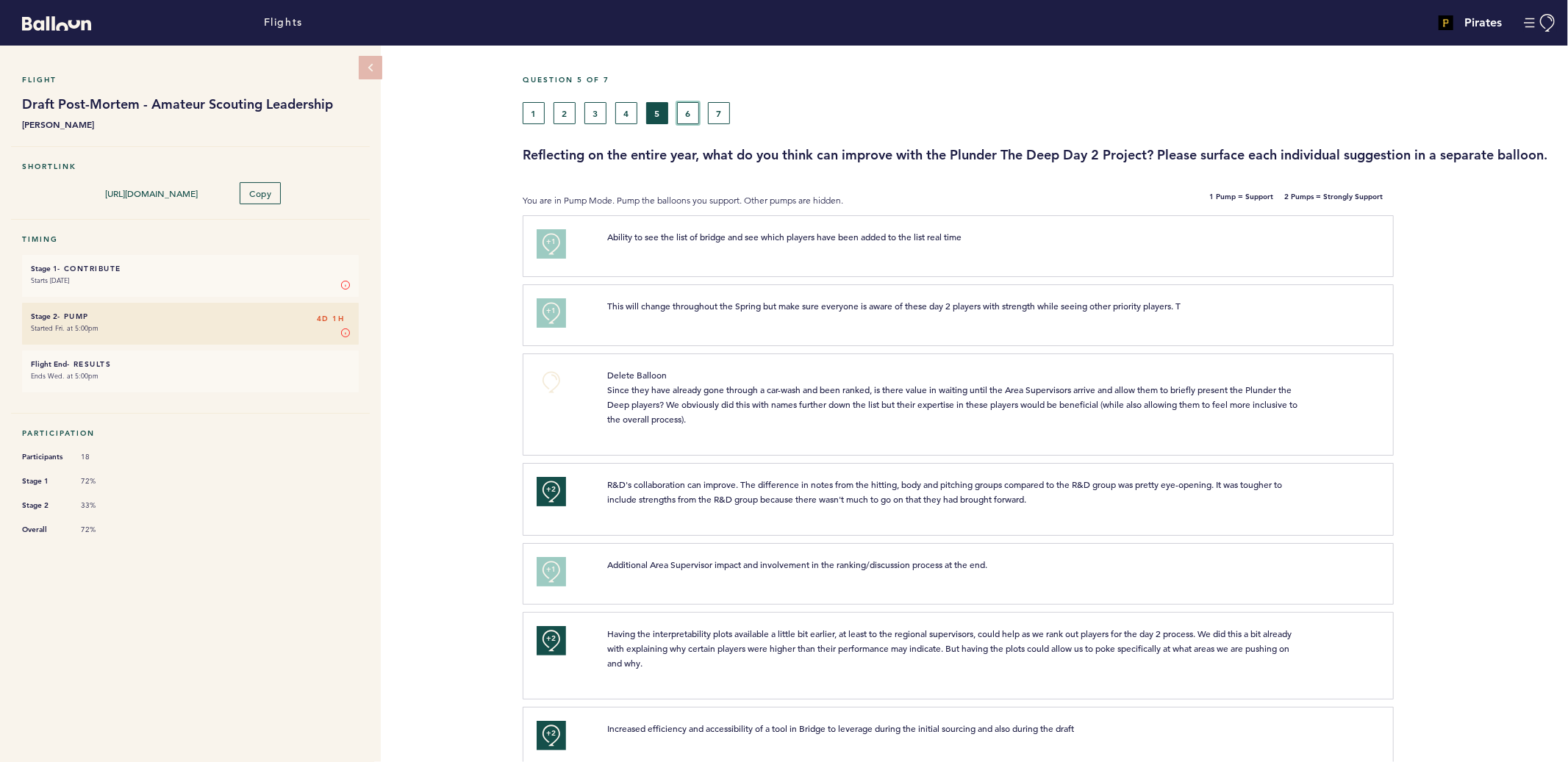
click at [681, 112] on button "6" at bounding box center [688, 114] width 22 height 22
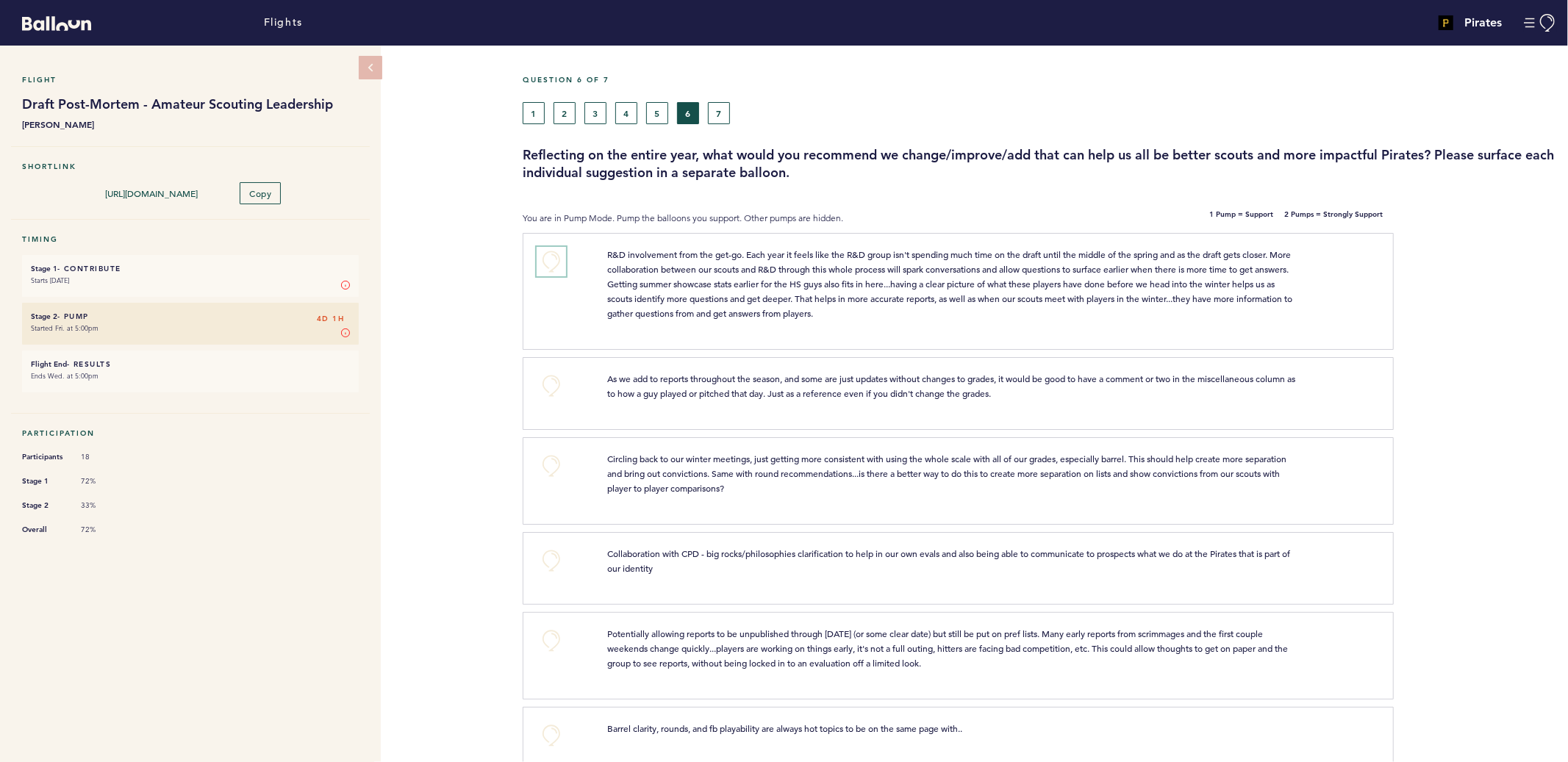
click at [554, 261] on button "+0" at bounding box center [551, 261] width 29 height 29
click at [554, 261] on span "+1" at bounding box center [551, 260] width 10 height 15
click at [552, 379] on button "+0" at bounding box center [551, 386] width 29 height 29
click at [552, 379] on span "+1" at bounding box center [551, 383] width 10 height 15
click at [551, 379] on span "+2" at bounding box center [551, 383] width 10 height 15
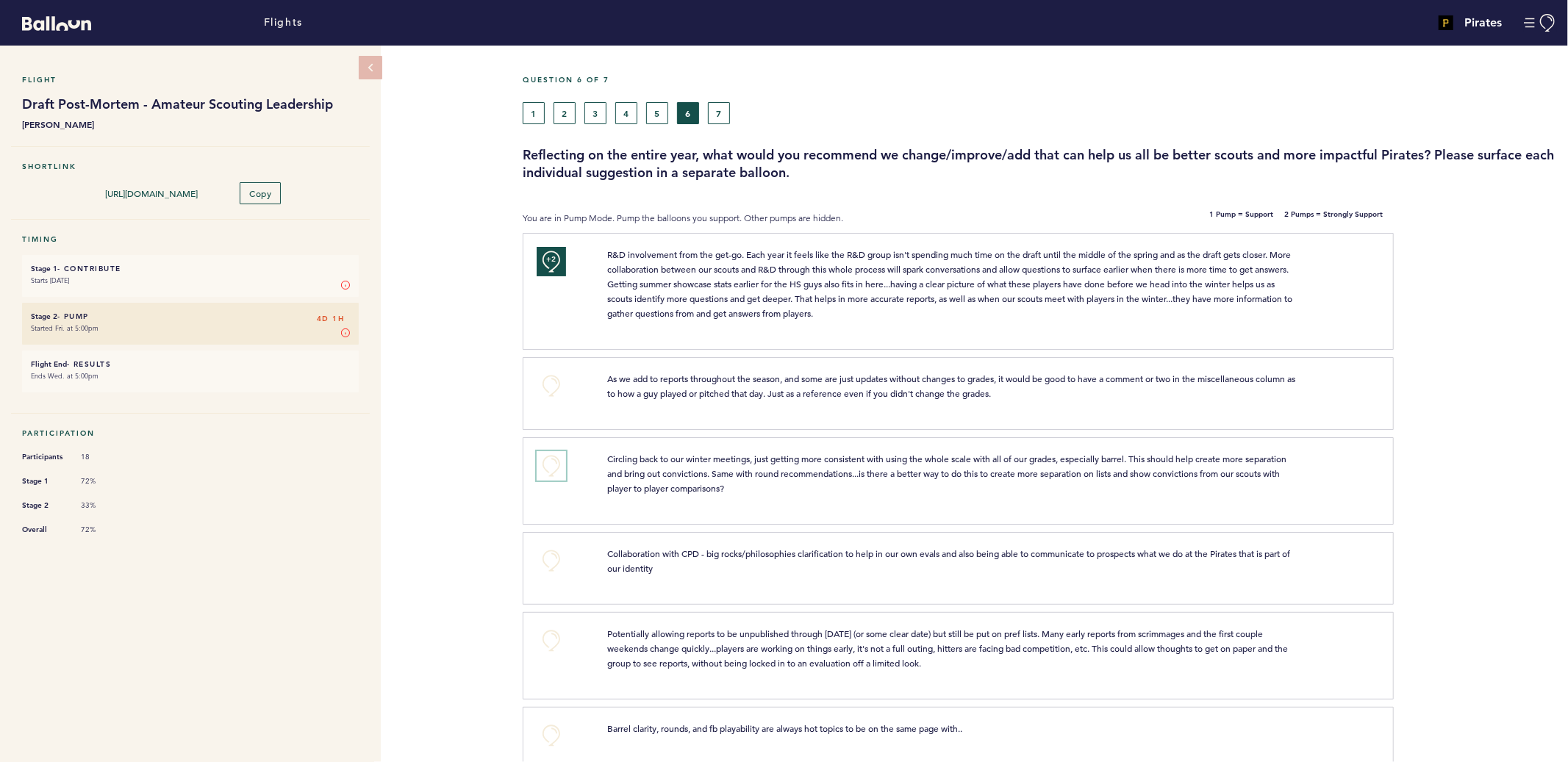
click at [547, 460] on button "+0" at bounding box center [551, 465] width 29 height 29
click at [547, 460] on span "+1" at bounding box center [551, 464] width 10 height 15
click at [551, 552] on button "+0" at bounding box center [551, 560] width 29 height 29
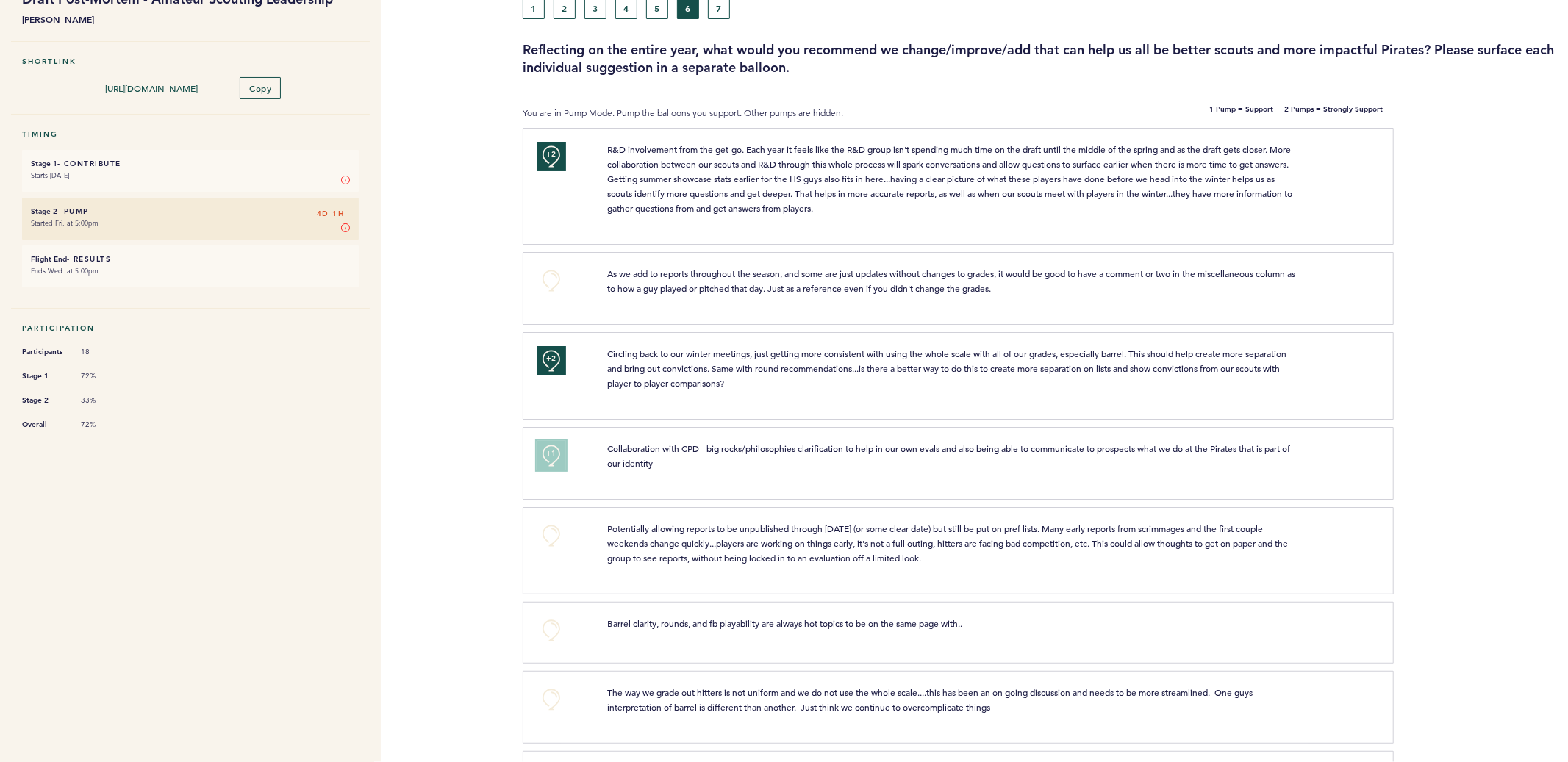
scroll to position [145, 0]
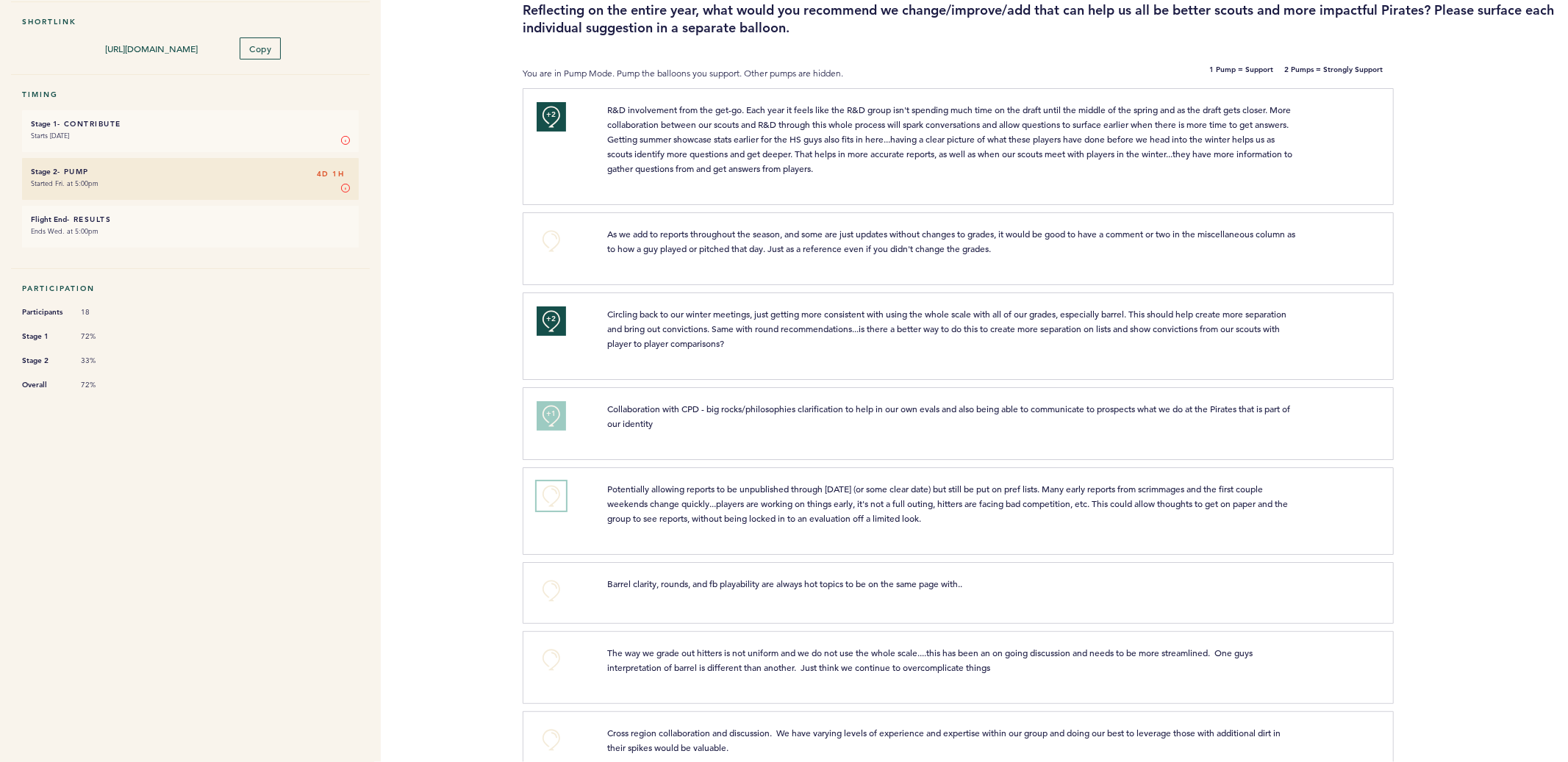
click at [556, 489] on button "+0" at bounding box center [551, 495] width 29 height 29
click at [556, 489] on span "+1" at bounding box center [551, 494] width 10 height 15
click at [544, 587] on button "+0" at bounding box center [551, 591] width 29 height 29
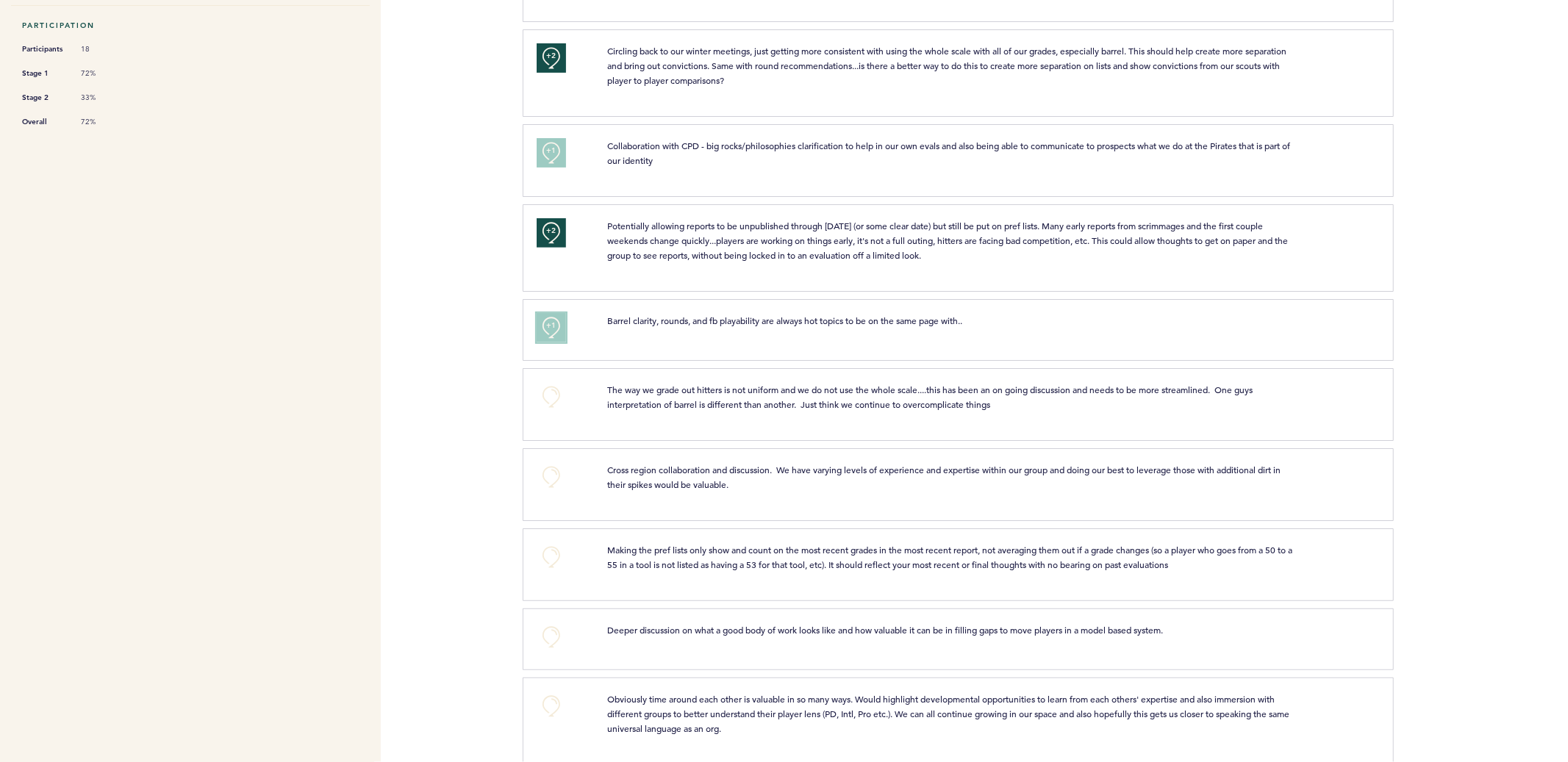
scroll to position [439, 0]
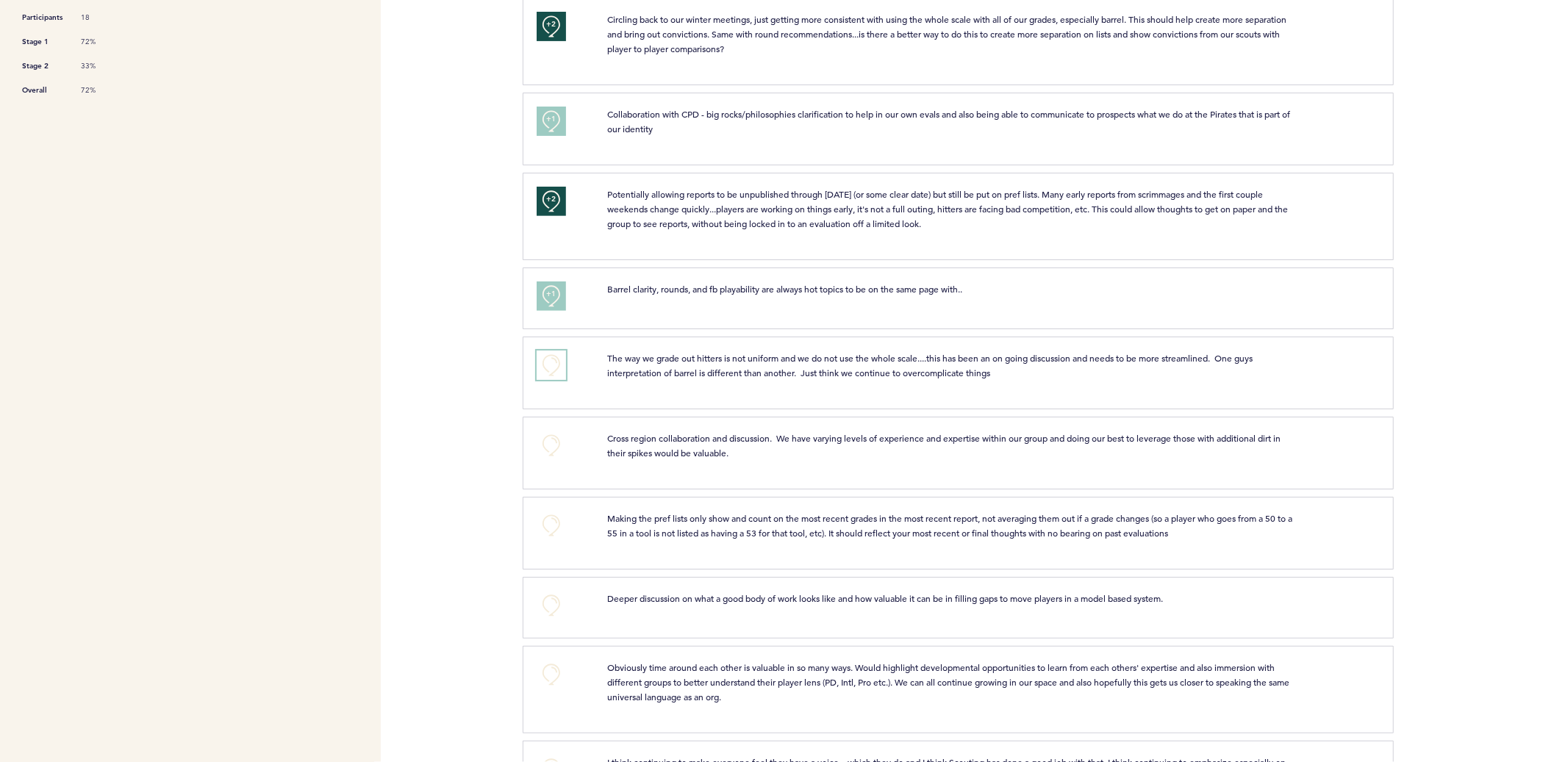
click at [541, 367] on button "+0" at bounding box center [551, 365] width 29 height 29
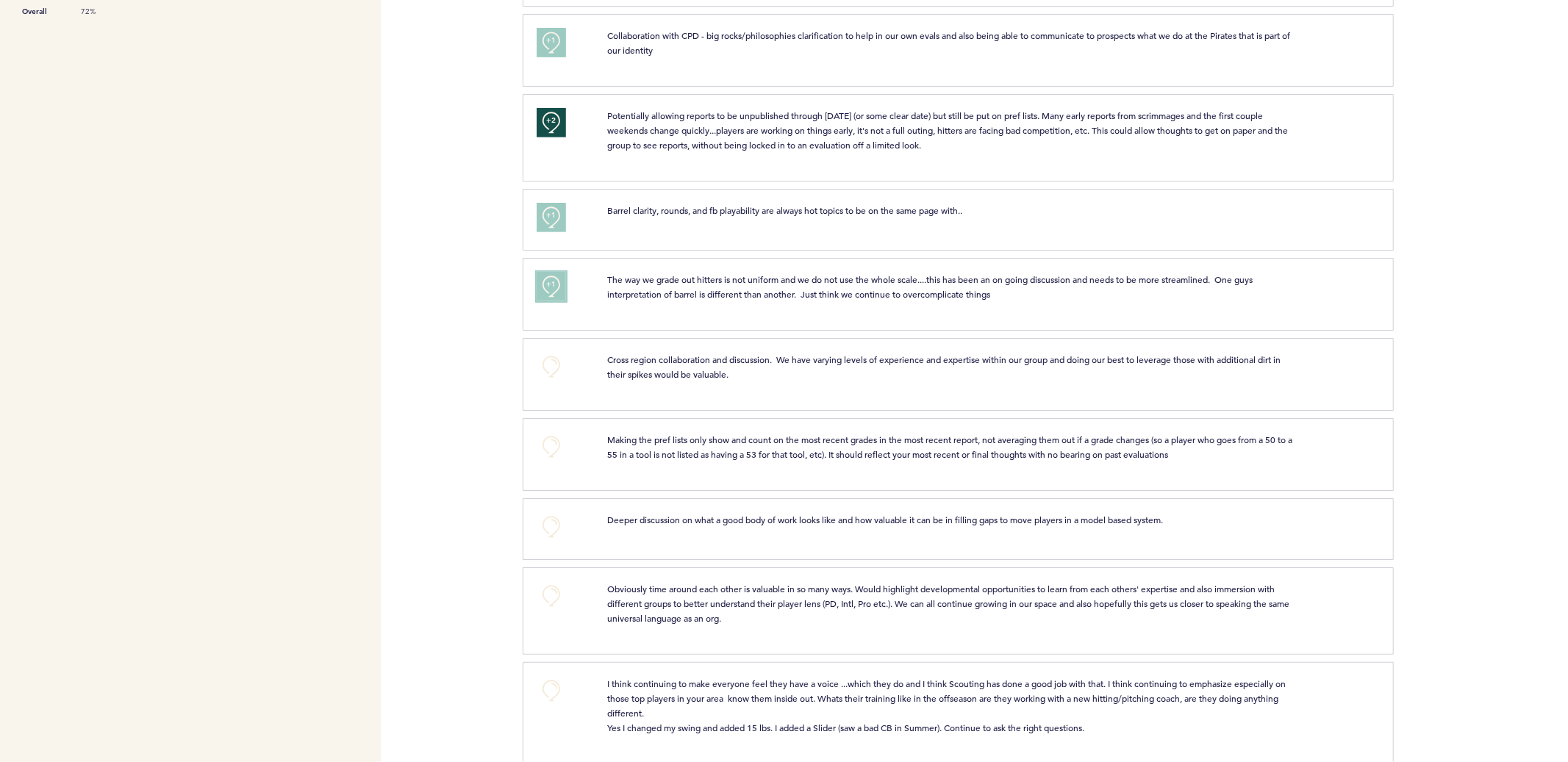
scroll to position [525, 0]
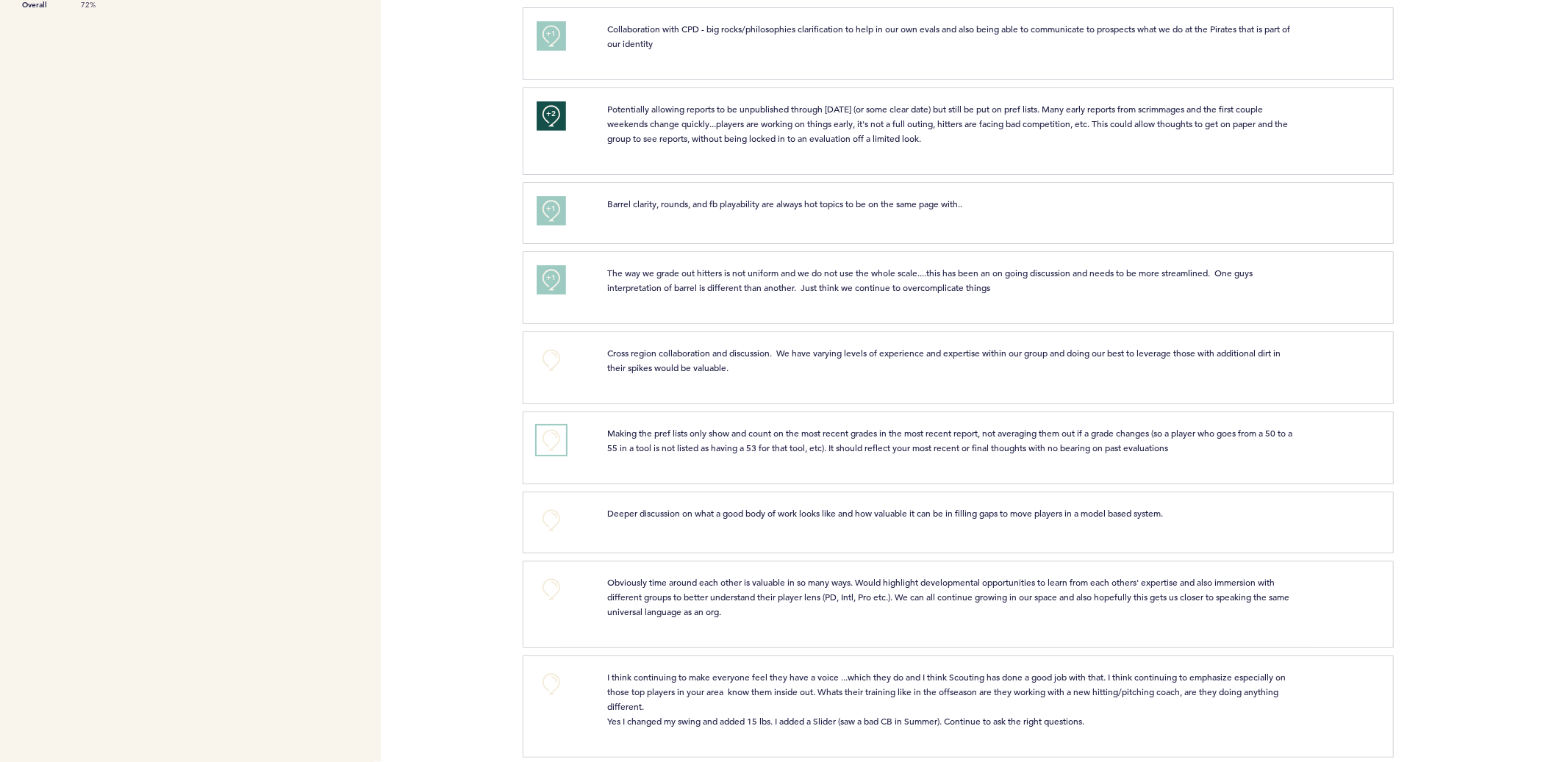
click at [551, 446] on button "+0" at bounding box center [551, 440] width 29 height 29
click at [551, 446] on button "+1" at bounding box center [551, 440] width 29 height 29
click at [547, 431] on span "+1" at bounding box center [551, 438] width 10 height 15
click at [543, 521] on button "+0" at bounding box center [551, 520] width 29 height 29
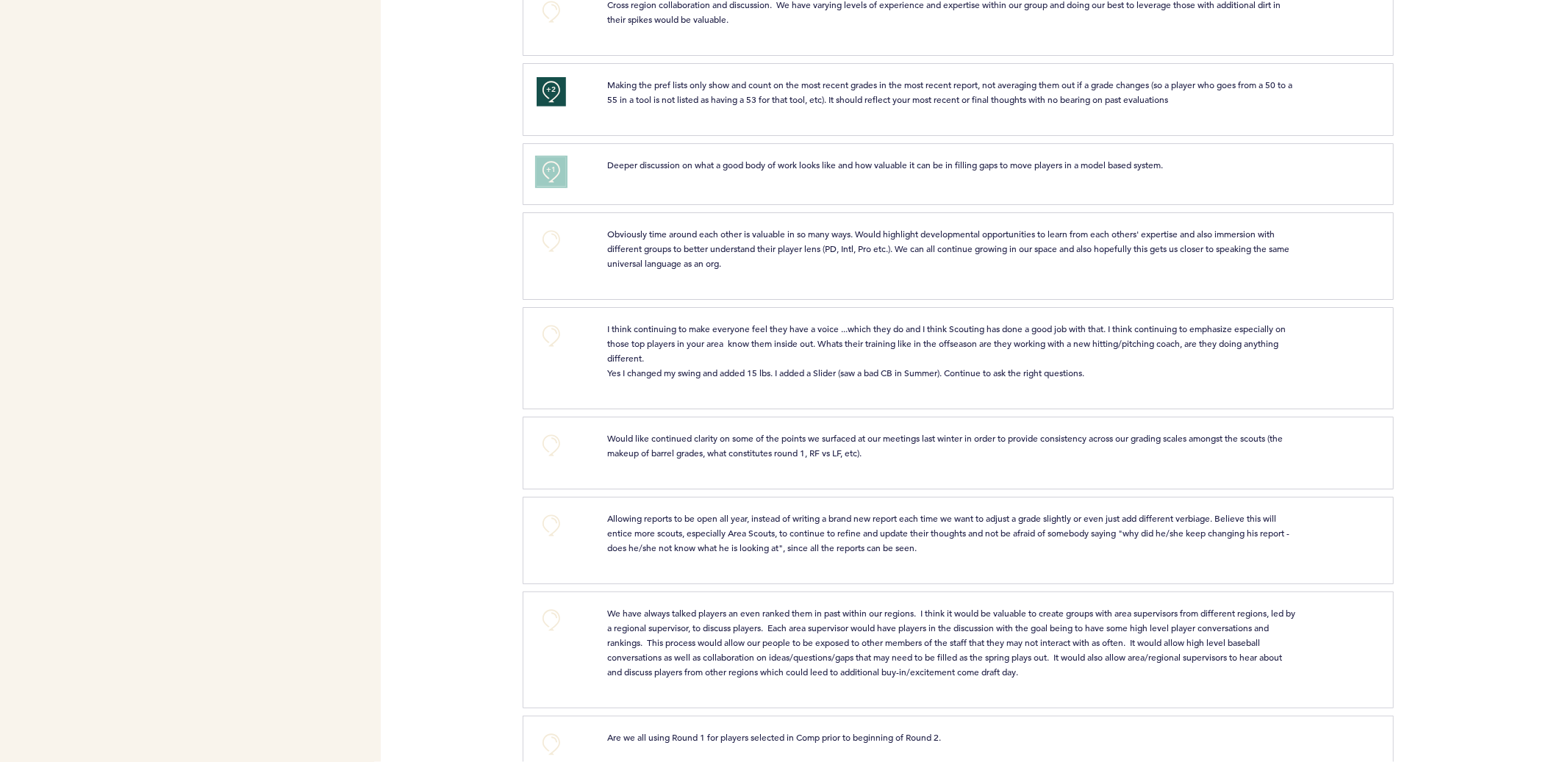
scroll to position [947, 0]
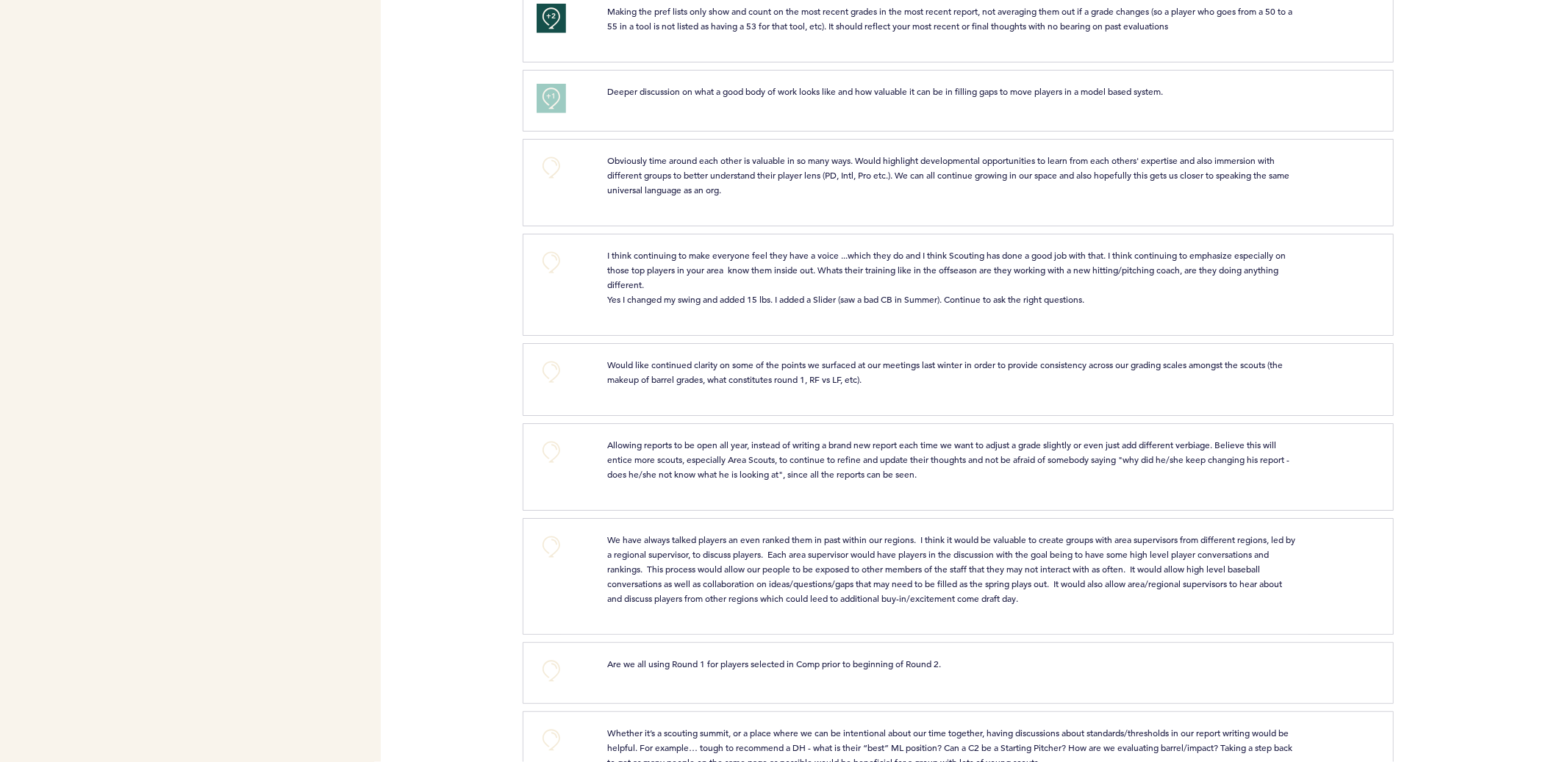
click at [558, 181] on div "+0" at bounding box center [560, 181] width 70 height 55
click at [539, 155] on button "+0" at bounding box center [551, 167] width 29 height 29
click at [553, 371] on button "+0" at bounding box center [551, 372] width 29 height 29
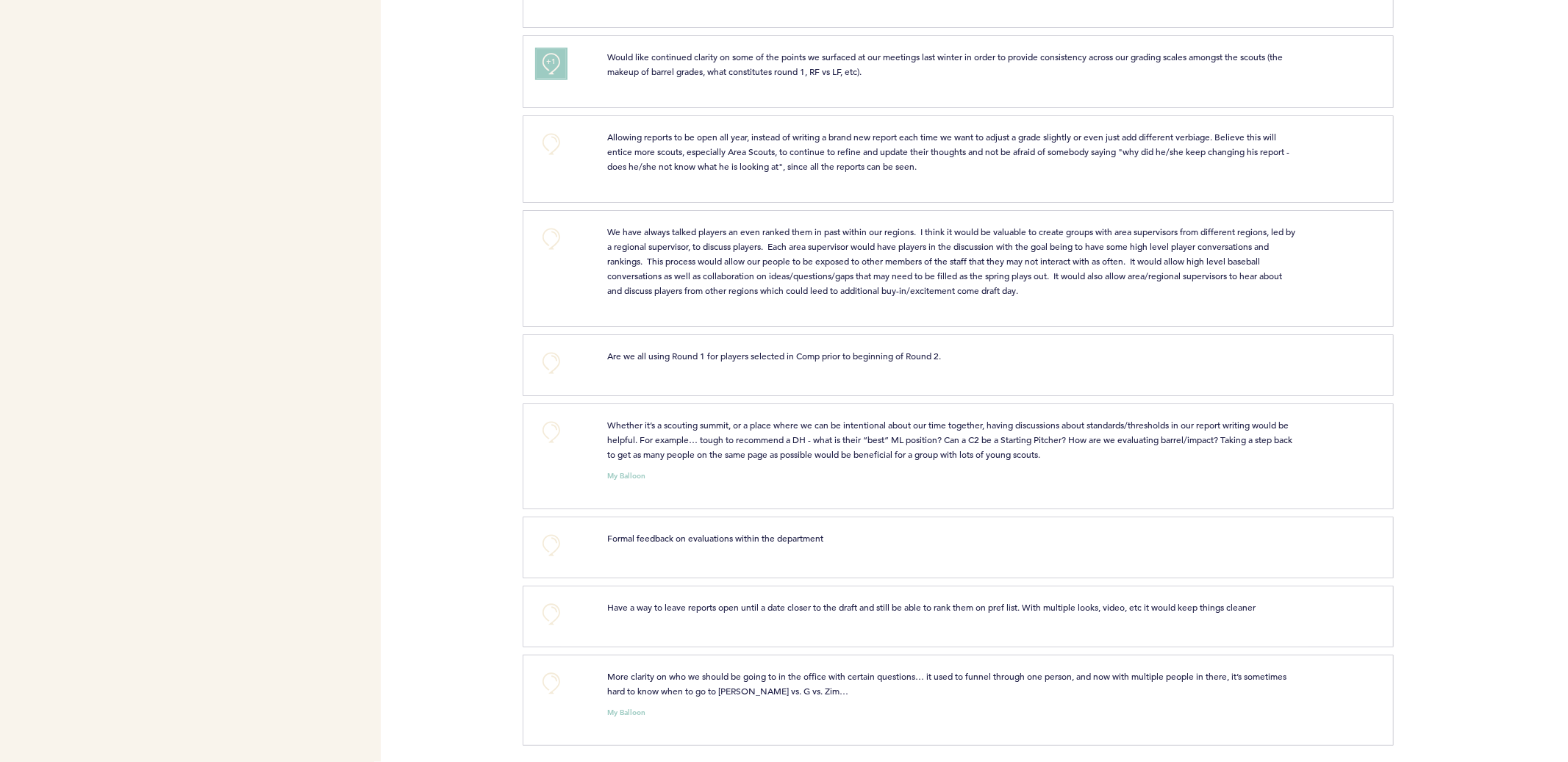
scroll to position [1261, 0]
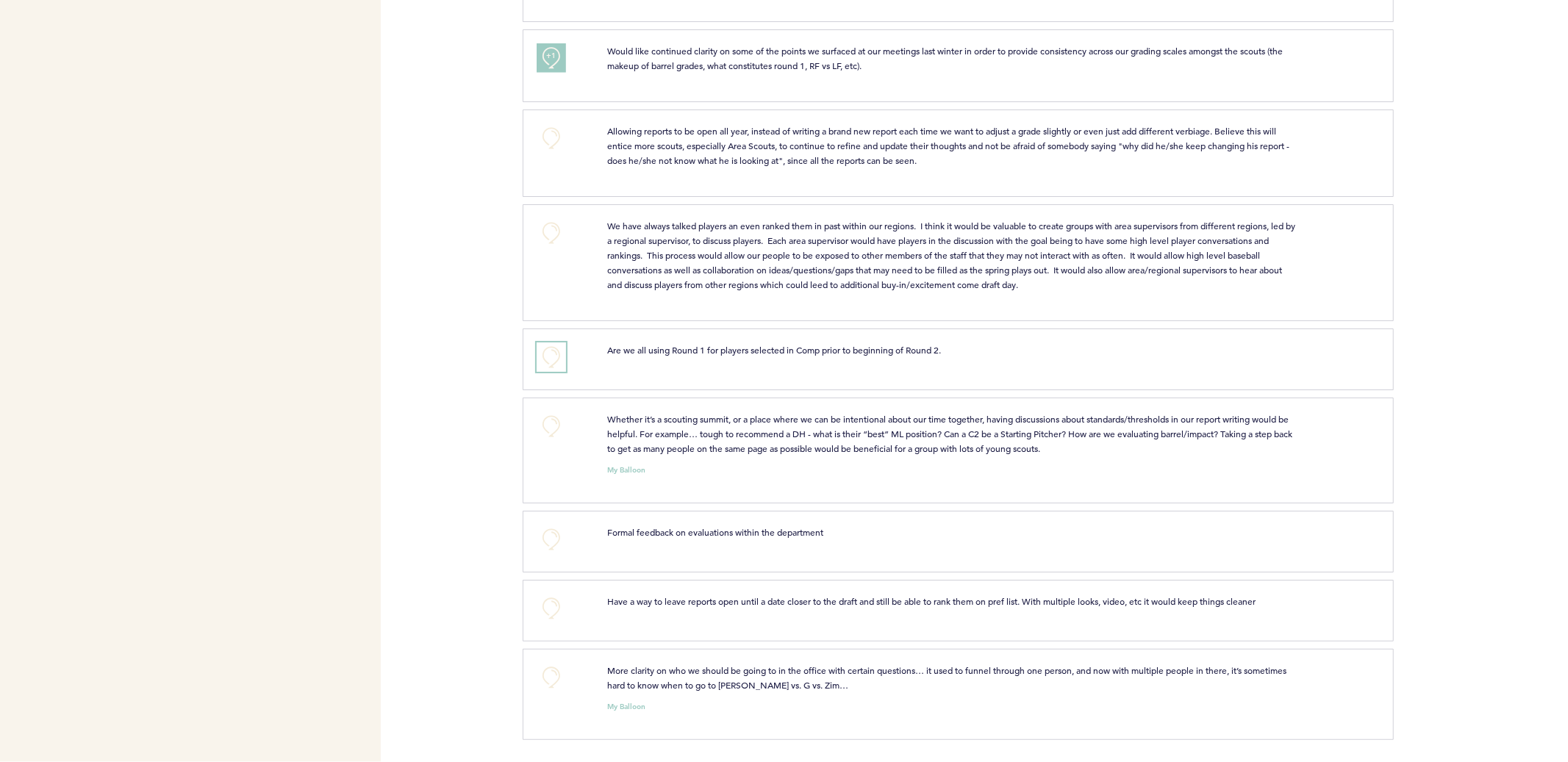
click at [554, 357] on button "+0" at bounding box center [551, 357] width 29 height 29
click at [554, 357] on span "+1" at bounding box center [551, 355] width 10 height 15
click at [546, 426] on button "+0" at bounding box center [551, 426] width 29 height 29
click at [0, 0] on span "+0" at bounding box center [0, 0] width 0 height 0
click at [550, 545] on button "+0" at bounding box center [551, 539] width 29 height 29
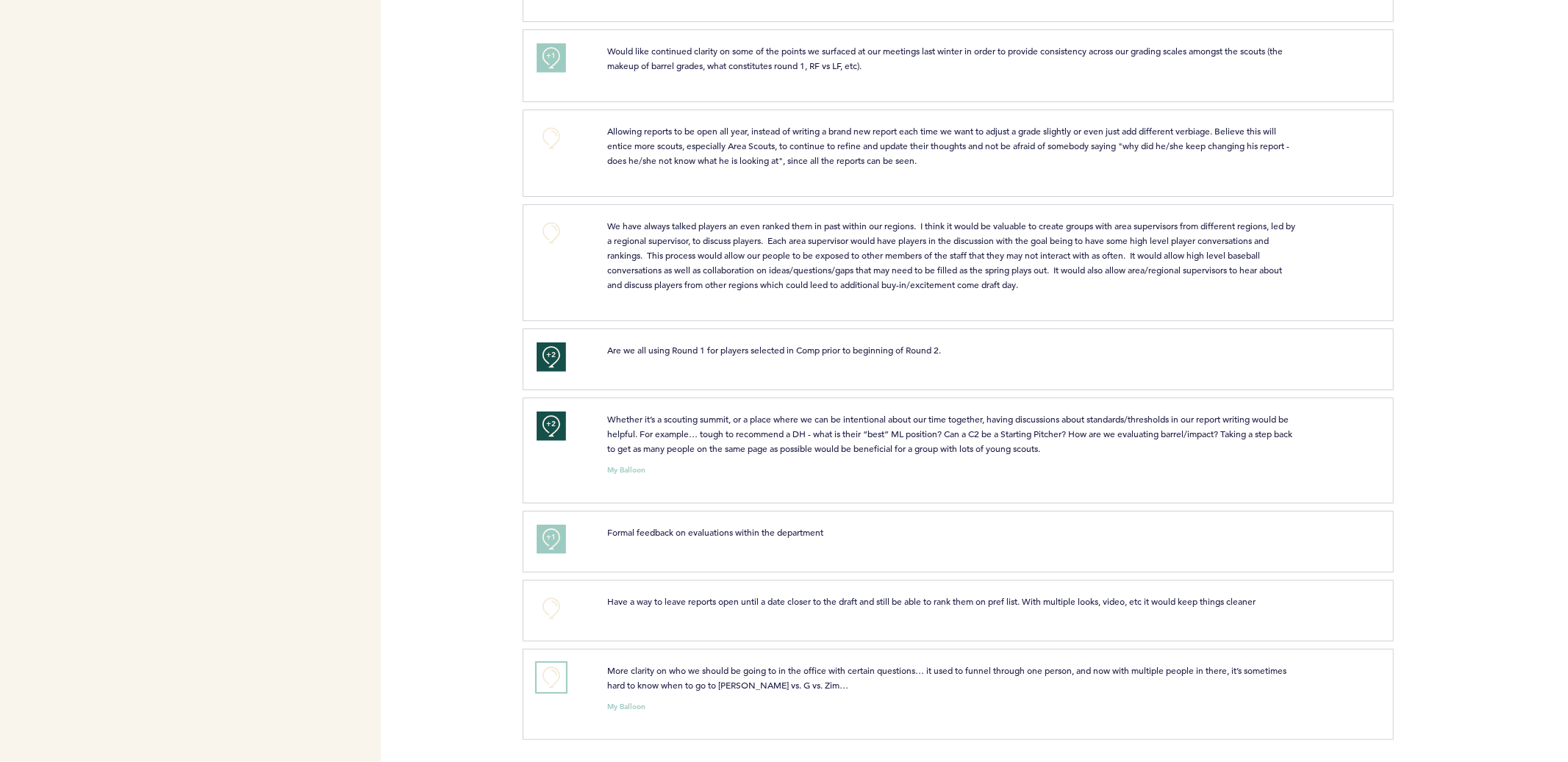
click at [551, 681] on button "+0" at bounding box center [551, 678] width 29 height 29
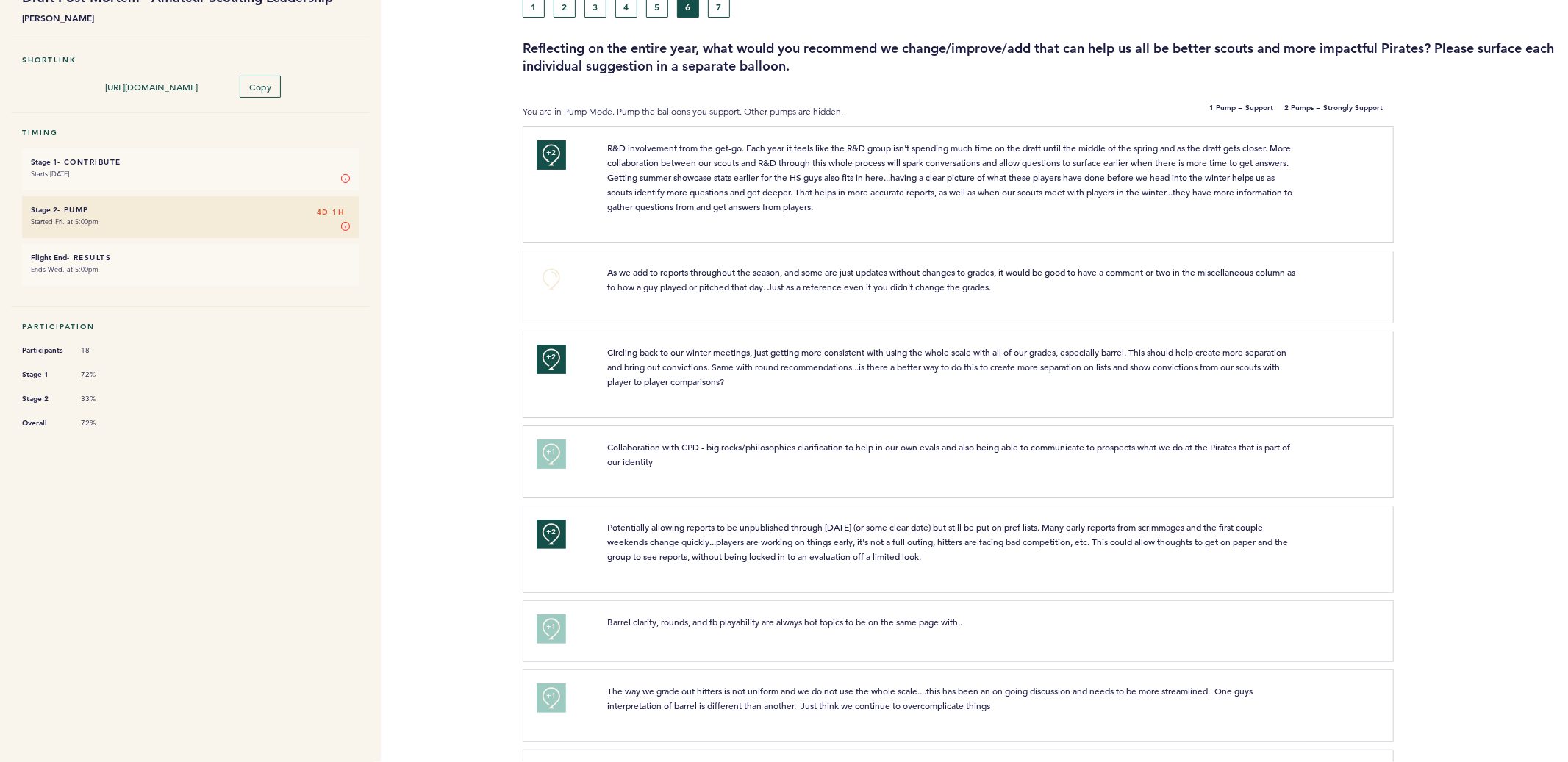
scroll to position [0, 0]
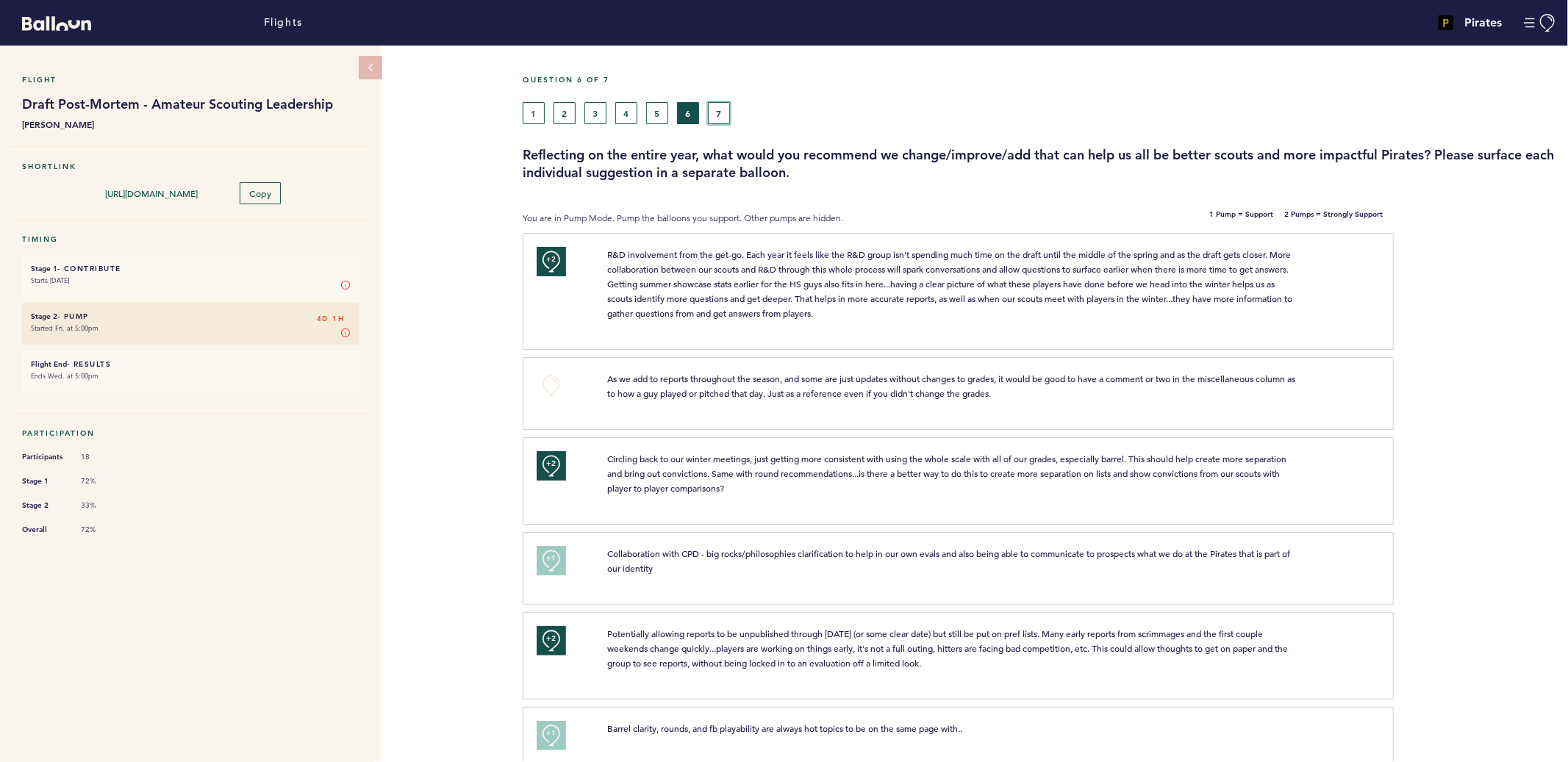
click at [712, 111] on button "7" at bounding box center [719, 114] width 22 height 22
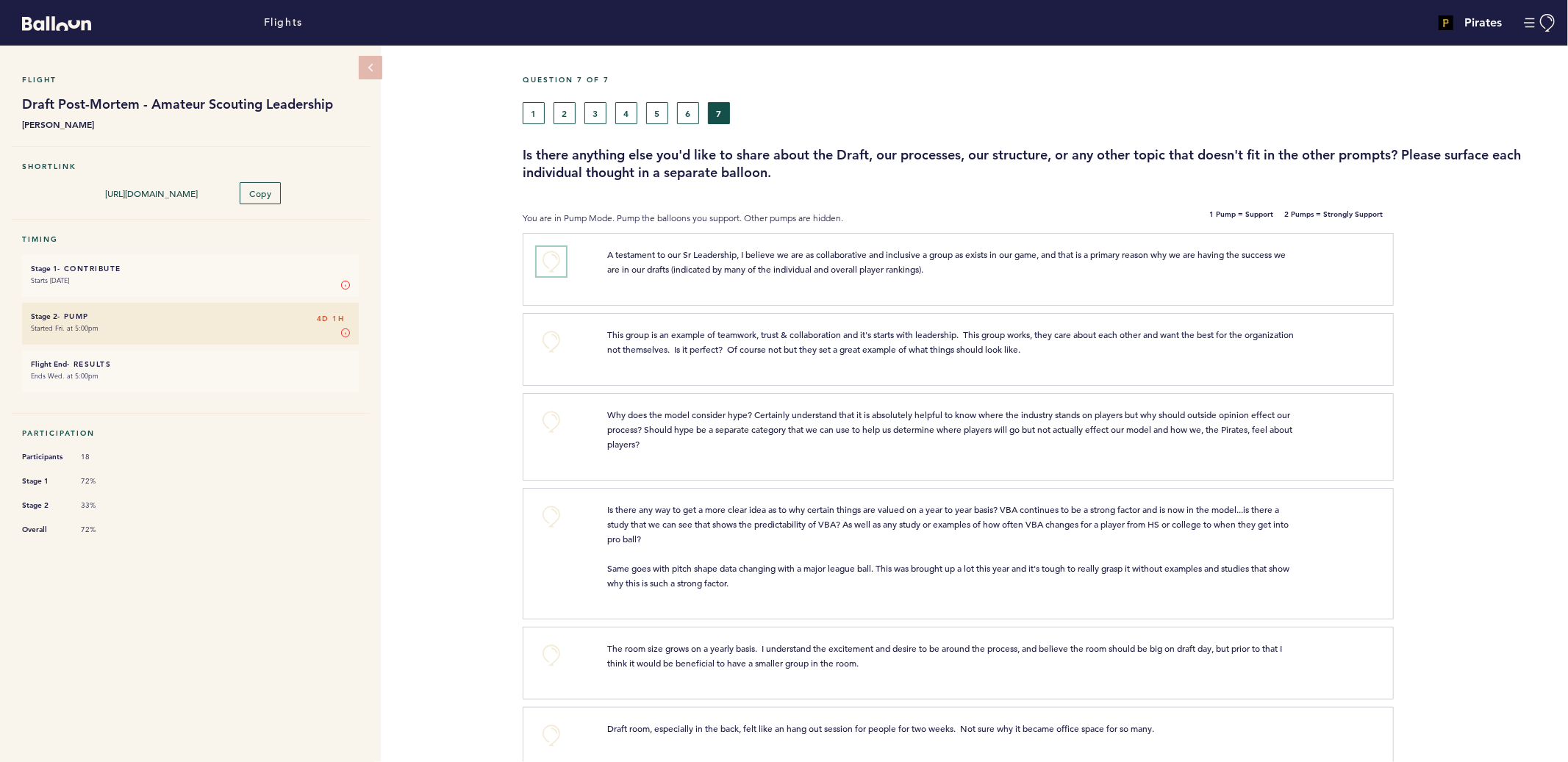
click at [548, 264] on button "+0" at bounding box center [551, 261] width 29 height 29
click at [548, 264] on span "+1" at bounding box center [551, 260] width 10 height 15
click at [552, 346] on button "+0" at bounding box center [551, 342] width 29 height 29
click at [550, 415] on button "+0" at bounding box center [551, 421] width 29 height 29
click at [550, 415] on span "+1" at bounding box center [551, 420] width 10 height 15
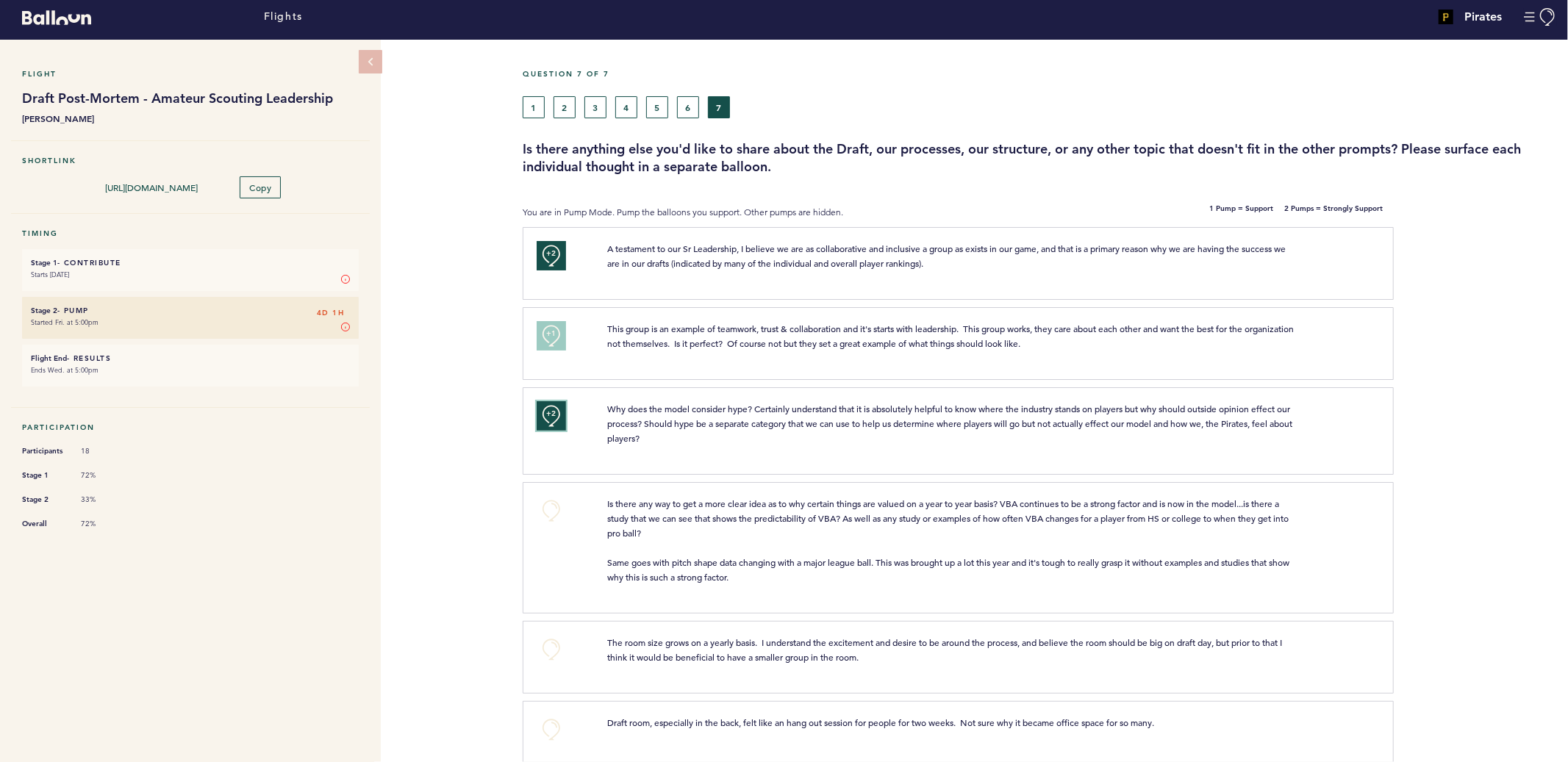
scroll to position [8, 0]
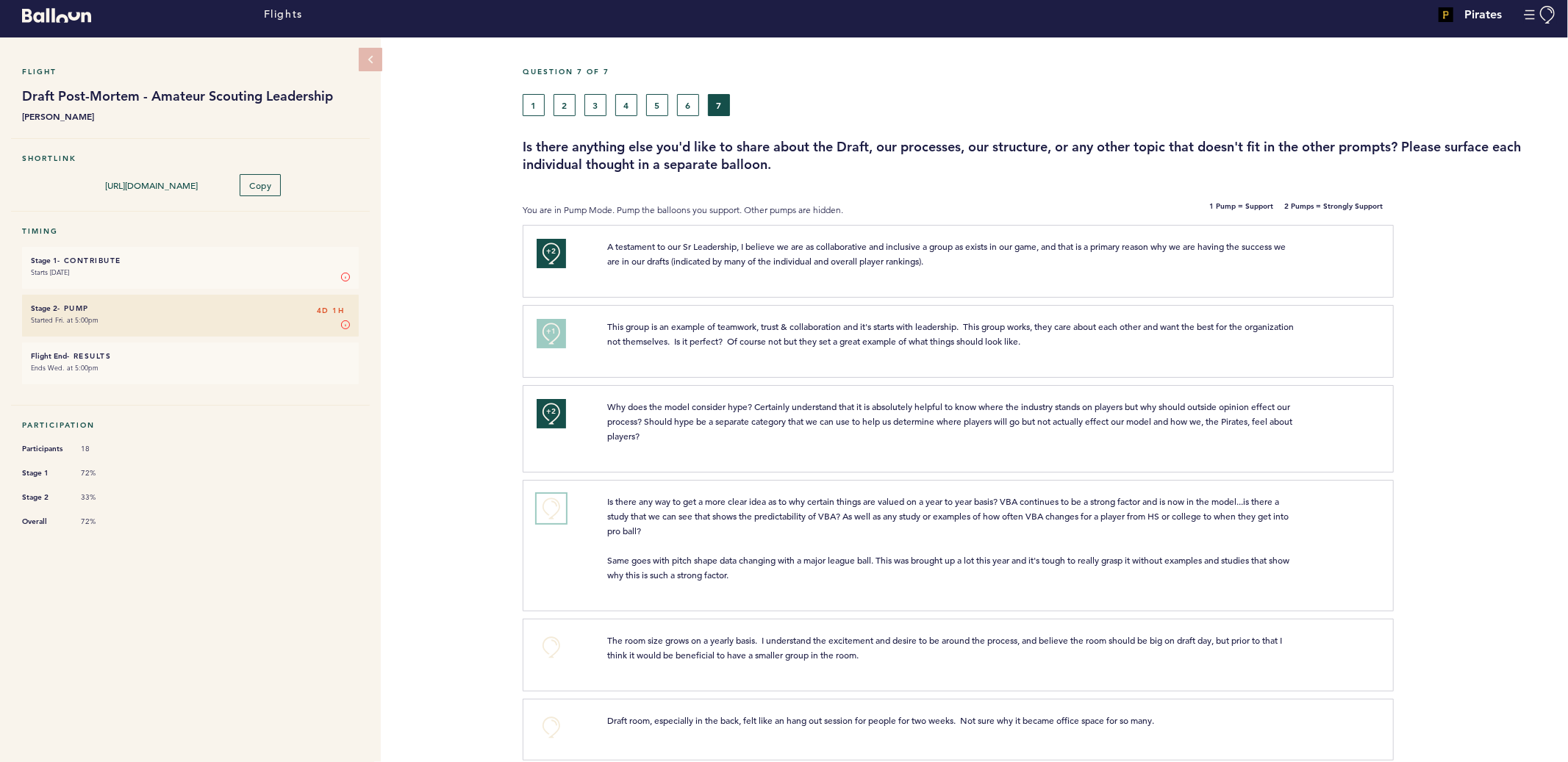
click at [546, 507] on button "+0" at bounding box center [551, 508] width 29 height 29
click at [551, 641] on button "+0" at bounding box center [551, 647] width 29 height 29
click at [551, 641] on span "+1" at bounding box center [551, 645] width 10 height 15
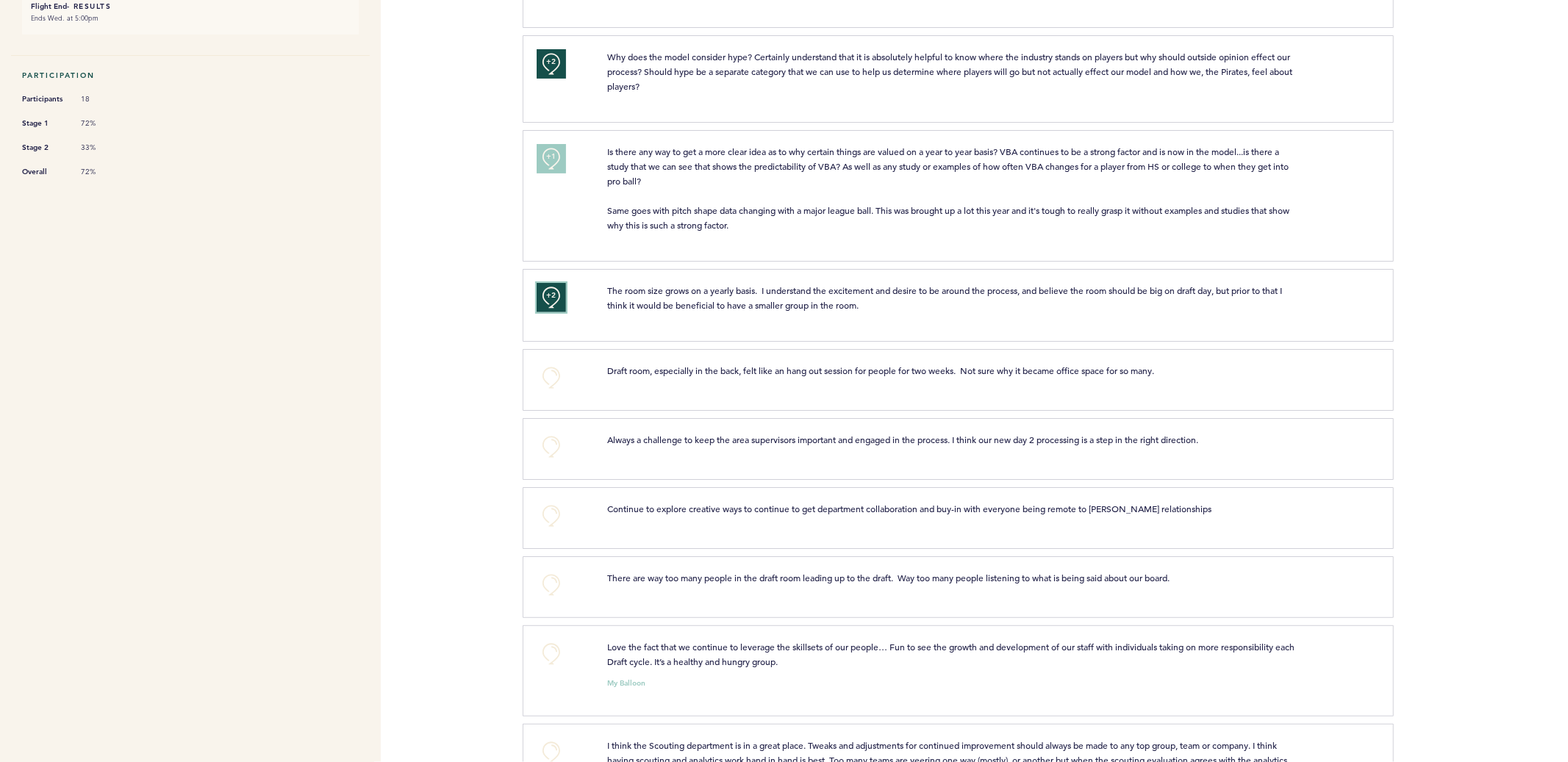
scroll to position [406, 0]
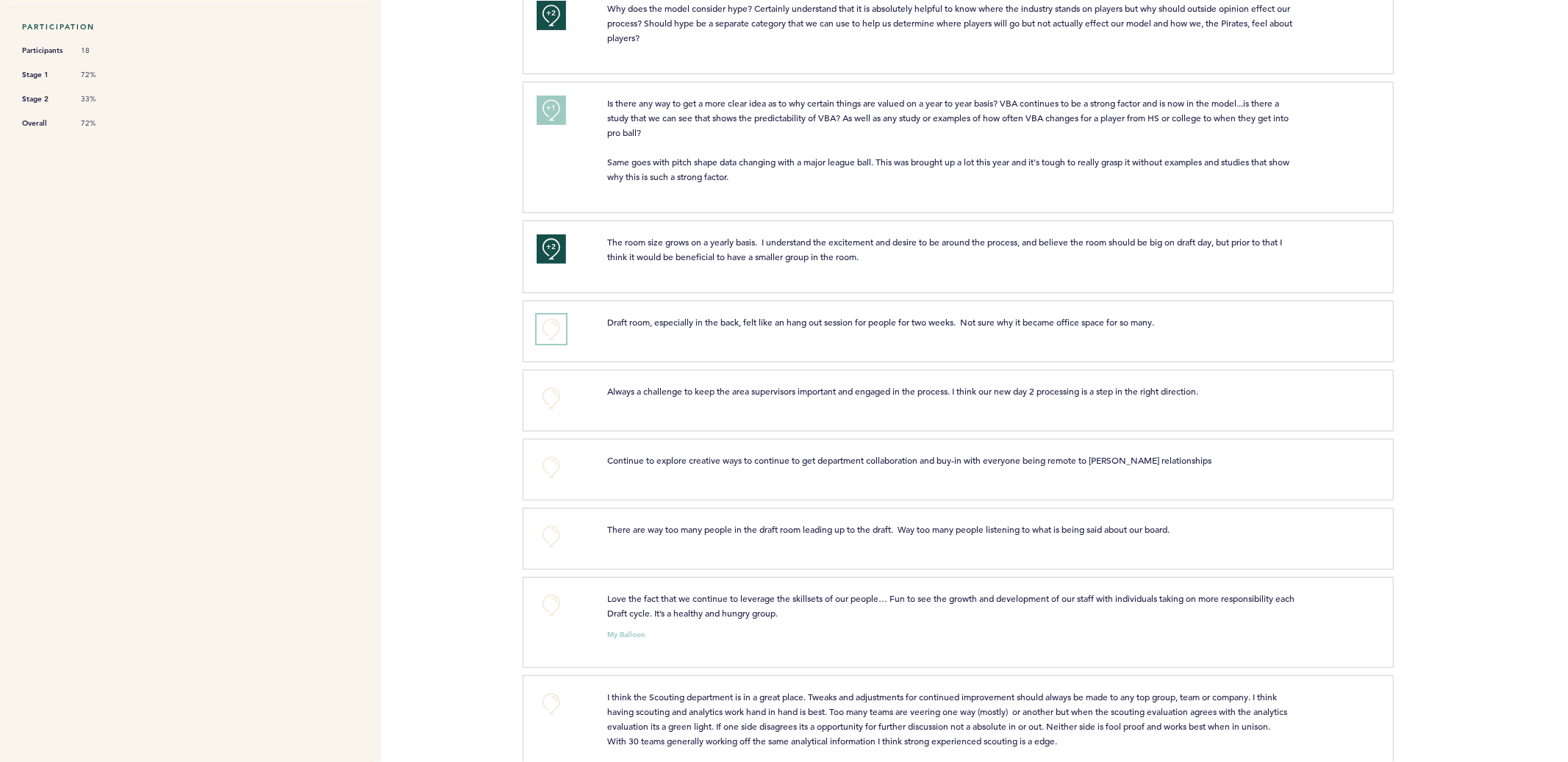
click at [549, 331] on button "+0" at bounding box center [551, 329] width 29 height 29
click at [549, 331] on span "+1" at bounding box center [551, 327] width 10 height 15
click at [554, 398] on button "+0" at bounding box center [551, 398] width 29 height 29
click at [551, 462] on button "+0" at bounding box center [551, 467] width 29 height 29
click at [546, 531] on button "+0" at bounding box center [551, 536] width 29 height 29
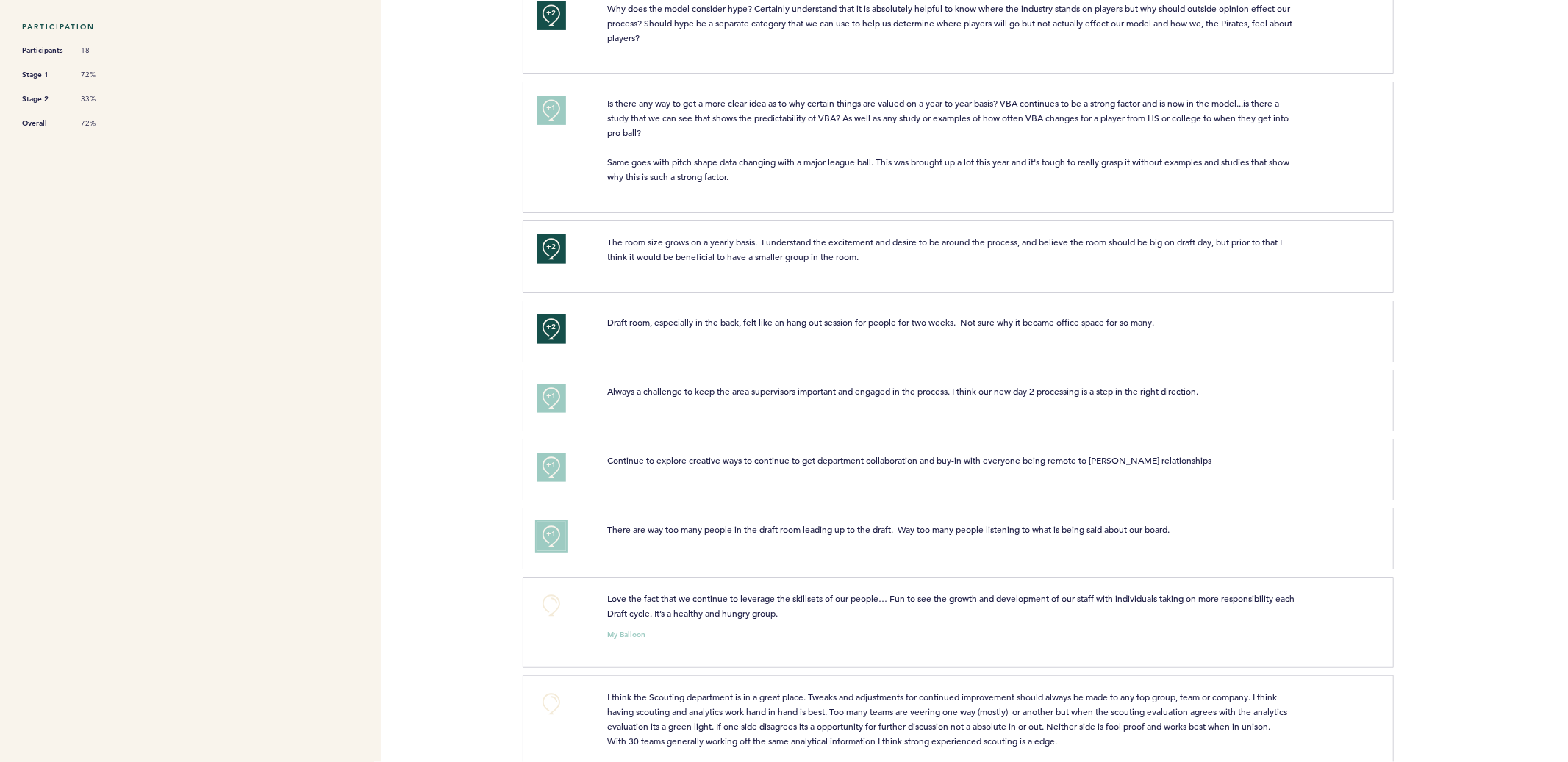
click at [546, 531] on span "+1" at bounding box center [551, 534] width 10 height 15
click at [554, 607] on button "+0" at bounding box center [551, 605] width 29 height 29
click at [0, 0] on span "+0" at bounding box center [0, 0] width 0 height 0
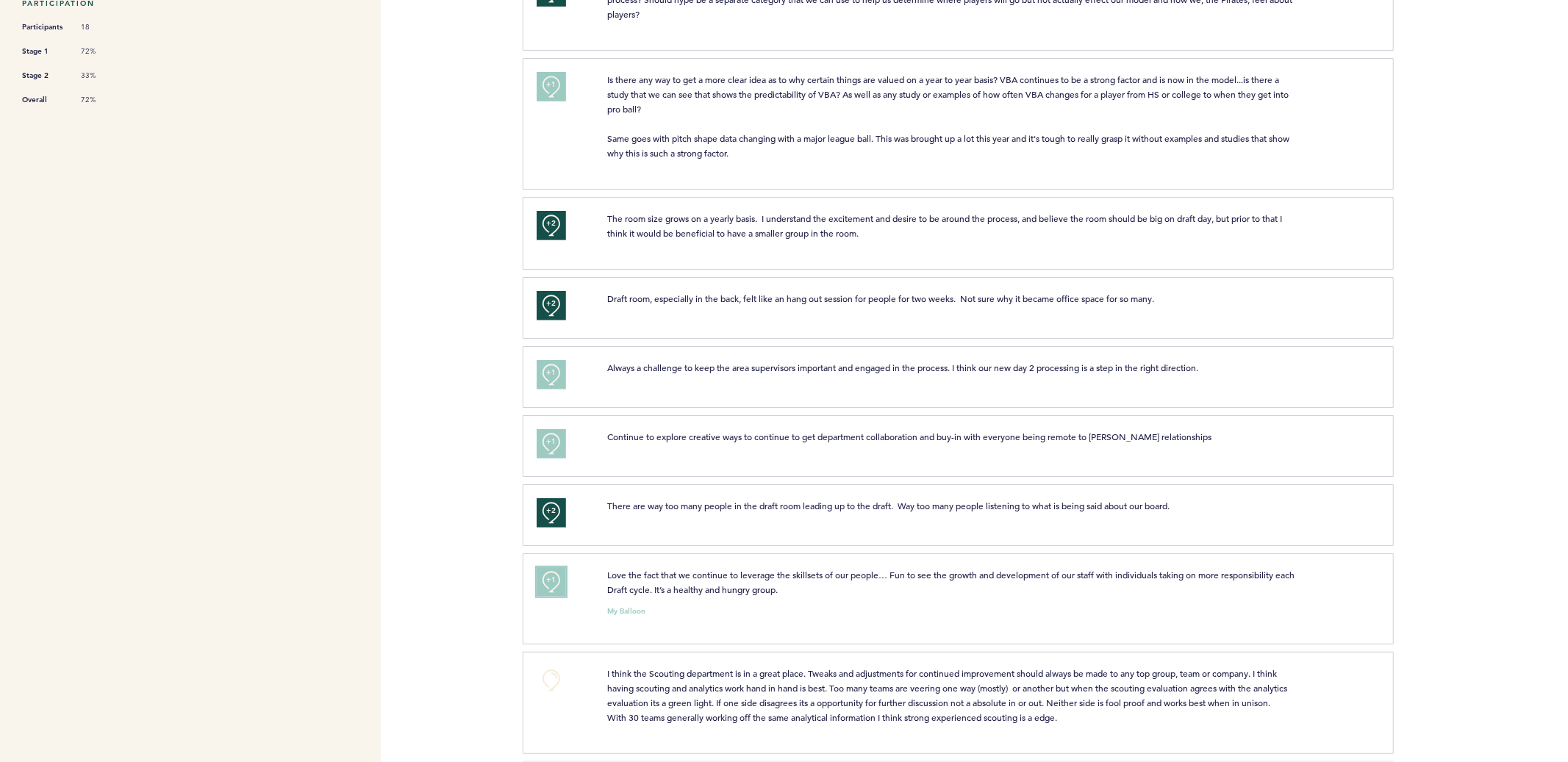
scroll to position [443, 0]
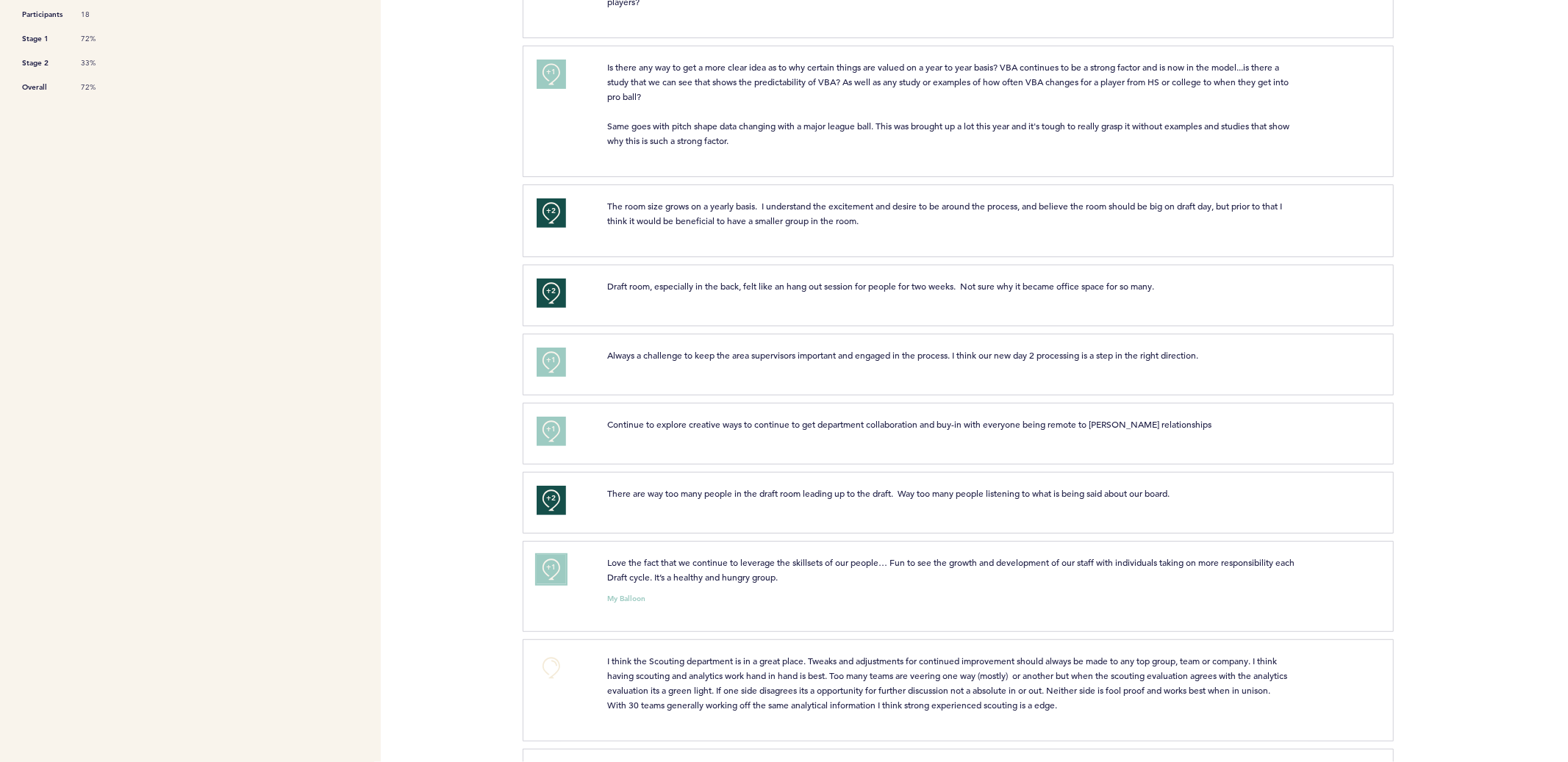
click at [554, 562] on span "+1" at bounding box center [551, 567] width 10 height 15
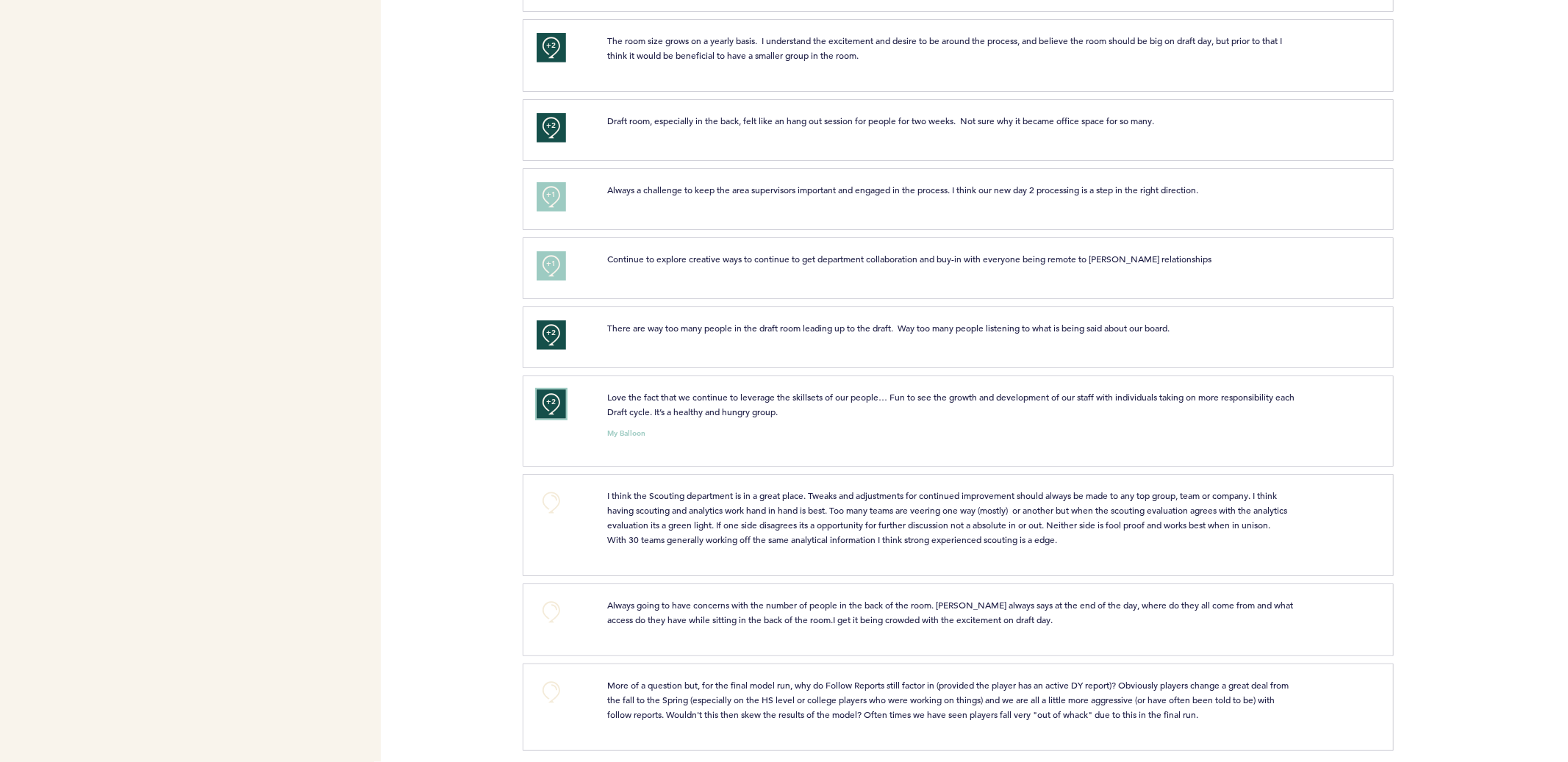
scroll to position [618, 0]
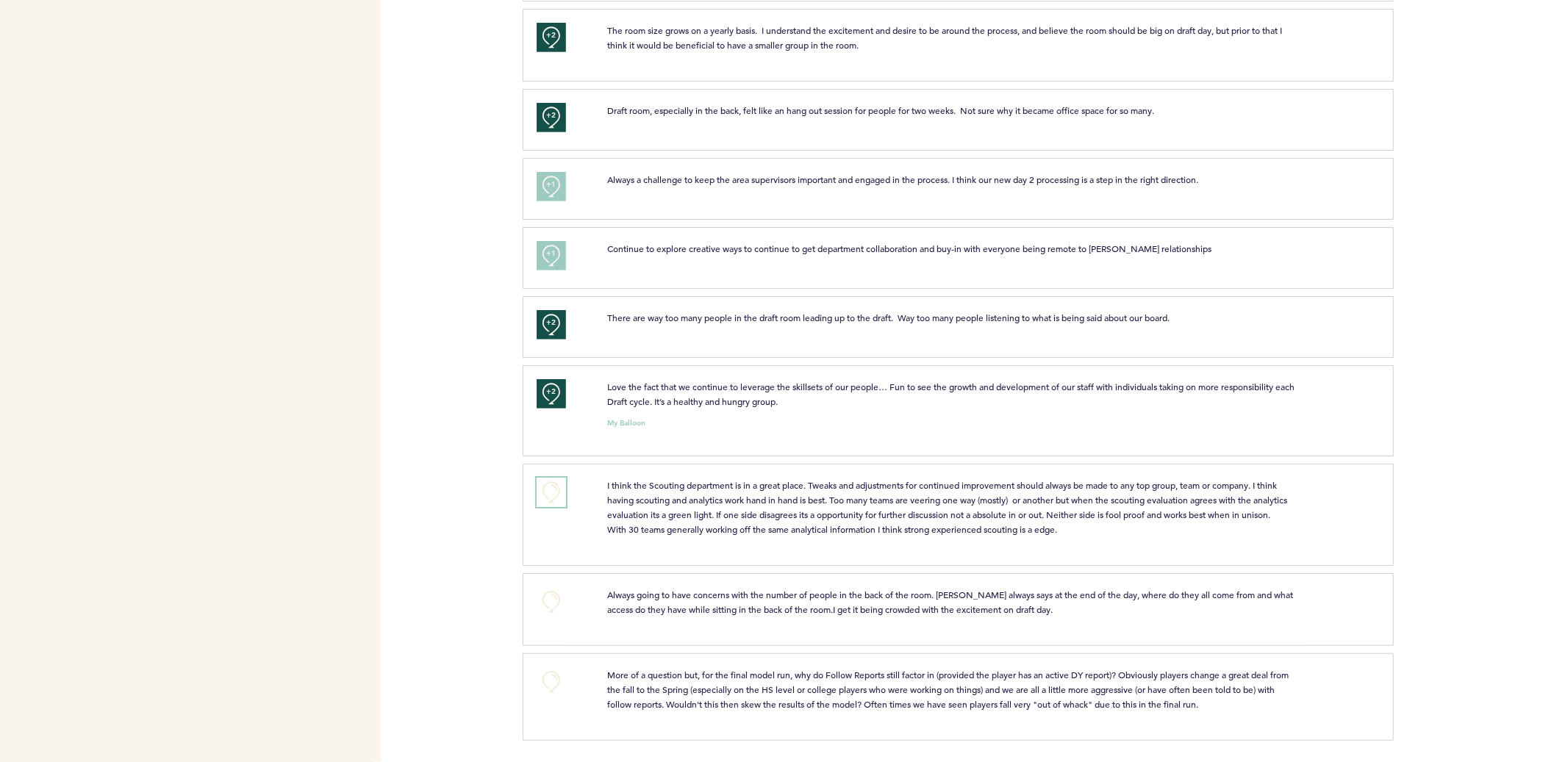
click at [550, 490] on button "+0" at bounding box center [551, 492] width 29 height 29
click at [547, 484] on span "+1" at bounding box center [551, 490] width 10 height 15
click at [547, 607] on button "+0" at bounding box center [551, 602] width 29 height 29
click at [547, 607] on span "+1" at bounding box center [551, 600] width 10 height 15
click at [558, 686] on button "+0" at bounding box center [551, 682] width 29 height 29
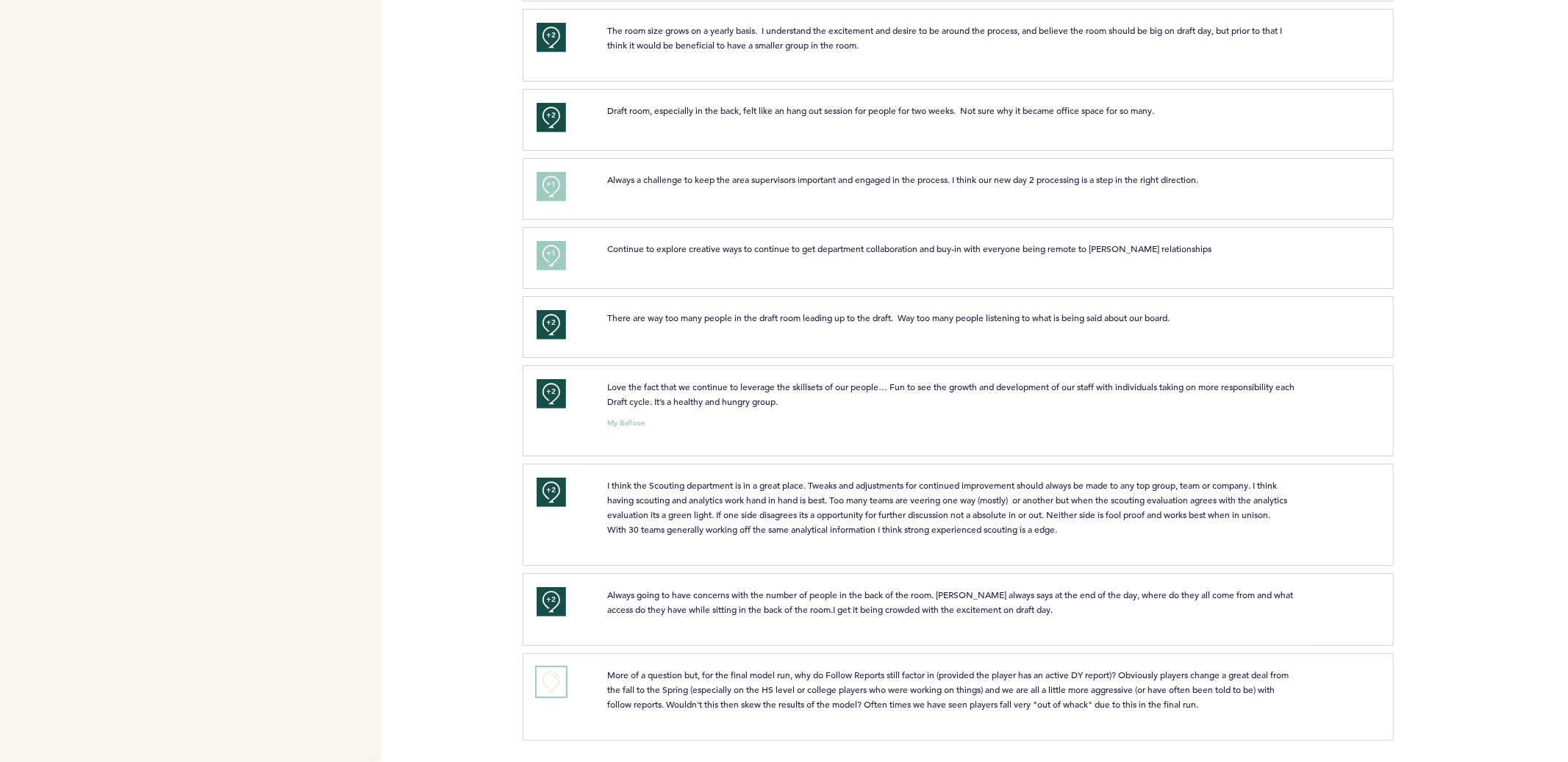
click at [549, 686] on button "+0" at bounding box center [551, 682] width 29 height 29
click at [556, 695] on button "+2" at bounding box center [551, 682] width 29 height 29
click at [556, 686] on button "+0" at bounding box center [551, 682] width 29 height 29
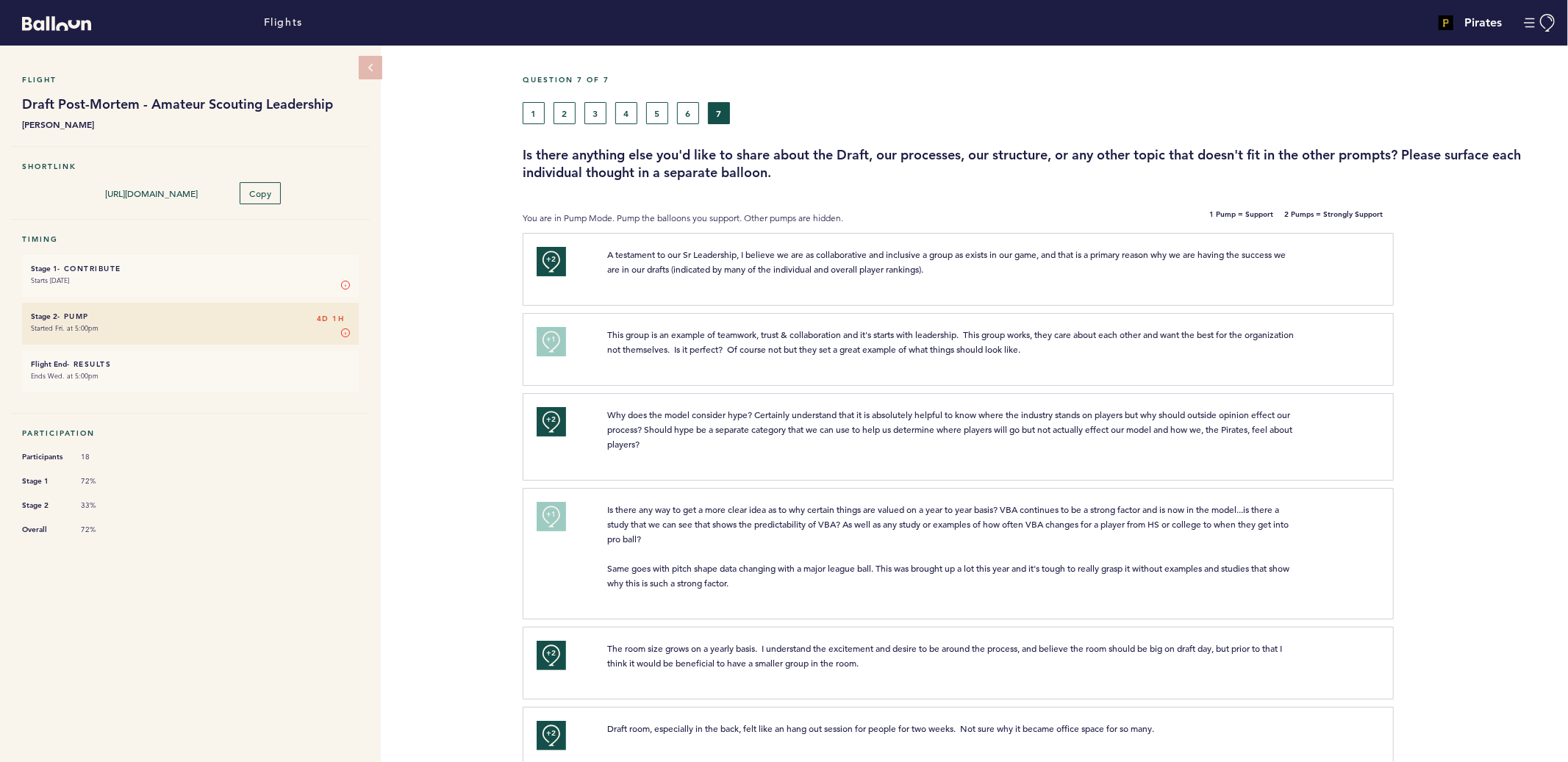
click at [108, 289] on li "Stage 1 - Contribute 4D 1H Starts [DATE] Stage 1 In Stage 1, you can contribute…" at bounding box center [190, 275] width 337 height 42
click at [108, 276] on small "Starts [DATE]" at bounding box center [190, 281] width 319 height 15
click at [274, 21] on link "Flights" at bounding box center [283, 23] width 39 height 17
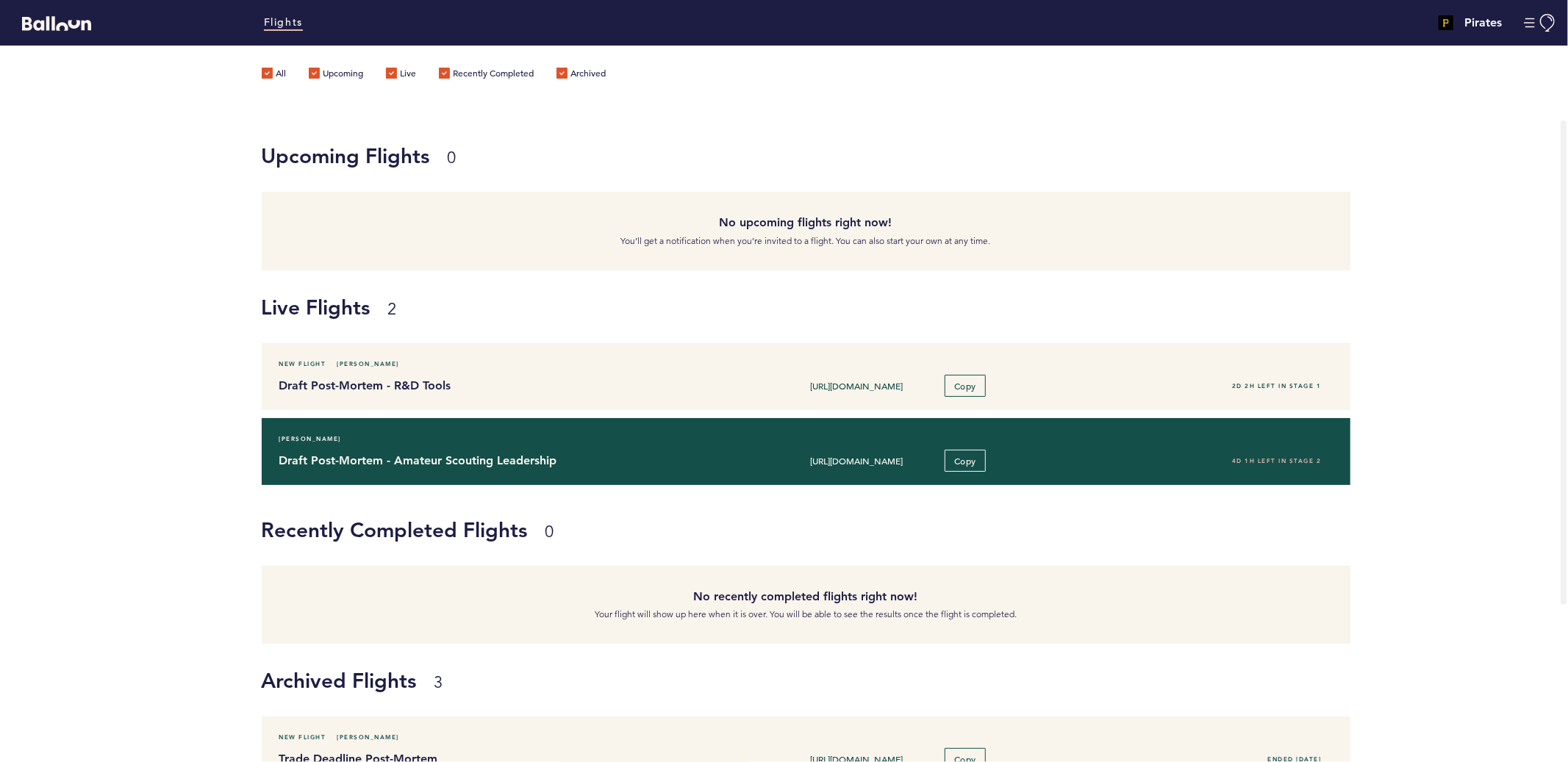
click at [608, 452] on h4 "Draft Post-Mortem - Amateur Scouting Leadership" at bounding box center [492, 461] width 427 height 17
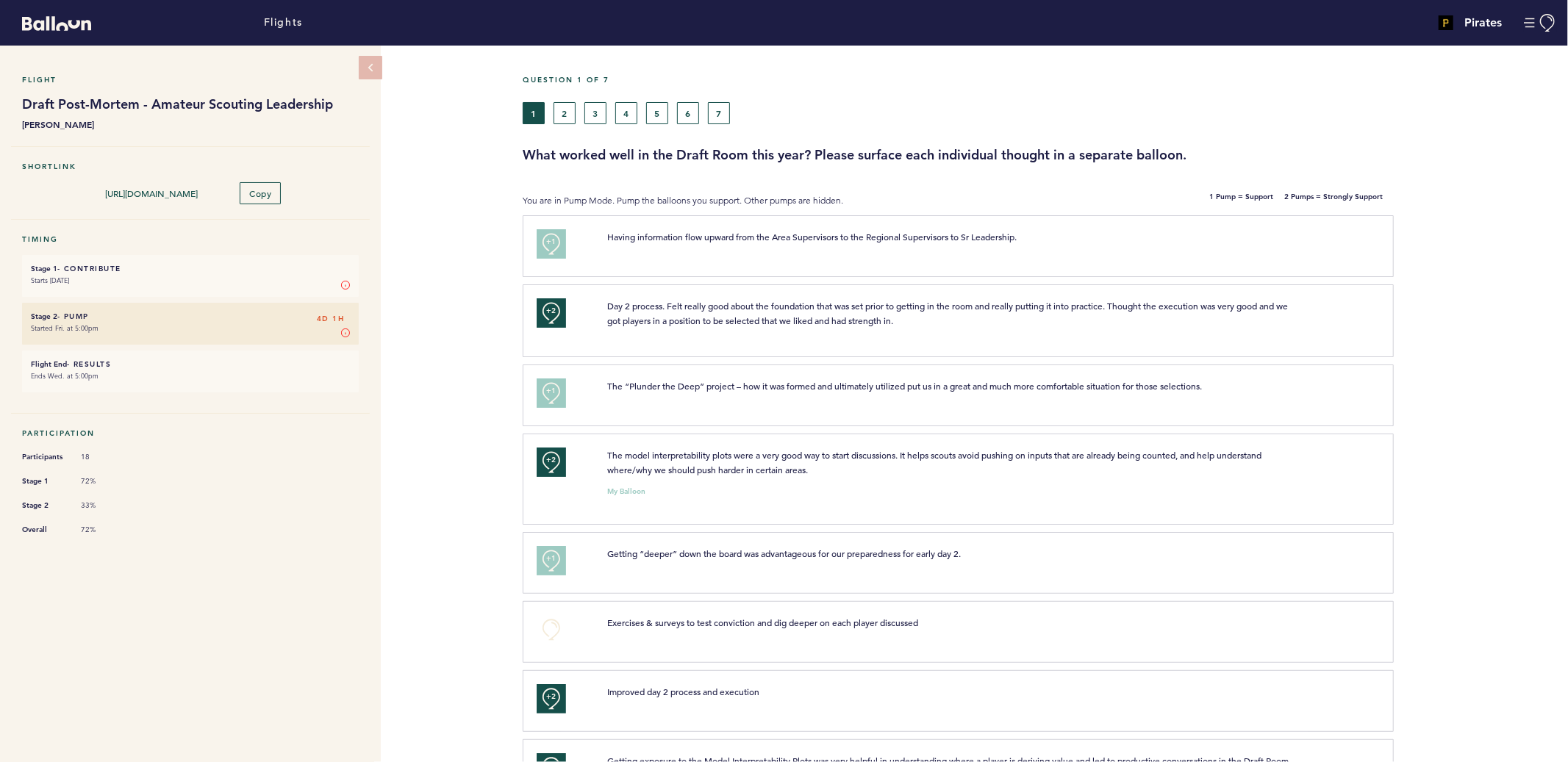
click at [168, 277] on small "Starts [DATE]" at bounding box center [190, 281] width 319 height 15
